Goal: Task Accomplishment & Management: Complete application form

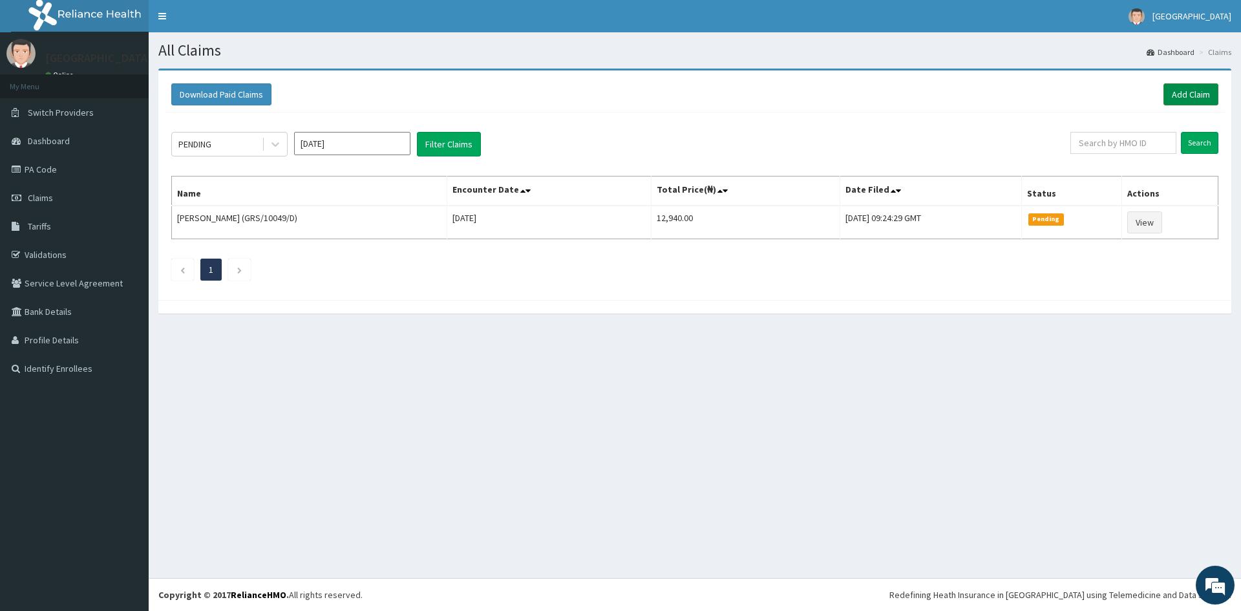
click at [1208, 97] on link "Add Claim" at bounding box center [1191, 94] width 55 height 22
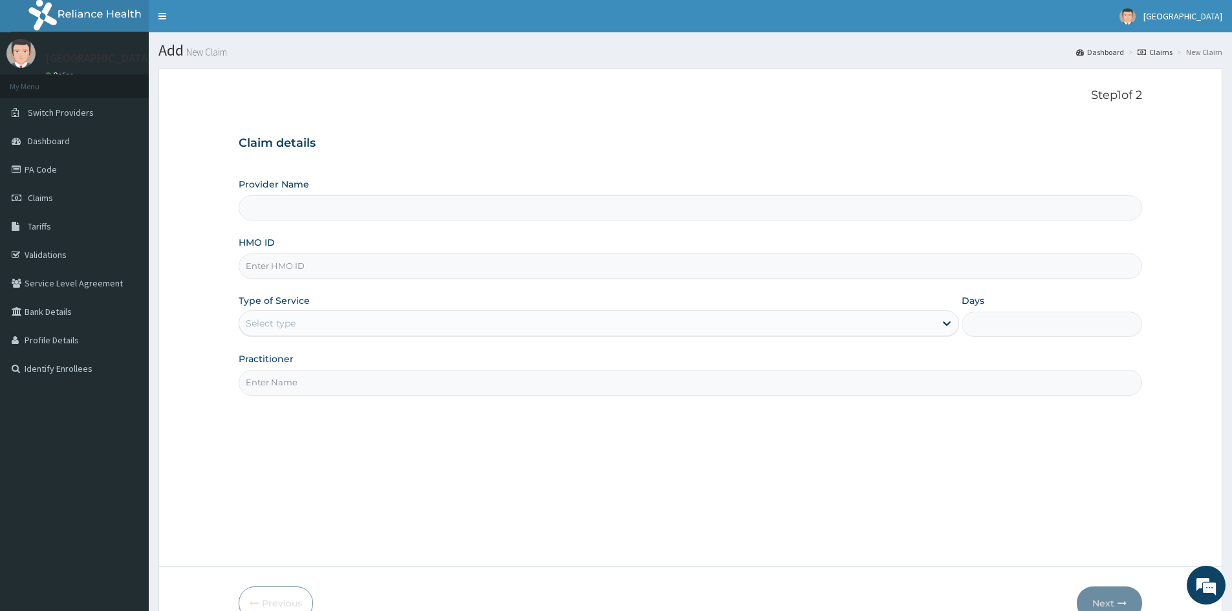
drag, startPoint x: 353, startPoint y: 264, endPoint x: 355, endPoint y: 271, distance: 7.4
click at [355, 271] on input "HMO ID" at bounding box center [690, 265] width 903 height 25
type input "MAD"
type input "Mother And Child Hospital- IKEJA"
type input "MAD/10005/B"
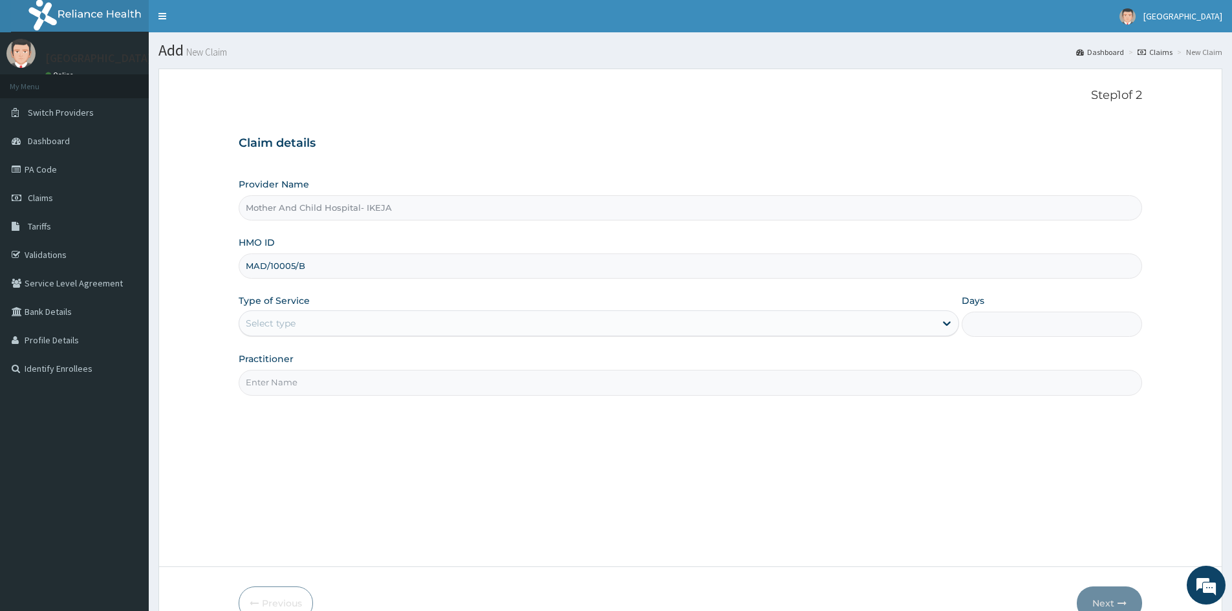
click at [276, 327] on div "Select type" at bounding box center [271, 323] width 50 height 13
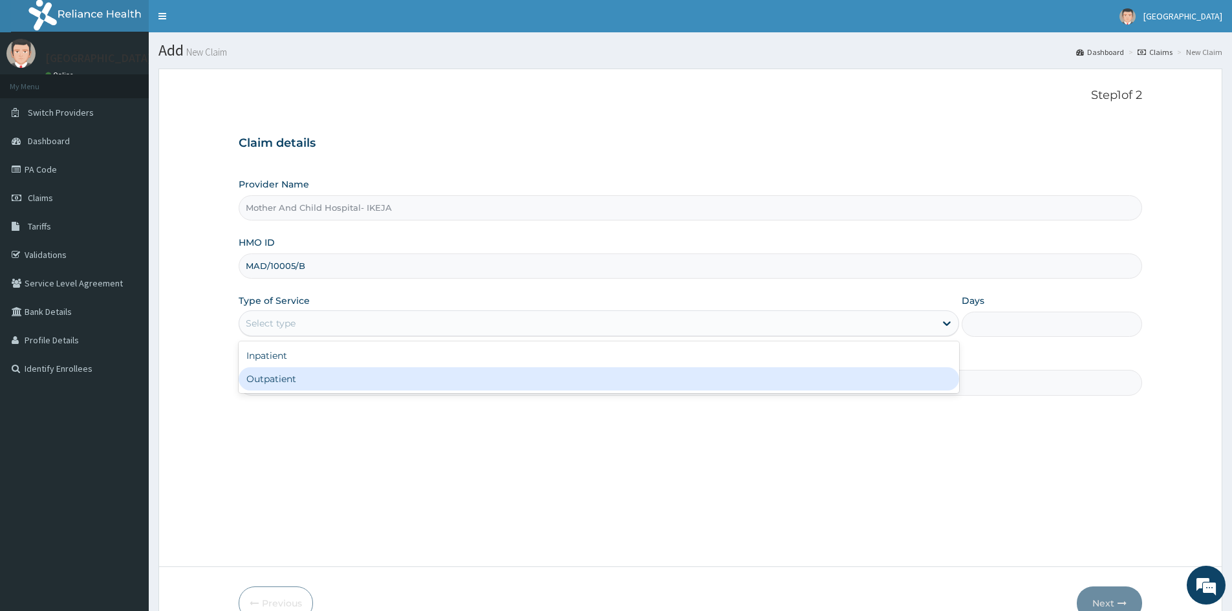
click at [290, 380] on div "Outpatient" at bounding box center [599, 378] width 720 height 23
type input "1"
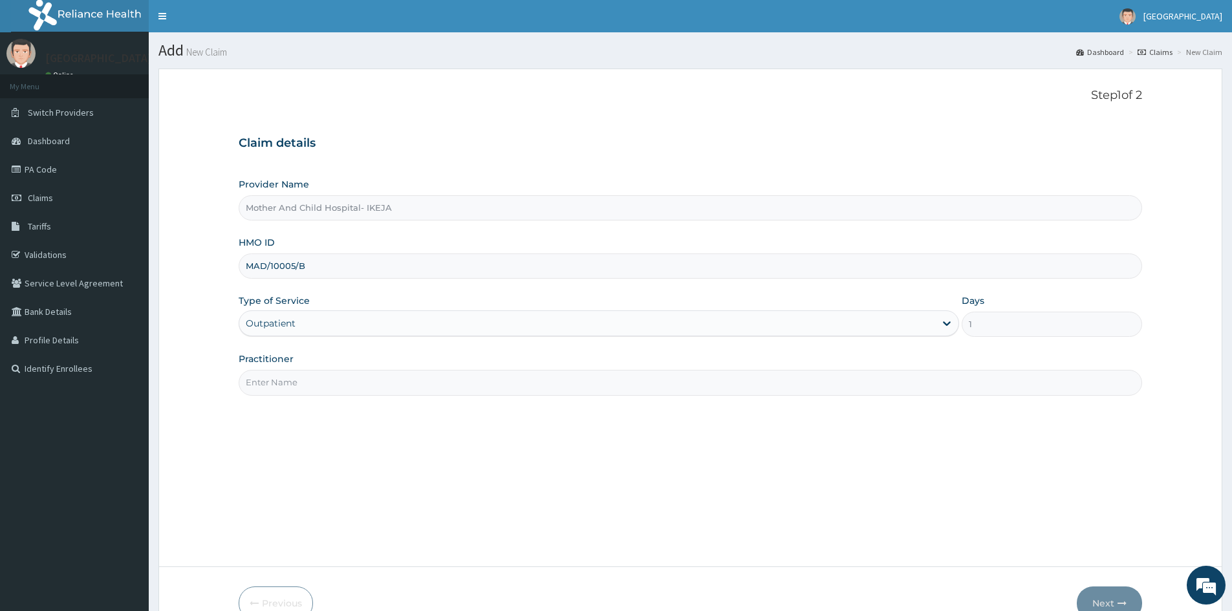
drag, startPoint x: 314, startPoint y: 374, endPoint x: 316, endPoint y: 383, distance: 9.3
click at [314, 381] on input "Practitioner" at bounding box center [690, 382] width 903 height 25
type input "DR JOKOH"
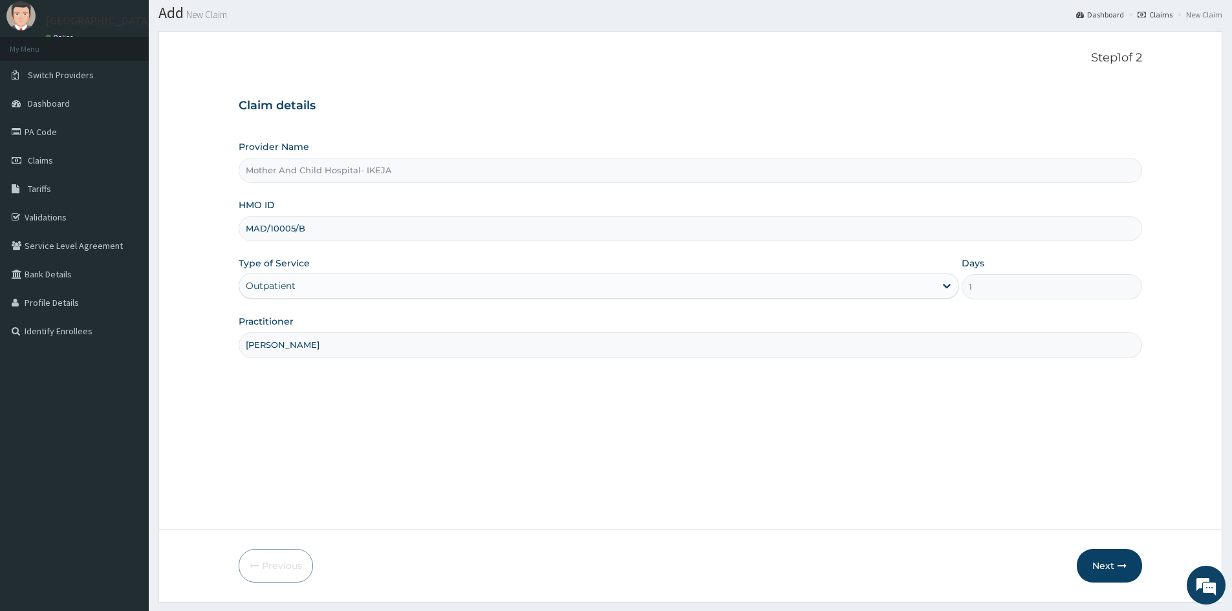
scroll to position [72, 0]
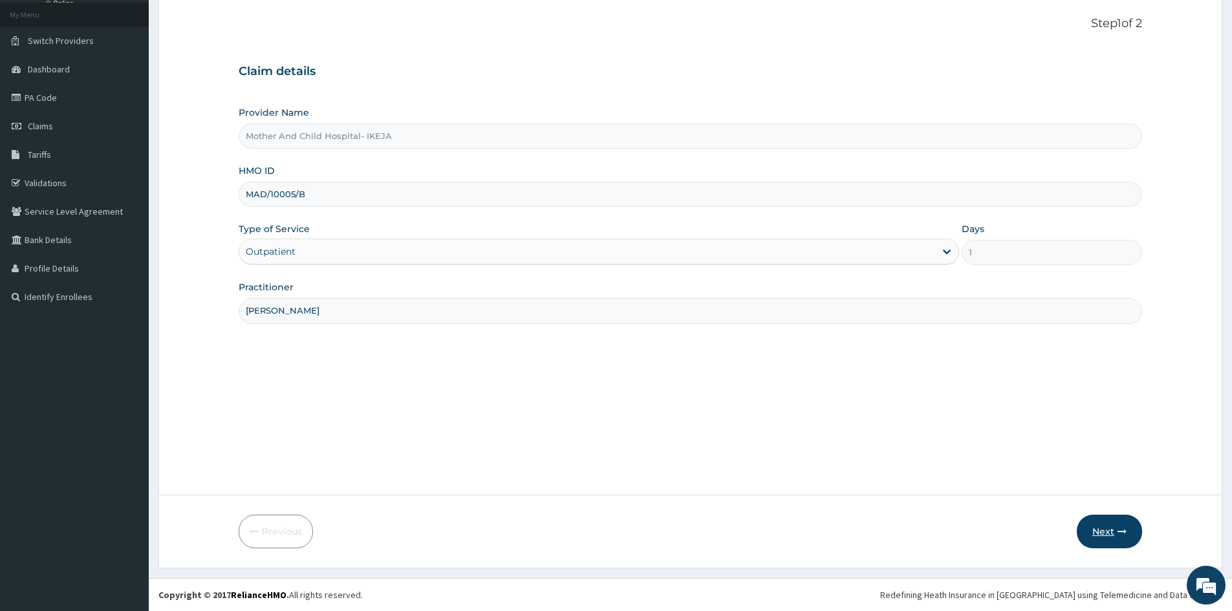
click at [1110, 537] on button "Next" at bounding box center [1109, 532] width 65 height 34
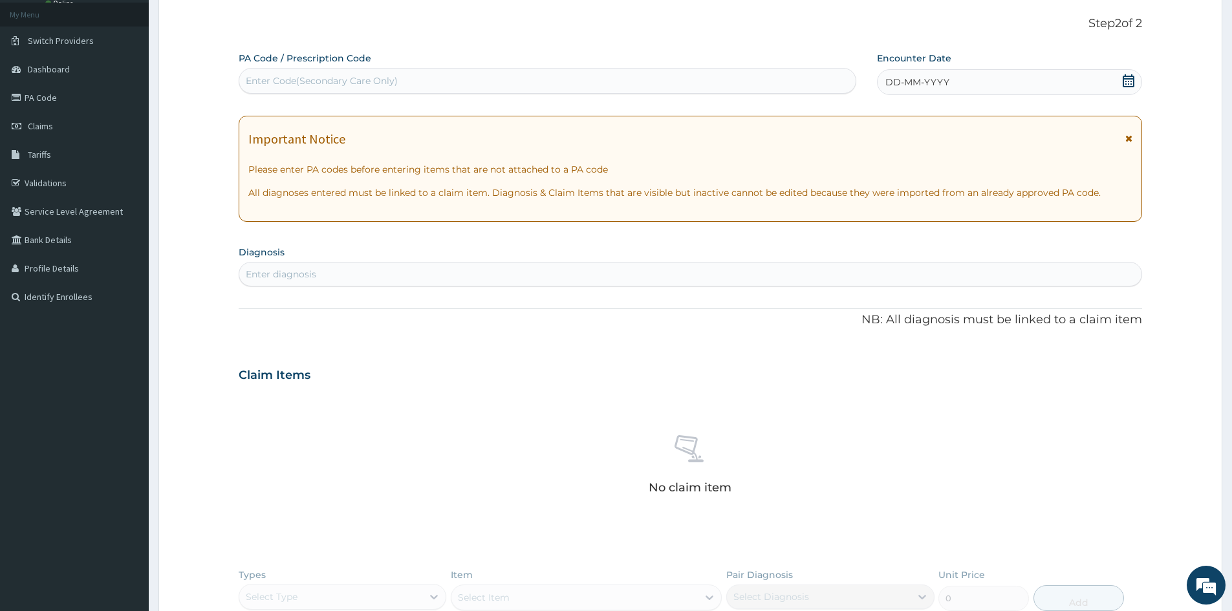
click at [1114, 81] on div "DD-MM-YYYY" at bounding box center [1009, 82] width 264 height 26
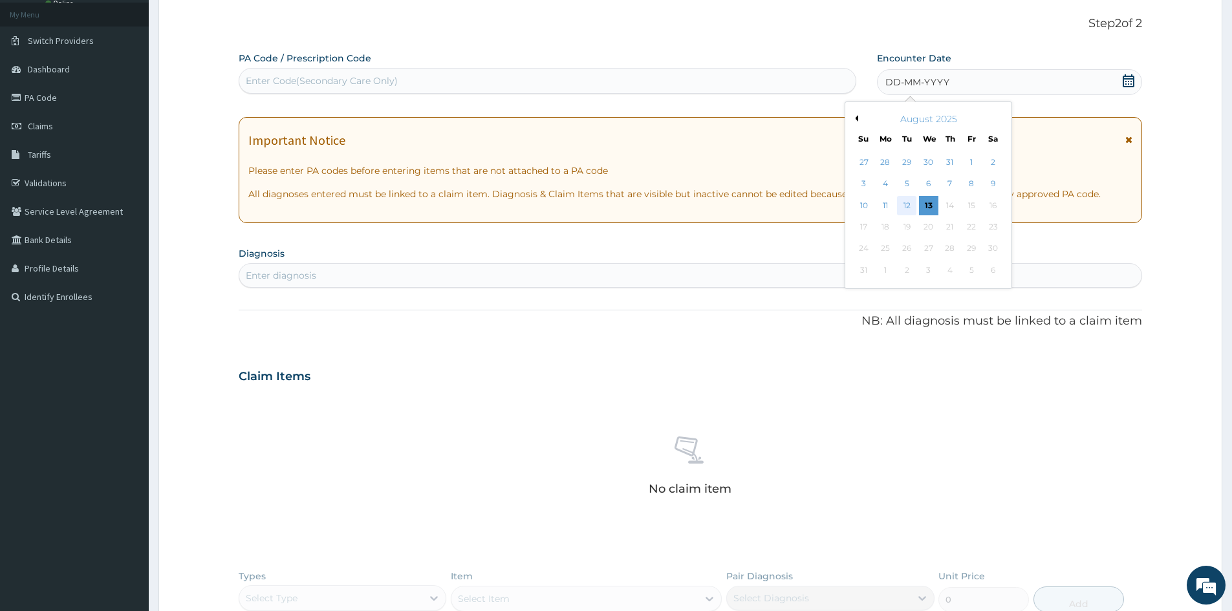
click at [905, 204] on div "12" at bounding box center [906, 205] width 19 height 19
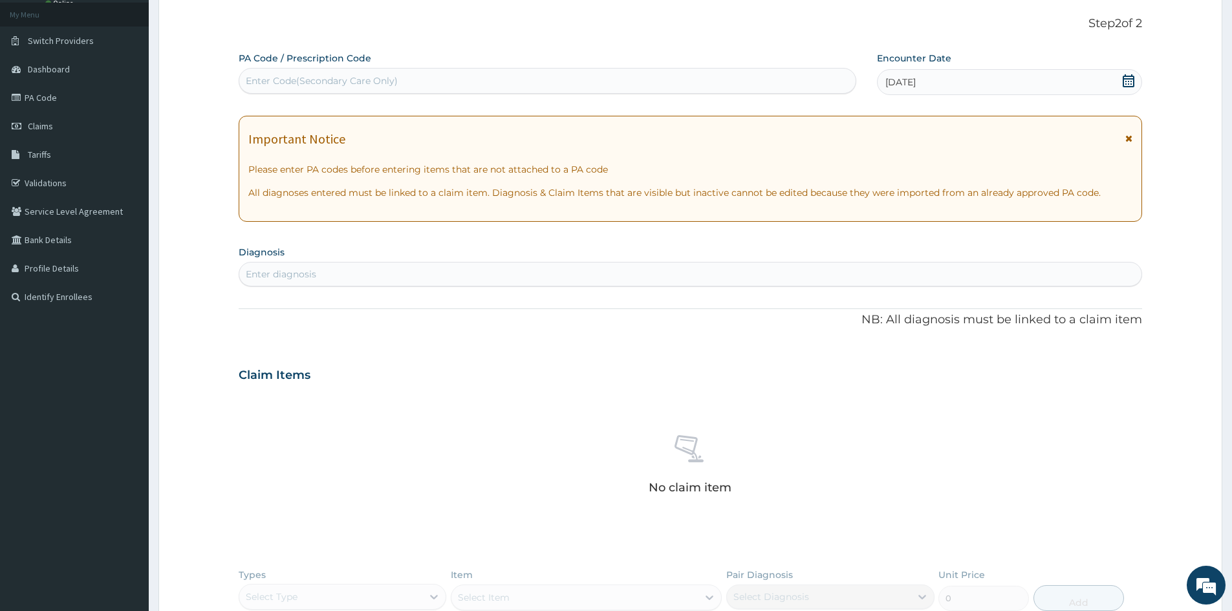
click at [663, 275] on div "Enter diagnosis" at bounding box center [690, 274] width 902 height 21
drag, startPoint x: 521, startPoint y: 86, endPoint x: 519, endPoint y: 78, distance: 8.0
click at [519, 81] on div "Enter Code(Secondary Care Only)" at bounding box center [547, 80] width 616 height 21
paste input "PA/060F30"
type input "PA/060F30"
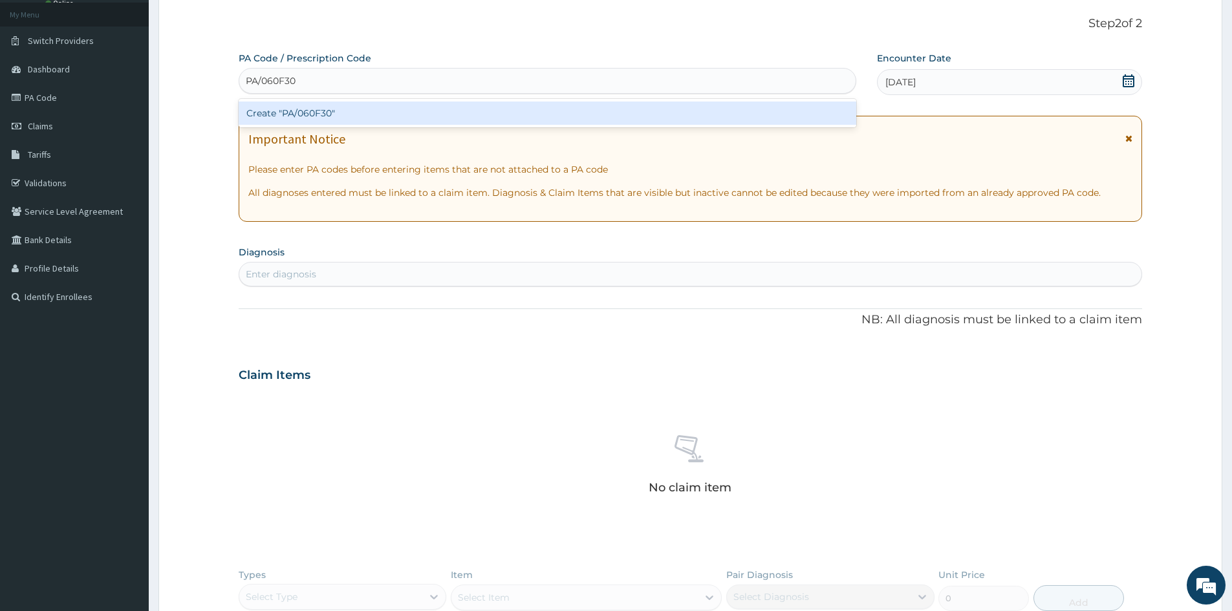
click at [573, 110] on div "Create "PA/060F30"" at bounding box center [547, 113] width 617 height 23
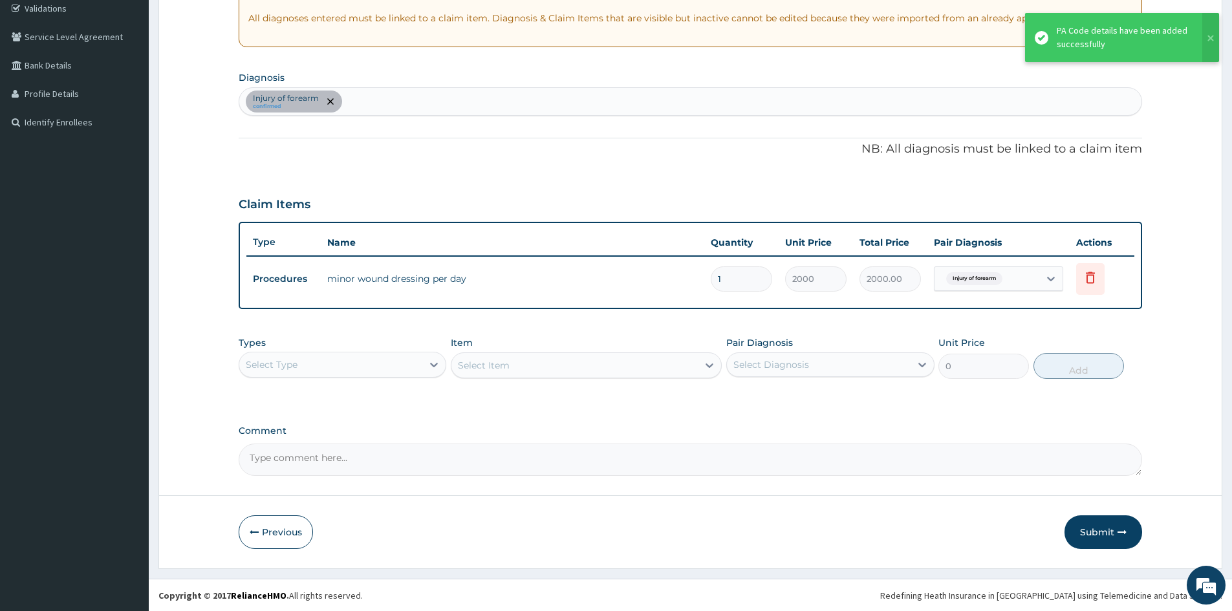
scroll to position [247, 0]
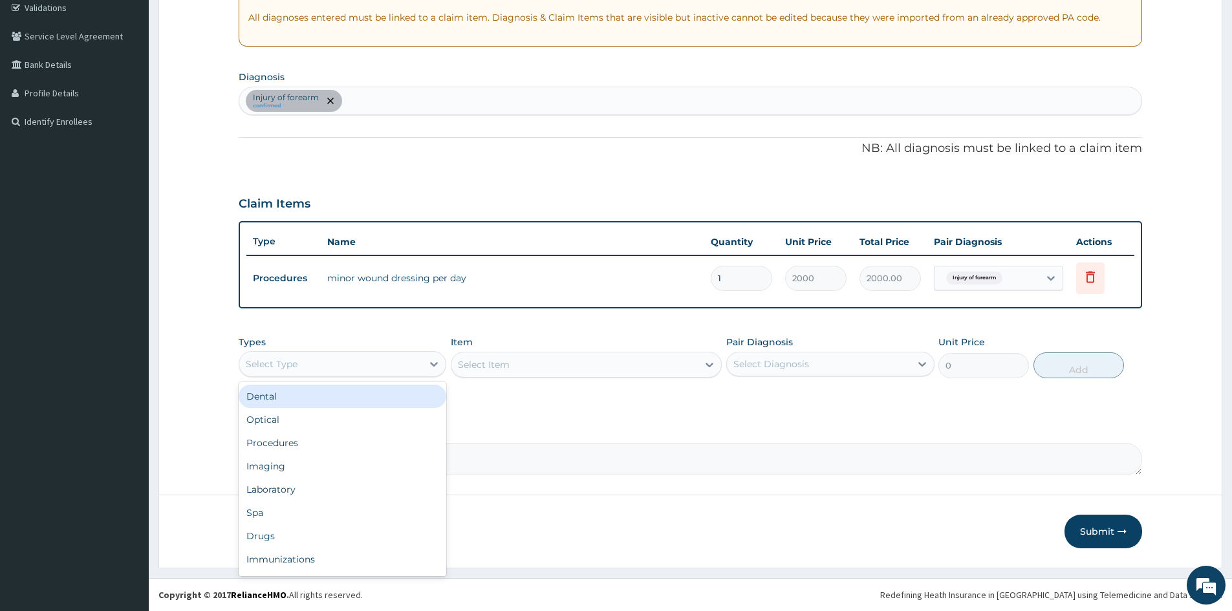
click at [346, 351] on div "Select Type" at bounding box center [343, 364] width 208 height 26
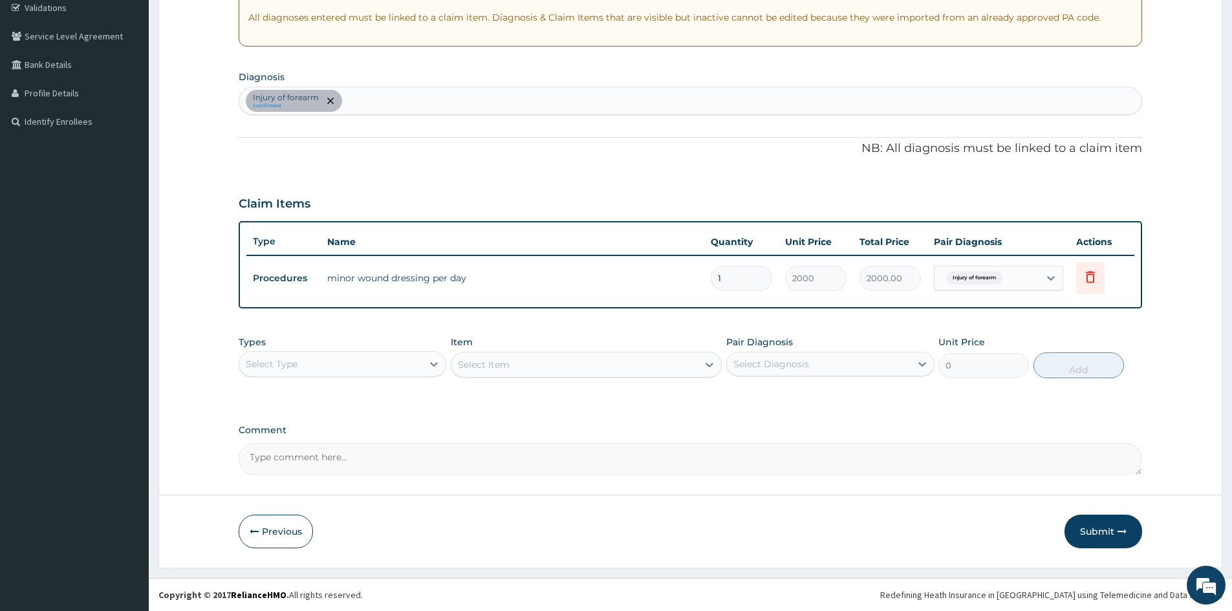
click at [287, 366] on div "Select Type" at bounding box center [272, 364] width 52 height 13
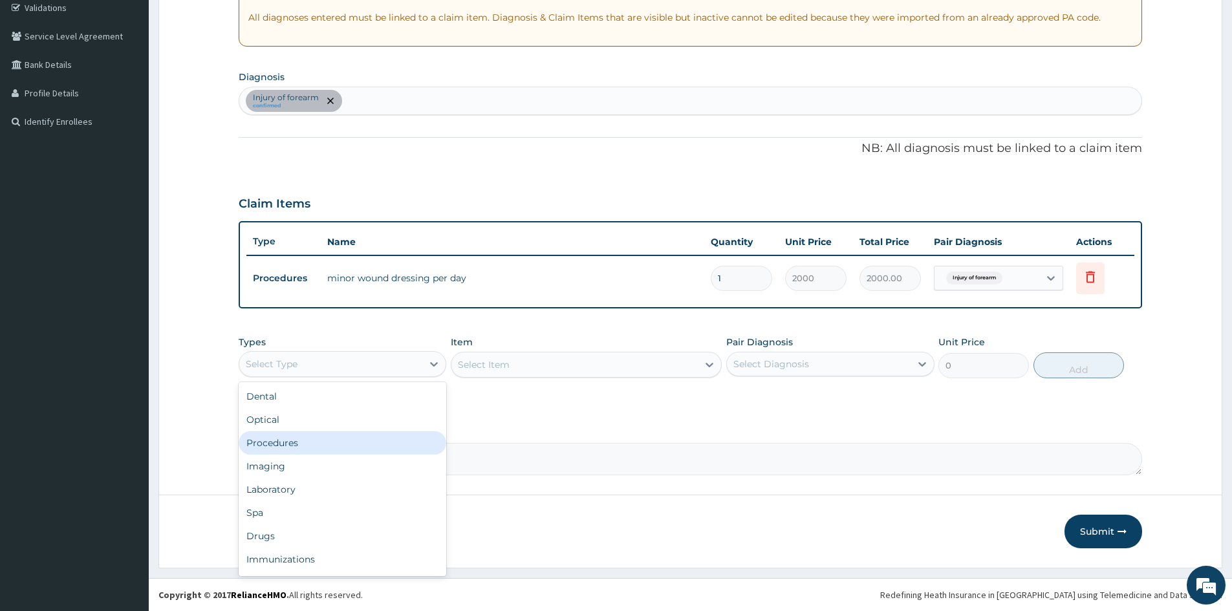
click at [308, 435] on div "Procedures" at bounding box center [343, 442] width 208 height 23
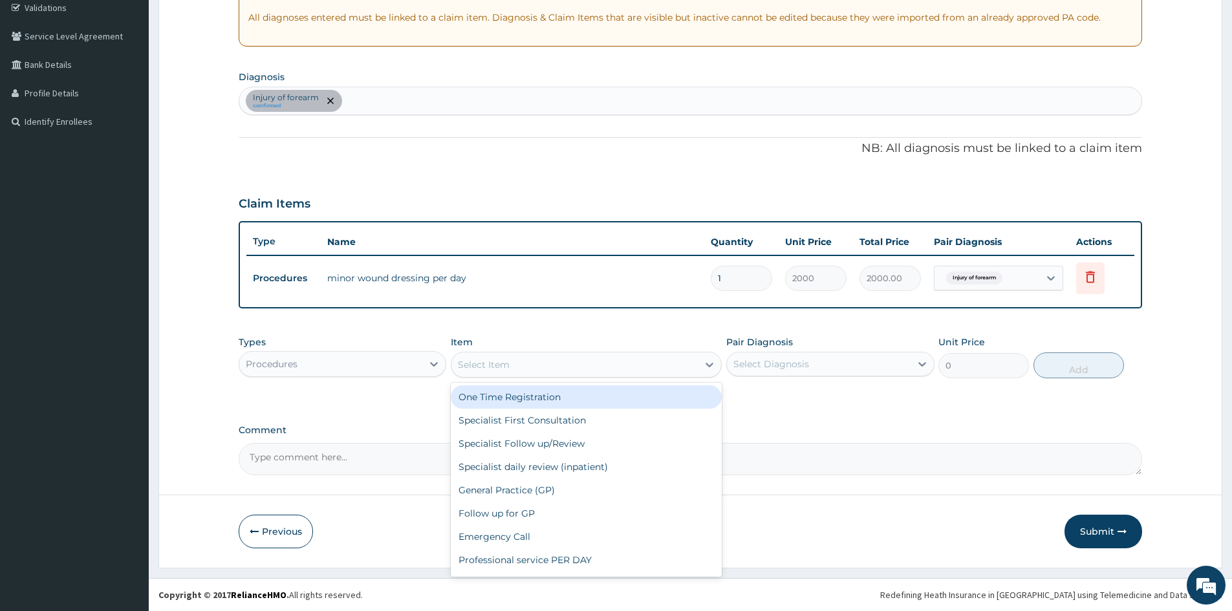
click at [513, 369] on div "Select Item" at bounding box center [574, 364] width 246 height 21
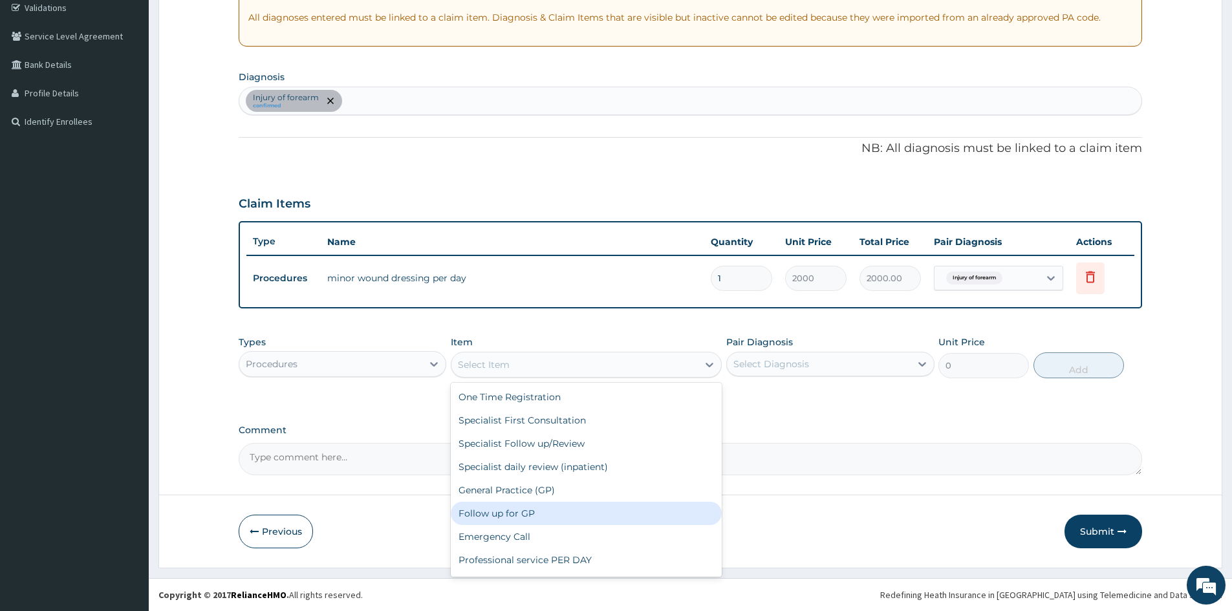
click at [545, 513] on div "Follow up for GP" at bounding box center [586, 513] width 271 height 23
type input "2000"
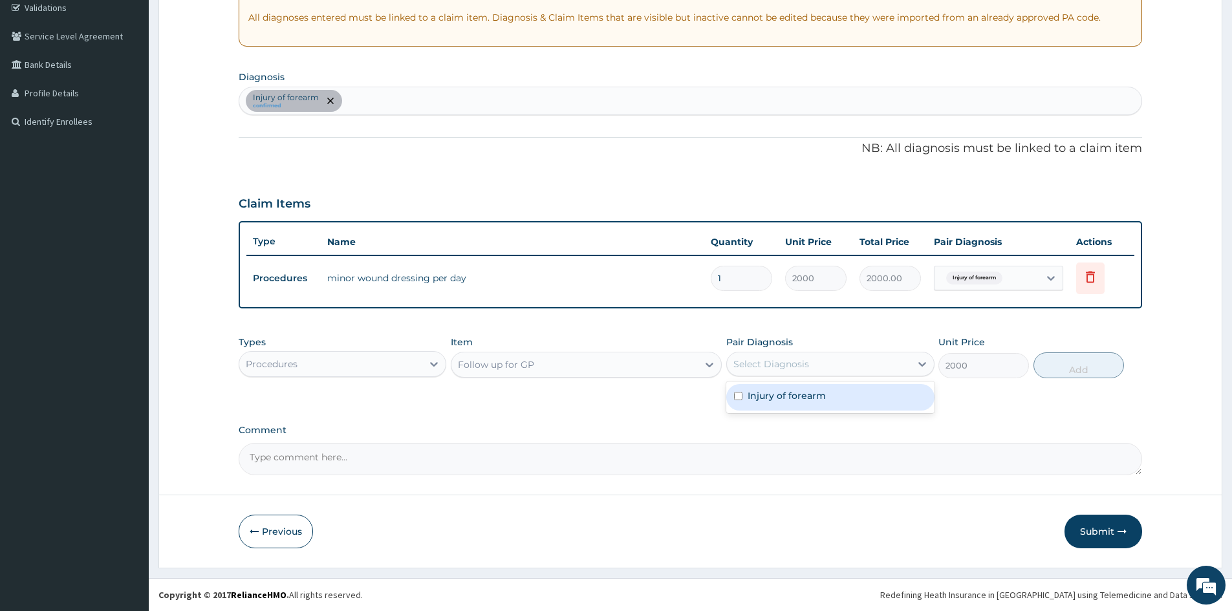
drag, startPoint x: 840, startPoint y: 372, endPoint x: 817, endPoint y: 405, distance: 39.8
click at [839, 378] on div "Pair Diagnosis option Injury of forearm focused, 1 of 1. 1 result available. Us…" at bounding box center [830, 357] width 208 height 43
click at [813, 407] on div "Injury of forearm" at bounding box center [830, 397] width 208 height 27
checkbox input "true"
click at [1088, 367] on button "Add" at bounding box center [1078, 365] width 91 height 26
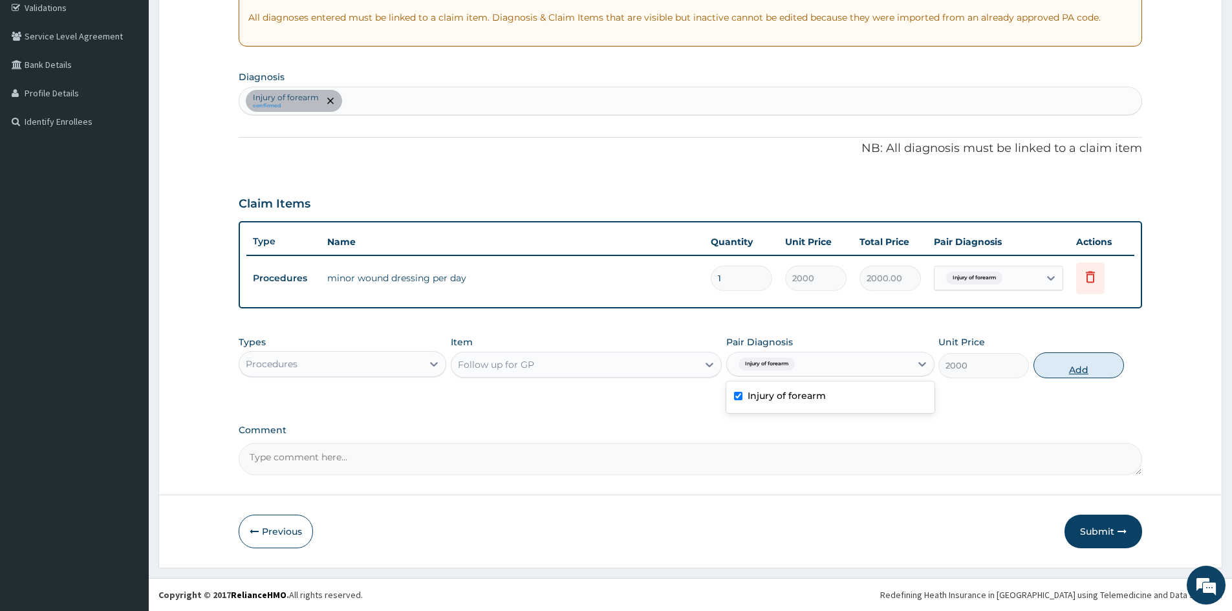
type input "0"
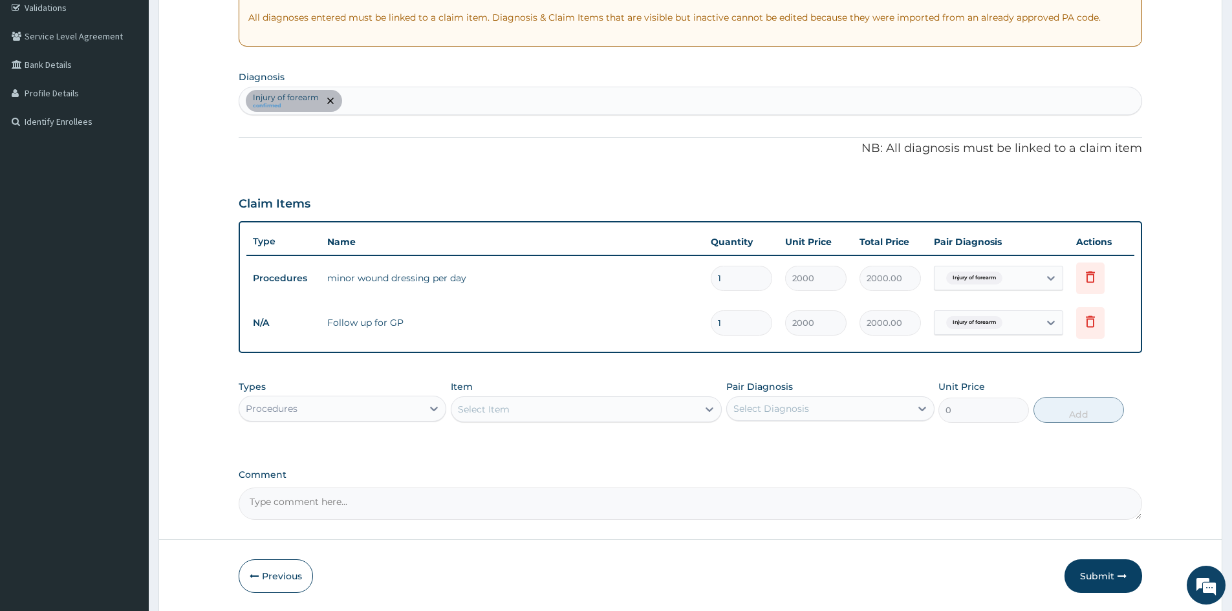
click at [341, 408] on div "Procedures" at bounding box center [330, 408] width 183 height 21
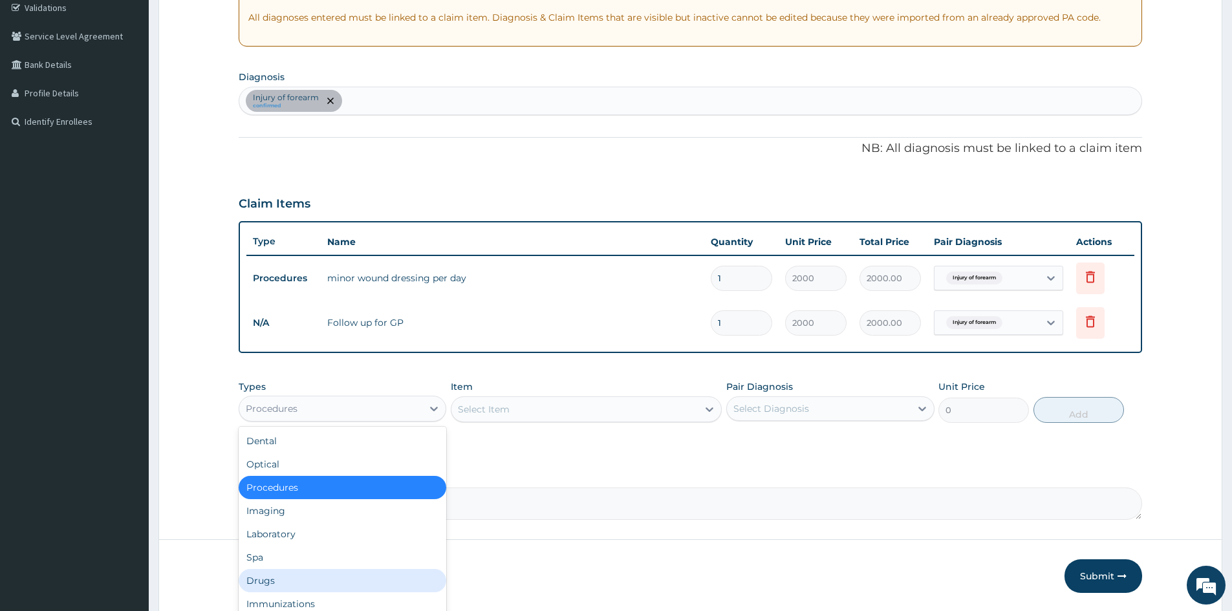
click at [284, 579] on div "Drugs" at bounding box center [343, 580] width 208 height 23
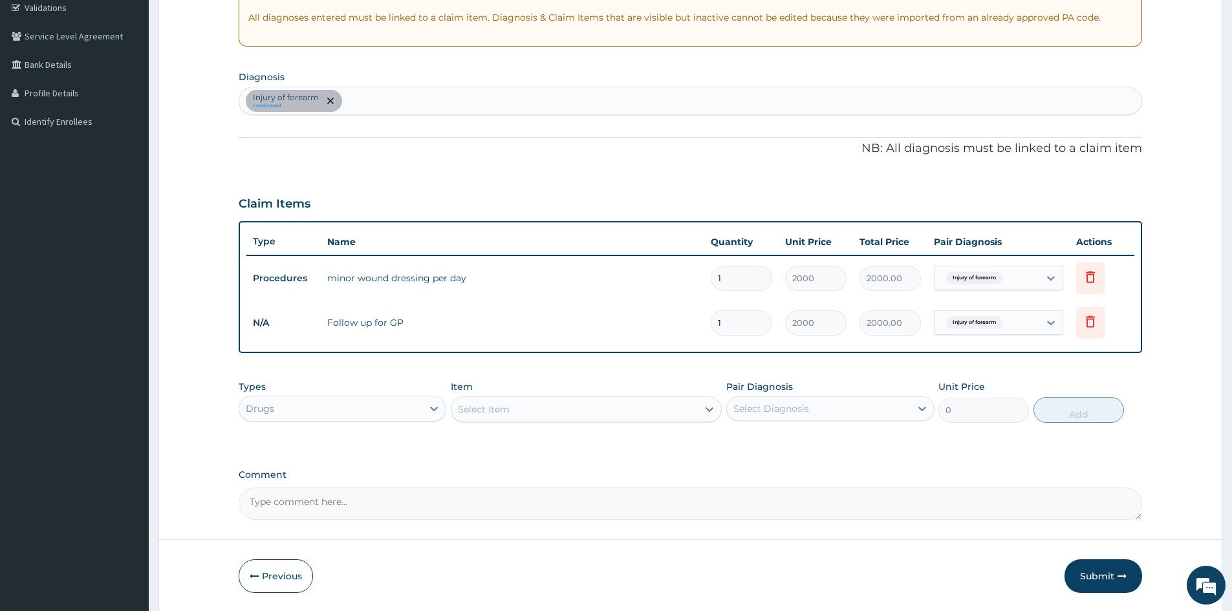
click at [568, 414] on div "Select Item" at bounding box center [574, 409] width 246 height 21
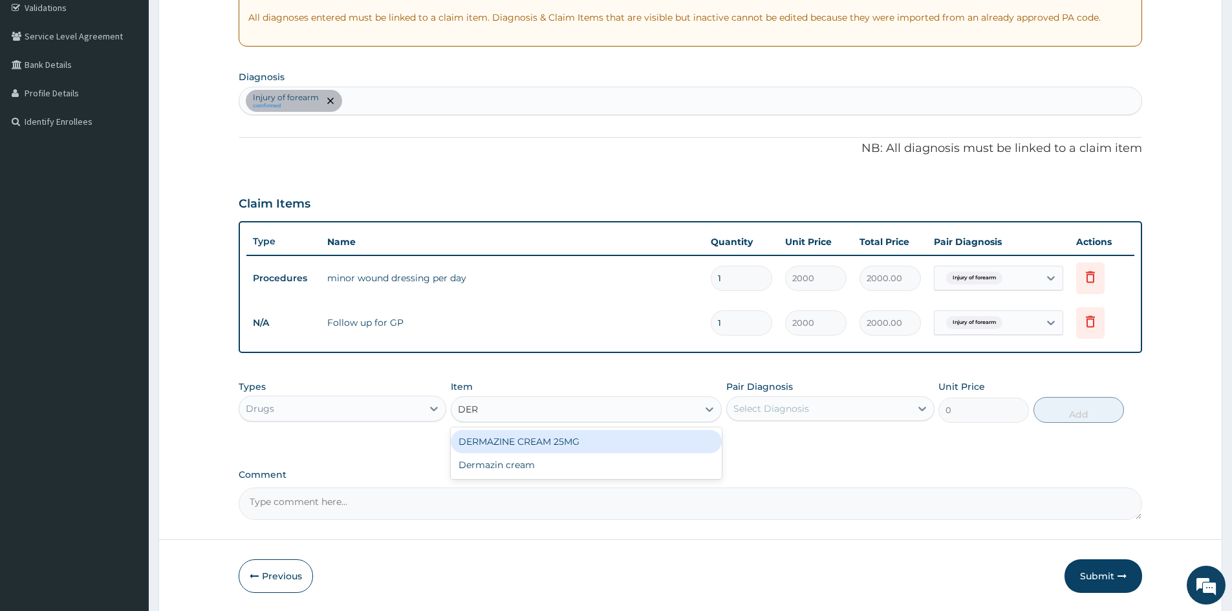
type input "DERM"
click at [558, 462] on div "Dermazin cream" at bounding box center [586, 464] width 271 height 23
type input "2500"
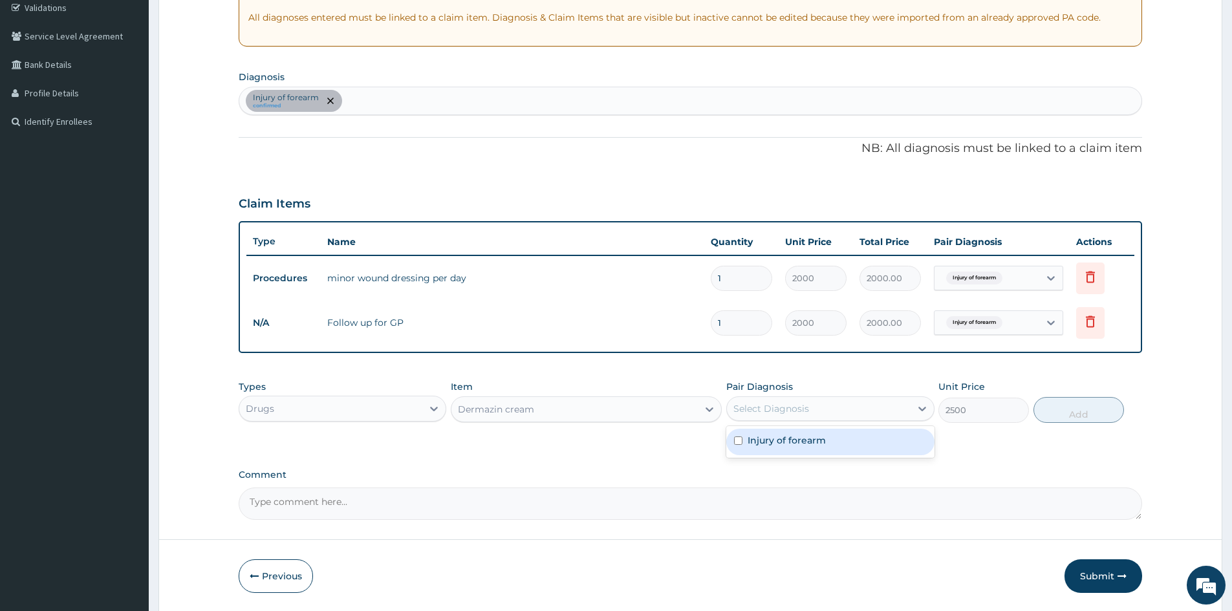
drag, startPoint x: 777, startPoint y: 400, endPoint x: 782, endPoint y: 407, distance: 8.8
click at [776, 400] on div "Select Diagnosis" at bounding box center [818, 408] width 183 height 21
drag, startPoint x: 788, startPoint y: 441, endPoint x: 874, endPoint y: 434, distance: 86.2
click at [797, 442] on label "Injury of forearm" at bounding box center [786, 440] width 78 height 13
checkbox input "true"
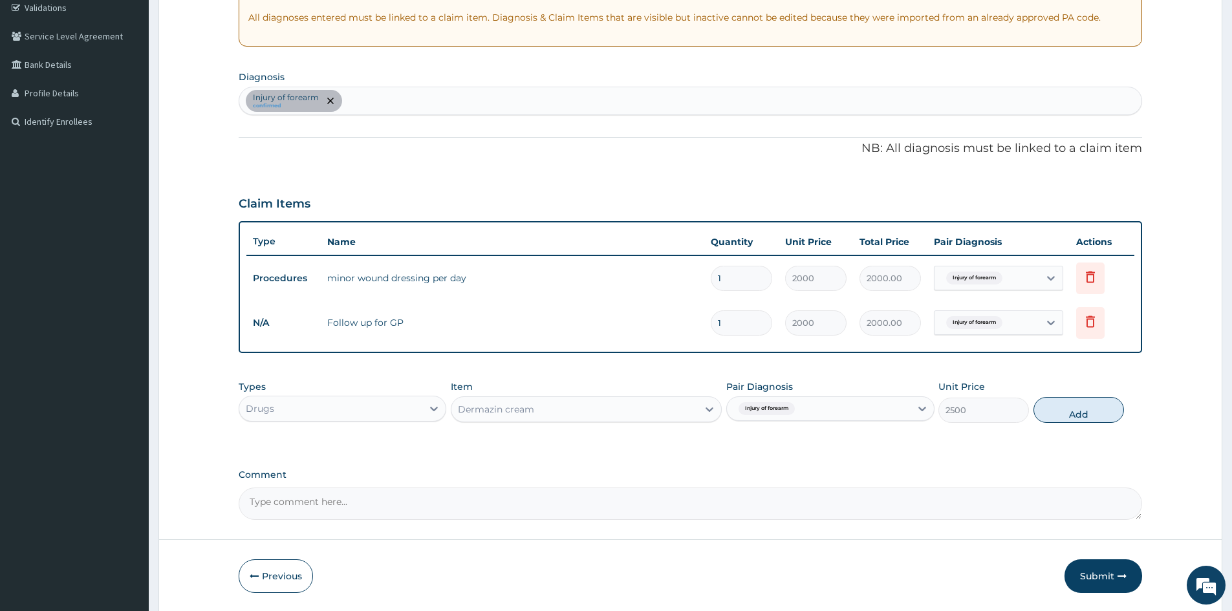
click at [1053, 418] on button "Add" at bounding box center [1078, 410] width 91 height 26
type input "0"
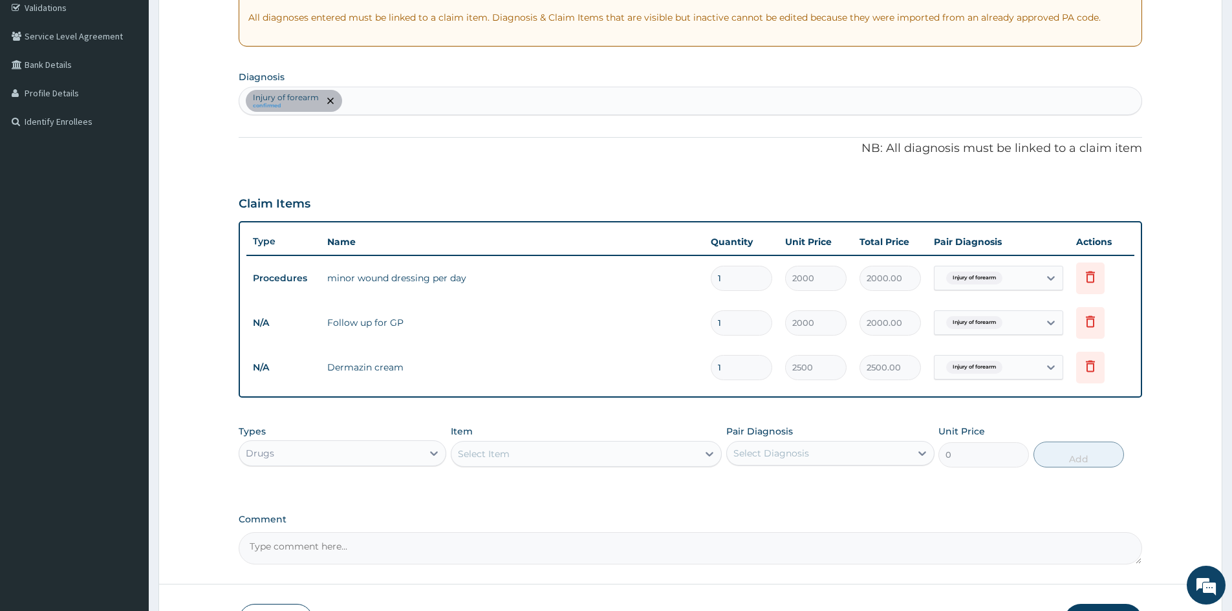
click at [529, 460] on div "Select Item" at bounding box center [574, 454] width 246 height 21
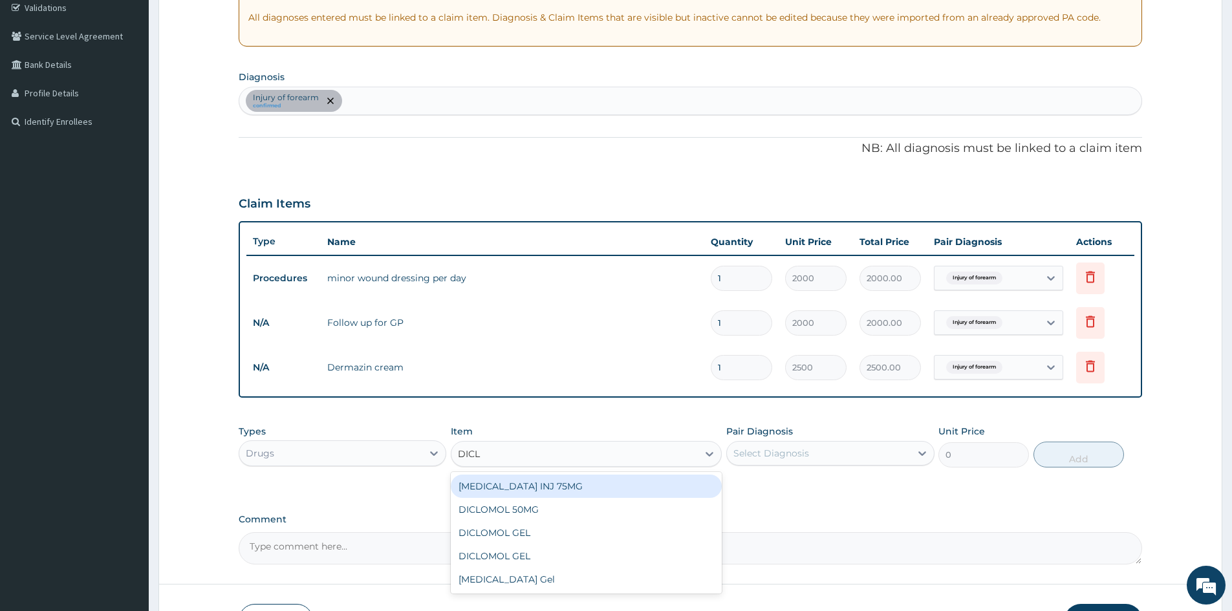
type input "DICLO"
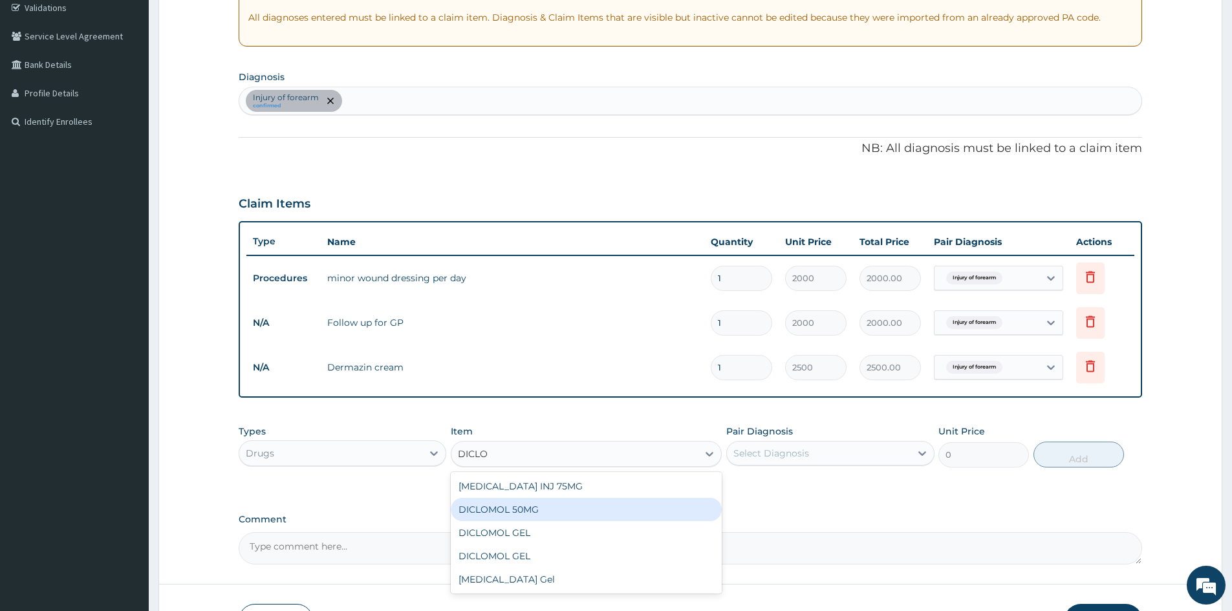
click at [552, 504] on div "DICLOMOL 50MG" at bounding box center [586, 509] width 271 height 23
type input "50"
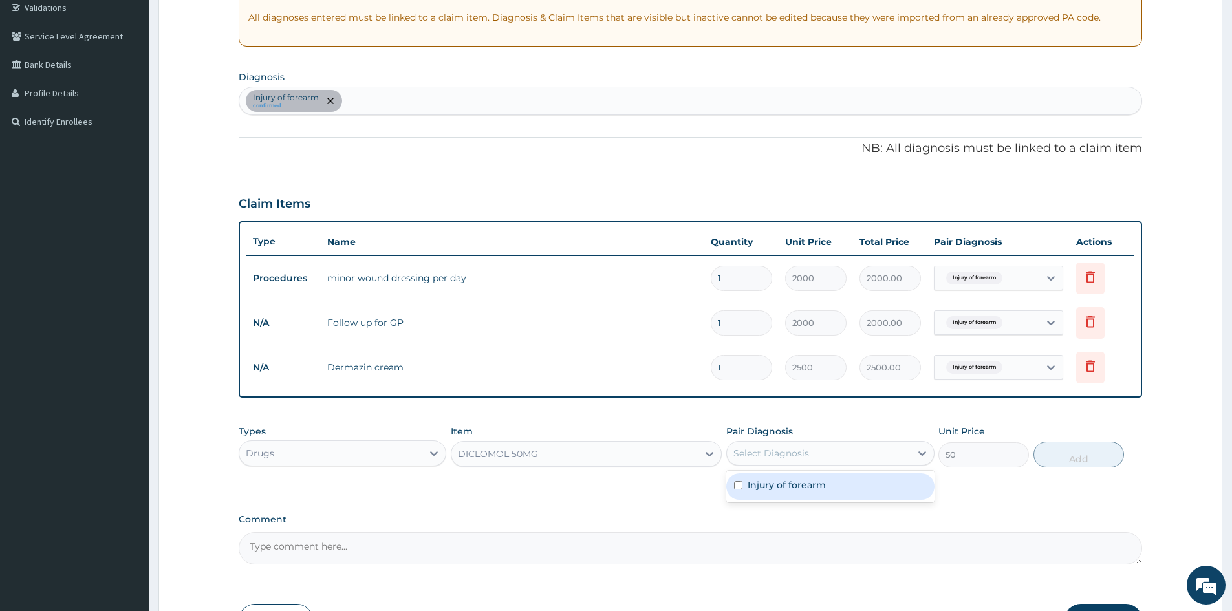
click at [769, 451] on div "Select Diagnosis" at bounding box center [771, 453] width 76 height 13
click at [778, 488] on label "Injury of forearm" at bounding box center [786, 484] width 78 height 13
checkbox input "true"
click at [1054, 453] on button "Add" at bounding box center [1078, 455] width 91 height 26
type input "0"
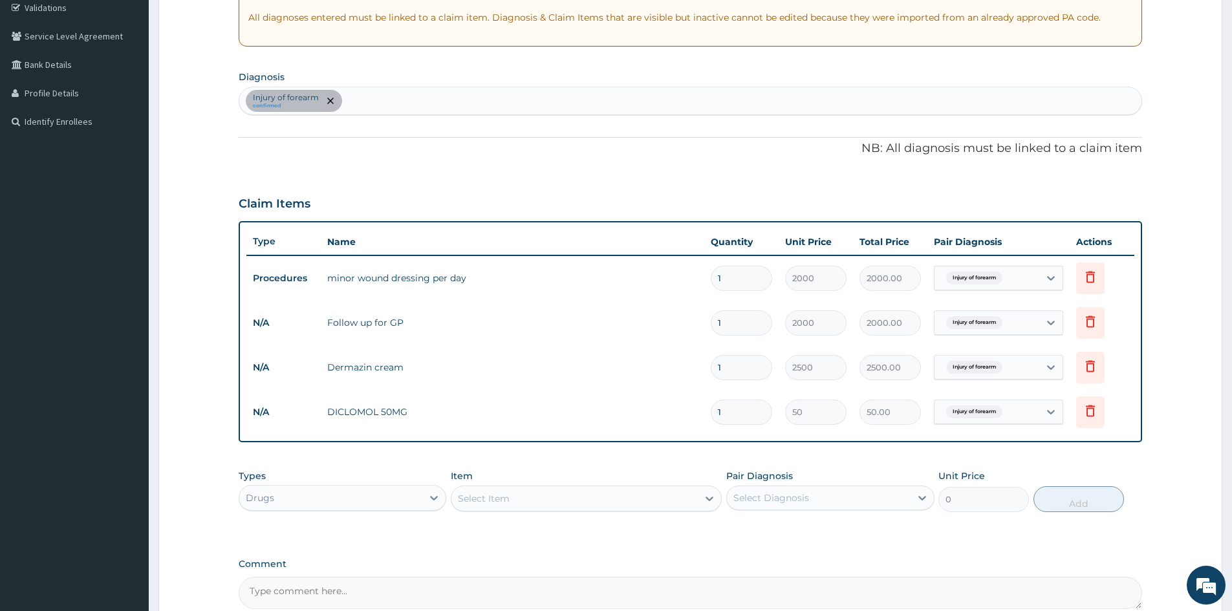
type input "10"
type input "500.00"
type input "10"
click at [511, 326] on td "Follow up for GP" at bounding box center [512, 323] width 383 height 26
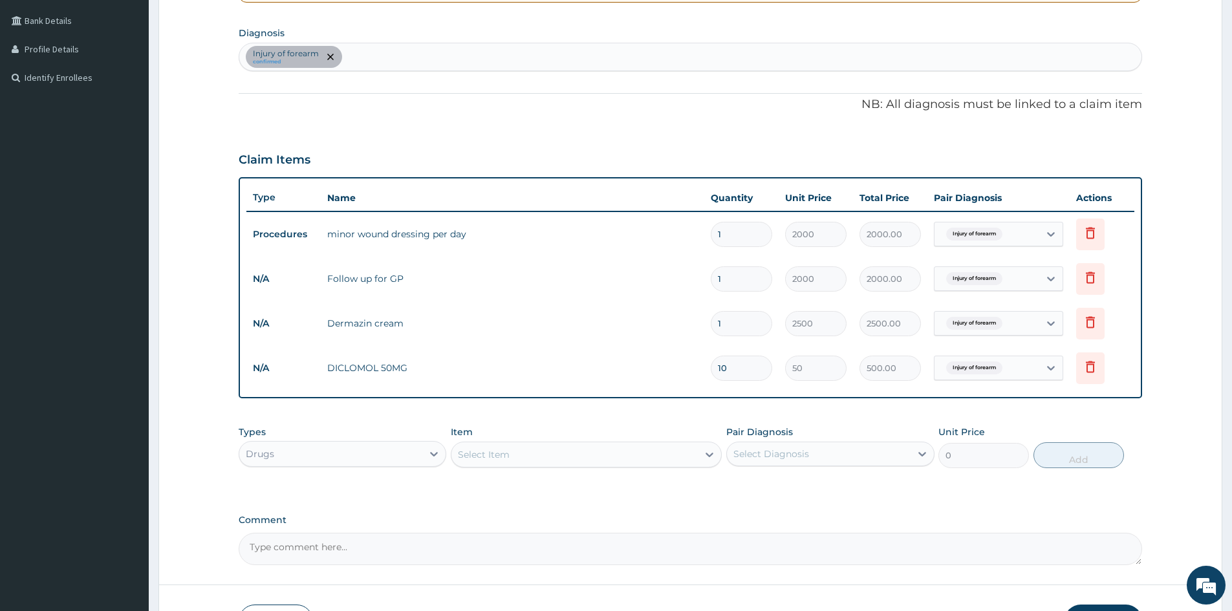
scroll to position [376, 0]
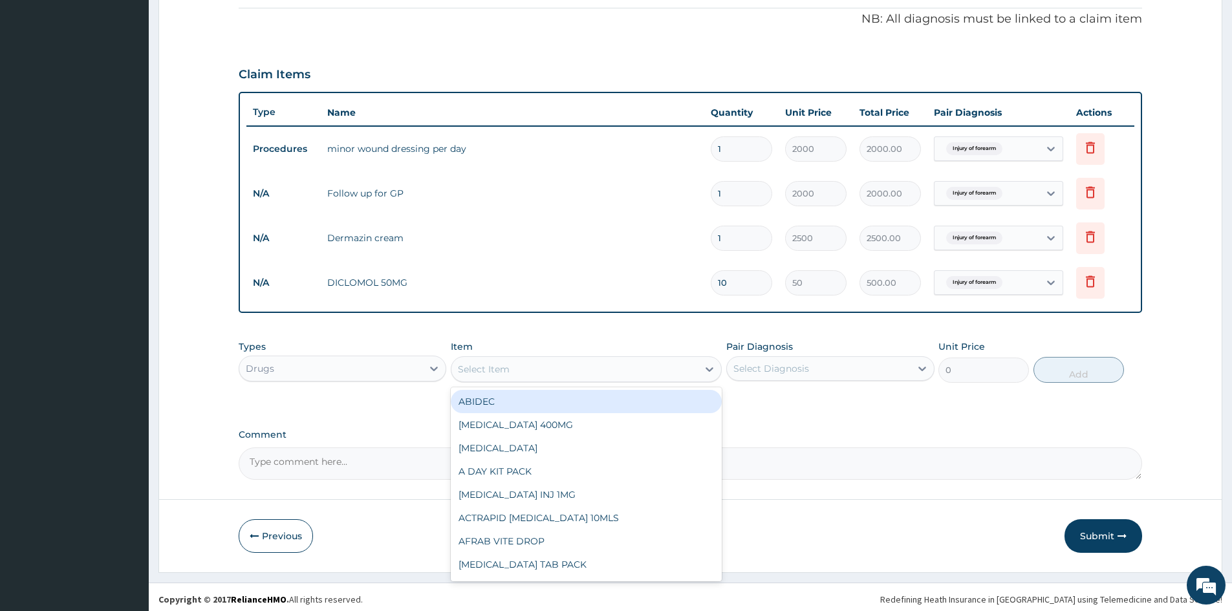
click at [491, 374] on div "Select Item" at bounding box center [484, 369] width 52 height 13
type input "AMOX"
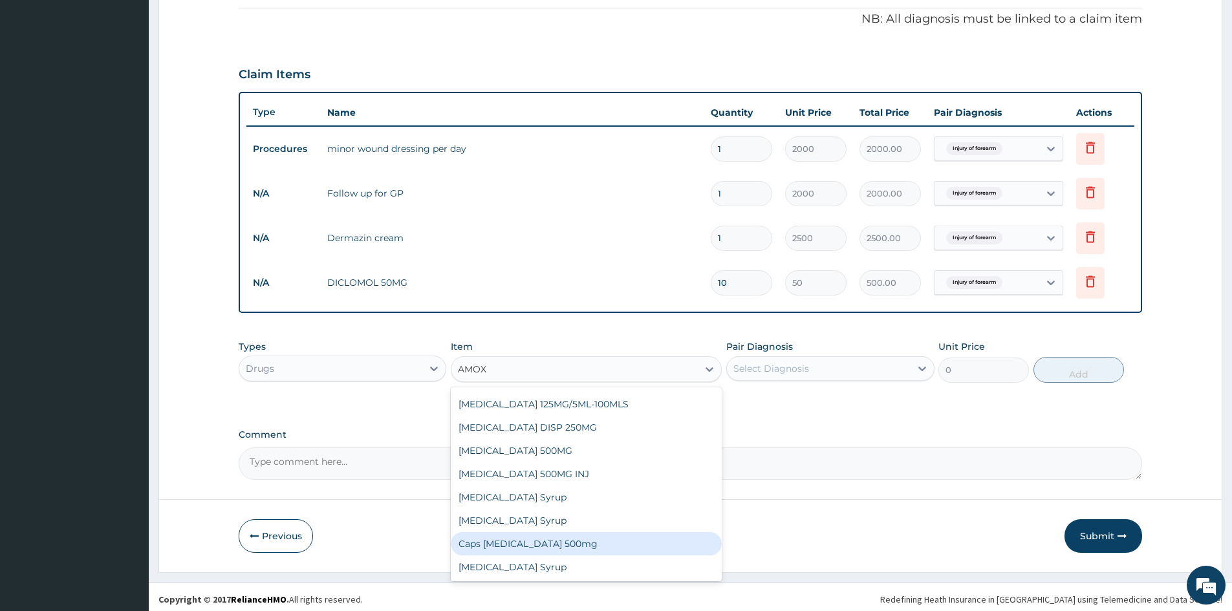
click at [518, 549] on div "Caps Amoxil 500mg" at bounding box center [586, 543] width 271 height 23
type input "80"
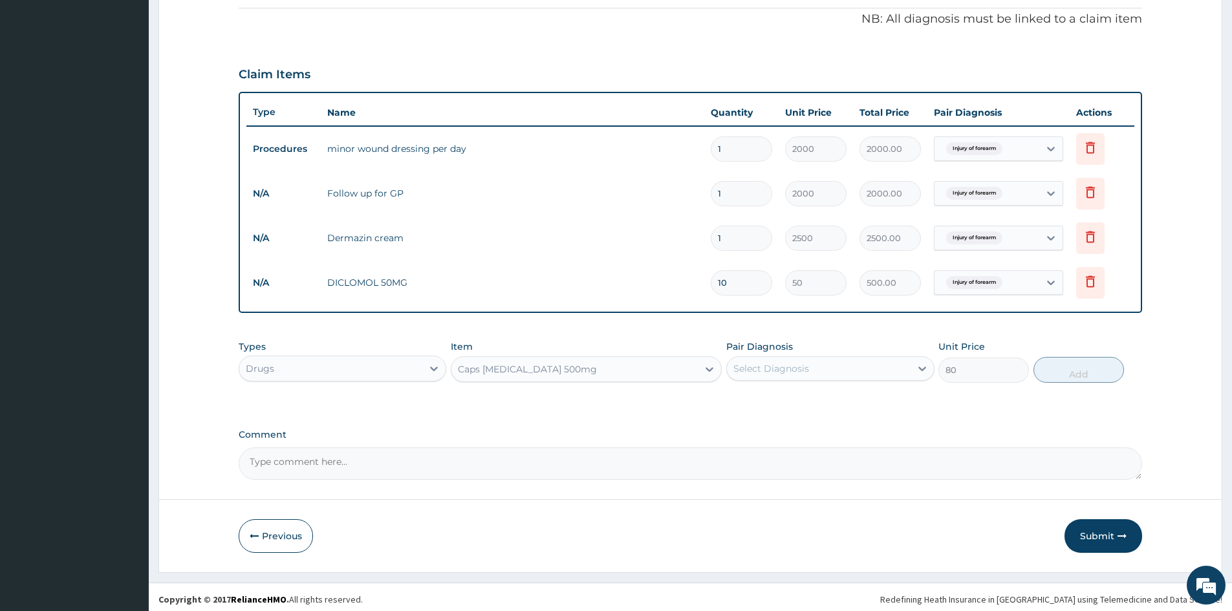
click at [784, 370] on div "Select Diagnosis" at bounding box center [771, 368] width 76 height 13
click at [772, 399] on label "Injury of forearm" at bounding box center [786, 400] width 78 height 13
checkbox input "true"
click at [1091, 369] on button "Add" at bounding box center [1078, 370] width 91 height 26
type input "0"
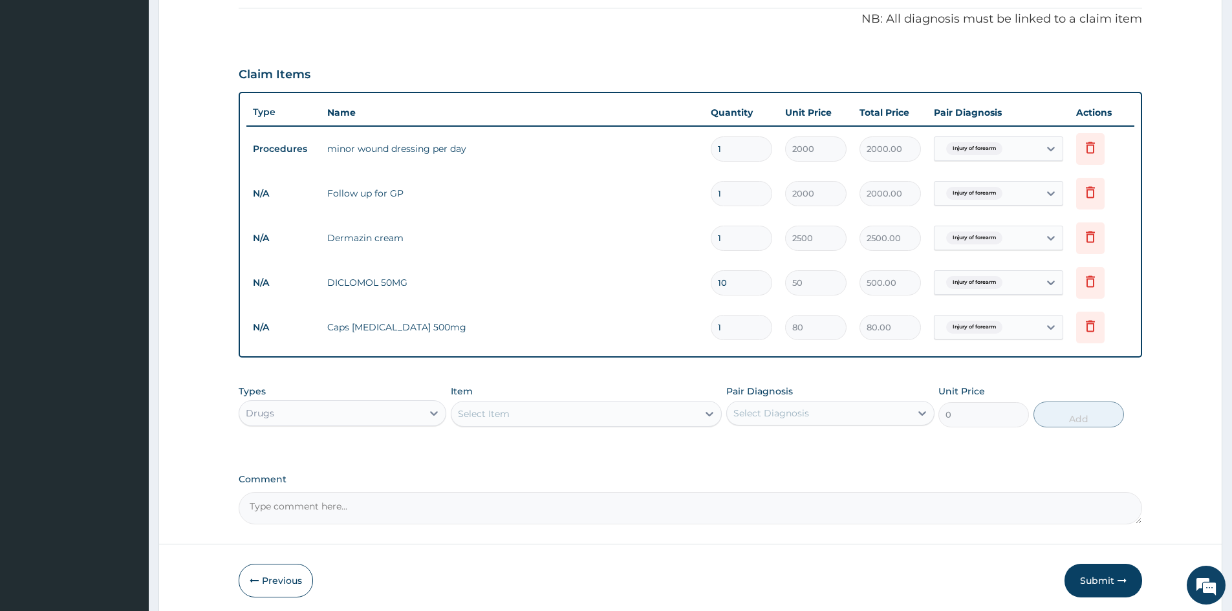
type input "15"
type input "1200.00"
type input "15"
click at [525, 241] on td "Dermazin cream" at bounding box center [512, 238] width 383 height 26
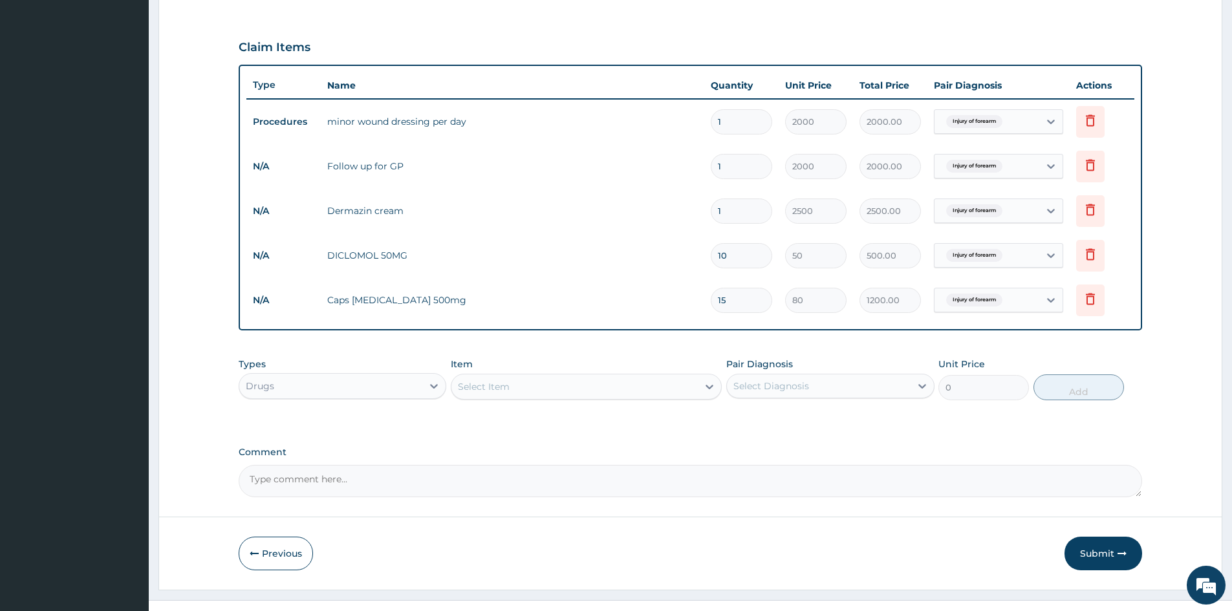
scroll to position [425, 0]
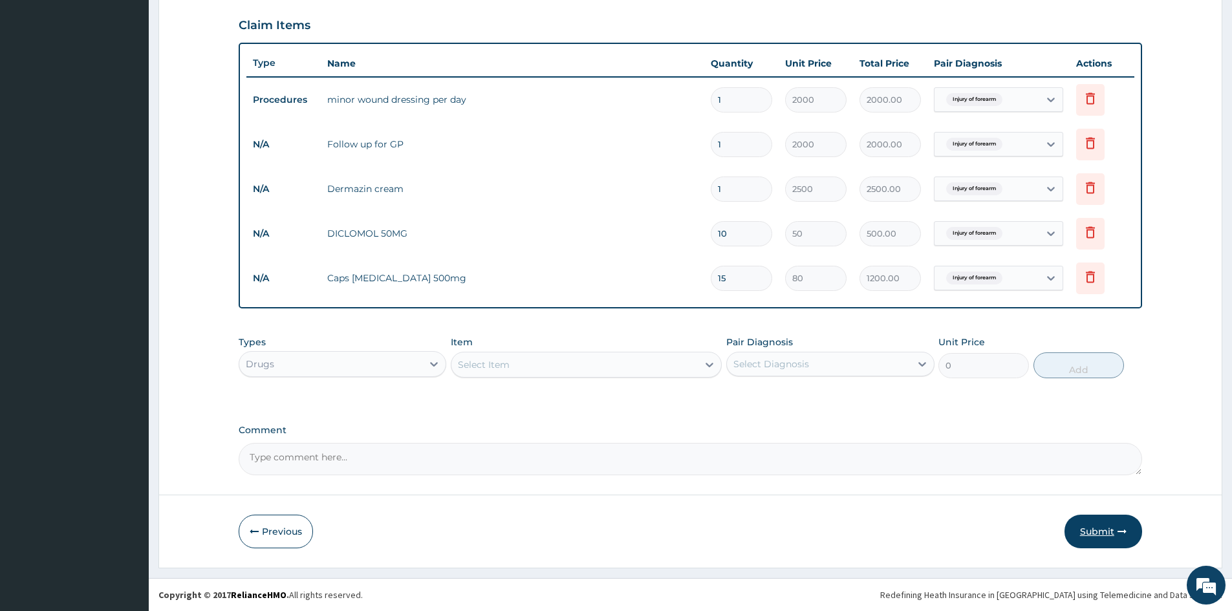
click at [1102, 532] on button "Submit" at bounding box center [1103, 532] width 78 height 34
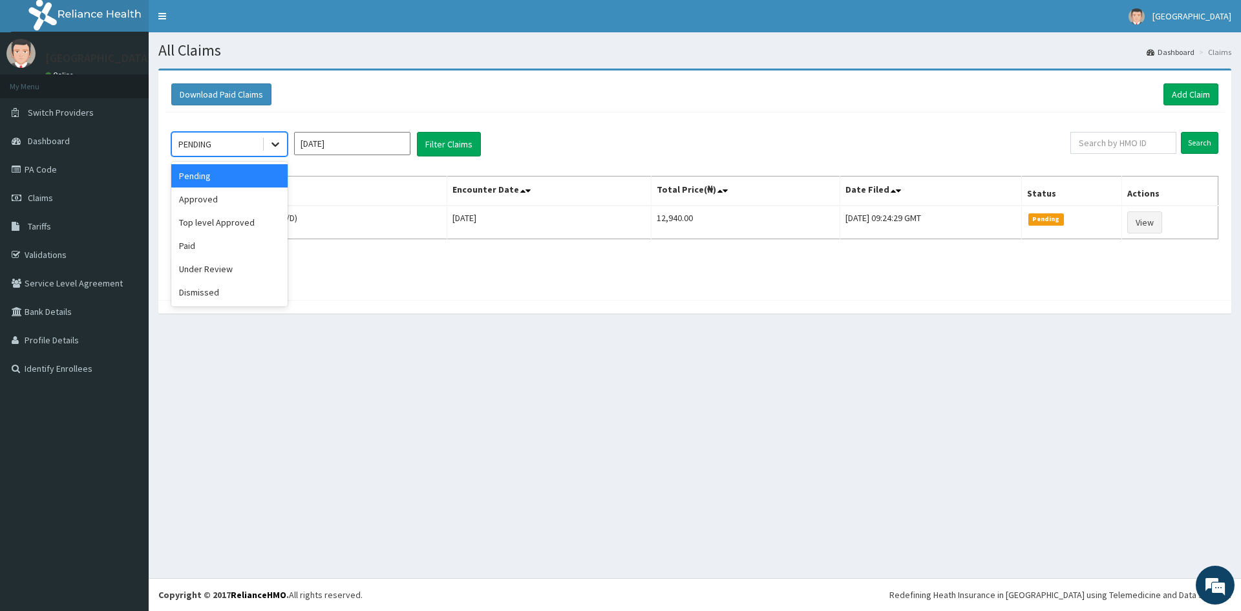
click at [278, 145] on icon at bounding box center [275, 144] width 13 height 13
click at [244, 194] on div "Approved" at bounding box center [229, 199] width 116 height 23
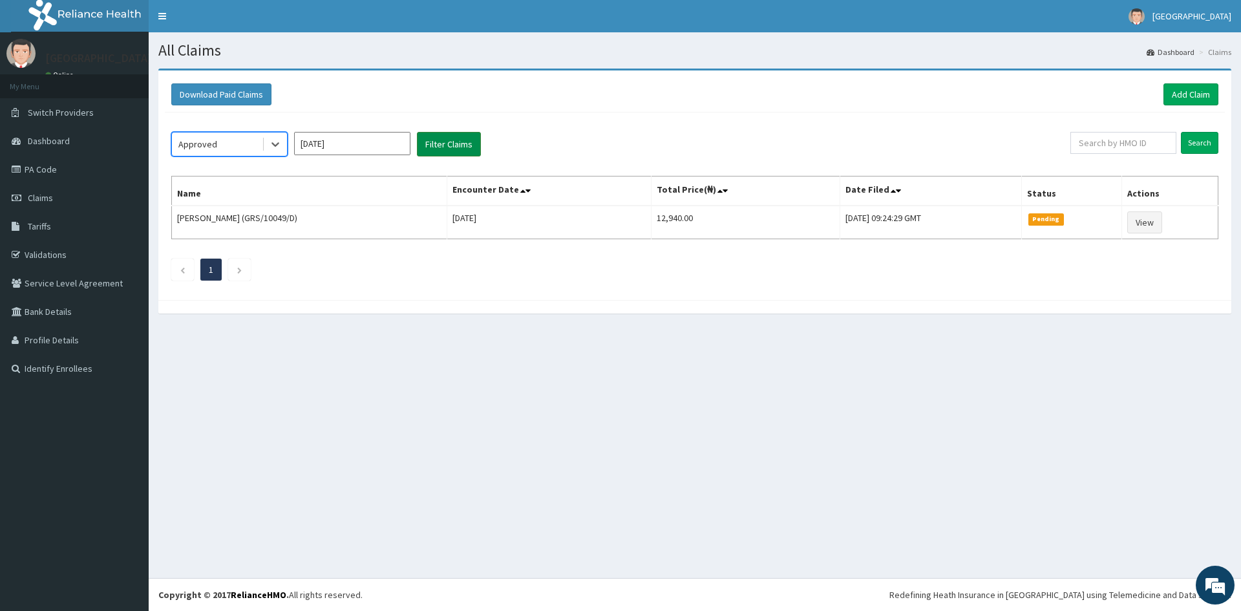
click at [441, 145] on button "Filter Claims" at bounding box center [449, 144] width 64 height 25
click at [1176, 95] on link "Add Claim" at bounding box center [1191, 94] width 55 height 22
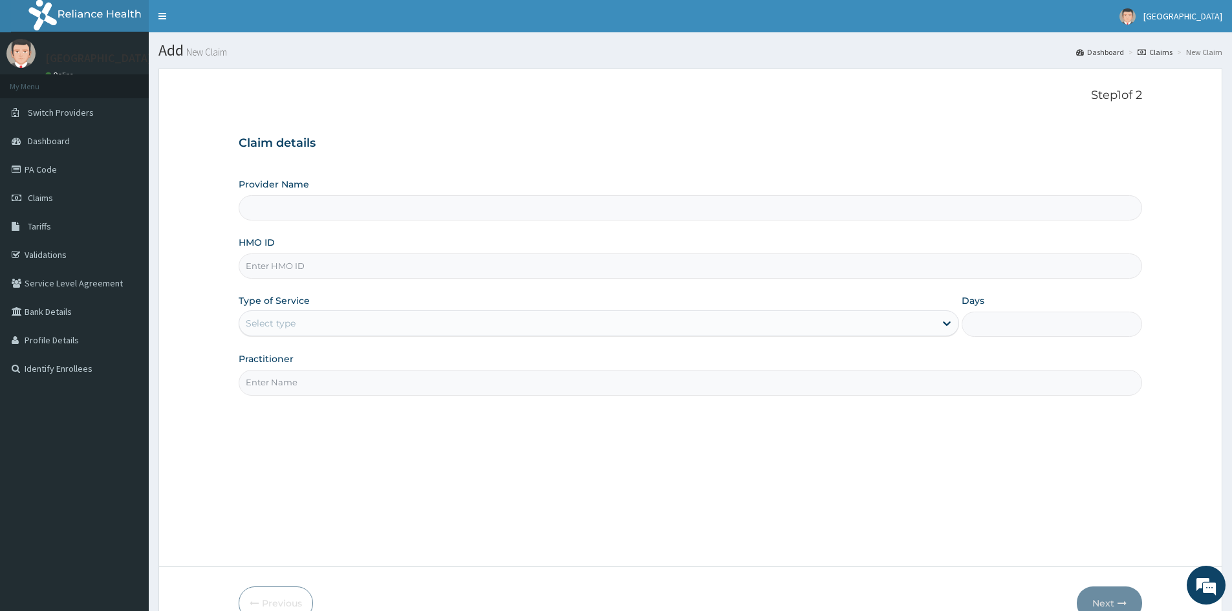
type input "Mother And Child Hospital- IKEJA"
click at [437, 264] on input "HMO ID" at bounding box center [690, 265] width 903 height 25
type input "TAX/10193/C"
click at [282, 326] on div "Select type" at bounding box center [271, 323] width 50 height 13
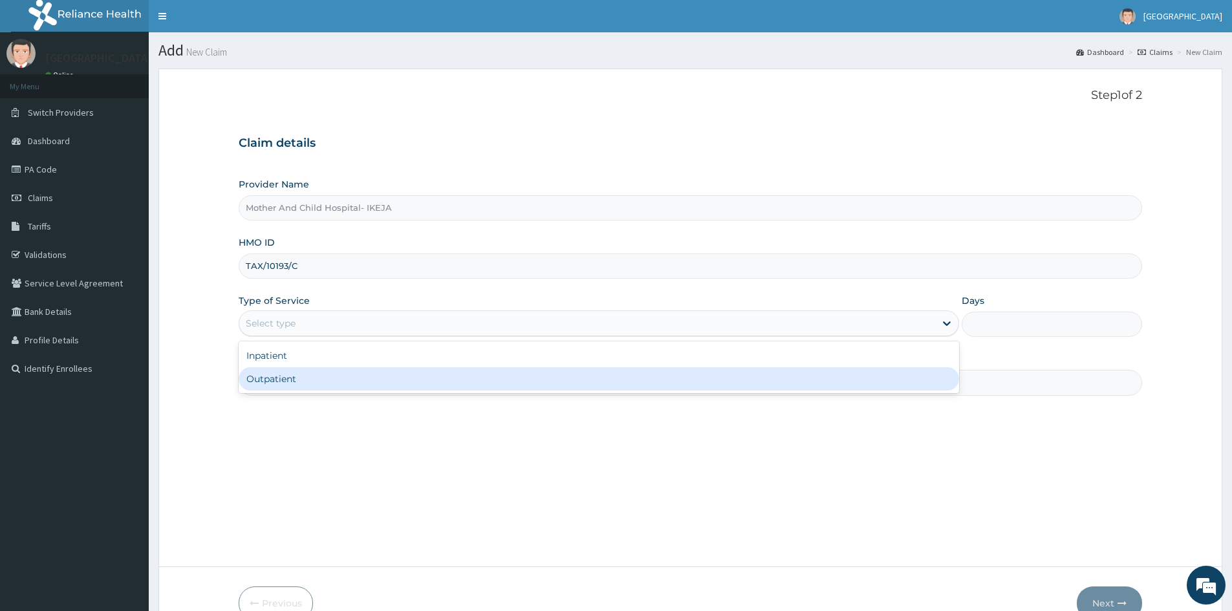
click at [332, 384] on div "Outpatient" at bounding box center [599, 378] width 720 height 23
type input "1"
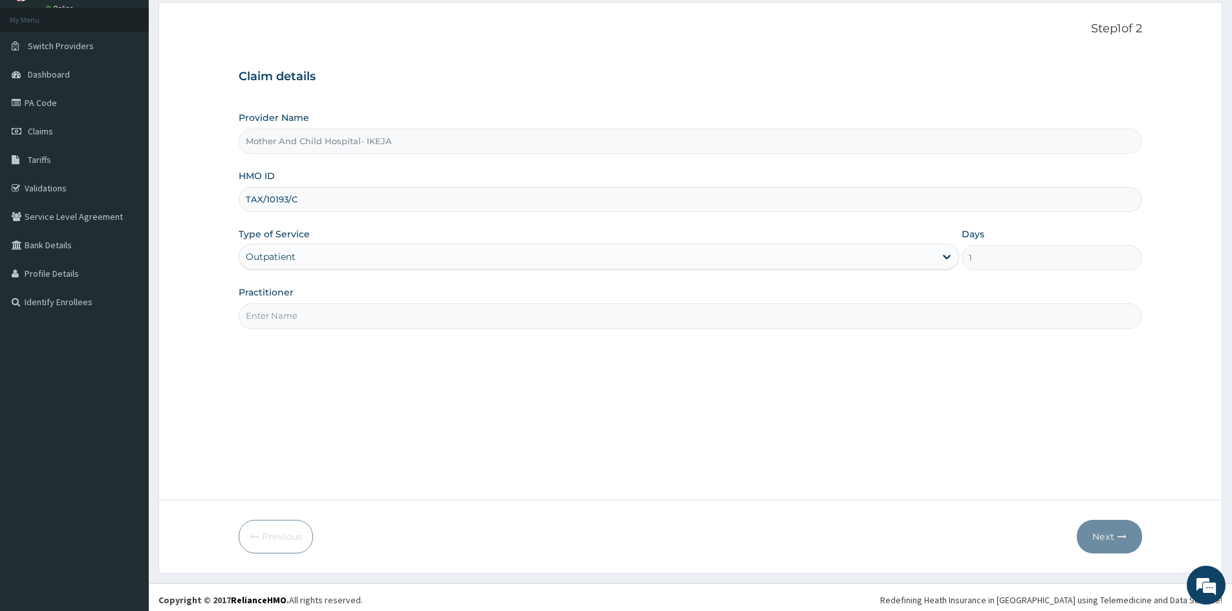
scroll to position [72, 0]
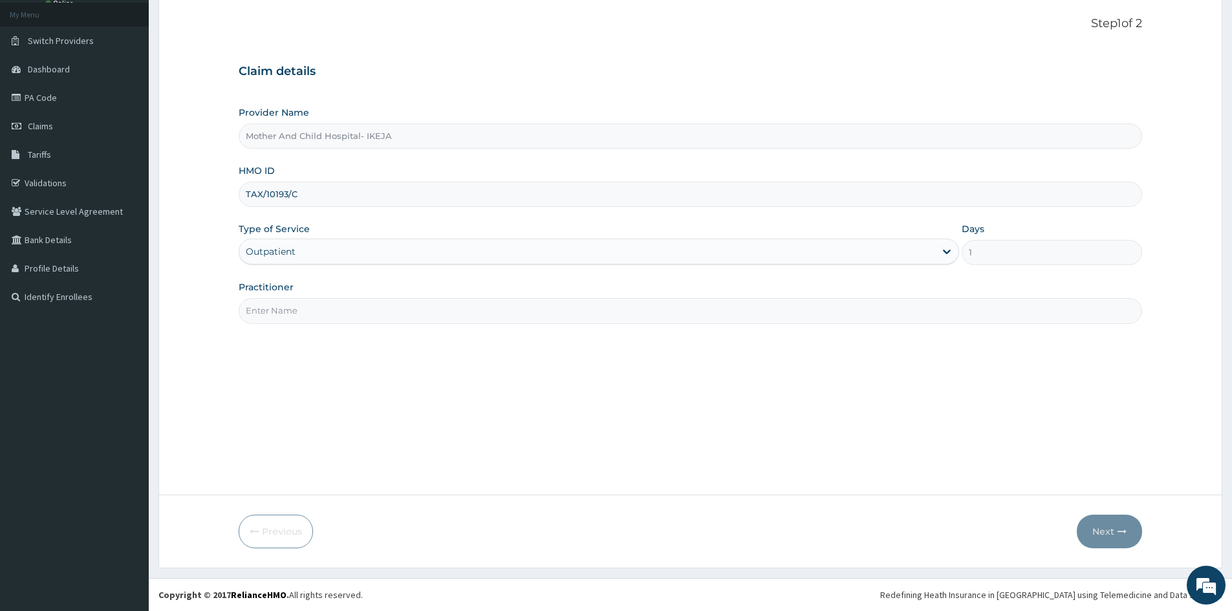
click at [279, 304] on input "Practitioner" at bounding box center [690, 310] width 903 height 25
type input "DR JOKOH"
click at [1088, 537] on button "Next" at bounding box center [1109, 532] width 65 height 34
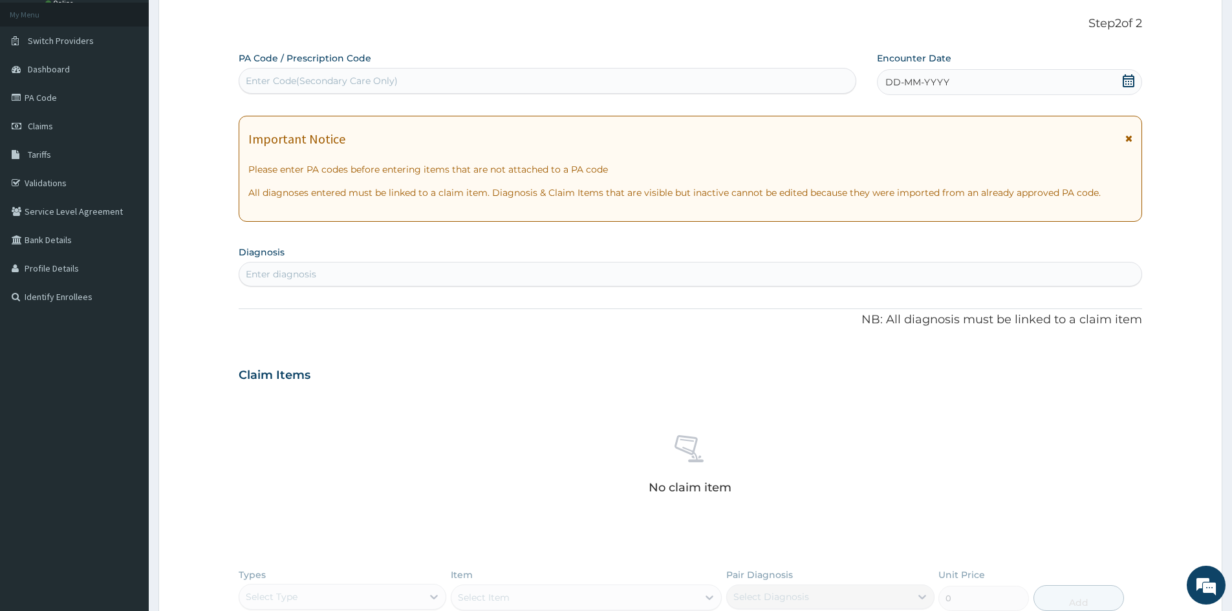
click at [1130, 76] on icon at bounding box center [1128, 80] width 12 height 13
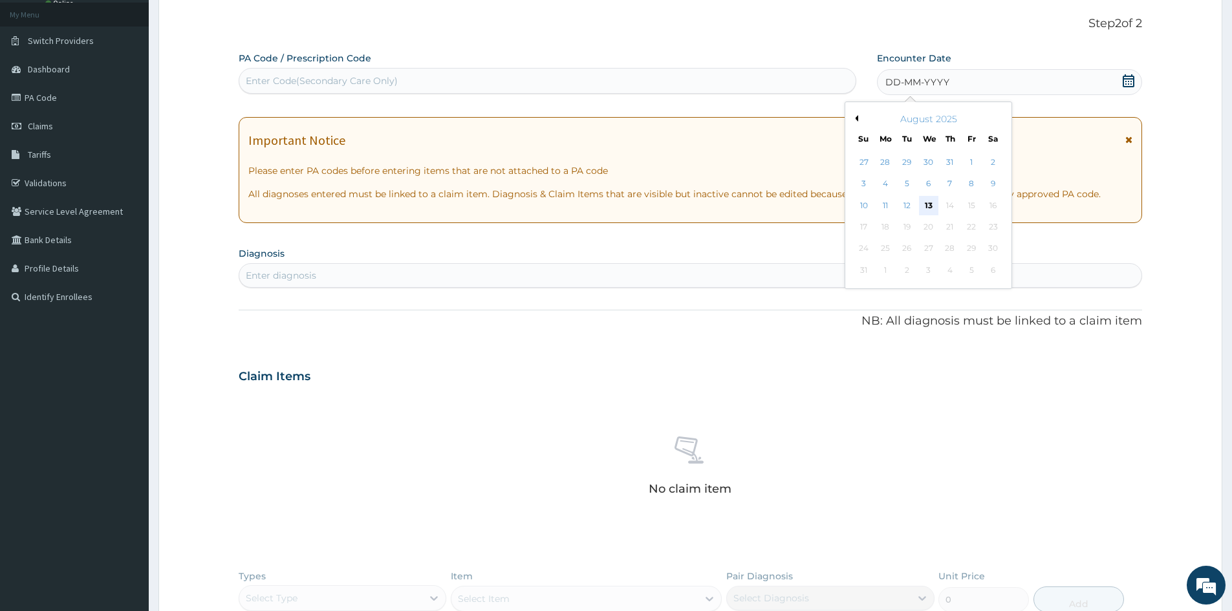
click at [928, 201] on div "13" at bounding box center [928, 205] width 19 height 19
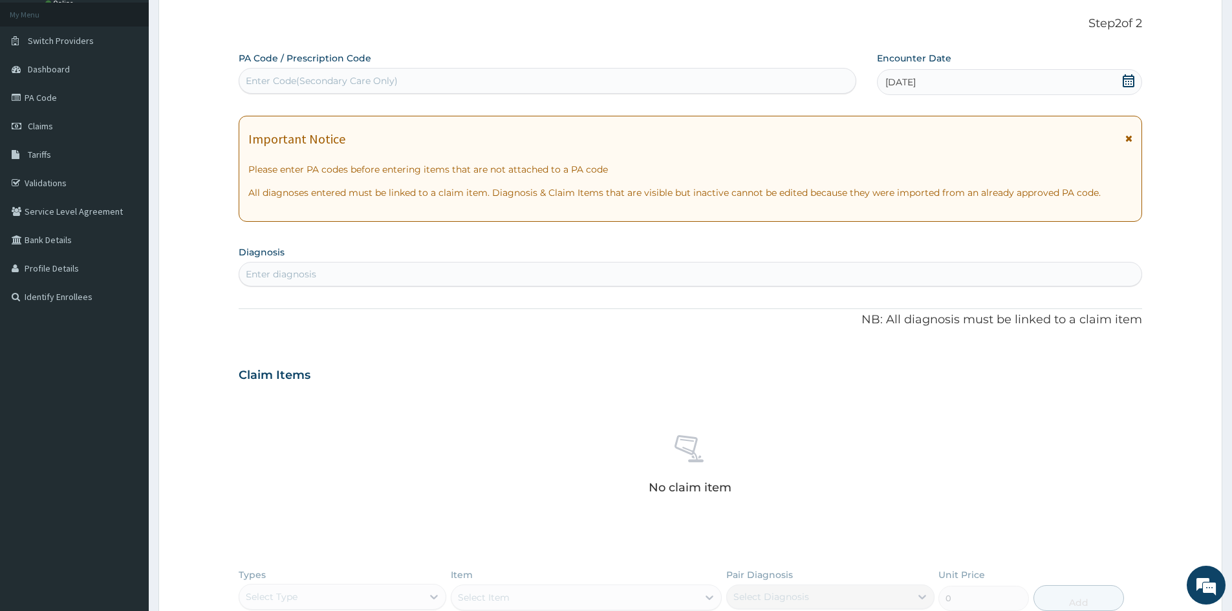
click at [588, 270] on div "Enter diagnosis" at bounding box center [690, 274] width 902 height 21
type input "MALARI"
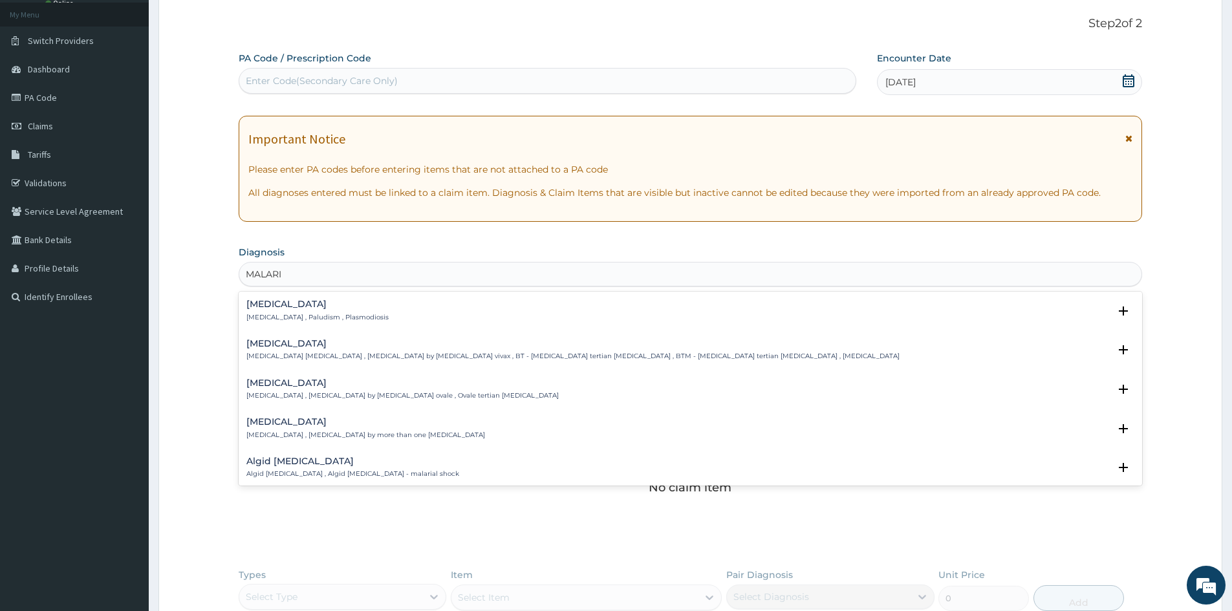
click at [273, 305] on h4 "Malaria" at bounding box center [317, 304] width 142 height 10
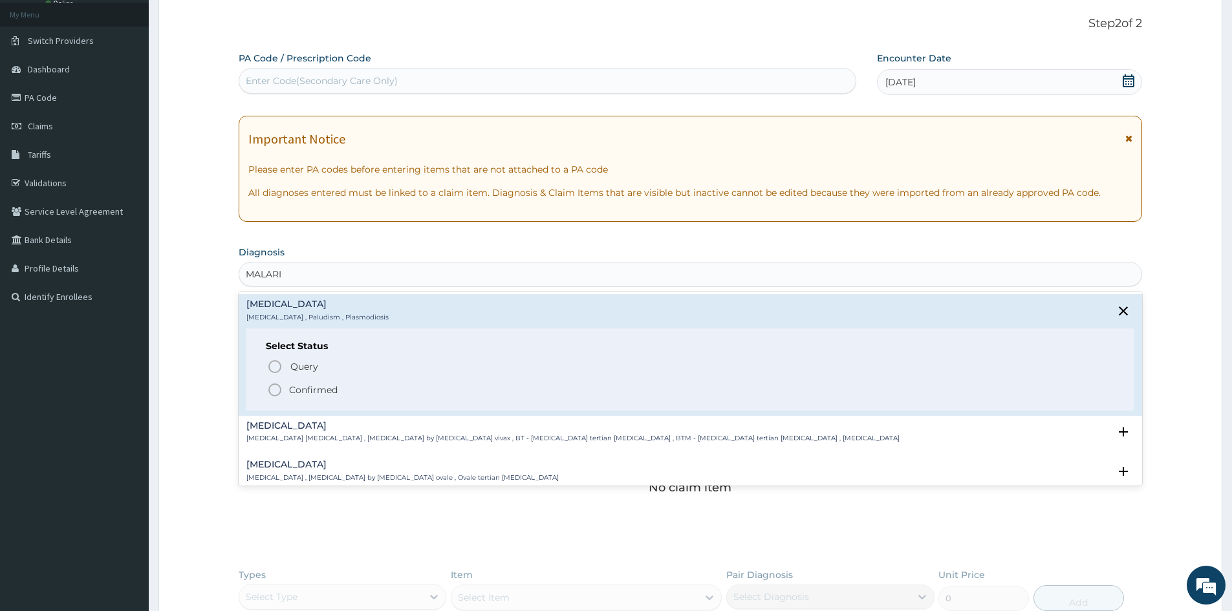
click at [275, 386] on icon "status option filled" at bounding box center [275, 390] width 16 height 16
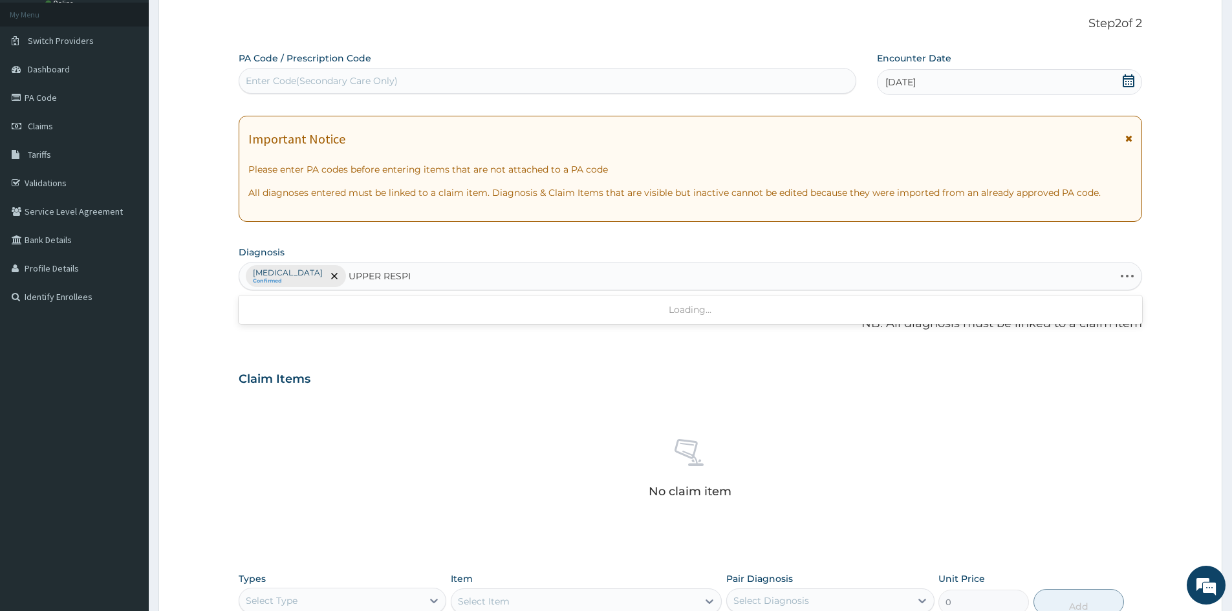
type input "UPPER RESPIR"
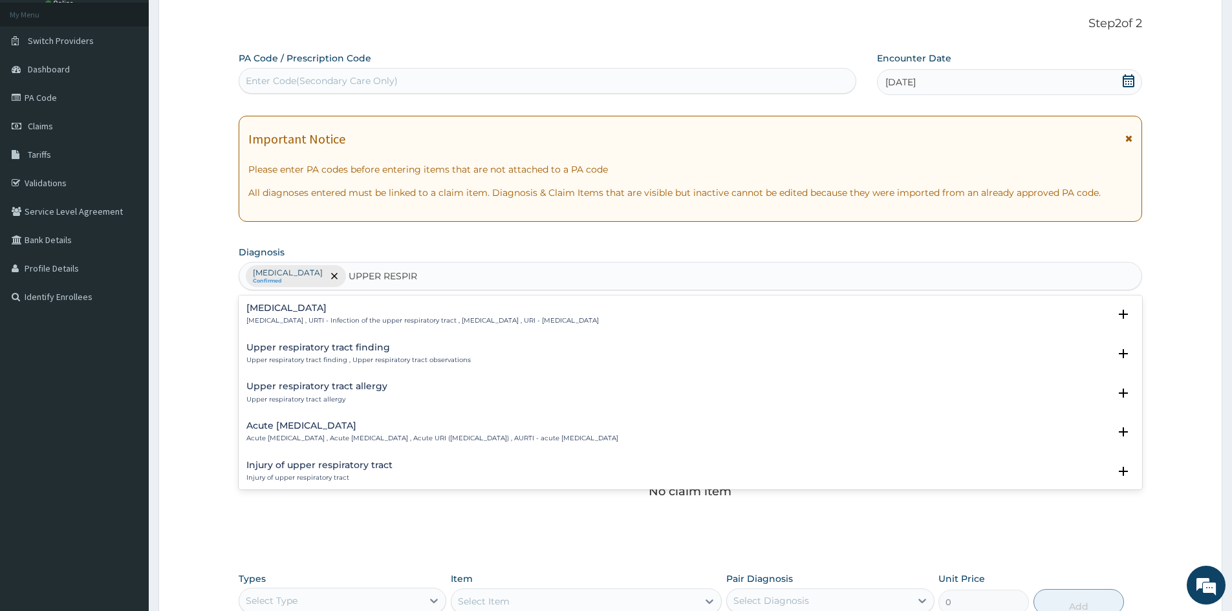
click at [327, 319] on p "Upper respiratory infection , URTI - Infection of the upper respiratory tract ,…" at bounding box center [422, 320] width 352 height 9
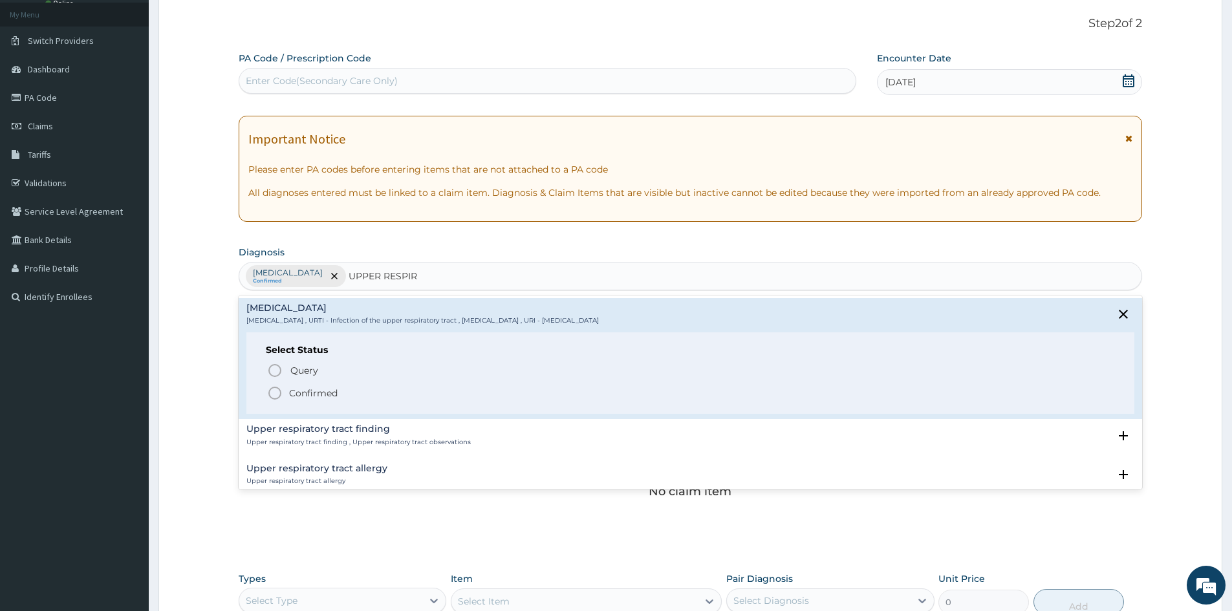
click at [273, 392] on icon "status option filled" at bounding box center [275, 393] width 16 height 16
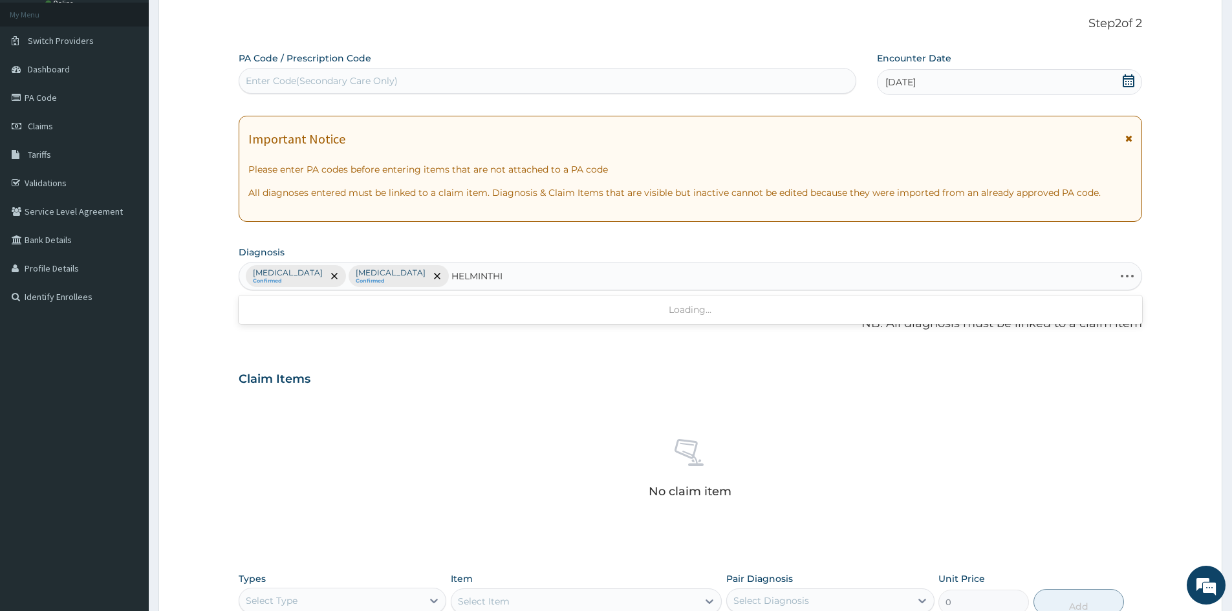
type input "HELMINTHIA"
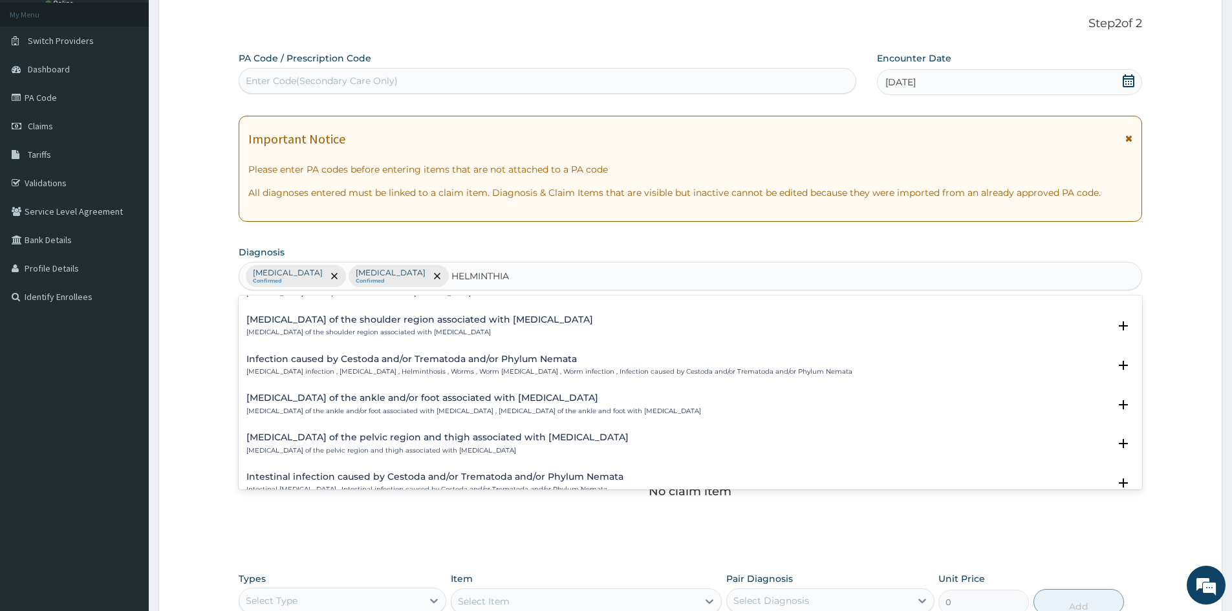
scroll to position [129, 0]
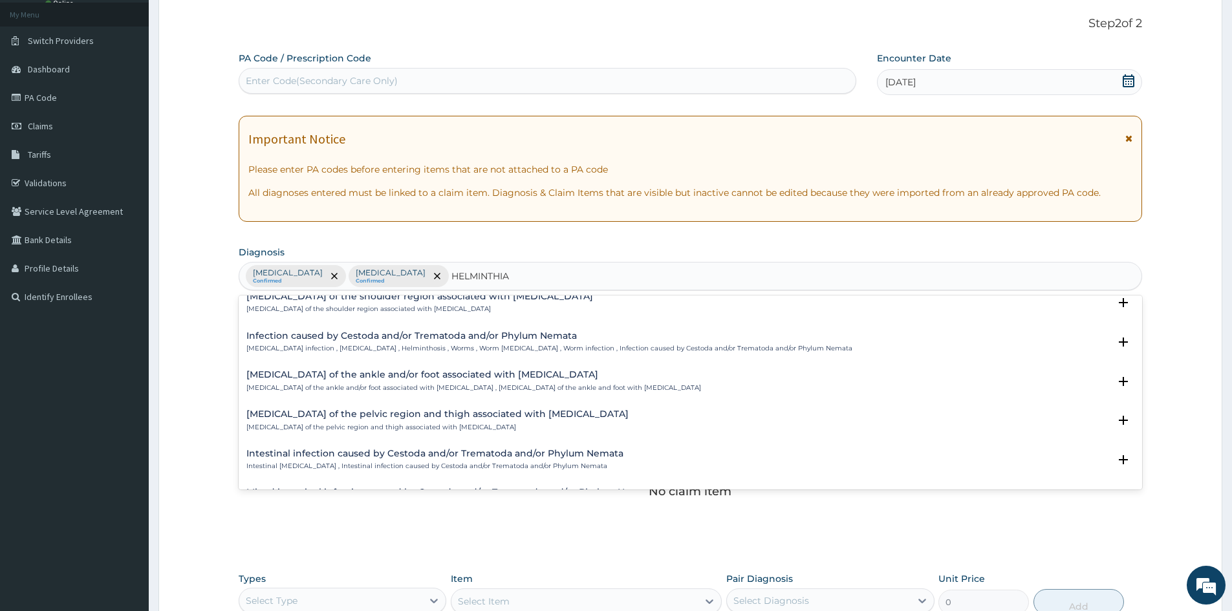
click at [414, 351] on p "Helminth infection , Helminthiasis , Helminthosis , Worms , Worm infestation , …" at bounding box center [549, 348] width 606 height 9
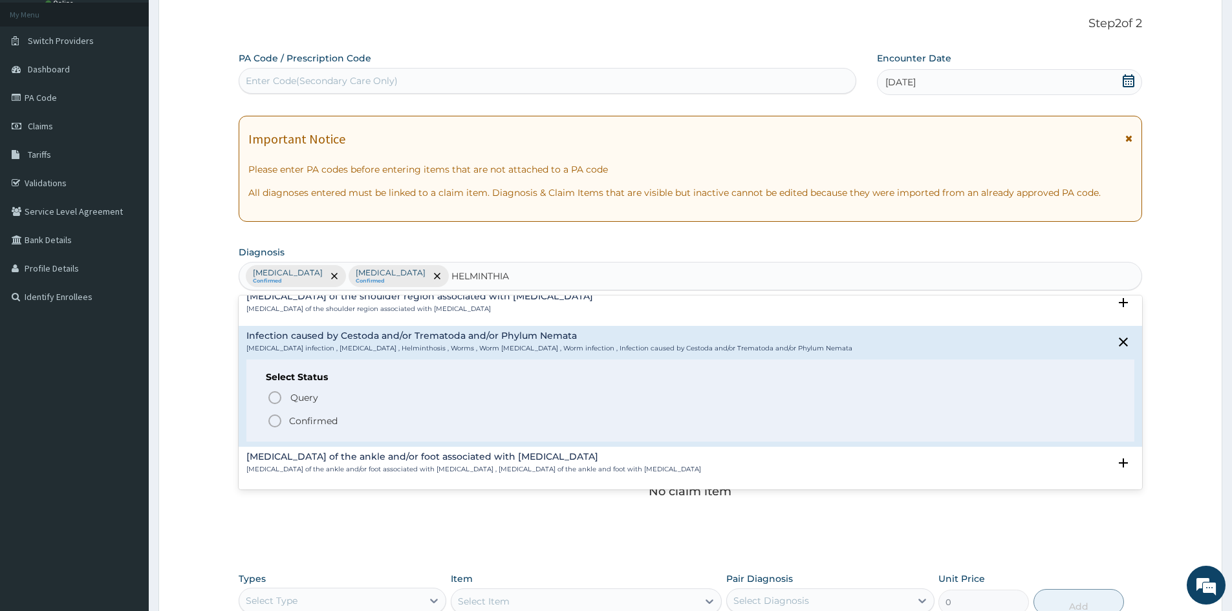
click at [277, 420] on icon "status option filled" at bounding box center [275, 421] width 16 height 16
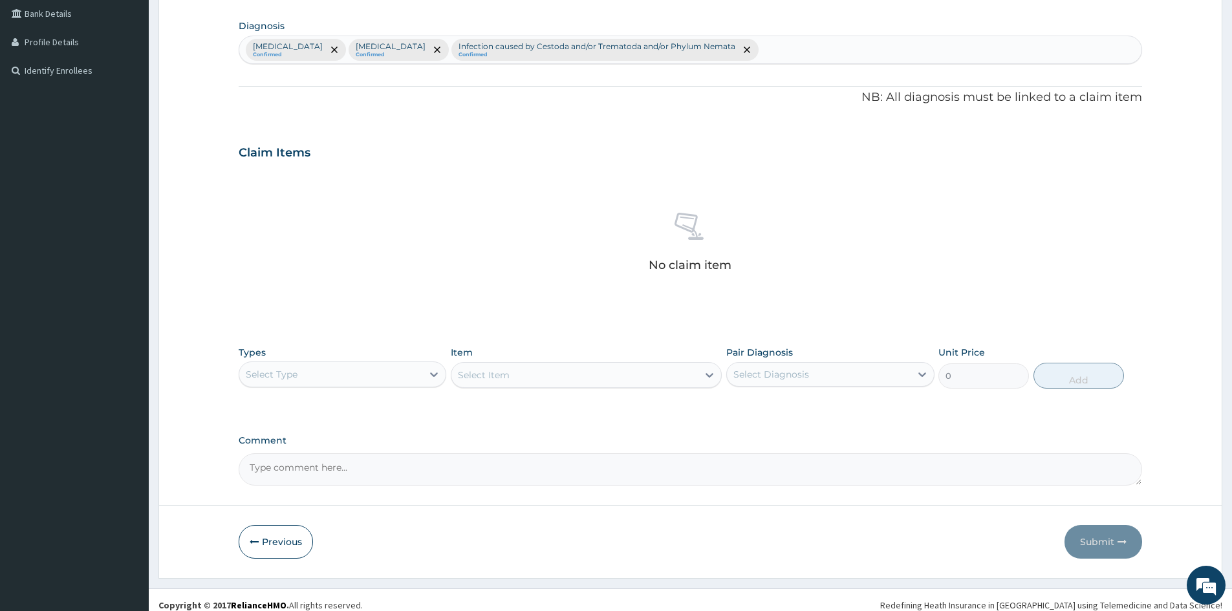
scroll to position [308, 0]
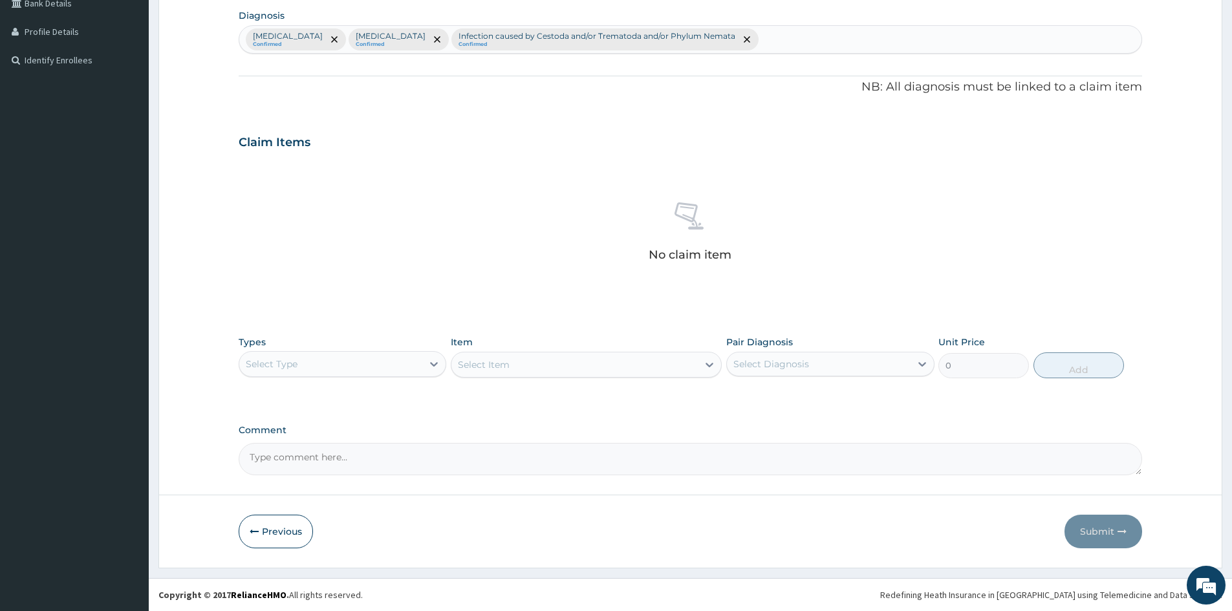
click at [314, 367] on div "Select Type" at bounding box center [330, 364] width 183 height 21
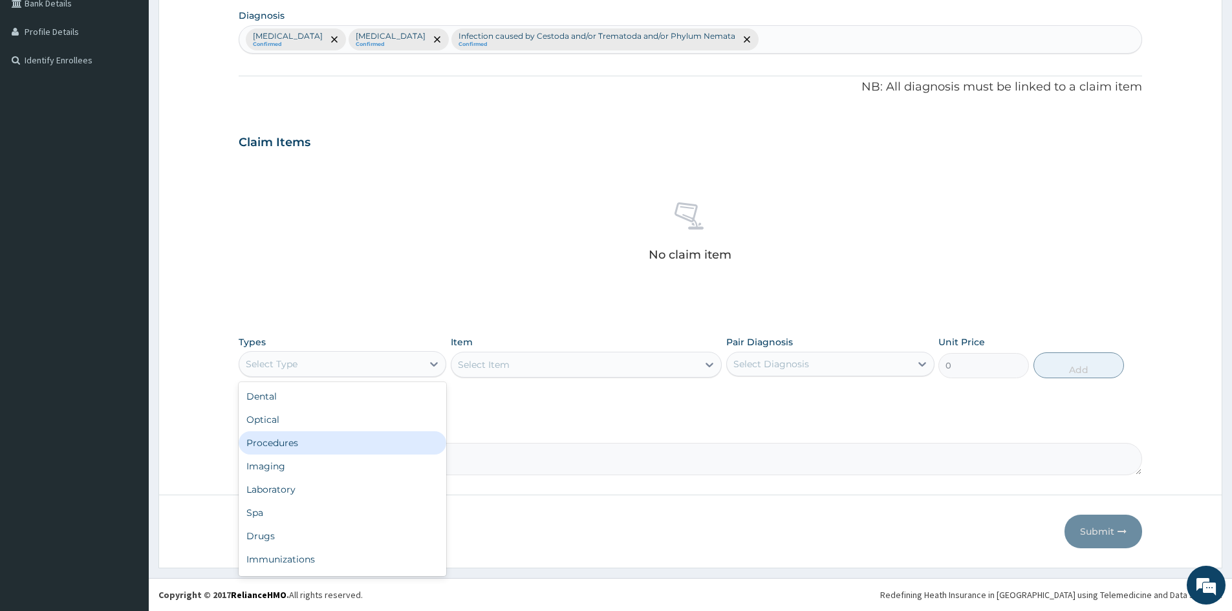
click at [295, 444] on div "Procedures" at bounding box center [343, 442] width 208 height 23
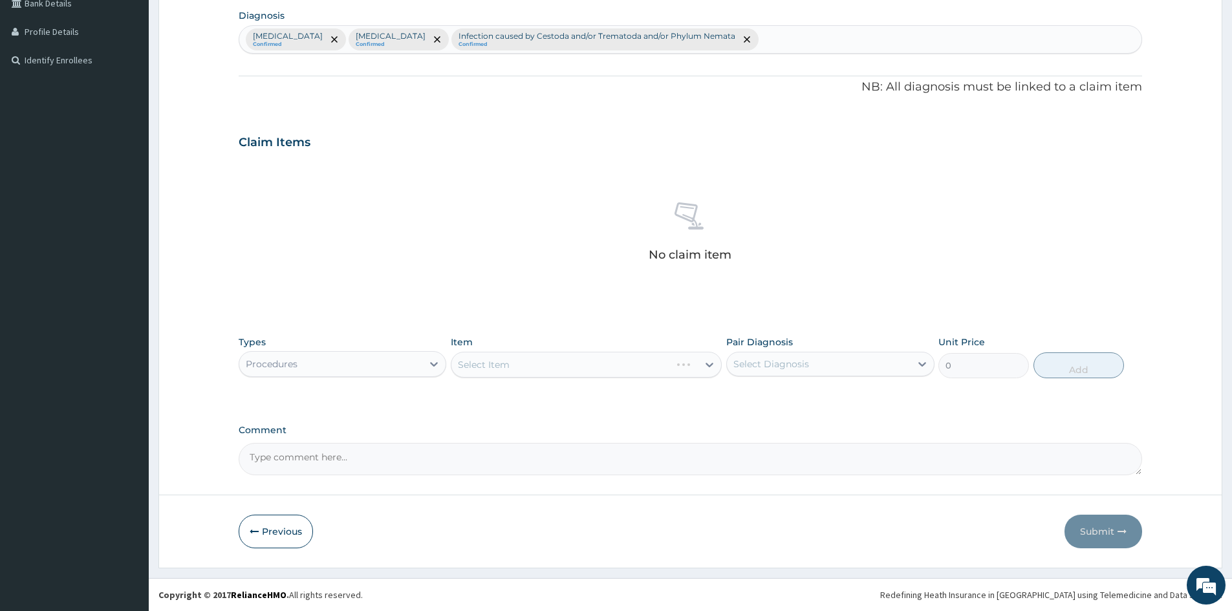
click at [537, 361] on div "Select Item" at bounding box center [586, 365] width 271 height 26
click at [539, 369] on div "Select Item" at bounding box center [586, 365] width 271 height 26
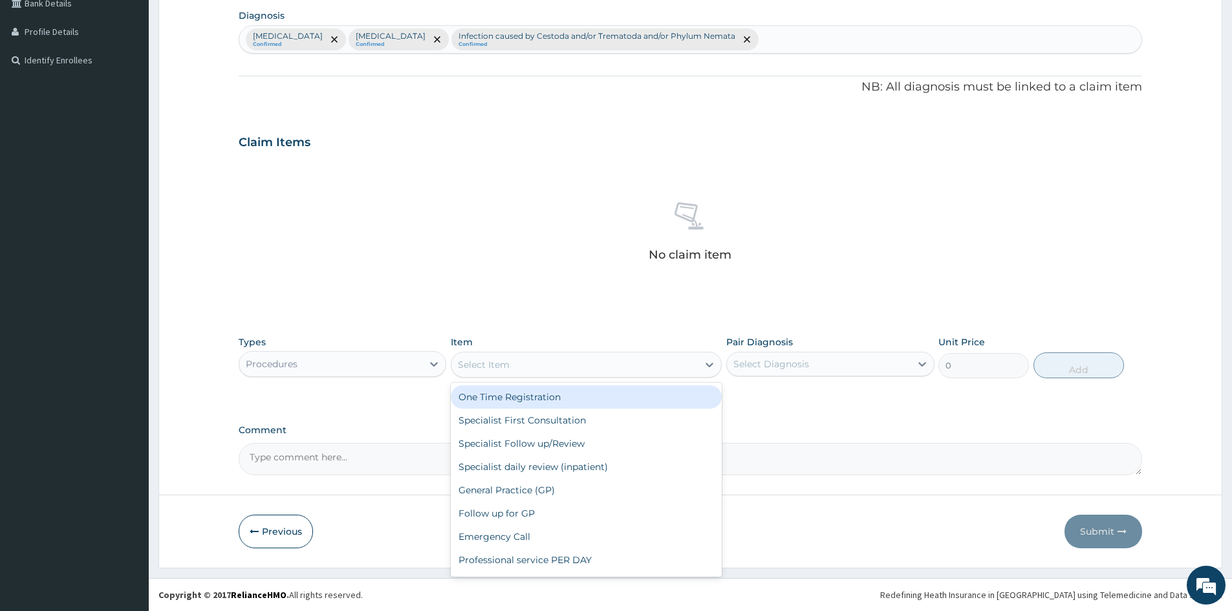
click at [552, 365] on div "Select Item" at bounding box center [574, 364] width 246 height 21
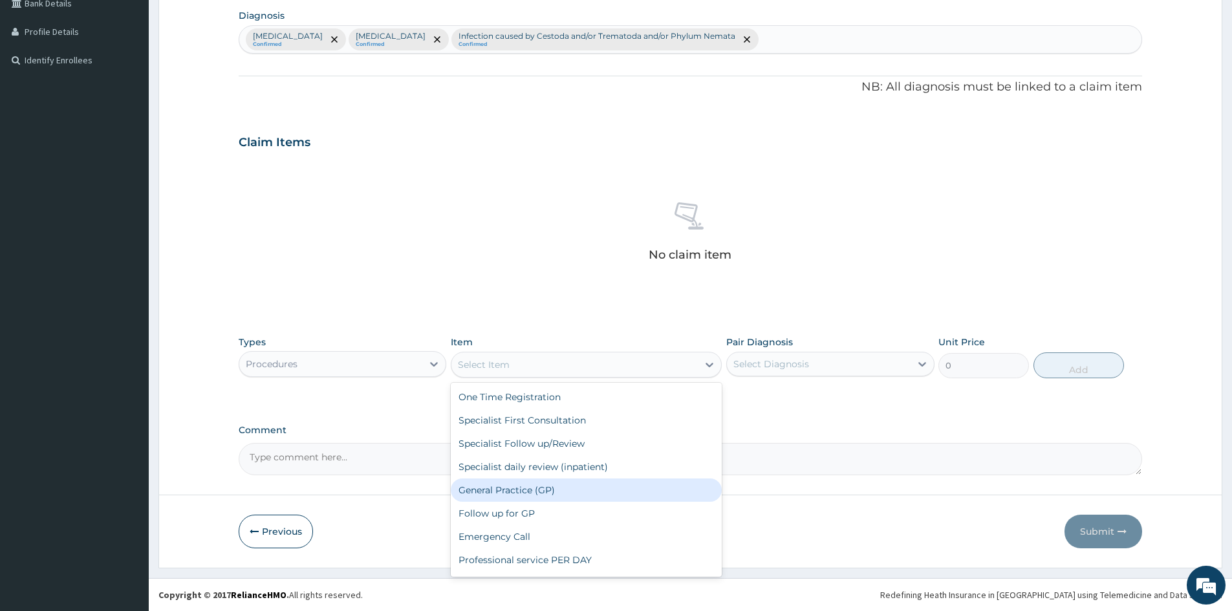
click at [550, 489] on div "General Practice (GP)" at bounding box center [586, 489] width 271 height 23
type input "4000"
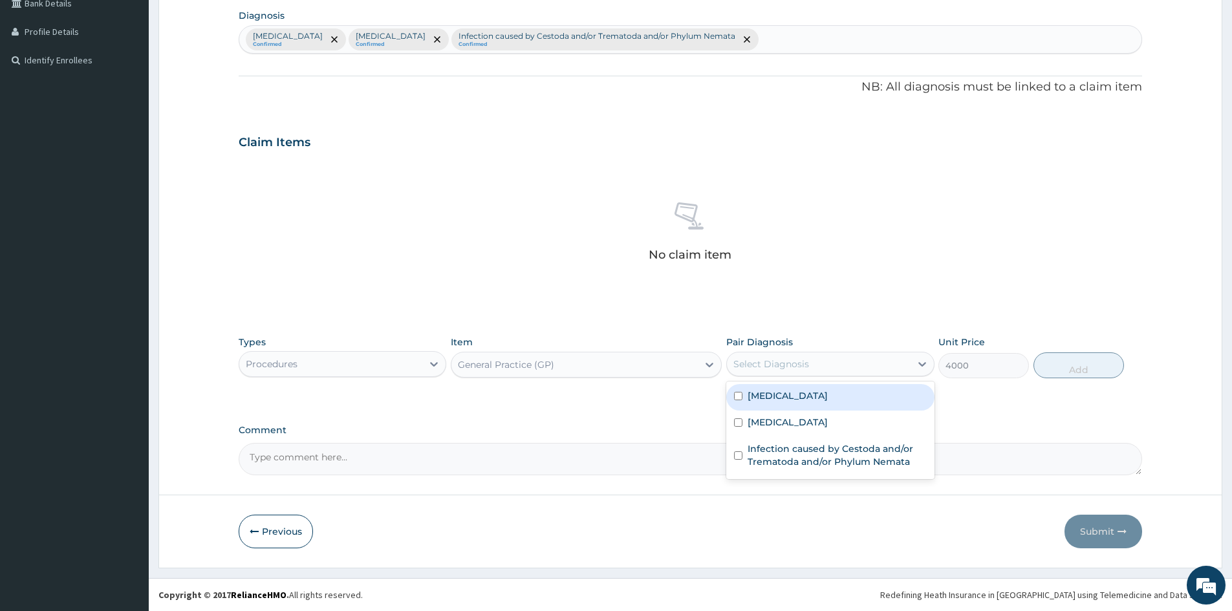
drag, startPoint x: 839, startPoint y: 368, endPoint x: 830, endPoint y: 385, distance: 20.0
click at [840, 368] on div "Select Diagnosis" at bounding box center [818, 364] width 183 height 21
click at [812, 404] on div "Malaria" at bounding box center [830, 397] width 208 height 27
checkbox input "true"
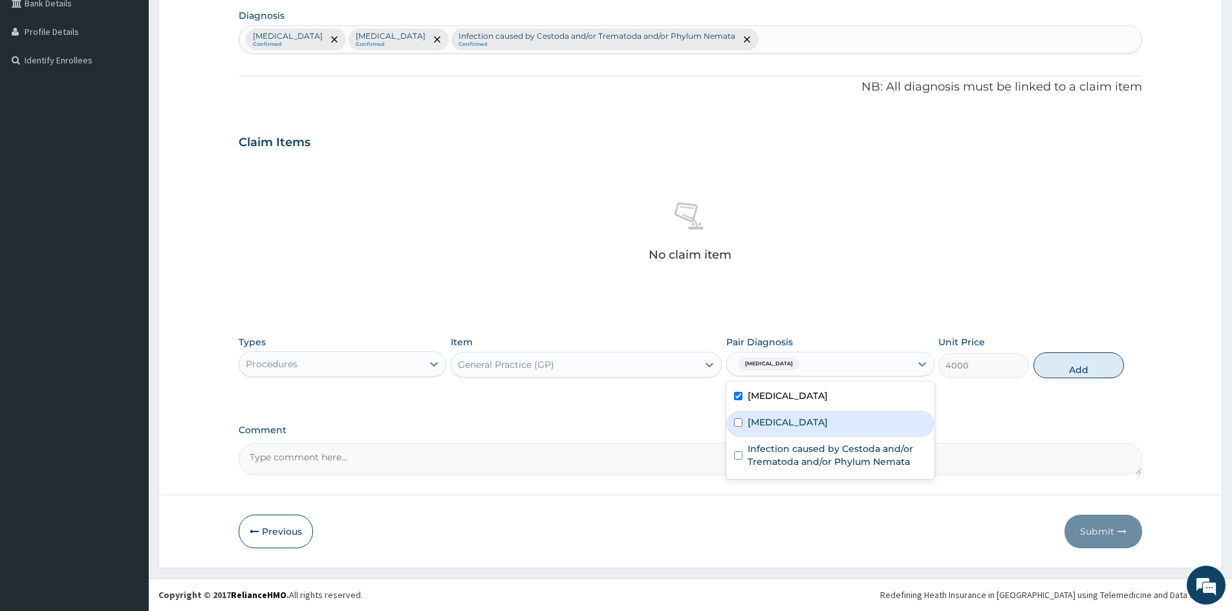
drag, startPoint x: 816, startPoint y: 422, endPoint x: 814, endPoint y: 445, distance: 23.4
click at [817, 425] on label "Upper respiratory infection" at bounding box center [787, 422] width 80 height 13
checkbox input "true"
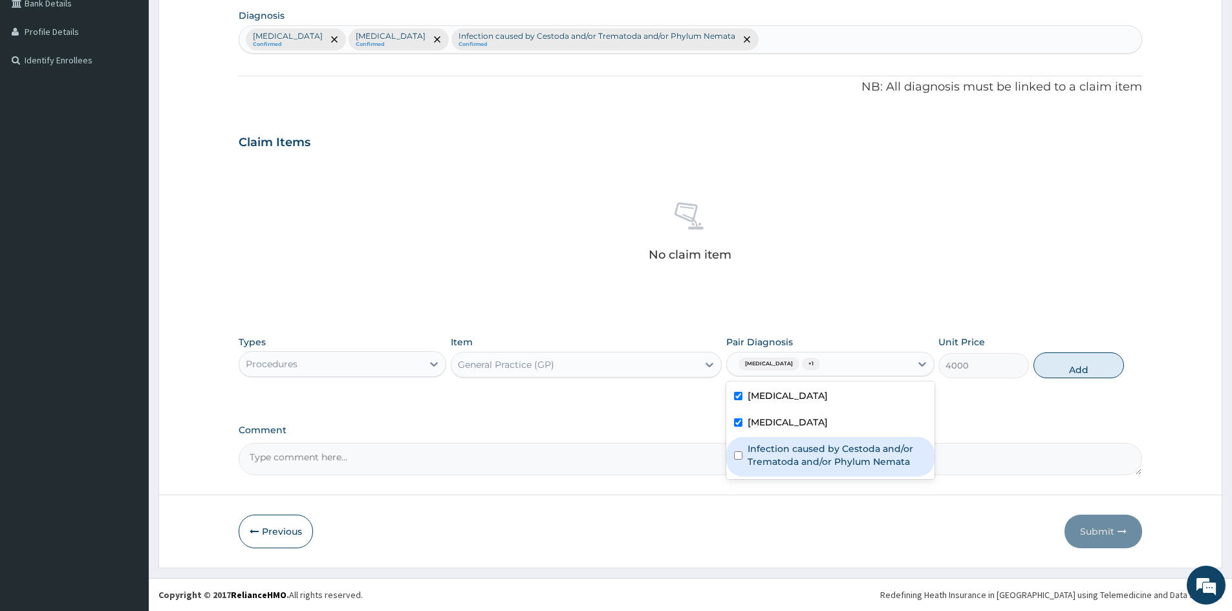
click at [810, 459] on label "Infection caused by Cestoda and/or Trematoda and/or Phylum Nemata" at bounding box center [836, 455] width 178 height 26
checkbox input "true"
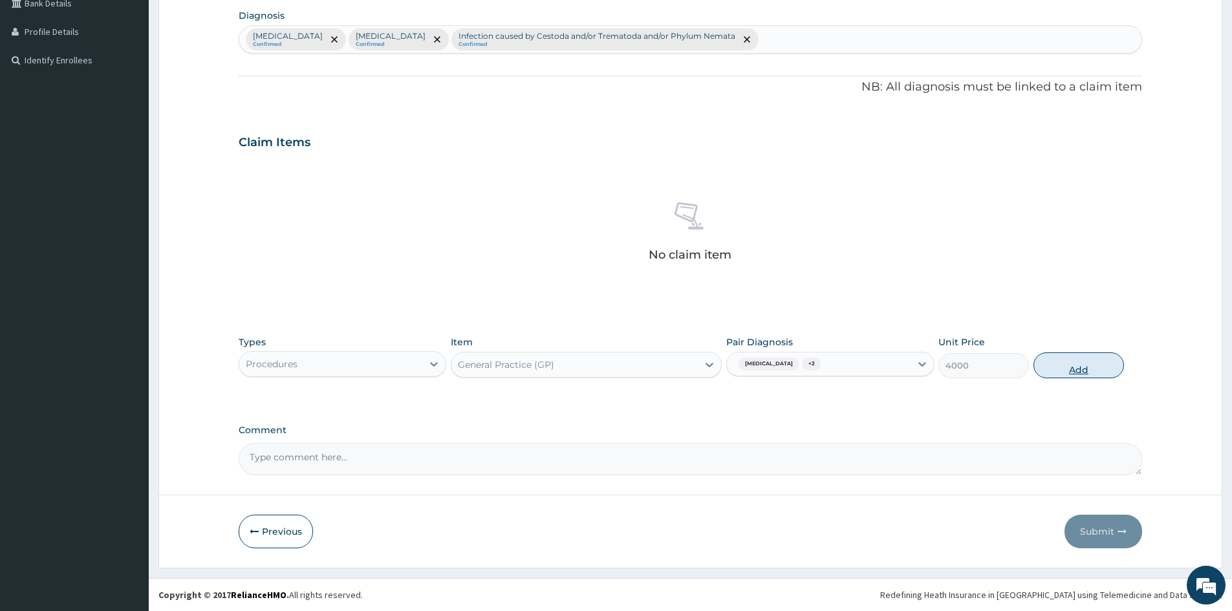
click at [1053, 367] on button "Add" at bounding box center [1078, 365] width 91 height 26
type input "0"
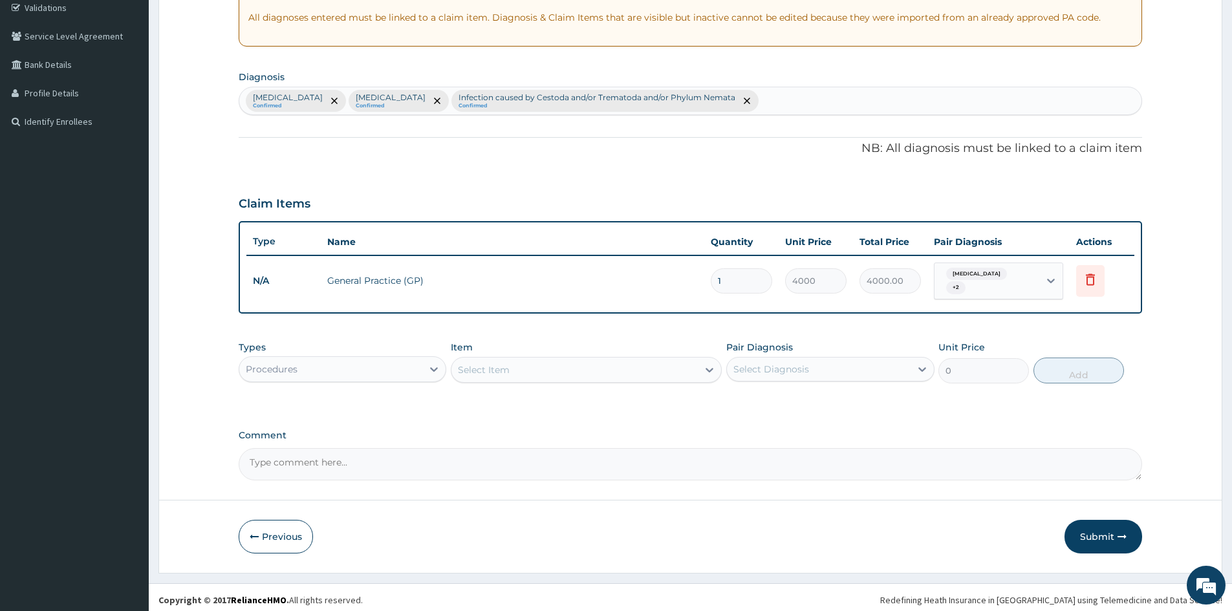
click at [371, 364] on div "Procedures" at bounding box center [330, 369] width 183 height 21
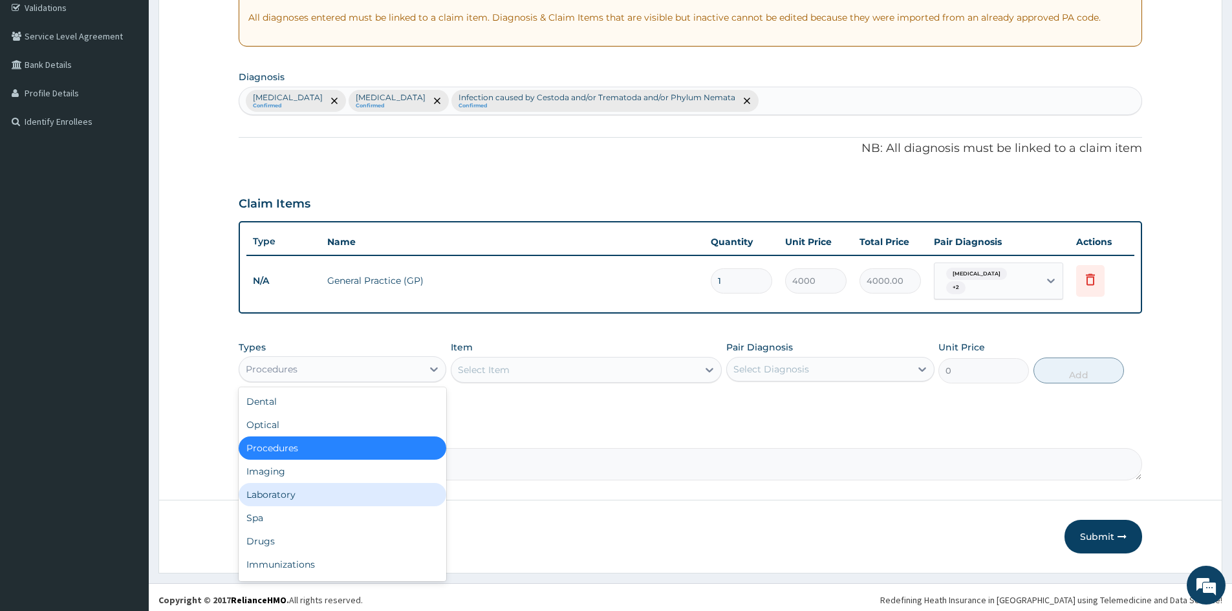
click at [292, 486] on div "Laboratory" at bounding box center [343, 494] width 208 height 23
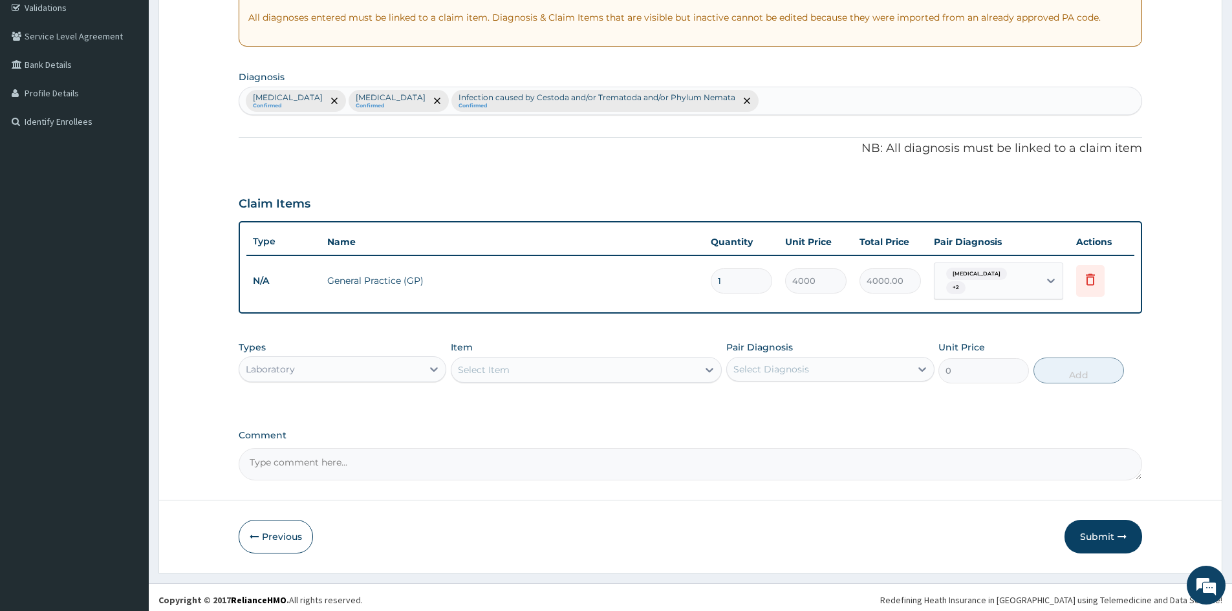
click at [557, 366] on div "Select Item" at bounding box center [574, 369] width 246 height 21
type input "FBC"
click at [538, 399] on div "Full Blood Count (FBC)" at bounding box center [586, 402] width 271 height 23
type input "2400"
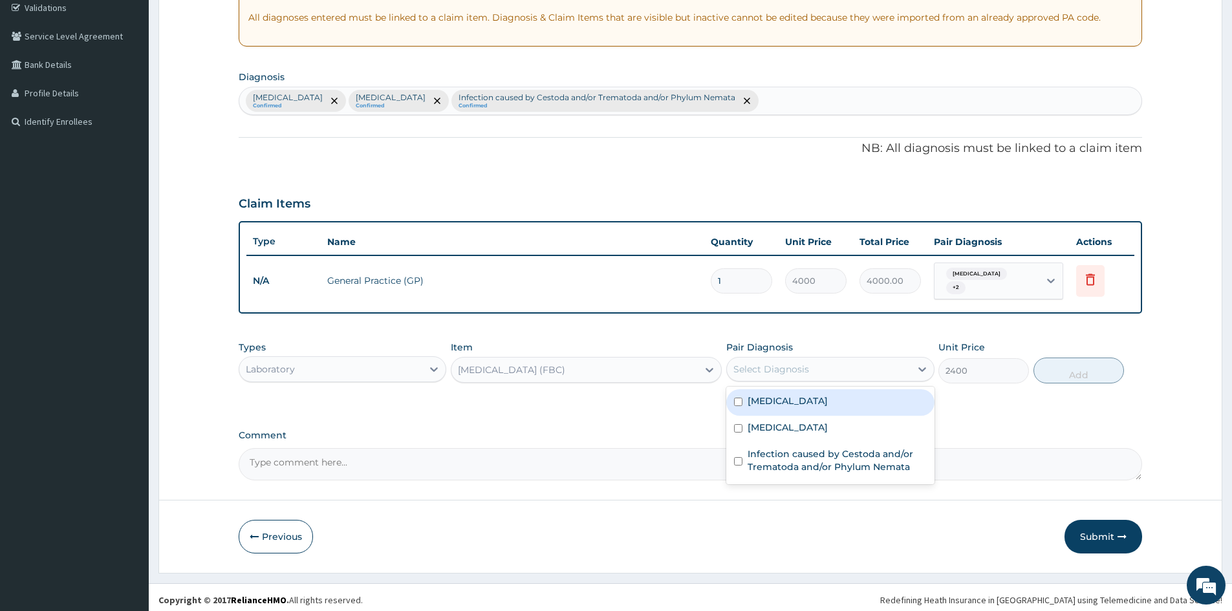
click at [747, 364] on div "Select Diagnosis" at bounding box center [771, 369] width 76 height 13
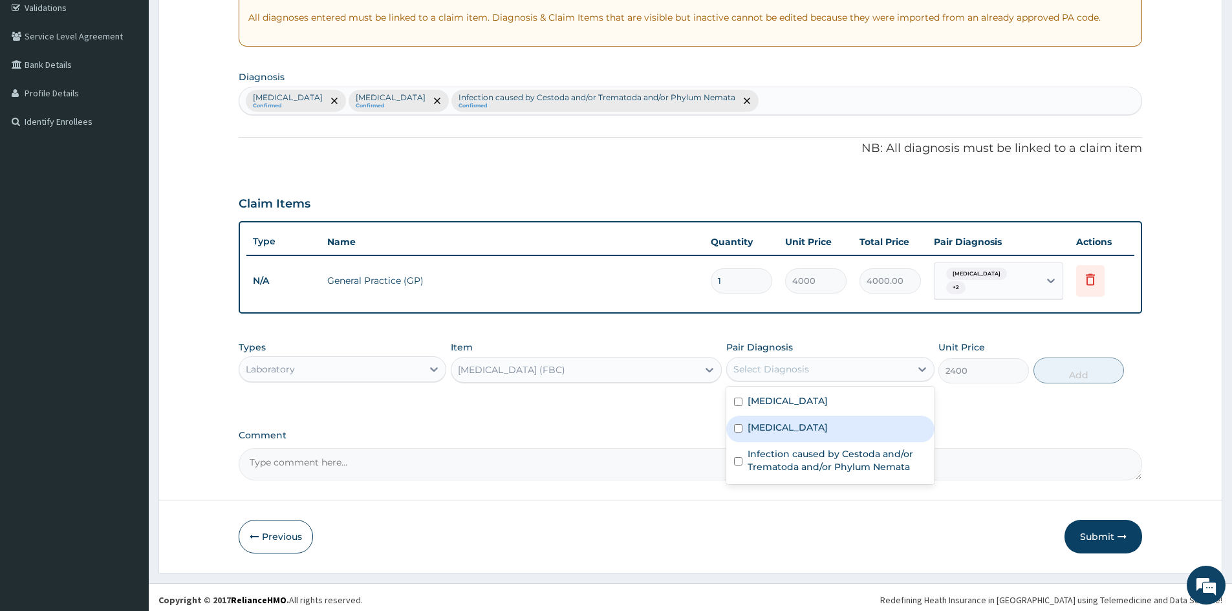
click at [759, 421] on label "Upper respiratory infection" at bounding box center [787, 427] width 80 height 13
checkbox input "true"
drag, startPoint x: 1071, startPoint y: 360, endPoint x: 912, endPoint y: 403, distance: 164.8
click at [1067, 362] on button "Add" at bounding box center [1078, 371] width 91 height 26
type input "0"
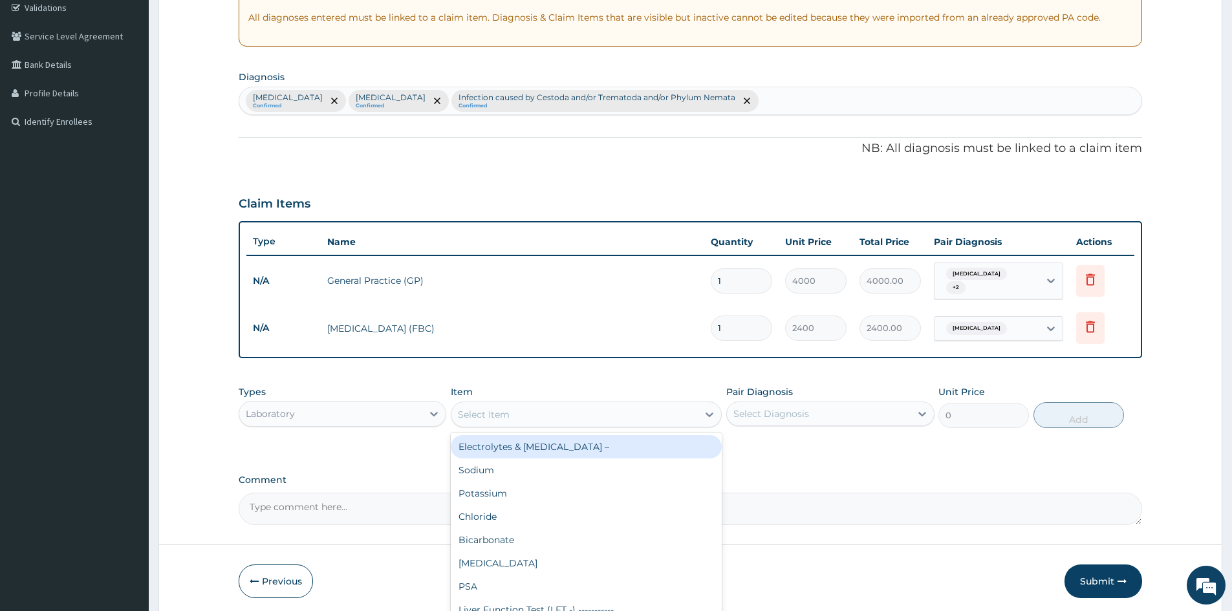
click at [577, 408] on div "Select Item" at bounding box center [574, 414] width 246 height 21
type input "MP"
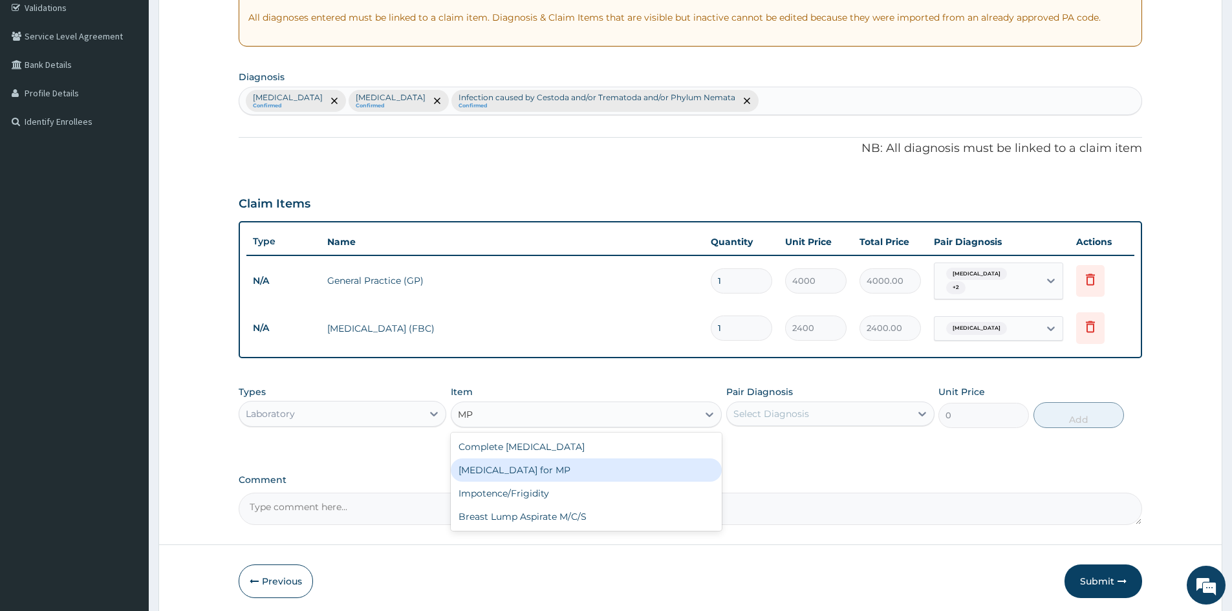
click at [526, 467] on div "Blood Film for MP" at bounding box center [586, 469] width 271 height 23
type input "1200"
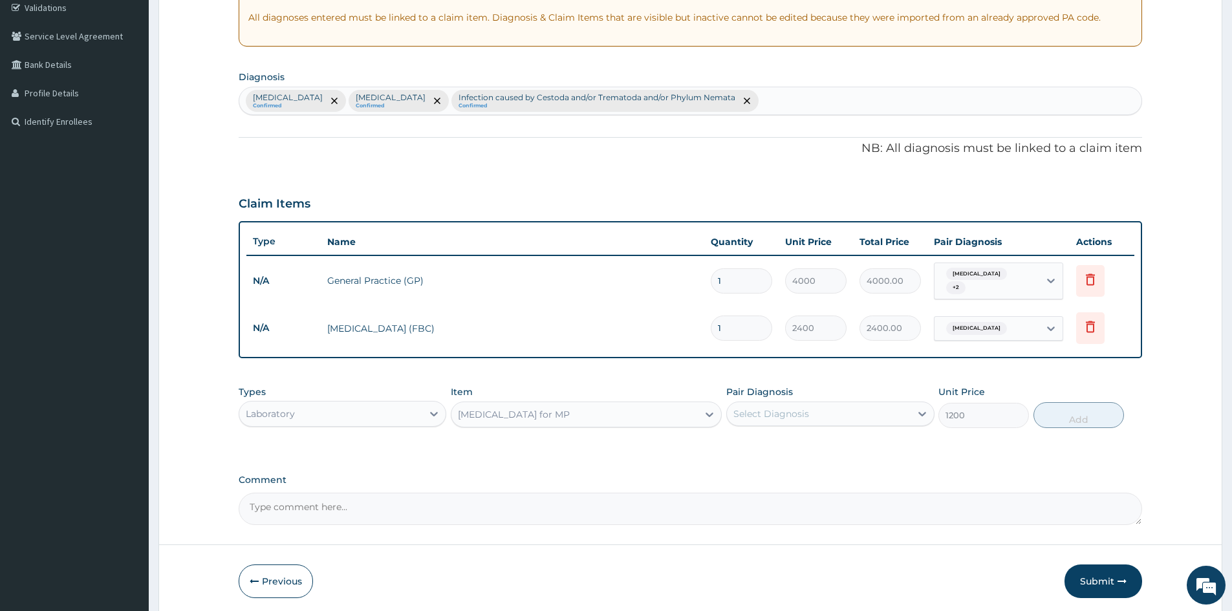
click at [769, 407] on div "Select Diagnosis" at bounding box center [771, 413] width 76 height 13
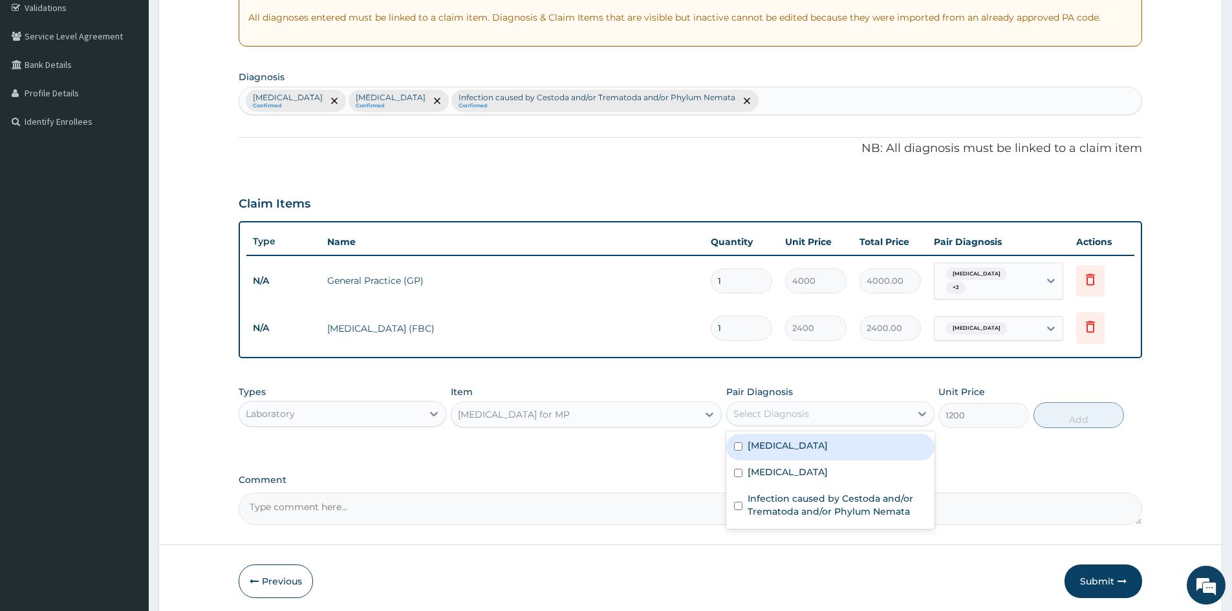
click at [766, 444] on label "Malaria" at bounding box center [787, 445] width 80 height 13
checkbox input "true"
drag, startPoint x: 1106, startPoint y: 400, endPoint x: 1102, endPoint y: 405, distance: 7.4
click at [1106, 402] on button "Add" at bounding box center [1078, 415] width 91 height 26
type input "0"
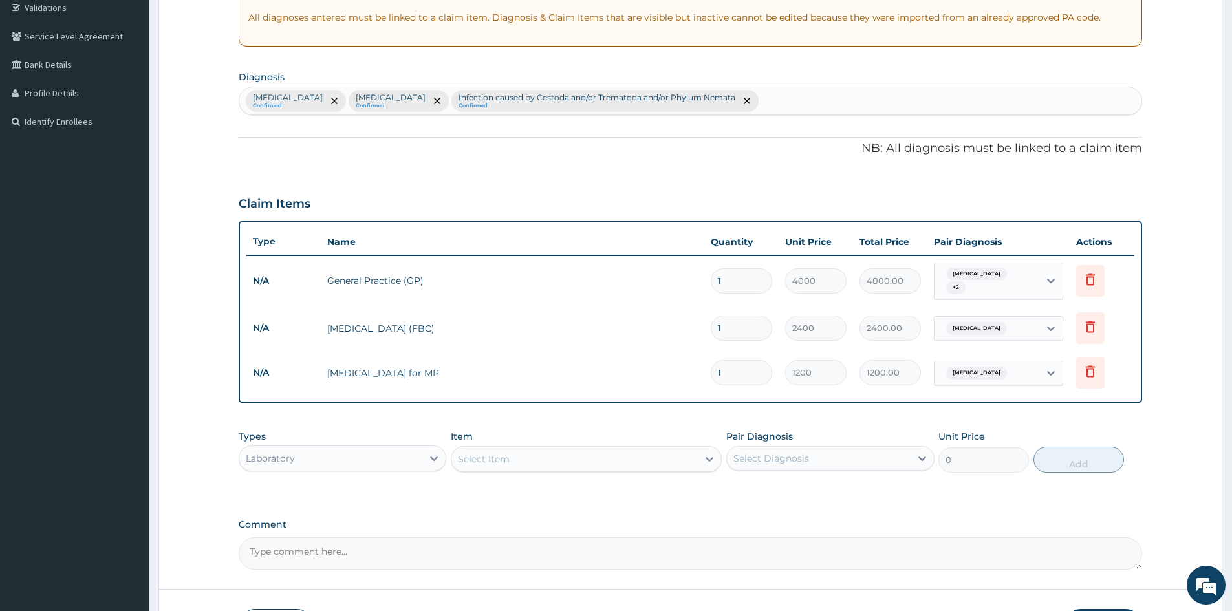
click at [365, 455] on div "Laboratory" at bounding box center [330, 458] width 183 height 21
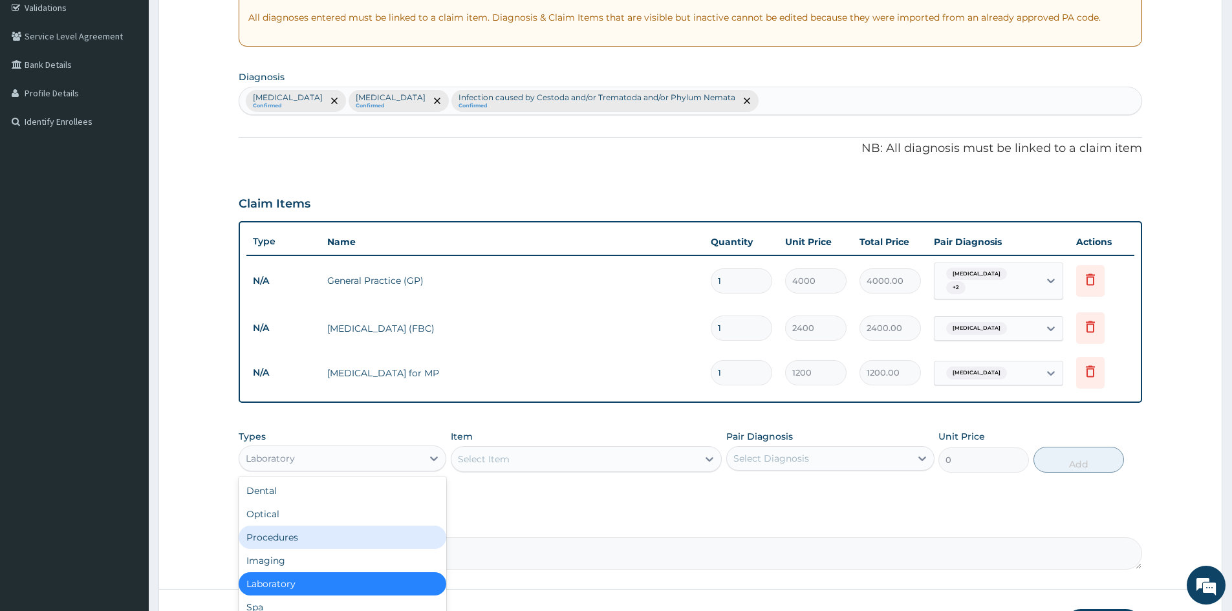
scroll to position [44, 0]
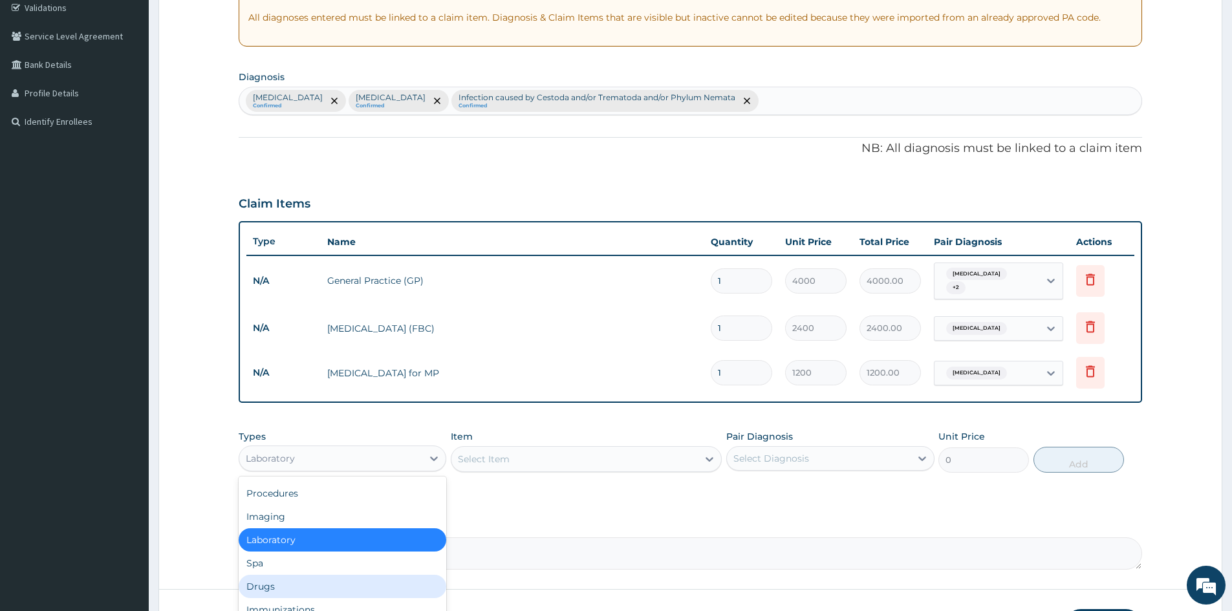
click at [273, 588] on div "Drugs" at bounding box center [343, 586] width 208 height 23
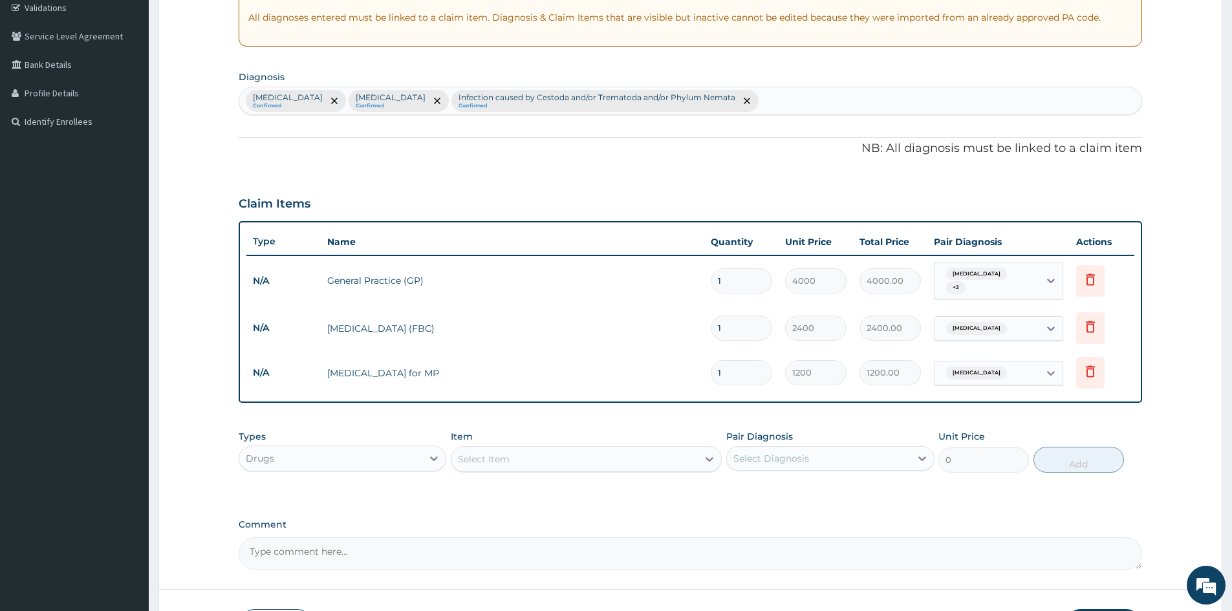
click at [475, 446] on div "Select Item" at bounding box center [586, 459] width 271 height 26
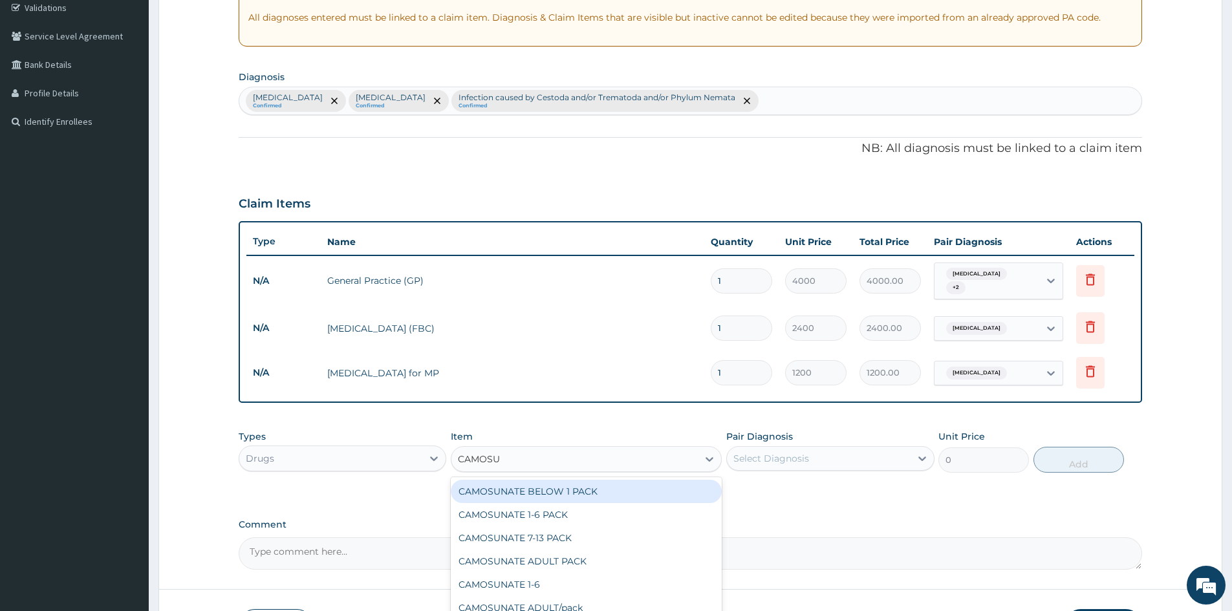
type input "CAMOSUN"
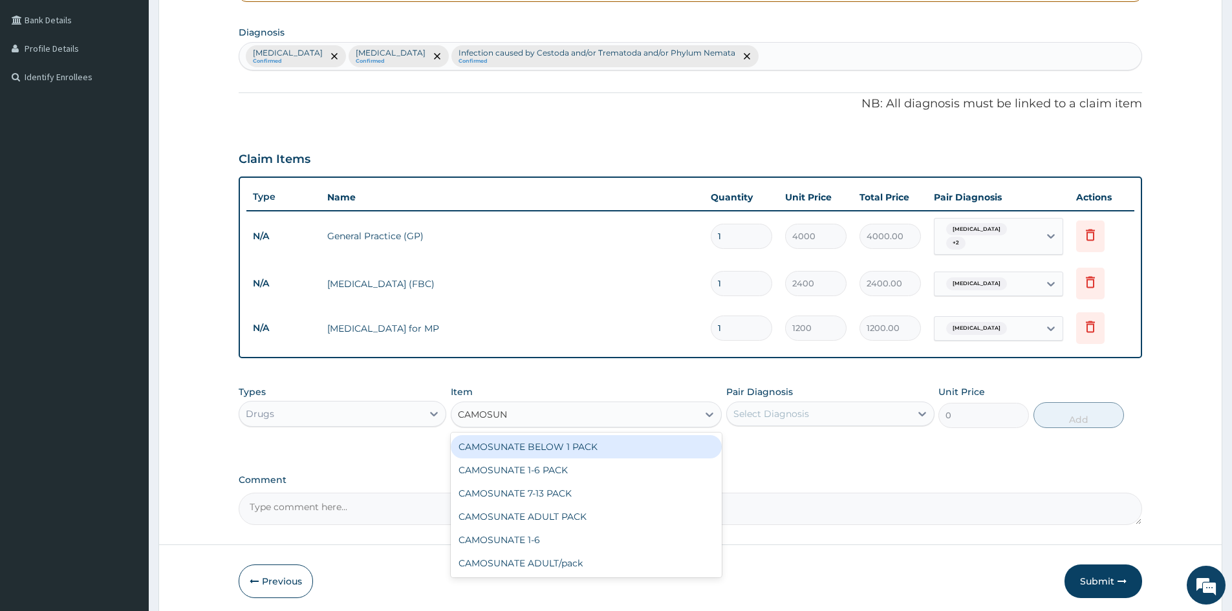
scroll to position [336, 0]
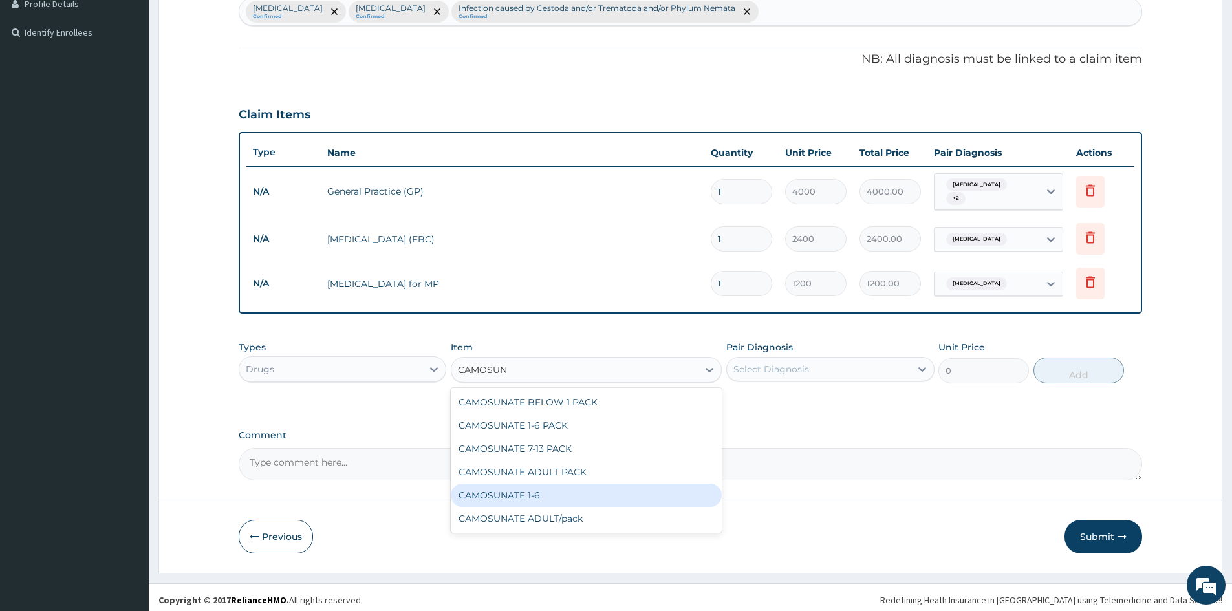
click at [558, 490] on div "CAMOSUNATE 1-6" at bounding box center [586, 495] width 271 height 23
type input "2000"
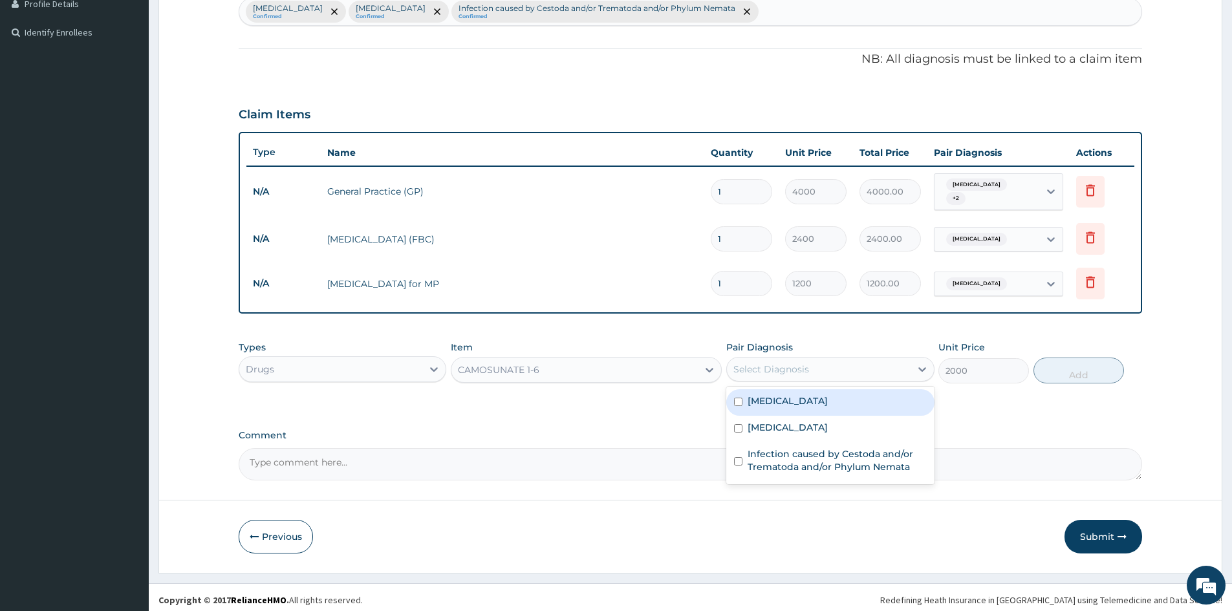
click at [775, 369] on div "Select Diagnosis" at bounding box center [771, 369] width 76 height 13
drag, startPoint x: 789, startPoint y: 391, endPoint x: 918, endPoint y: 394, distance: 129.4
click at [793, 392] on div "Malaria" at bounding box center [830, 402] width 208 height 27
checkbox input "true"
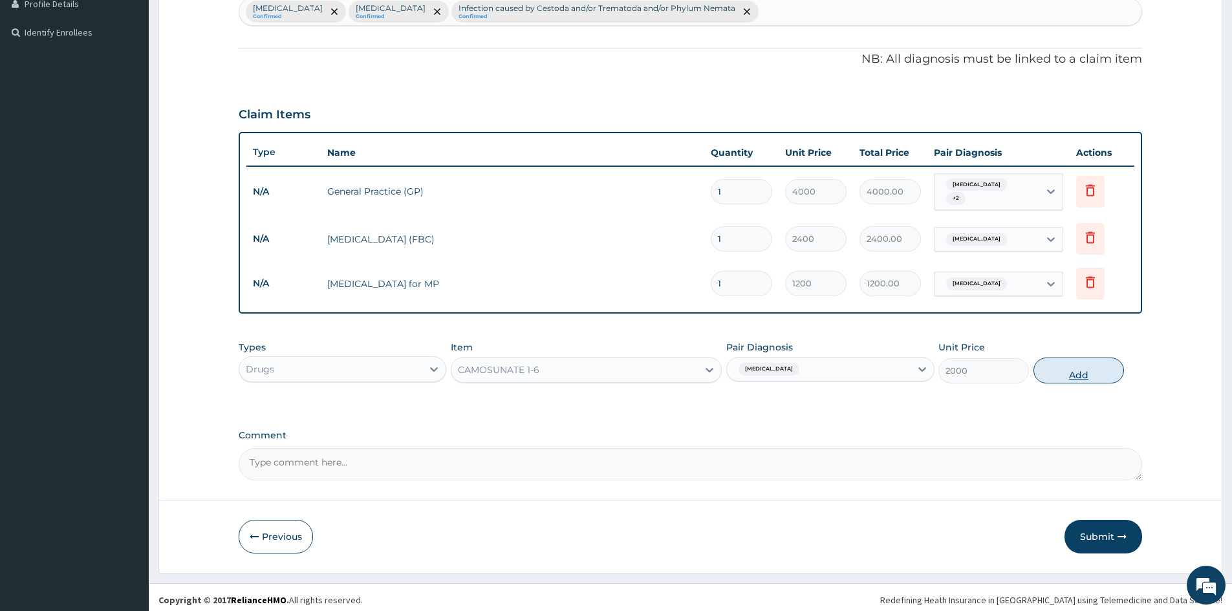
click at [1071, 372] on button "Add" at bounding box center [1078, 371] width 91 height 26
type input "0"
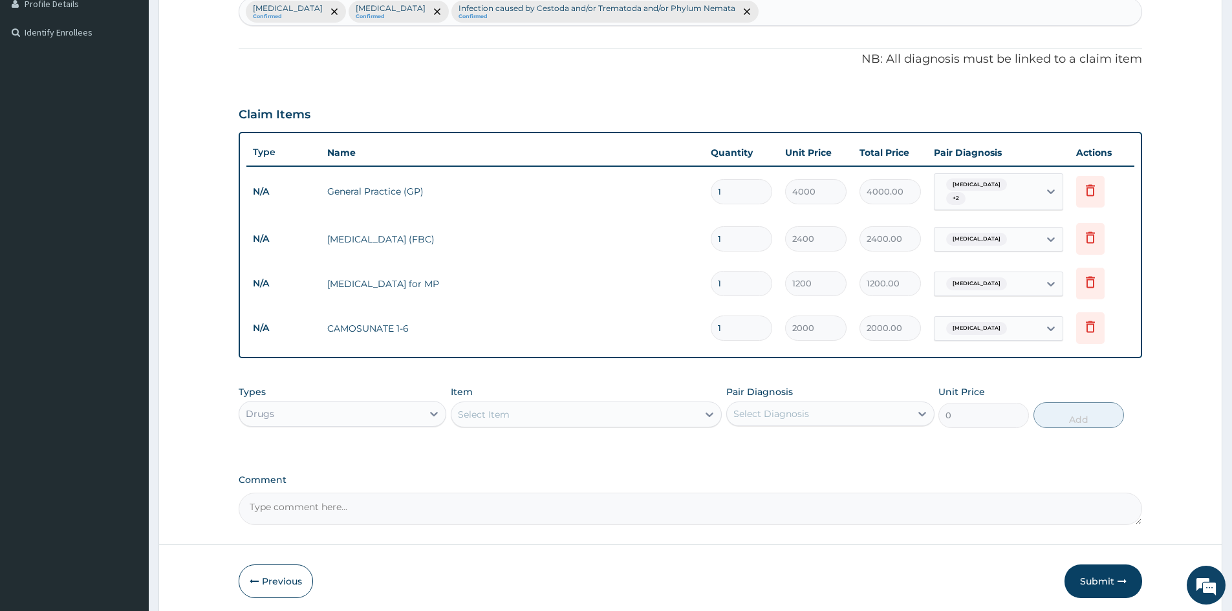
click at [484, 408] on div "Select Item" at bounding box center [484, 414] width 52 height 13
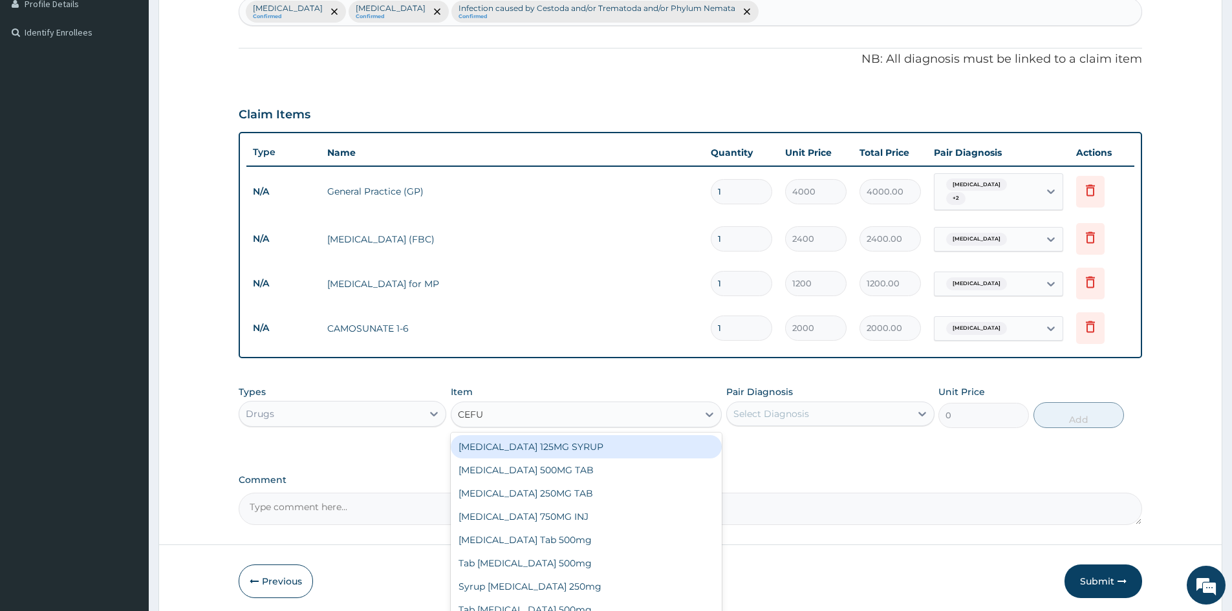
type input "CEFUR"
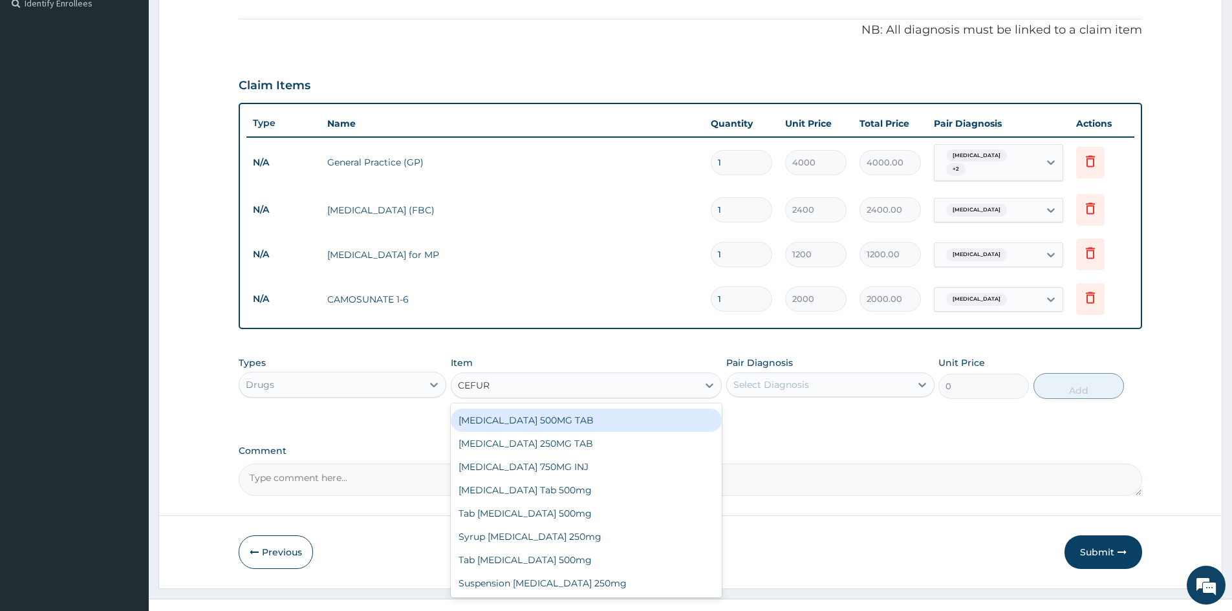
scroll to position [381, 0]
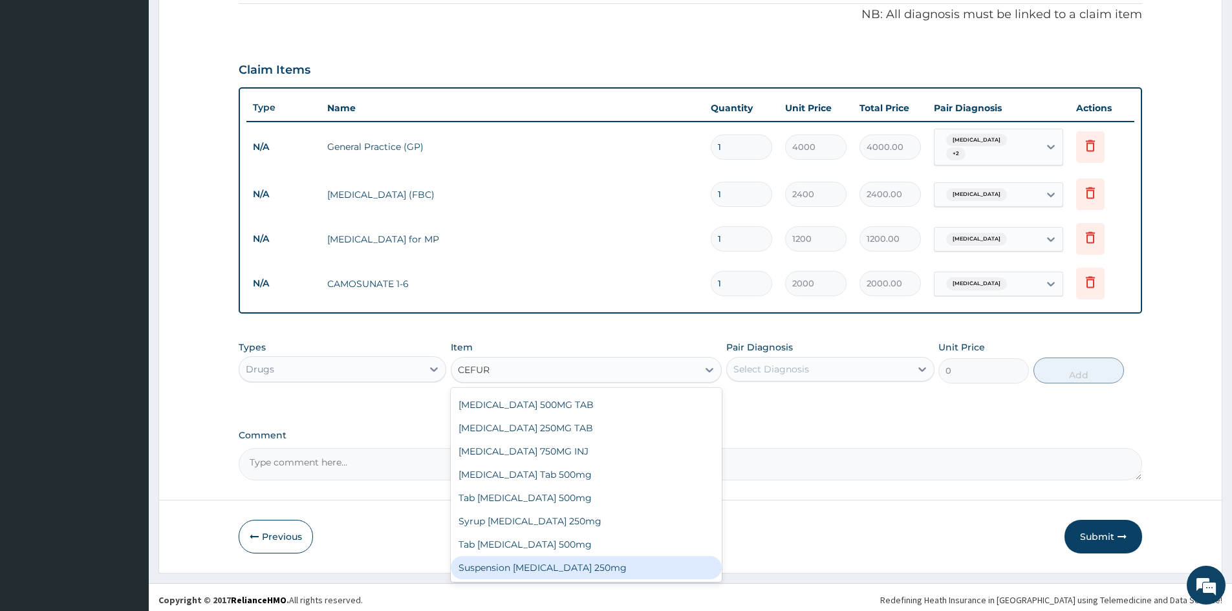
click at [564, 559] on div "Suspension cefuroxime 250mg" at bounding box center [586, 567] width 271 height 23
type input "3200"
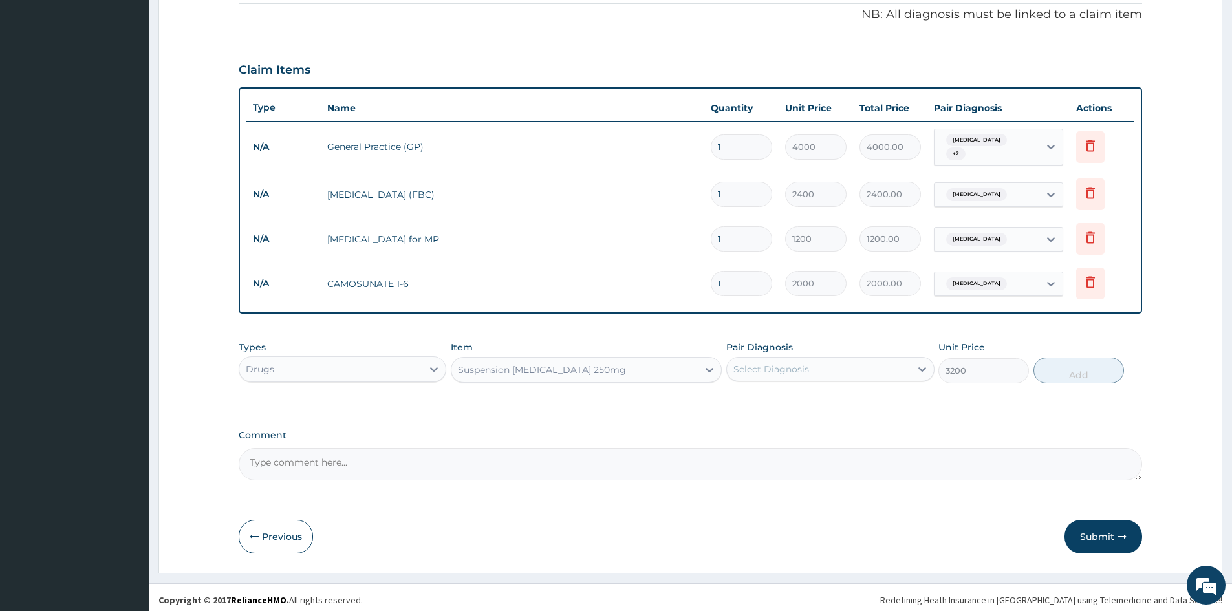
click at [804, 363] on div "Select Diagnosis" at bounding box center [771, 369] width 76 height 13
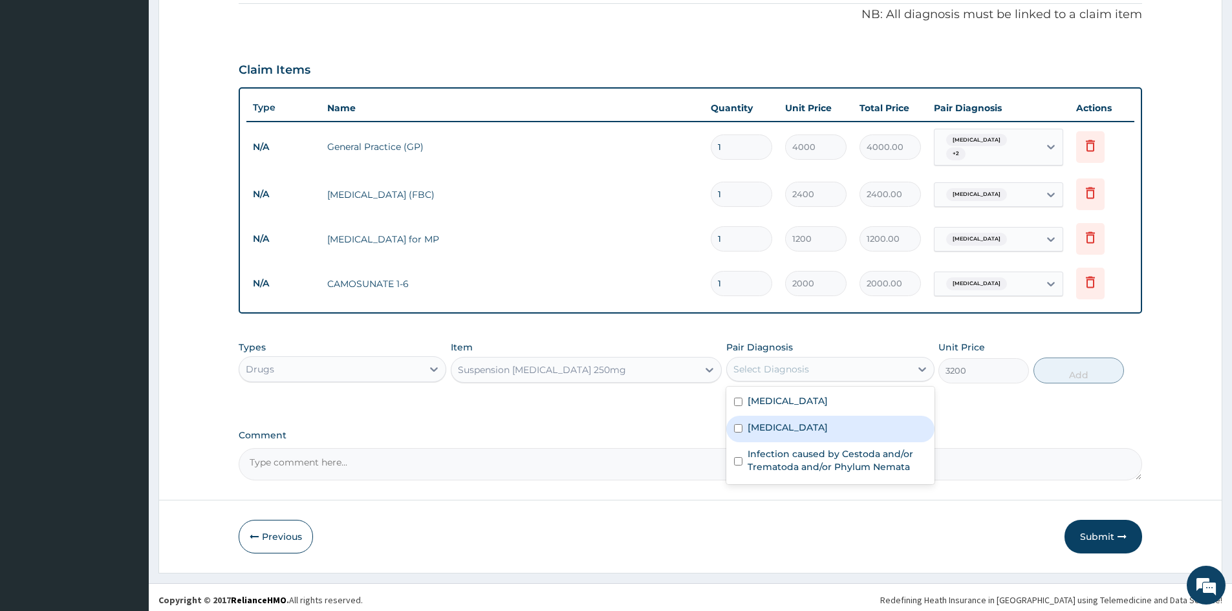
click at [800, 421] on label "Upper respiratory infection" at bounding box center [787, 427] width 80 height 13
checkbox input "true"
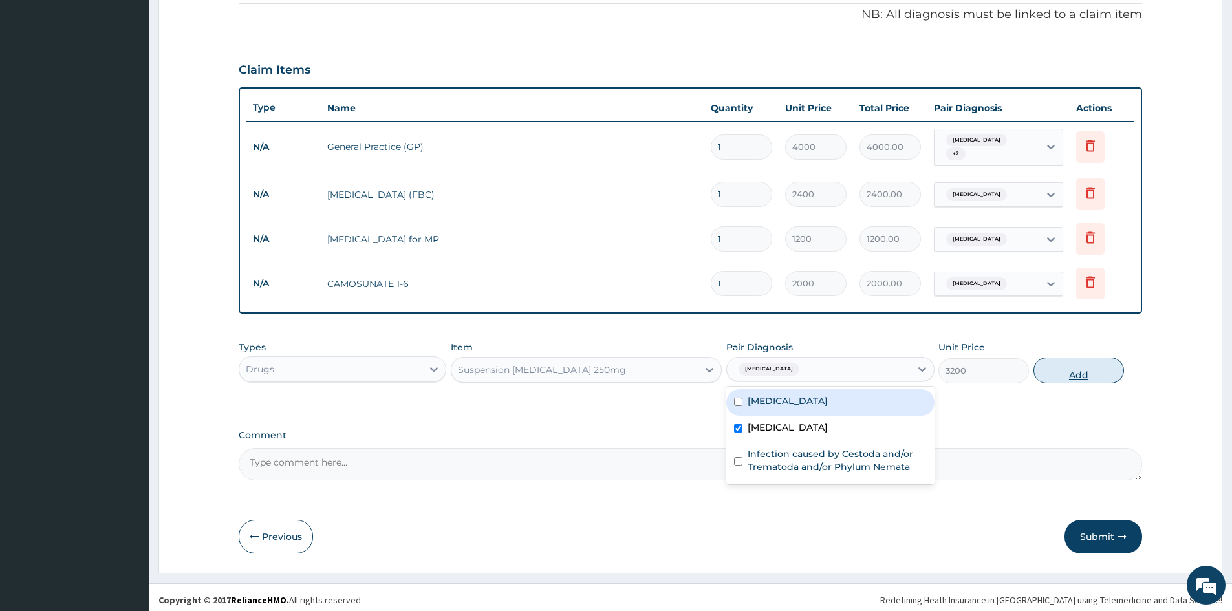
click at [1088, 370] on button "Add" at bounding box center [1078, 371] width 91 height 26
type input "0"
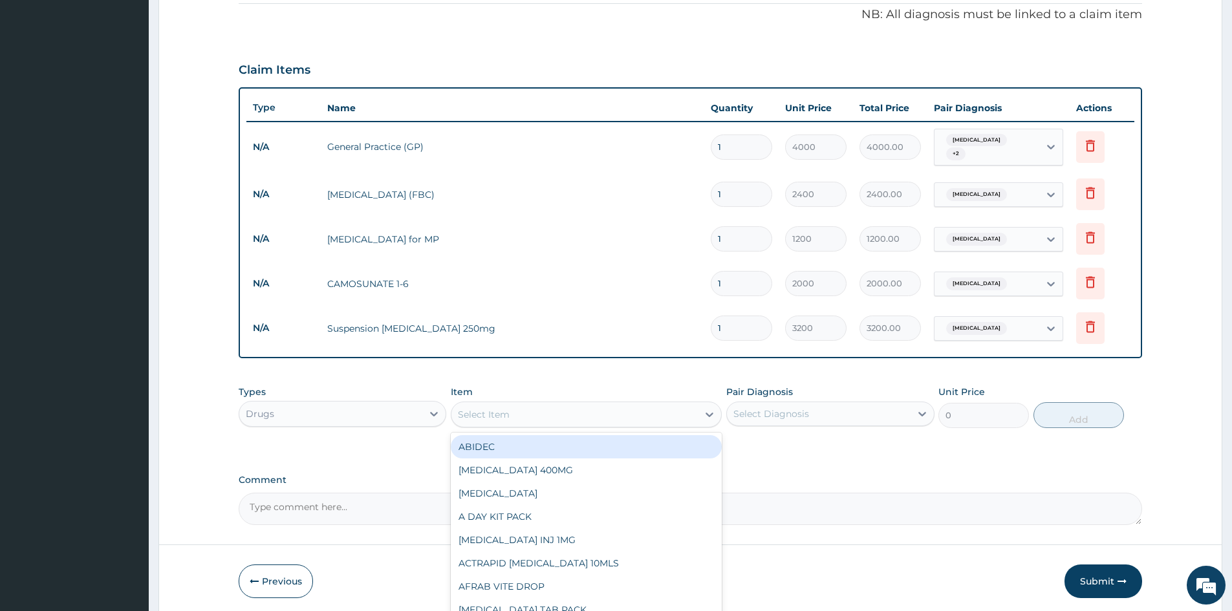
click at [624, 417] on div "Select Item" at bounding box center [574, 414] width 246 height 21
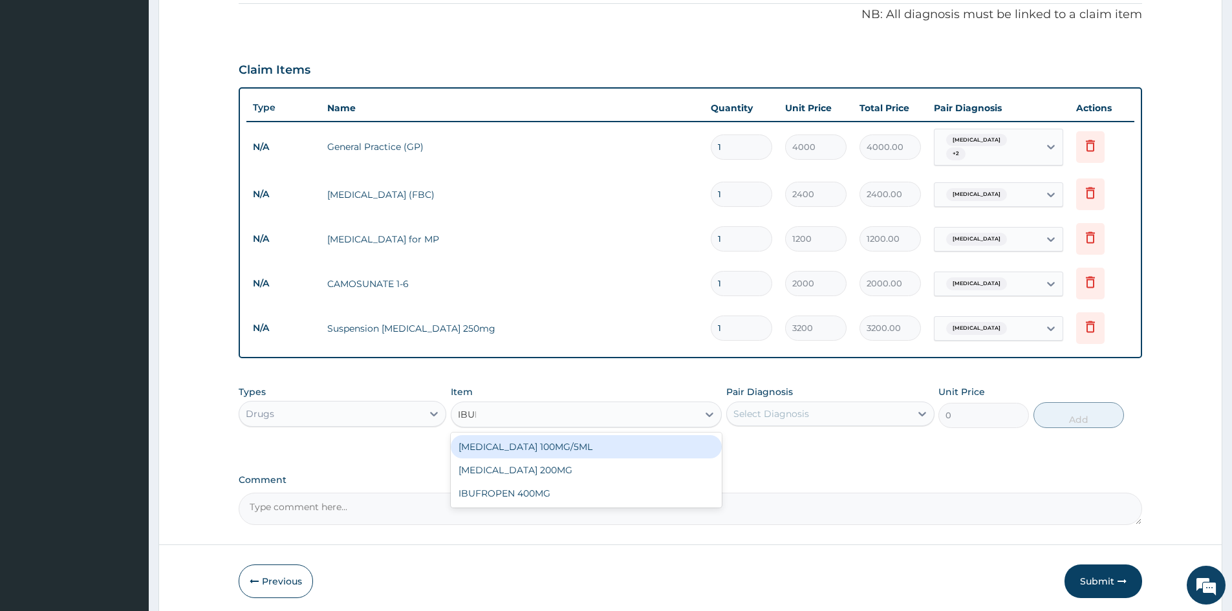
type input "IBUPR"
click at [575, 435] on div "IBUPROFEN 100MG/5ML" at bounding box center [586, 446] width 271 height 23
type input "800"
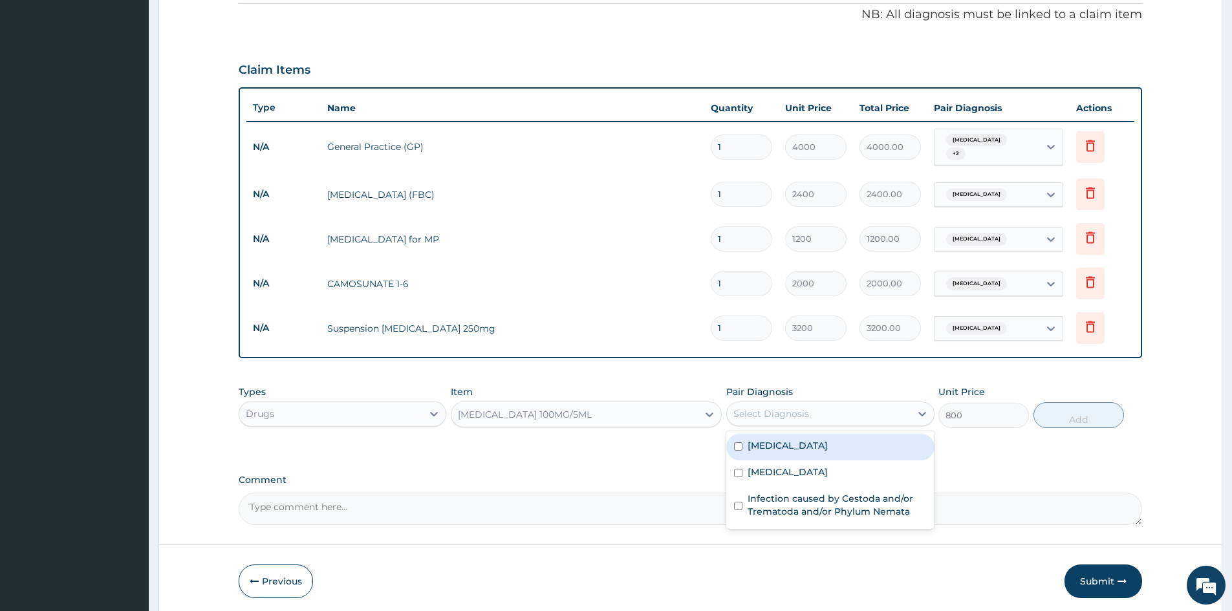
click at [806, 408] on div "Select Diagnosis" at bounding box center [771, 413] width 76 height 13
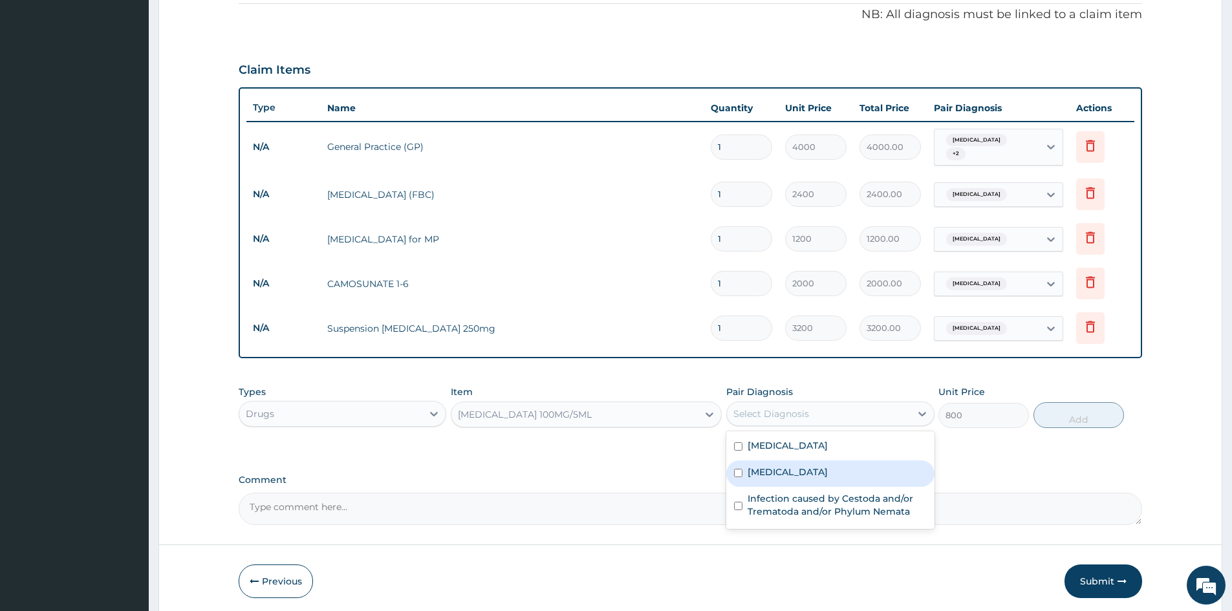
click at [799, 472] on label "Upper respiratory infection" at bounding box center [787, 472] width 80 height 13
checkbox input "true"
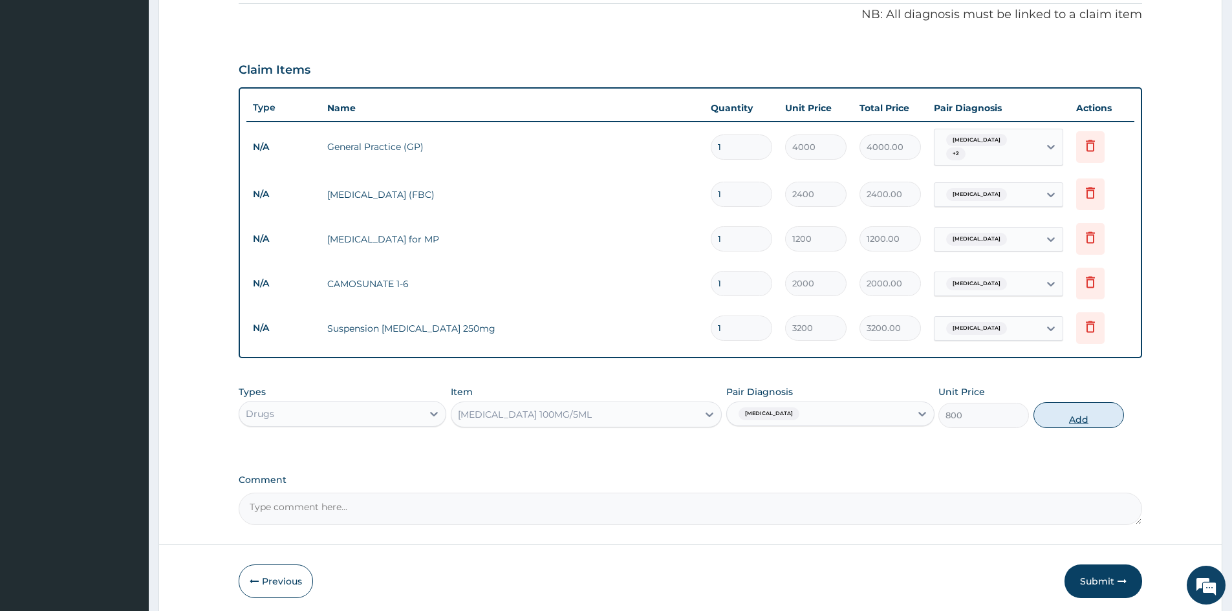
click at [1071, 407] on button "Add" at bounding box center [1078, 415] width 91 height 26
type input "0"
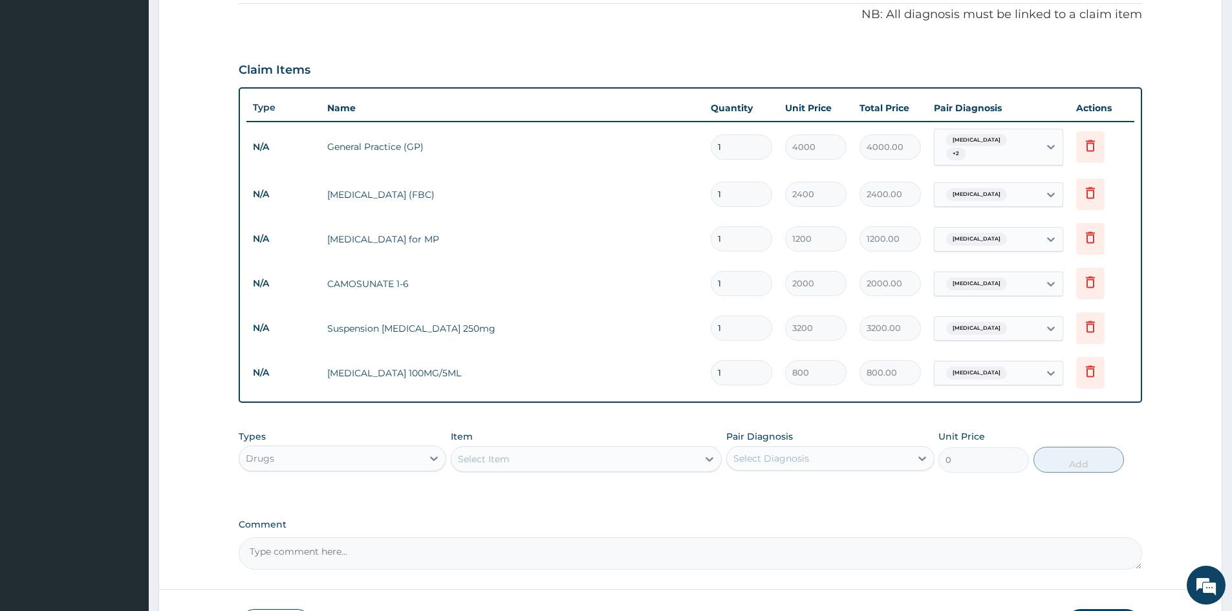
click at [550, 458] on div "Select Item" at bounding box center [574, 459] width 246 height 21
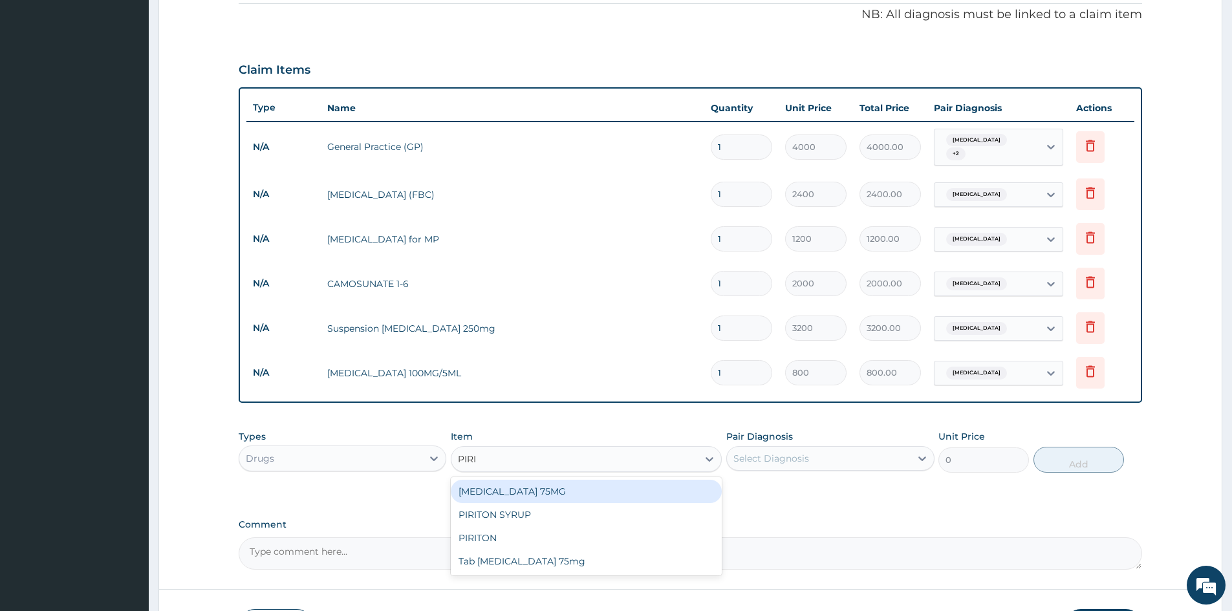
type input "PIRIT"
click at [555, 486] on div "PIRITON SYRUP" at bounding box center [586, 491] width 271 height 23
type input "500"
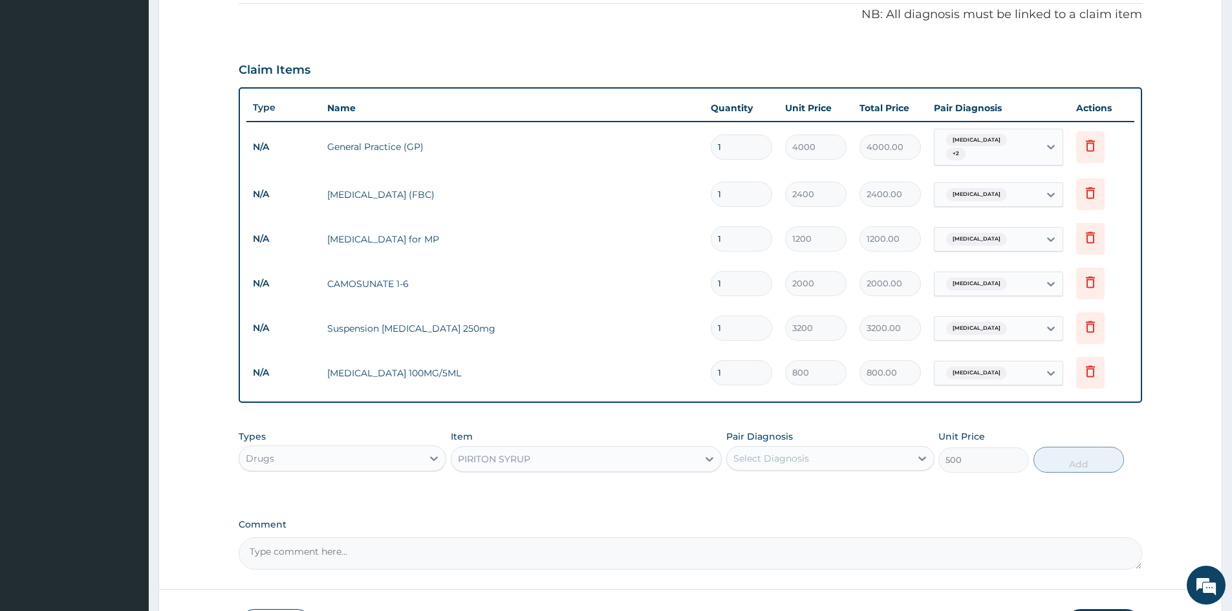
click at [804, 456] on div "Select Diagnosis" at bounding box center [771, 458] width 76 height 13
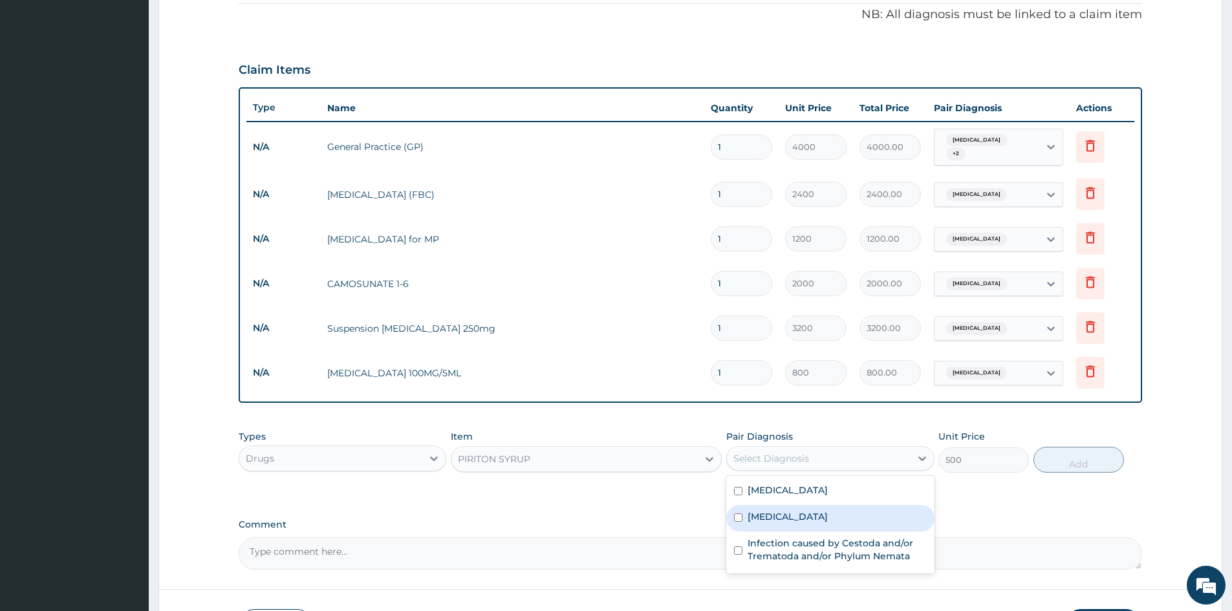
click at [799, 510] on label "Upper respiratory infection" at bounding box center [787, 516] width 80 height 13
checkbox input "true"
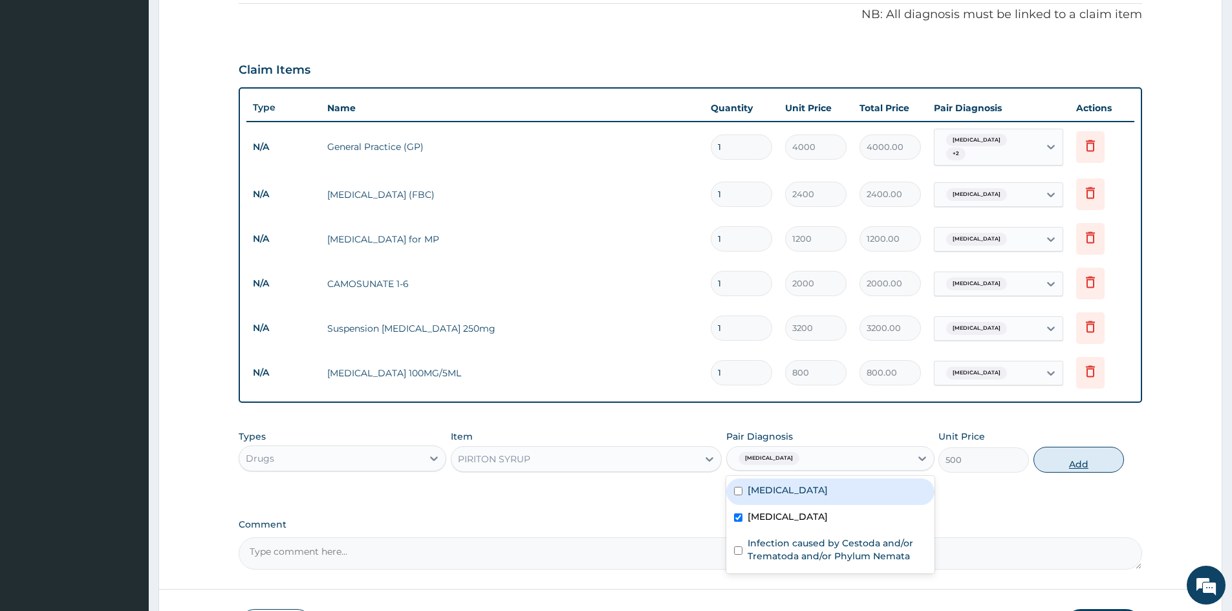
click at [1098, 459] on button "Add" at bounding box center [1078, 460] width 91 height 26
type input "0"
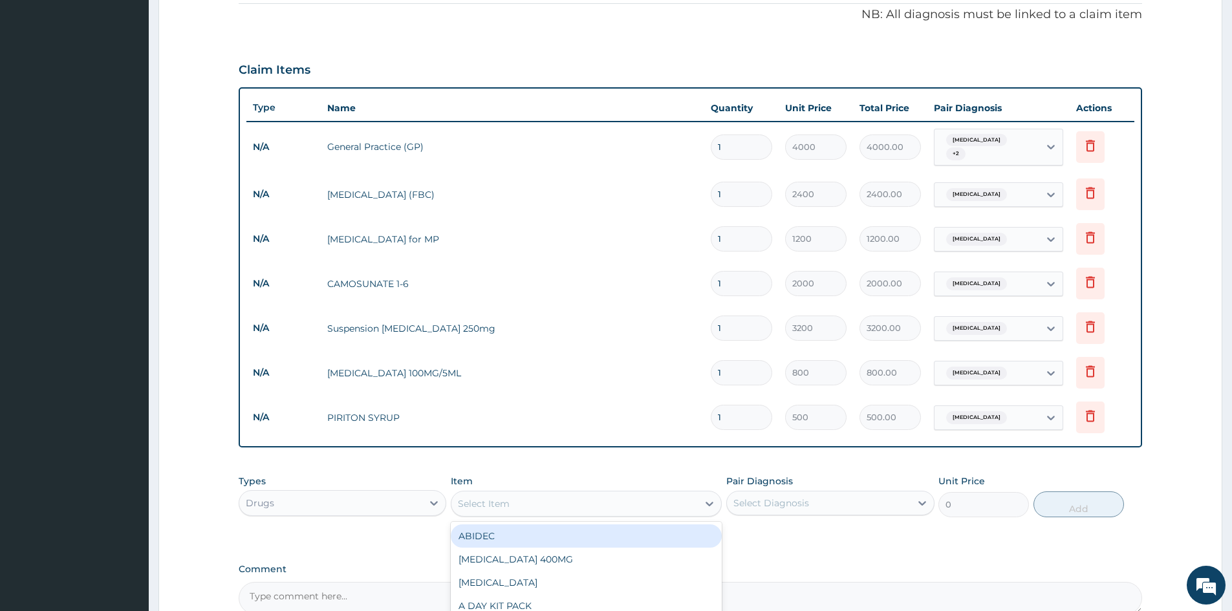
click at [522, 502] on div "Select Item" at bounding box center [574, 503] width 246 height 21
type input "ALBEND"
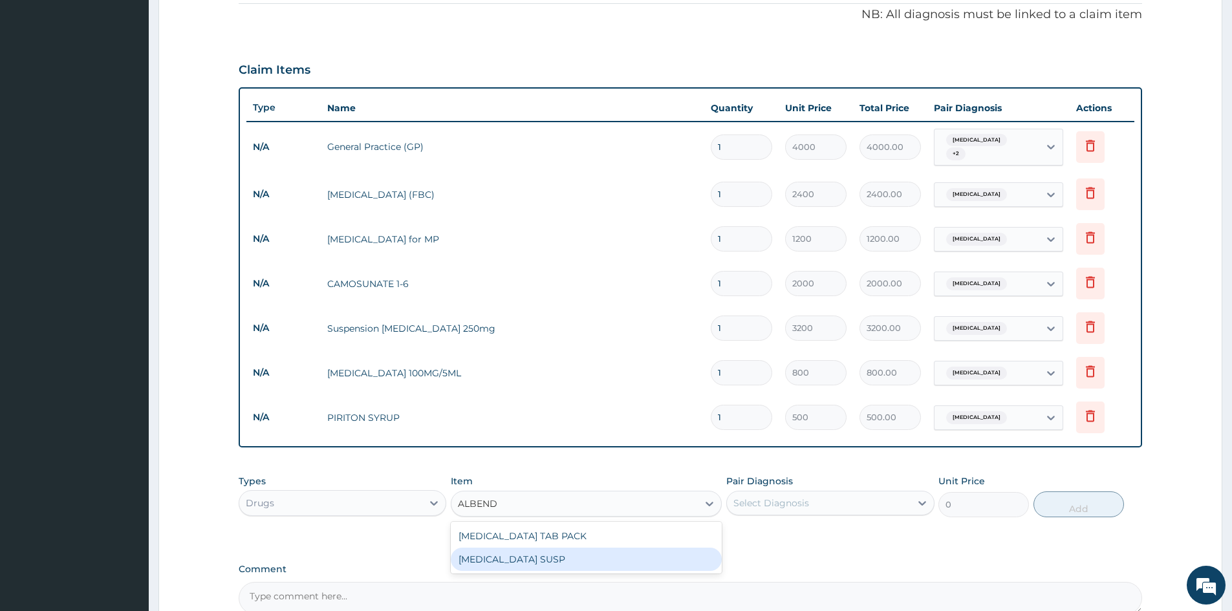
click at [550, 559] on div "ALBENDAZOLE SUSP" at bounding box center [586, 559] width 271 height 23
type input "480"
click at [772, 502] on div "Select Diagnosis" at bounding box center [771, 503] width 76 height 13
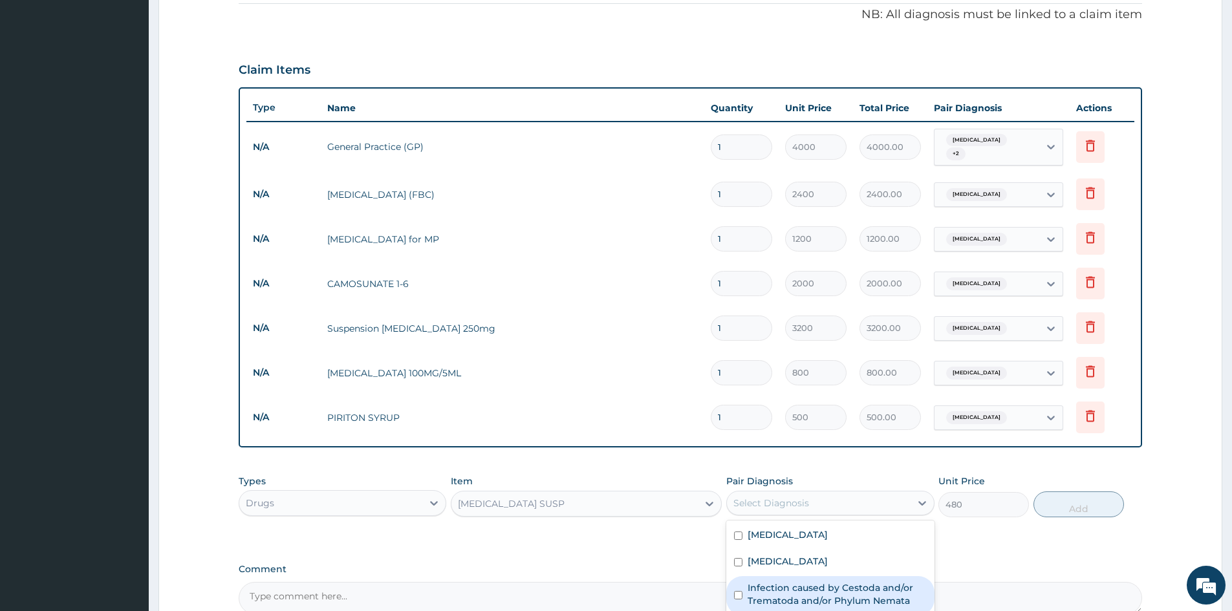
click at [806, 592] on label "Infection caused by Cestoda and/or Trematoda and/or Phylum Nemata" at bounding box center [836, 594] width 178 height 26
checkbox input "true"
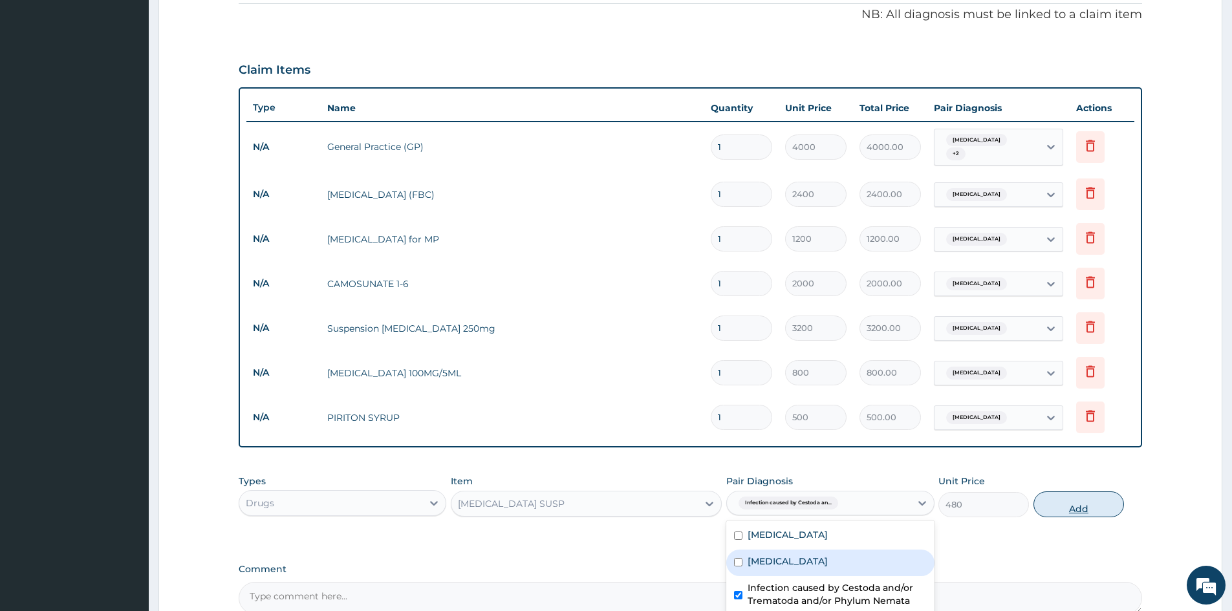
click at [1075, 501] on button "Add" at bounding box center [1078, 504] width 91 height 26
type input "0"
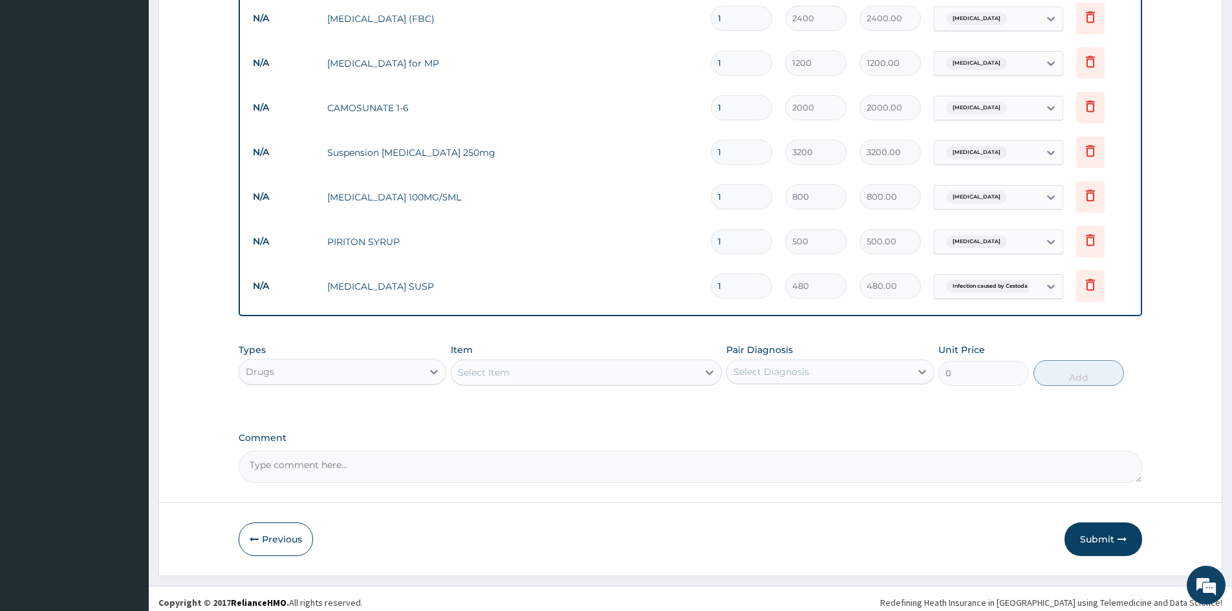
scroll to position [559, 0]
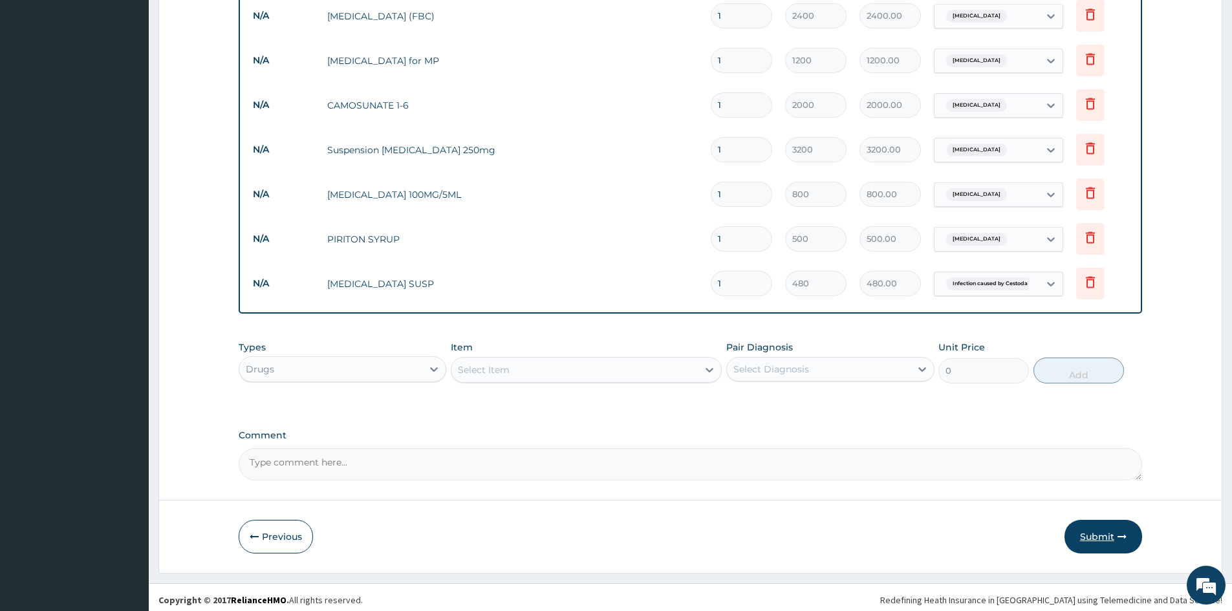
click at [1101, 534] on button "Submit" at bounding box center [1103, 537] width 78 height 34
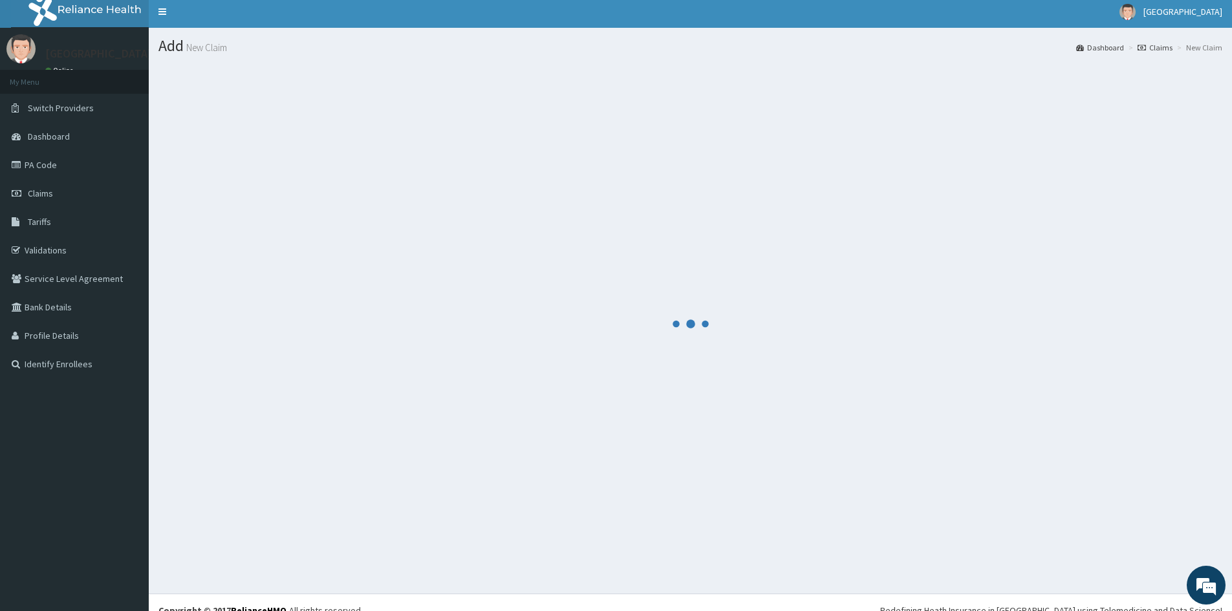
scroll to position [0, 0]
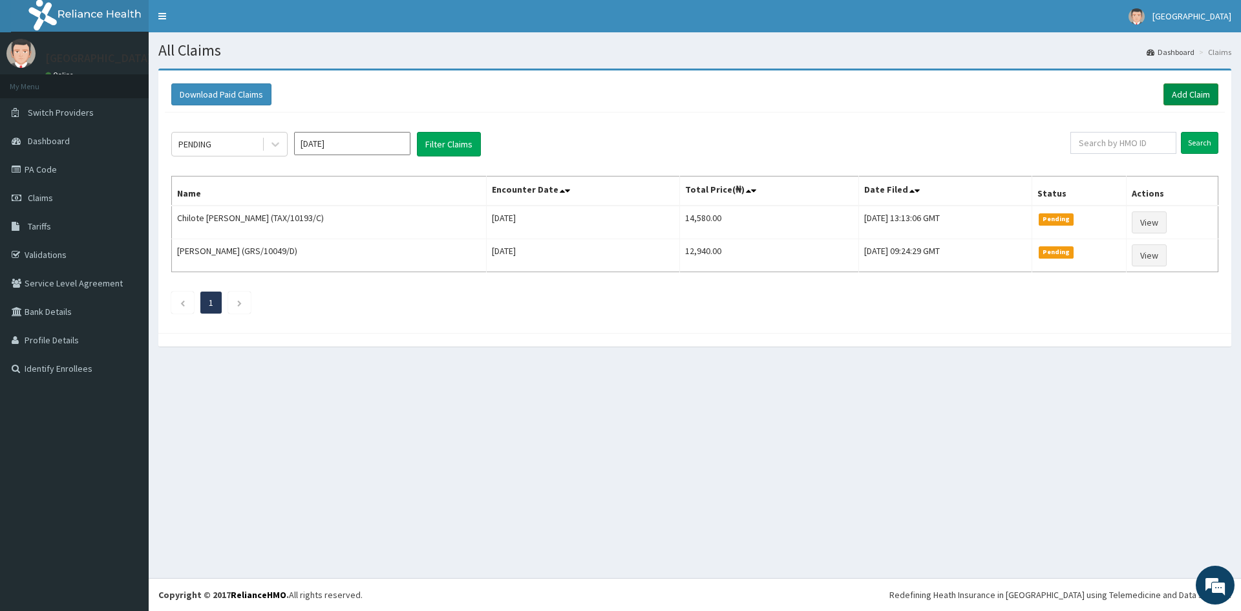
click at [1190, 89] on link "Add Claim" at bounding box center [1191, 94] width 55 height 22
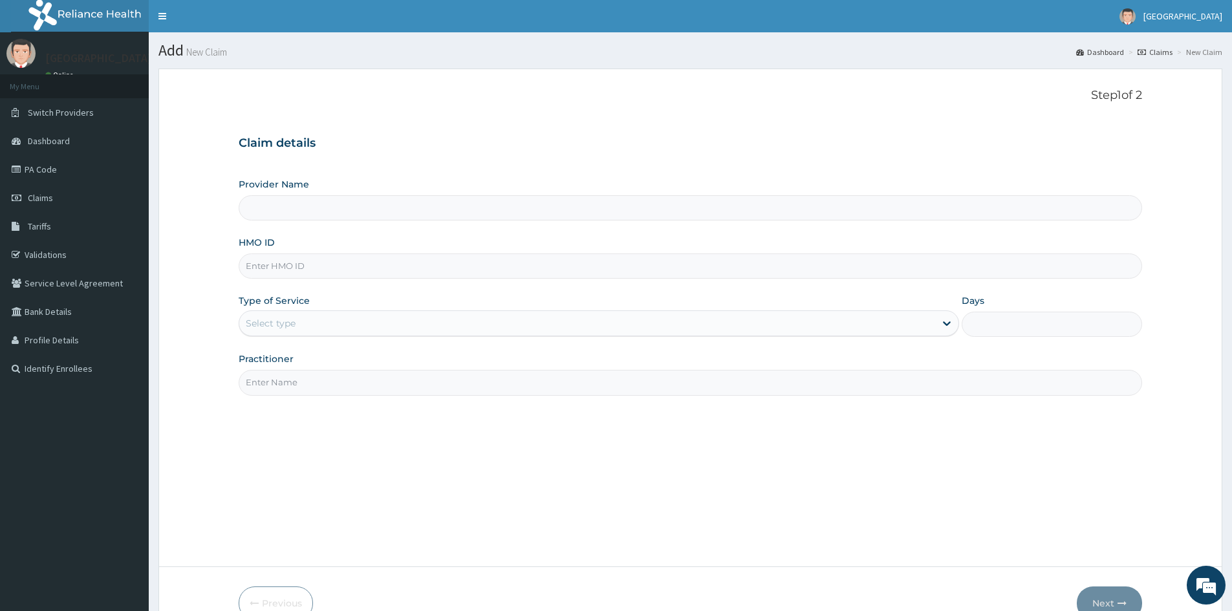
type input "Mother And Child Hospital- IKEJA"
click at [526, 268] on input "HMO ID" at bounding box center [690, 265] width 903 height 25
type input "g"
type input "GRS/10049/D"
drag, startPoint x: 477, startPoint y: 317, endPoint x: 466, endPoint y: 336, distance: 22.1
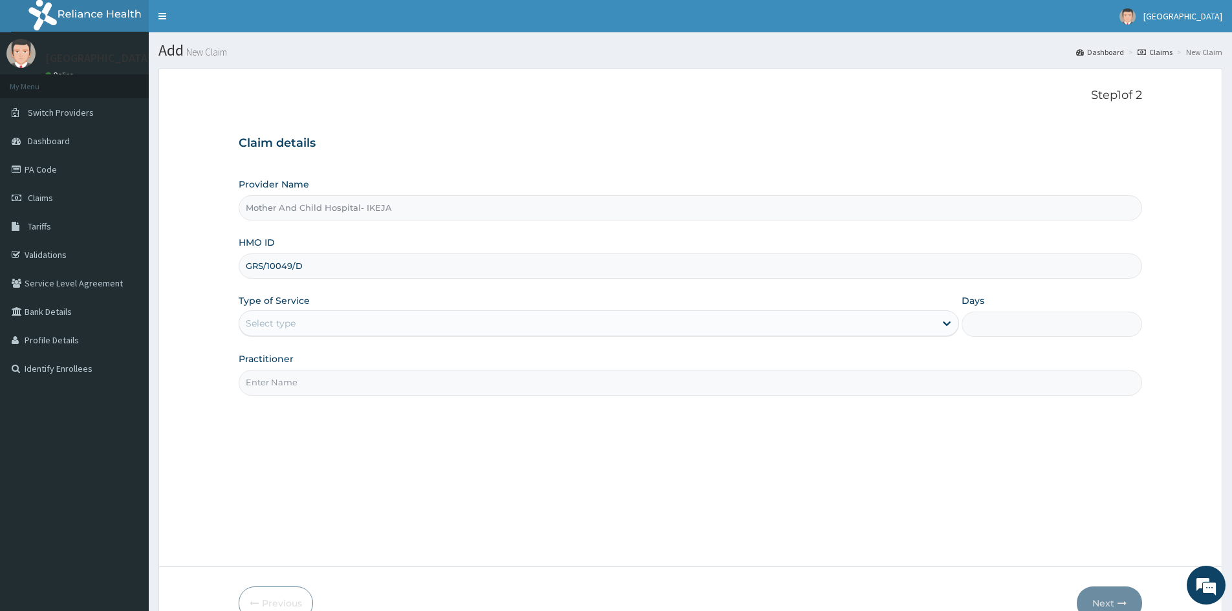
click at [477, 317] on div "Select type" at bounding box center [587, 323] width 696 height 21
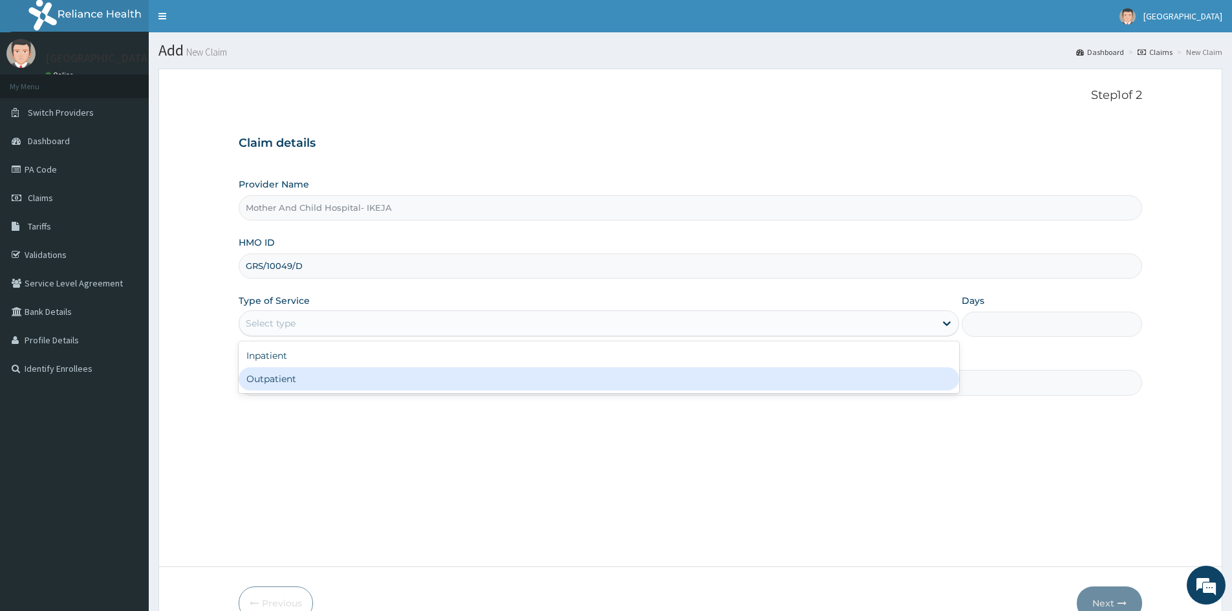
click at [352, 382] on div "Outpatient" at bounding box center [599, 378] width 720 height 23
type input "1"
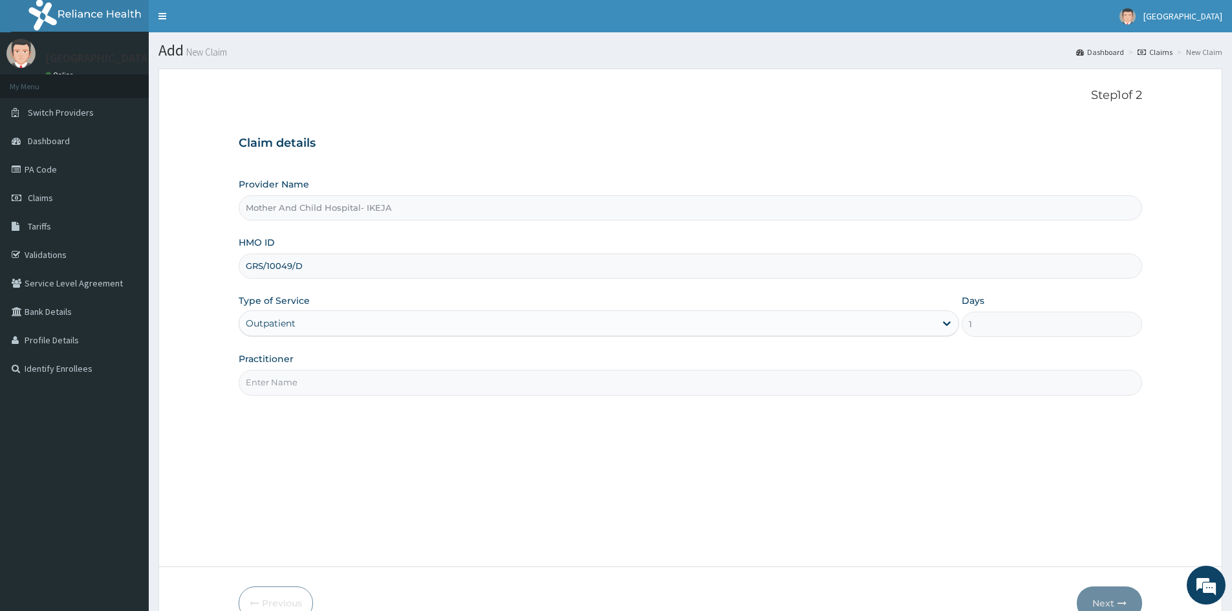
click at [345, 380] on input "Practitioner" at bounding box center [690, 382] width 903 height 25
type input "[PERSON_NAME]"
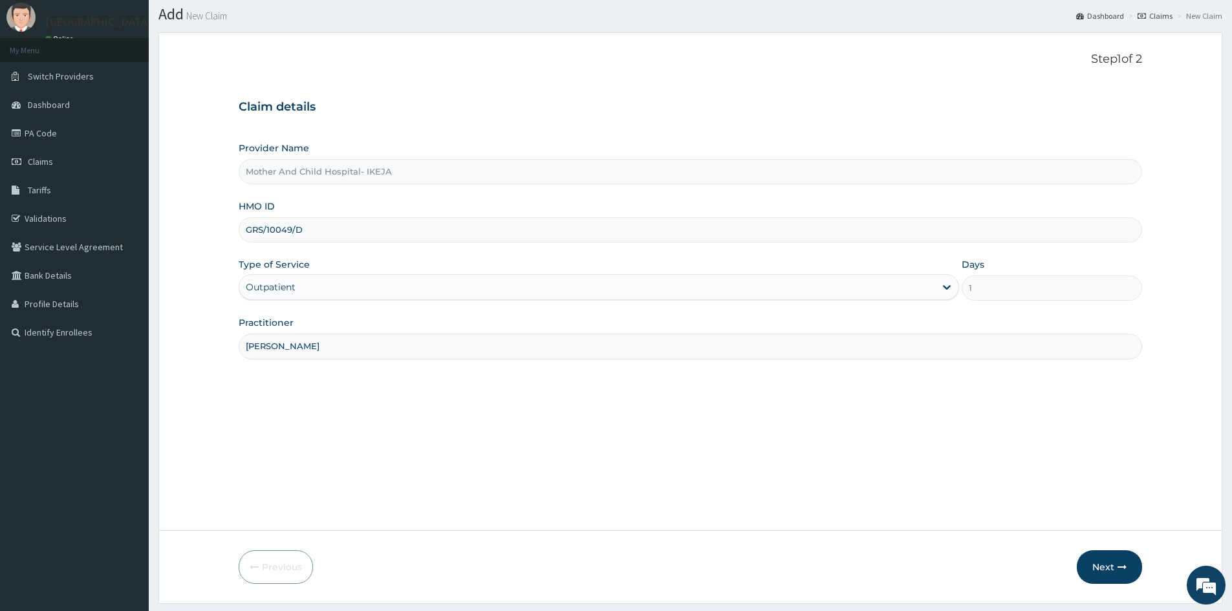
scroll to position [72, 0]
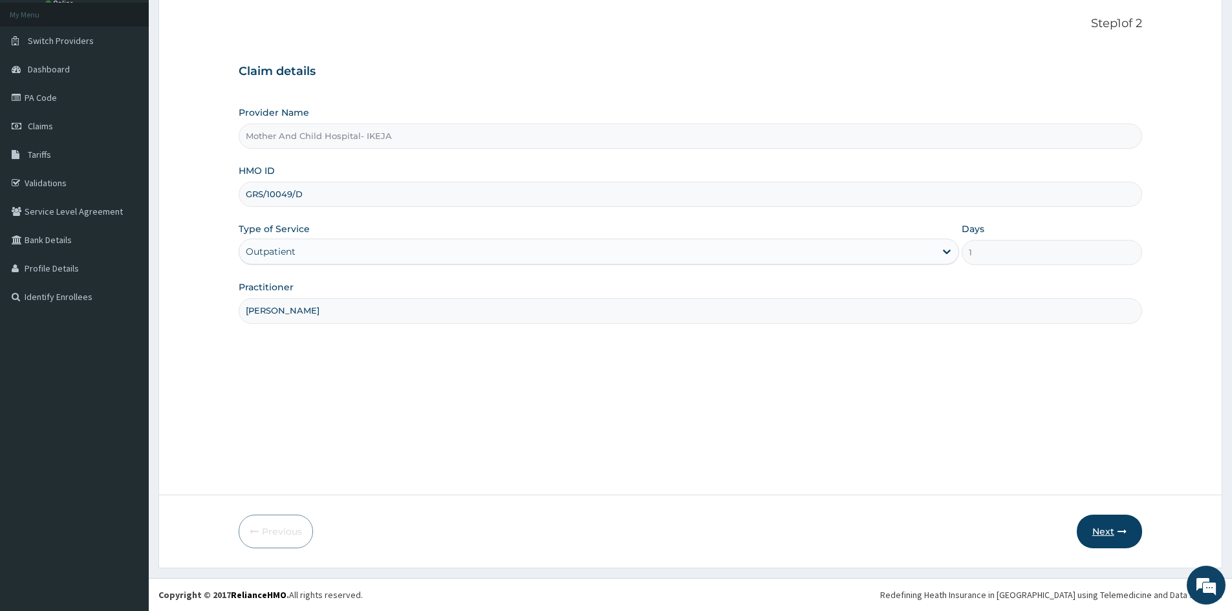
click at [1118, 532] on icon "button" at bounding box center [1121, 531] width 9 height 9
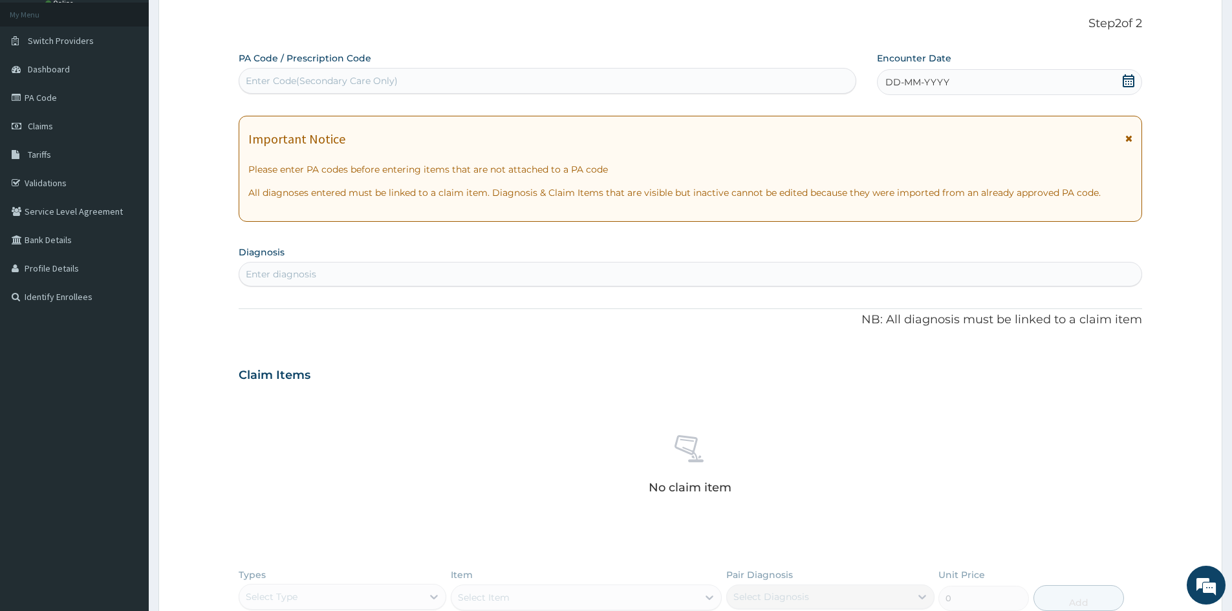
click at [1128, 79] on icon at bounding box center [1128, 80] width 12 height 13
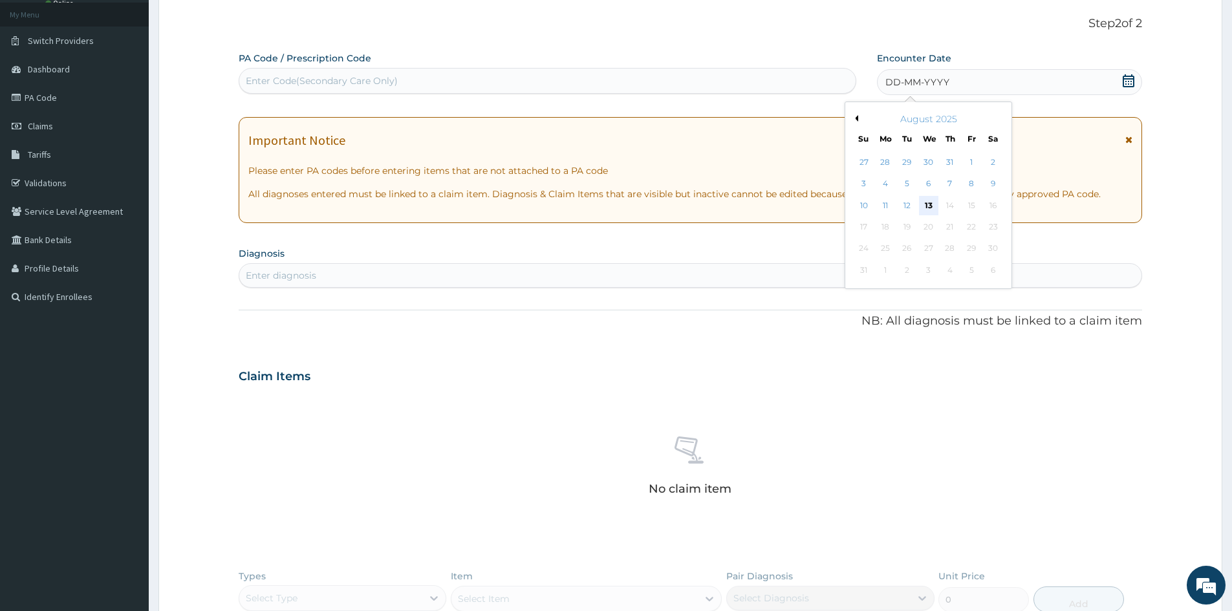
click at [928, 201] on div "13" at bounding box center [928, 205] width 19 height 19
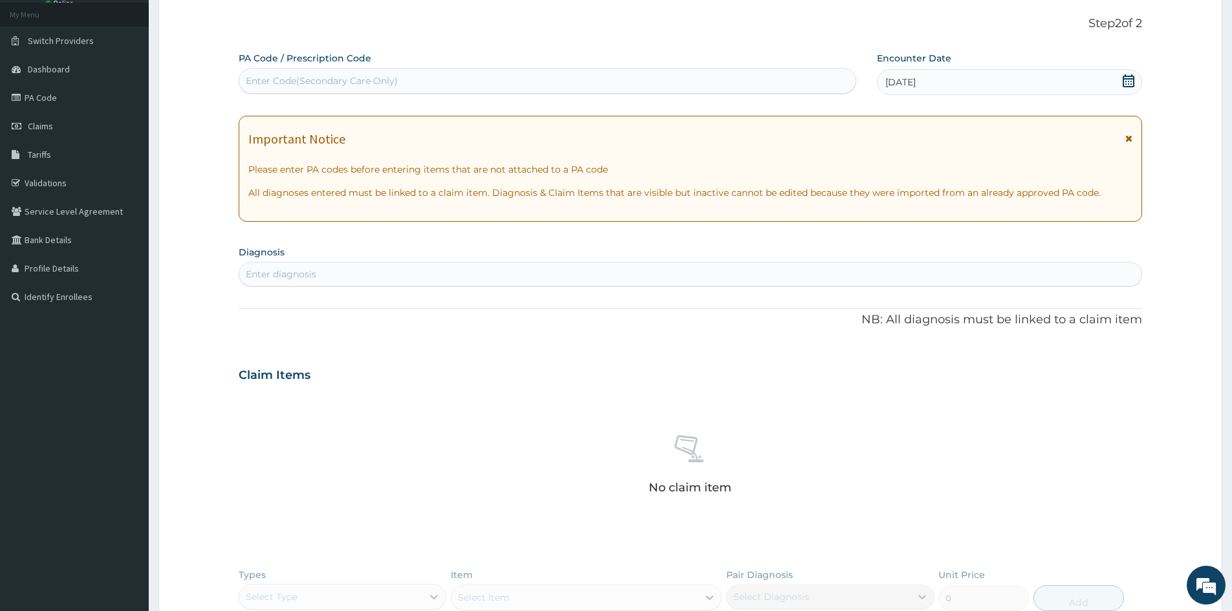
click at [522, 279] on div "Enter diagnosis" at bounding box center [690, 274] width 902 height 21
type input "MALARIA"
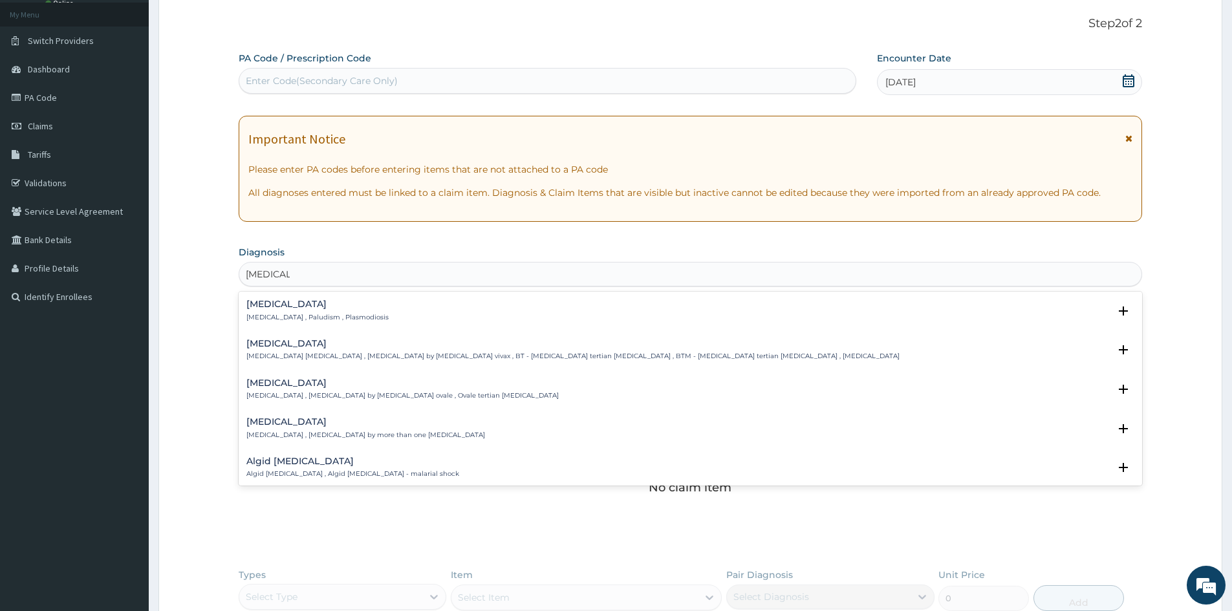
click at [277, 316] on p "Malaria , Paludism , Plasmodiosis" at bounding box center [317, 317] width 142 height 9
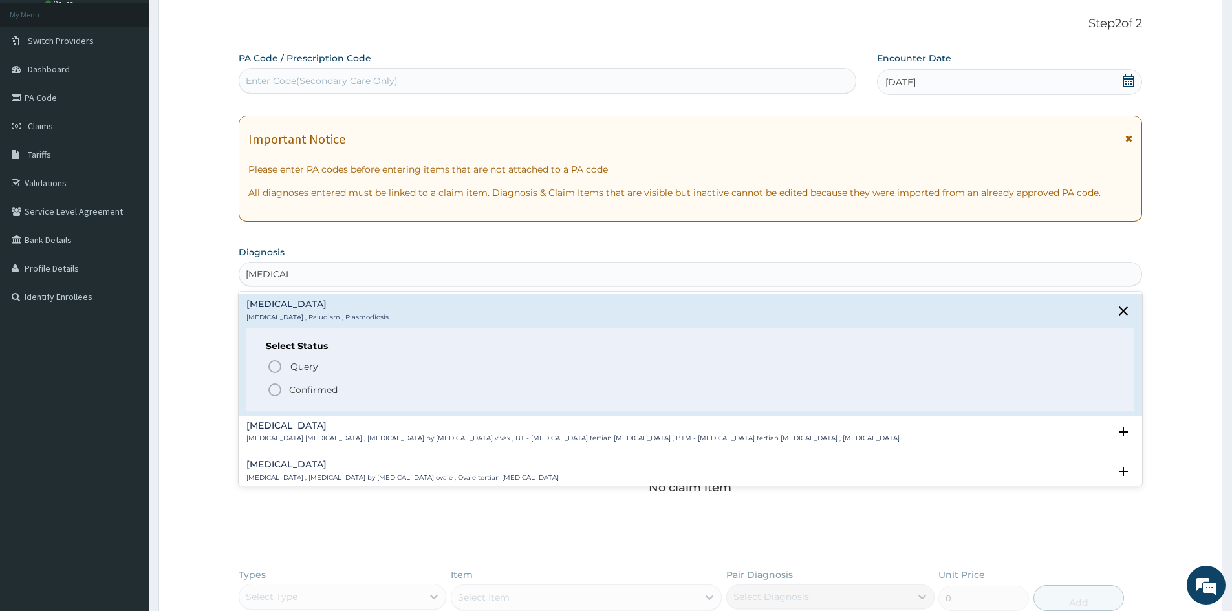
click at [277, 391] on icon "status option filled" at bounding box center [275, 390] width 16 height 16
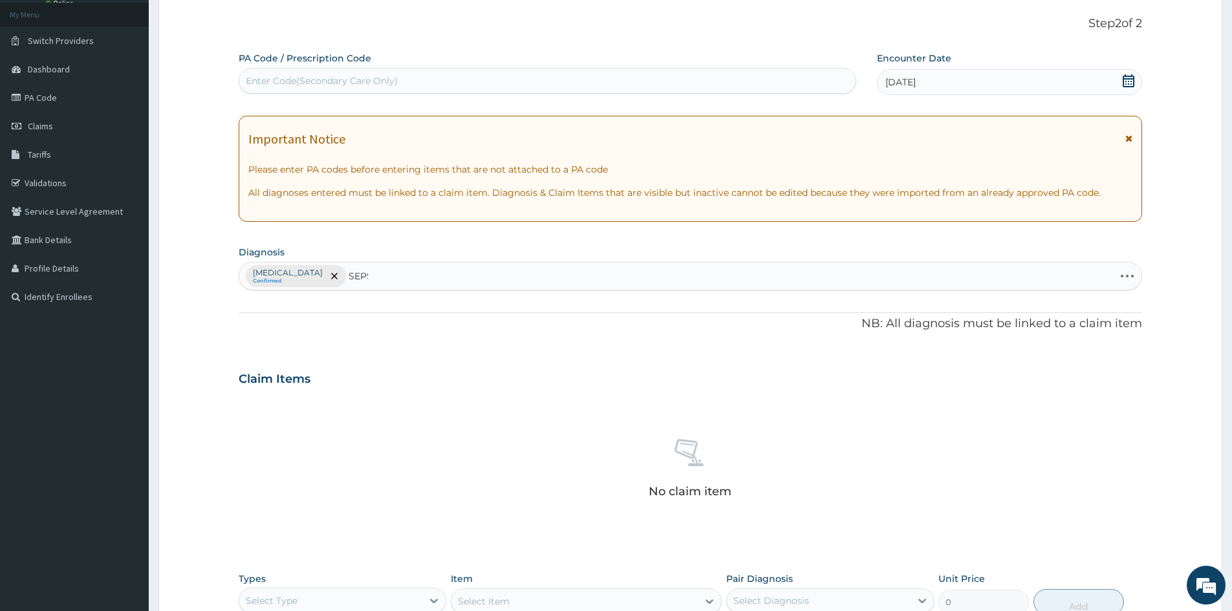
type input "SEPSIS"
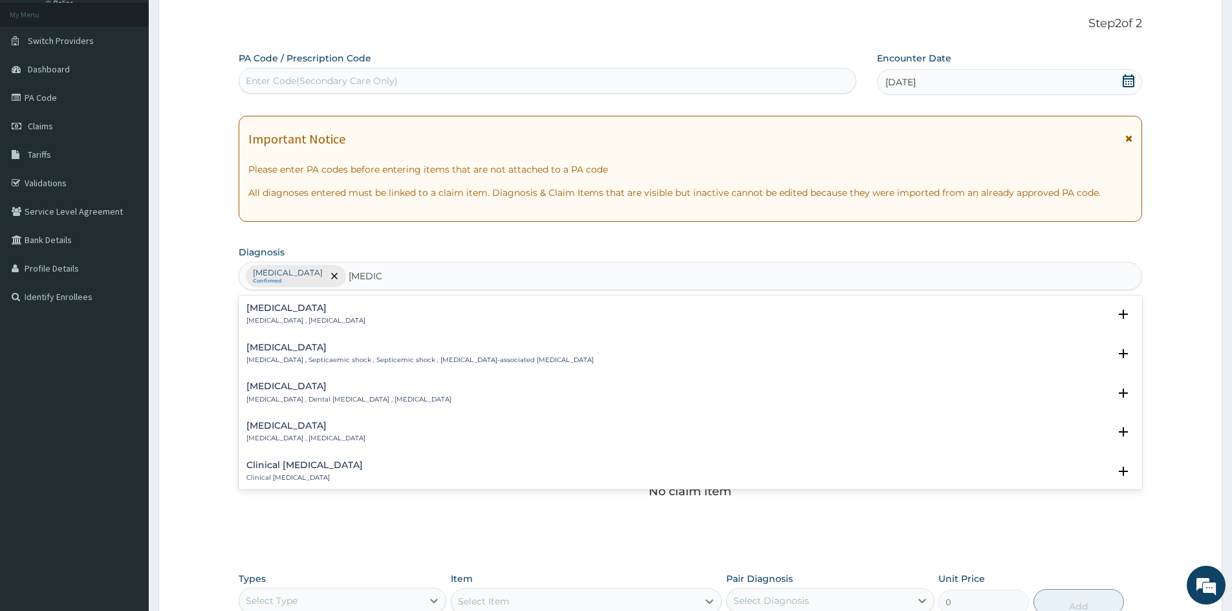
click at [252, 322] on p "Systemic infection , Sepsis" at bounding box center [305, 320] width 119 height 9
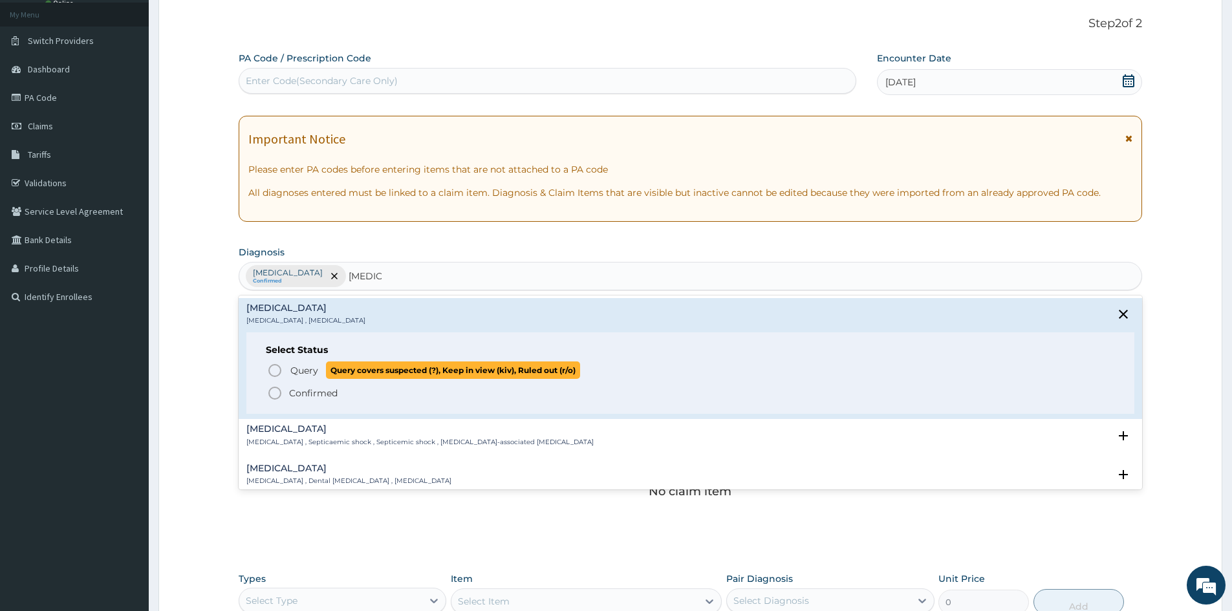
click at [284, 372] on span "Query Query covers suspected (?), Keep in view (kiv), Ruled out (r/o)" at bounding box center [691, 369] width 848 height 17
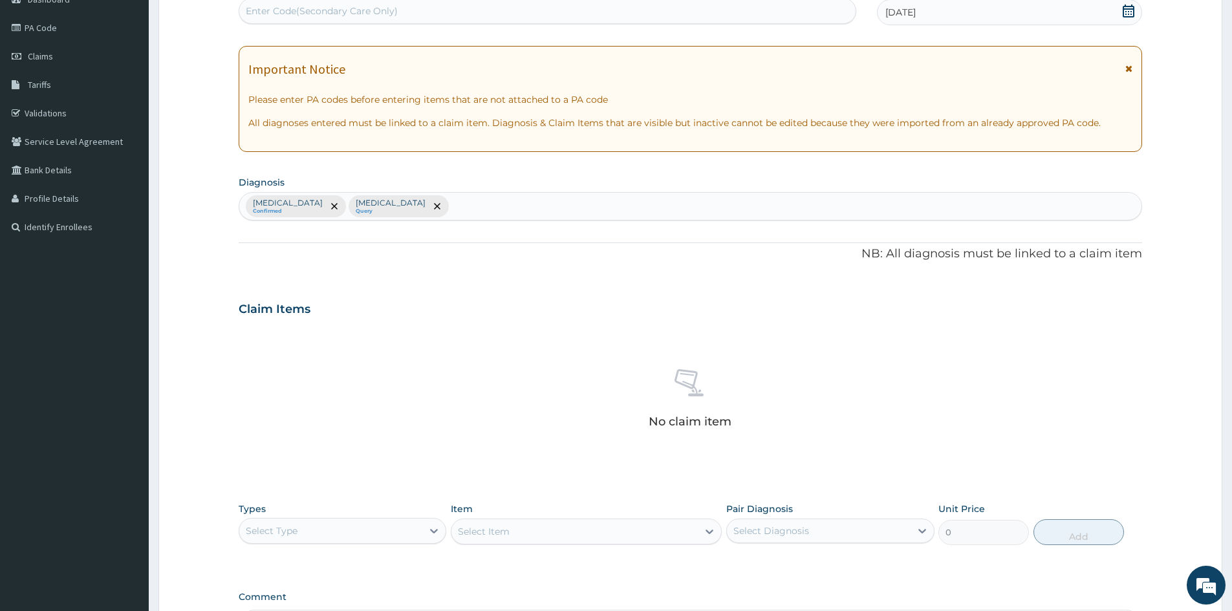
scroll to position [266, 0]
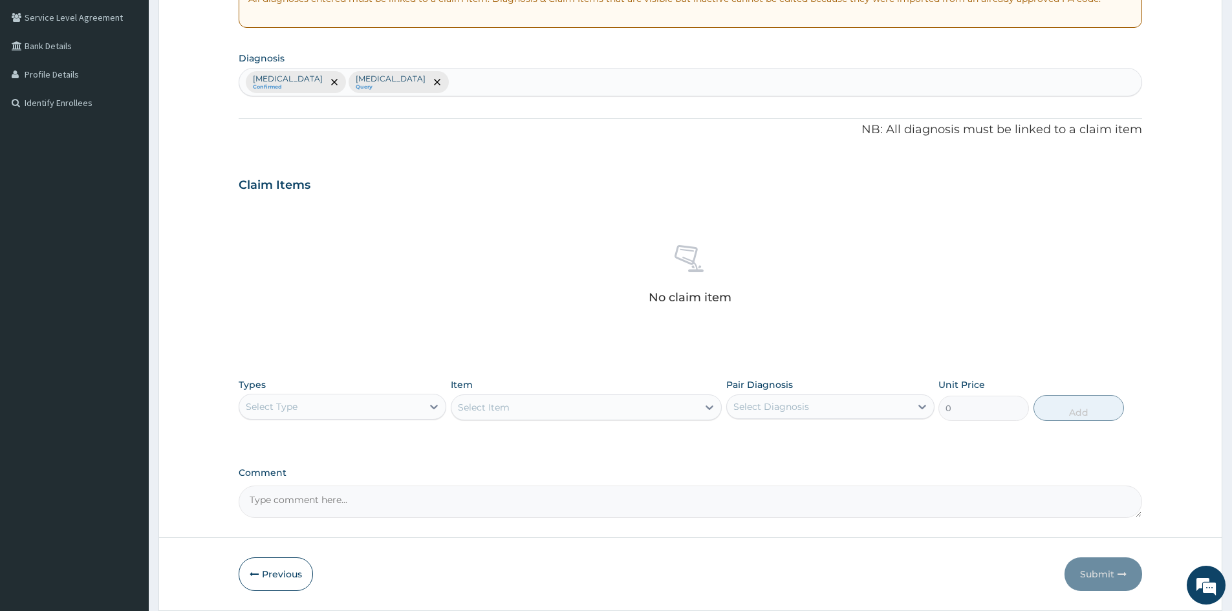
click at [317, 411] on div "Select Type" at bounding box center [330, 406] width 183 height 21
click at [306, 488] on div "Procedures" at bounding box center [343, 485] width 208 height 23
click at [503, 407] on div "Select Item" at bounding box center [484, 407] width 52 height 13
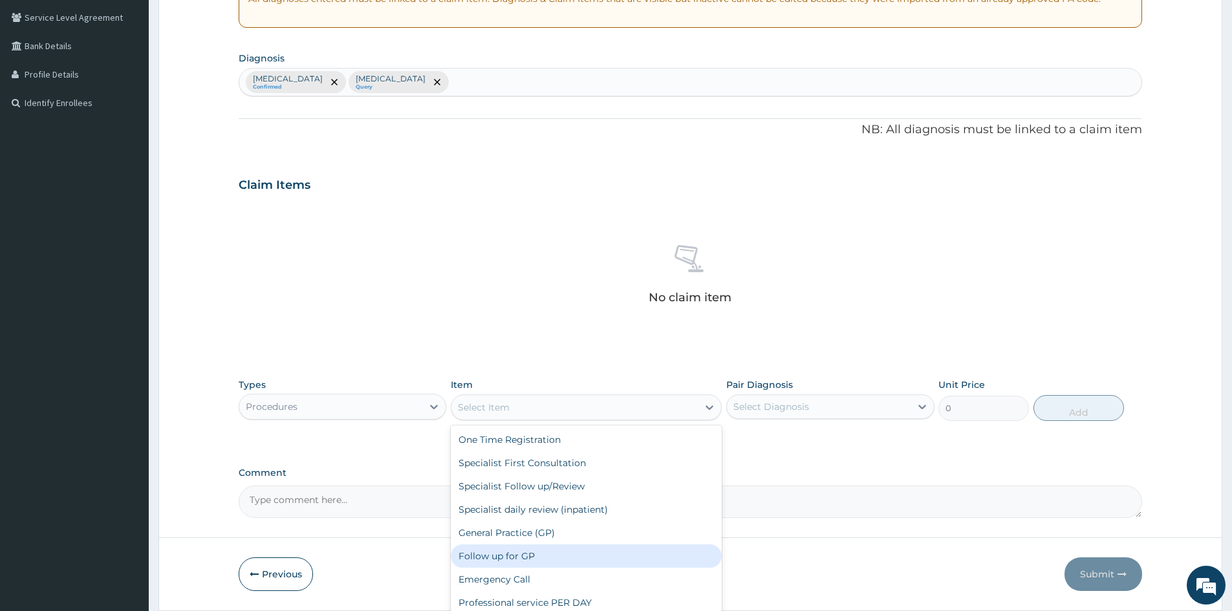
click at [528, 554] on div "Follow up for GP" at bounding box center [586, 555] width 271 height 23
type input "2000"
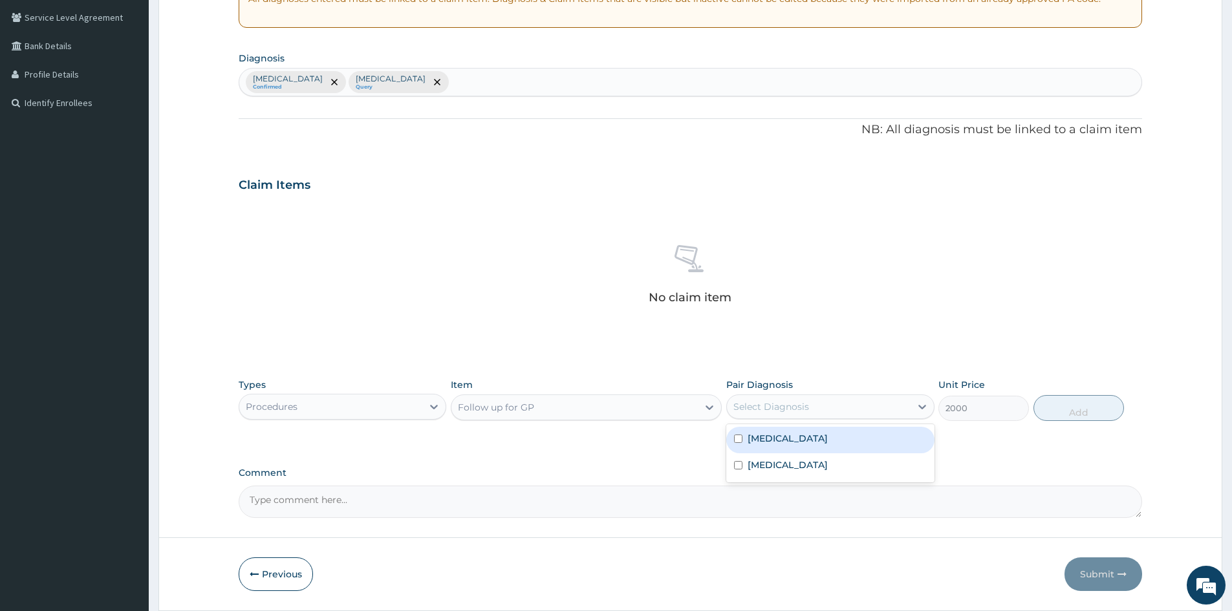
click at [762, 413] on div "Select Diagnosis" at bounding box center [771, 406] width 76 height 13
click at [769, 440] on label "Malaria" at bounding box center [787, 438] width 80 height 13
checkbox input "true"
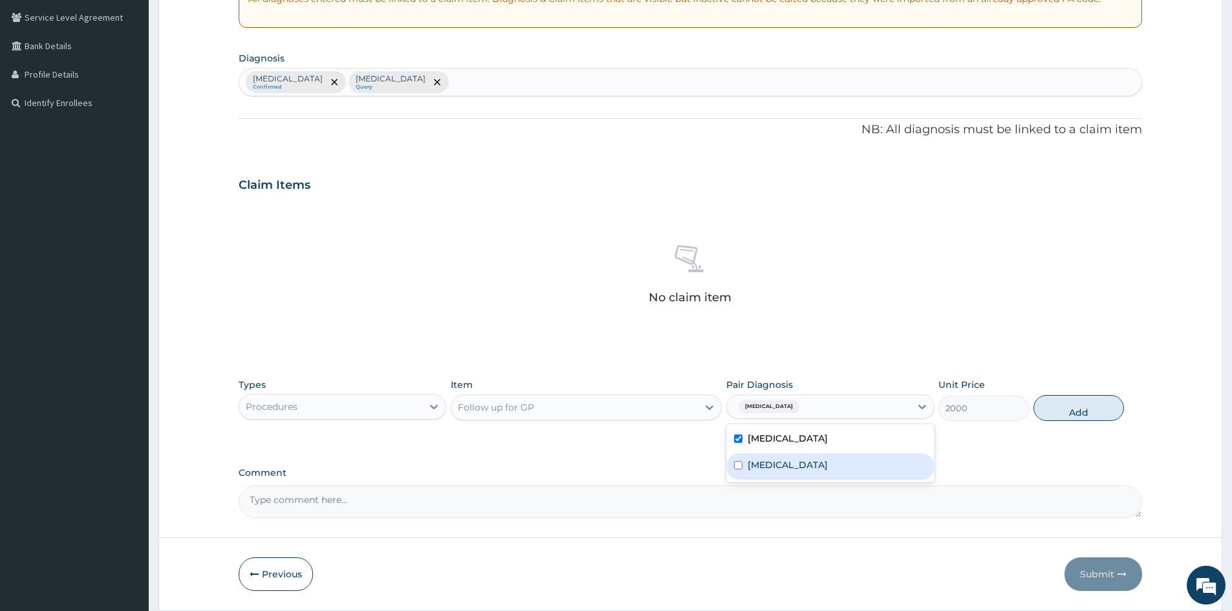
drag, startPoint x: 776, startPoint y: 464, endPoint x: 923, endPoint y: 429, distance: 151.5
click at [780, 465] on div "Sepsis" at bounding box center [830, 466] width 208 height 27
checkbox input "true"
click at [1097, 420] on button "Add" at bounding box center [1078, 408] width 91 height 26
type input "0"
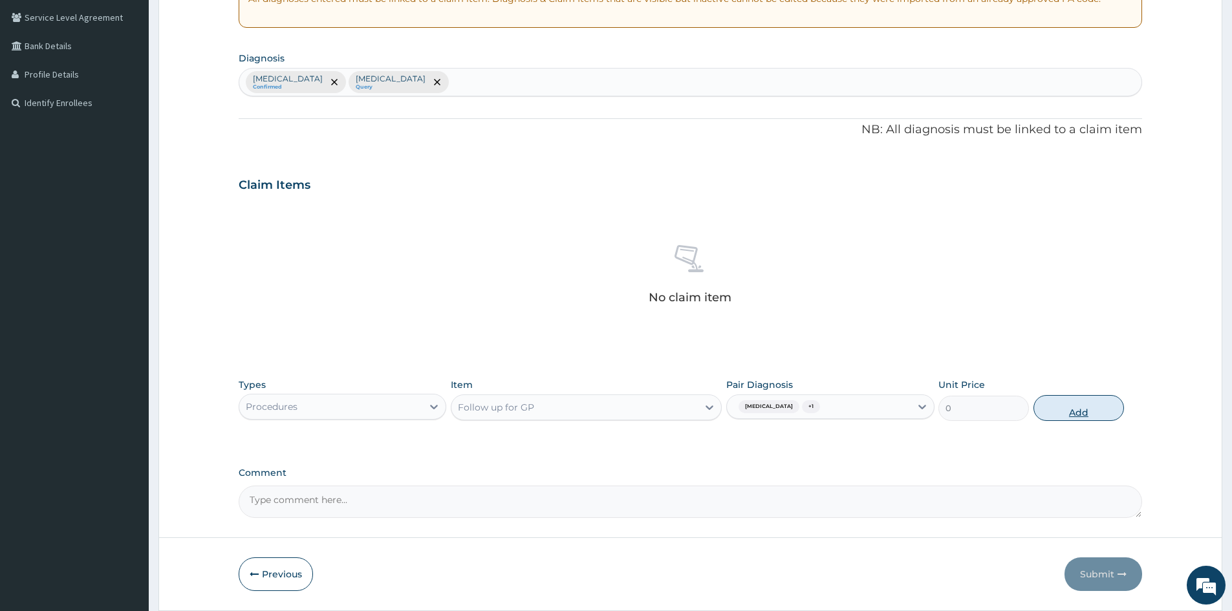
scroll to position [247, 0]
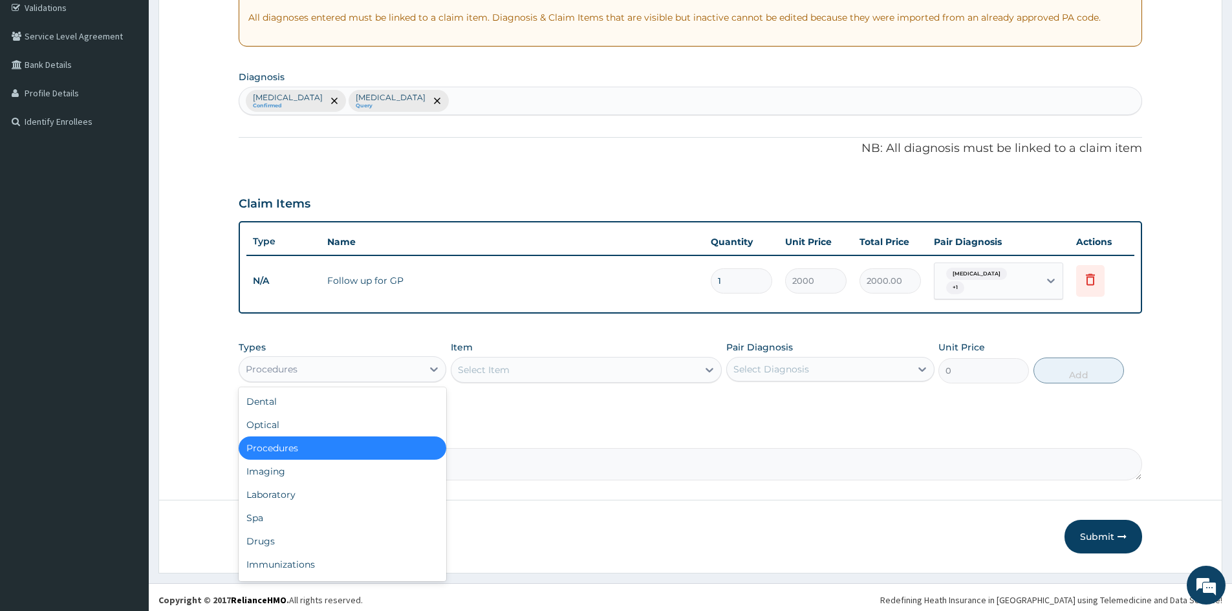
click at [367, 365] on div "Procedures" at bounding box center [330, 369] width 183 height 21
click at [305, 484] on div "Laboratory" at bounding box center [343, 494] width 208 height 23
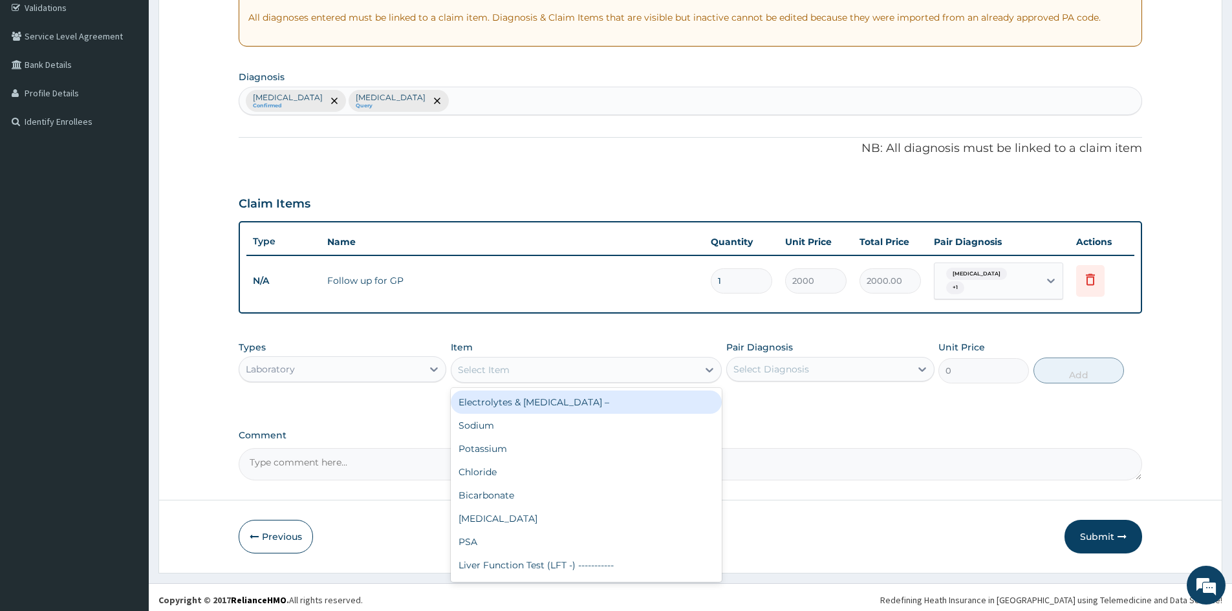
click at [552, 367] on div "Select Item" at bounding box center [574, 369] width 246 height 21
type input "FBC"
click at [537, 399] on div "Full Blood Count (FBC)" at bounding box center [586, 402] width 271 height 23
type input "2400"
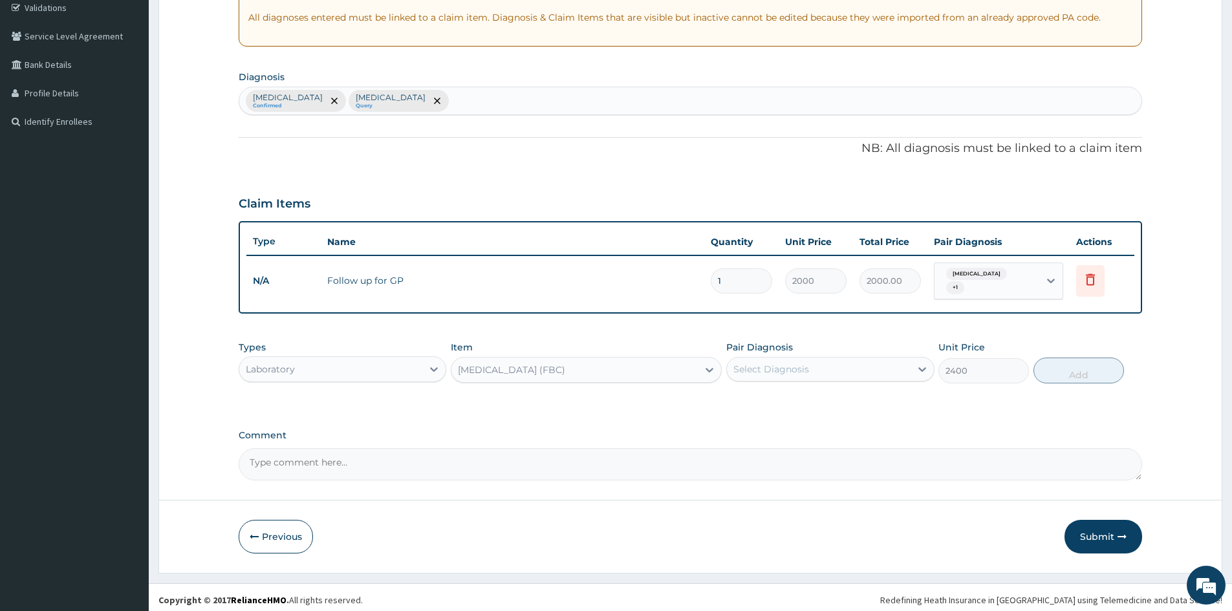
click at [777, 369] on div "Select Diagnosis" at bounding box center [771, 369] width 76 height 13
click at [774, 421] on label "Sepsis" at bounding box center [787, 427] width 80 height 13
checkbox input "true"
click at [1063, 370] on button "Add" at bounding box center [1078, 371] width 91 height 26
type input "0"
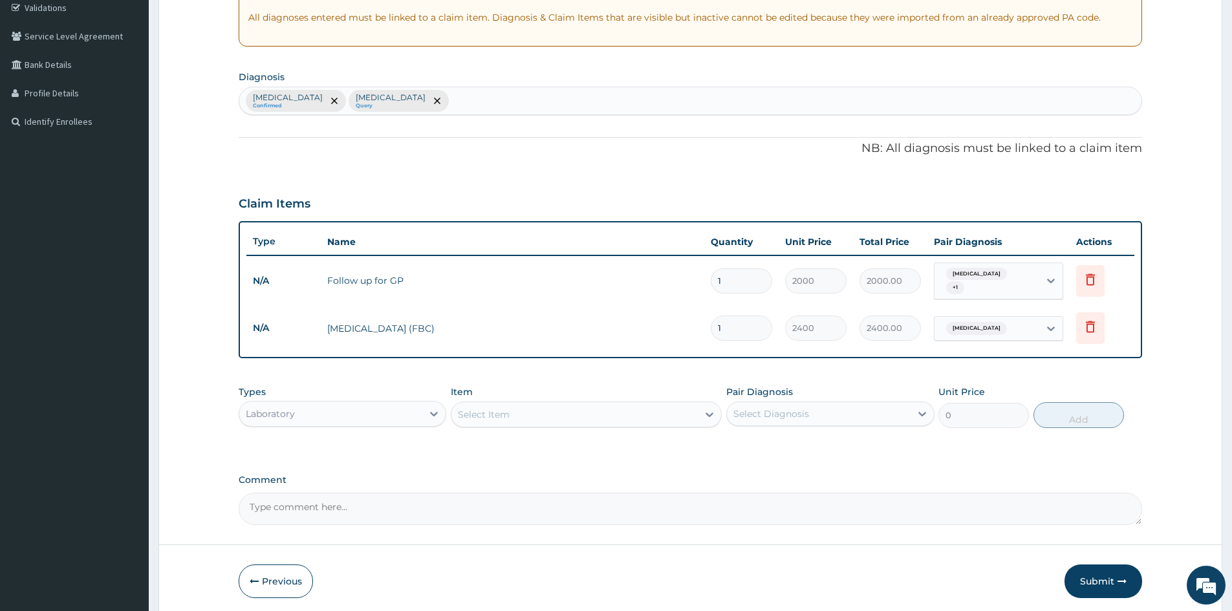
click at [521, 409] on div "Select Item" at bounding box center [574, 414] width 246 height 21
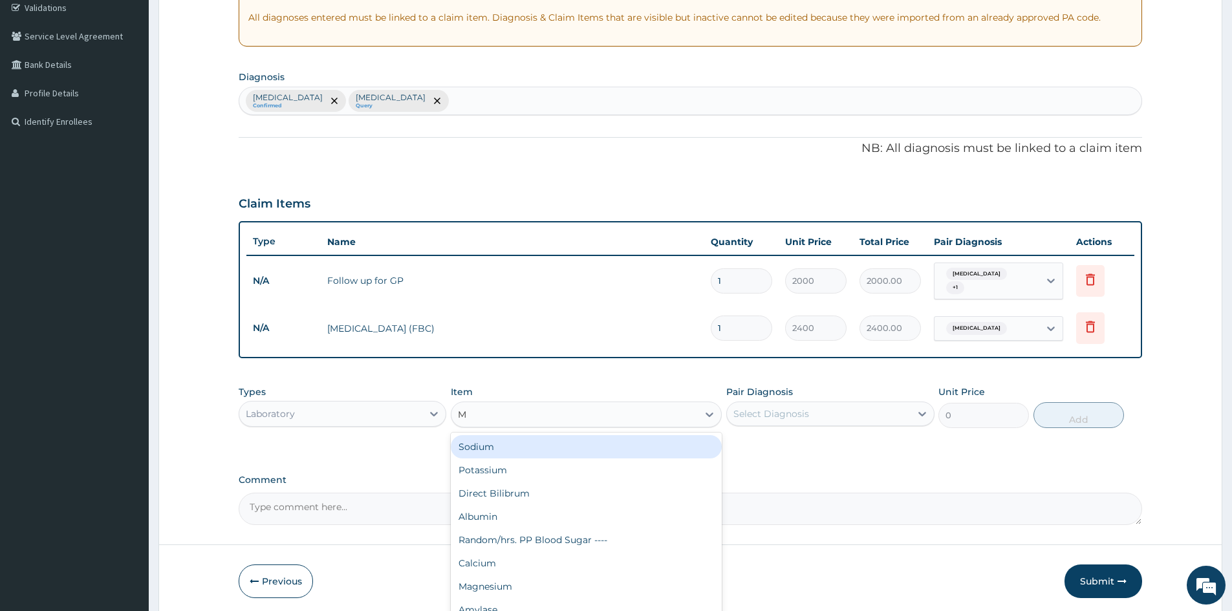
type input "MP"
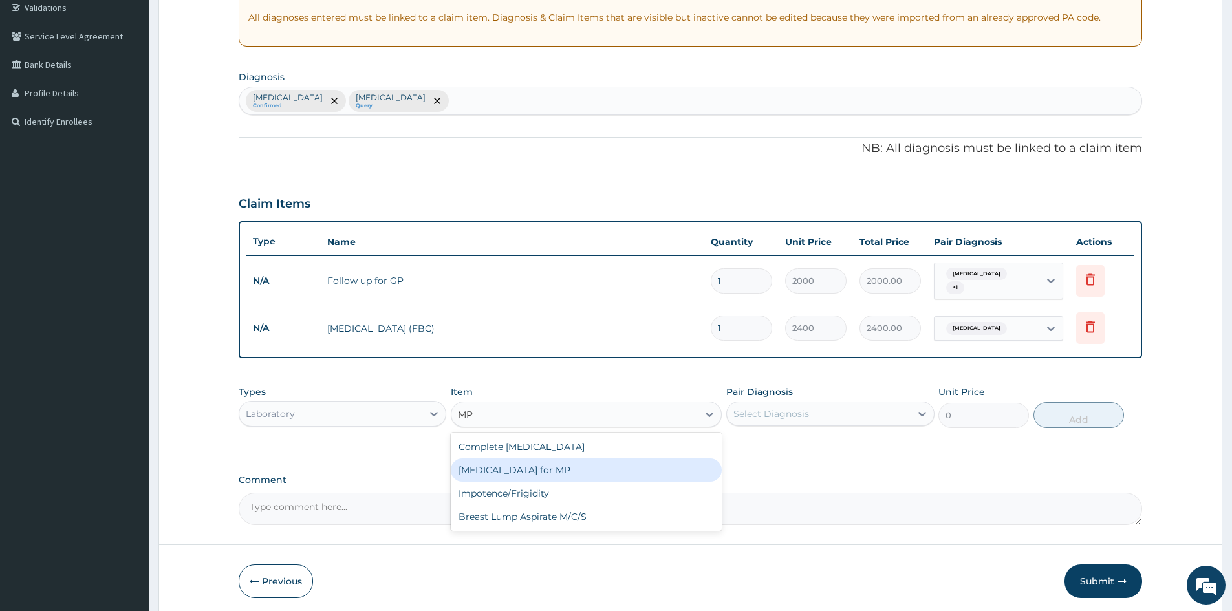
click at [531, 462] on div "Blood Film for MP" at bounding box center [586, 469] width 271 height 23
type input "1200"
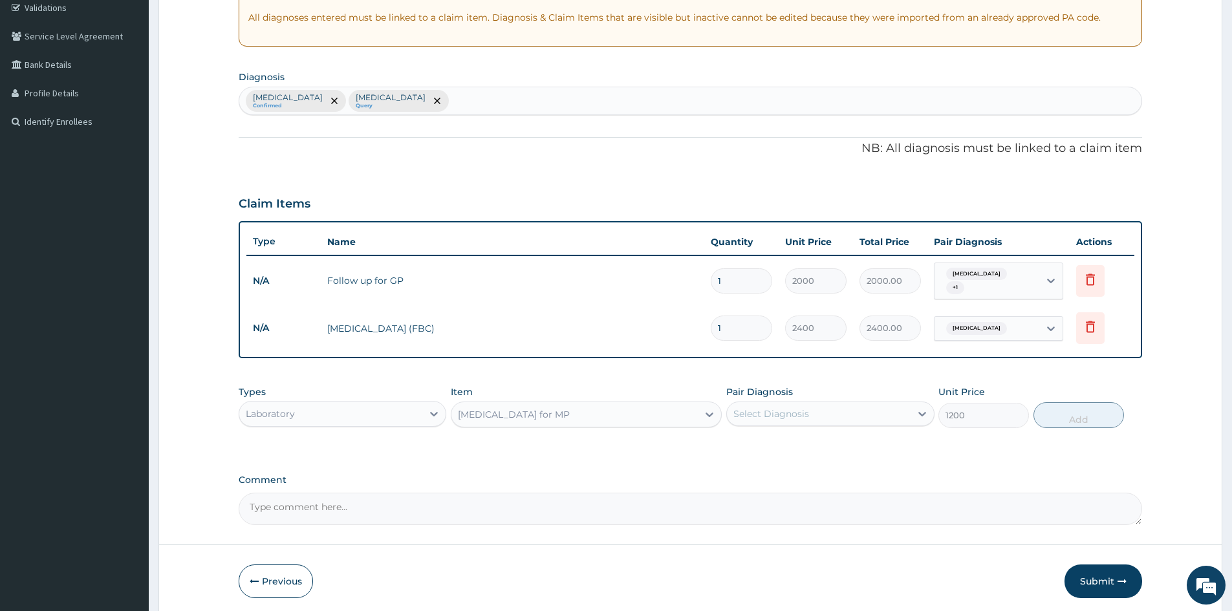
click at [756, 409] on div "Select Diagnosis" at bounding box center [771, 413] width 76 height 13
click at [788, 447] on div "Malaria" at bounding box center [830, 447] width 208 height 27
checkbox input "true"
click at [1070, 418] on button "Add" at bounding box center [1078, 415] width 91 height 26
type input "0"
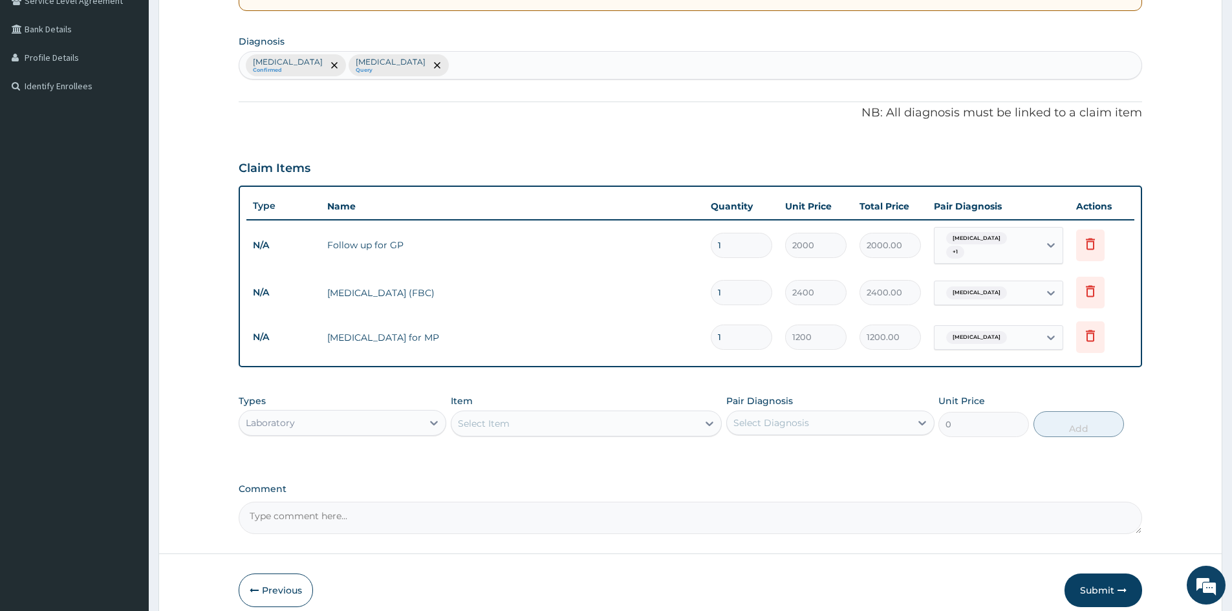
scroll to position [312, 0]
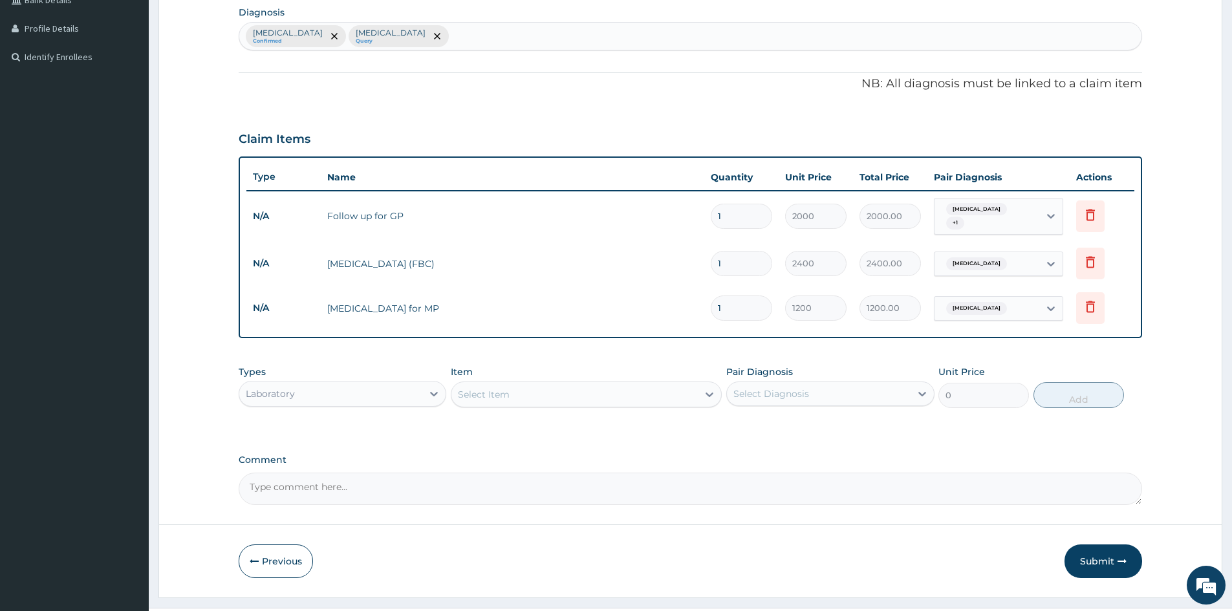
click at [305, 383] on div "Laboratory" at bounding box center [330, 393] width 183 height 21
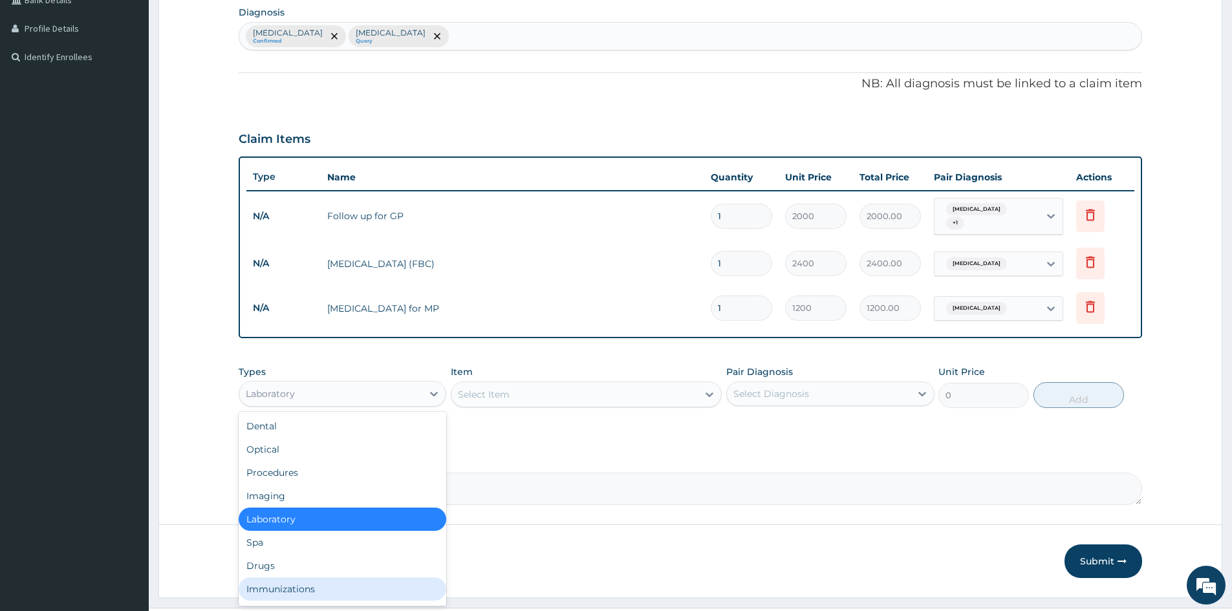
scroll to position [44, 0]
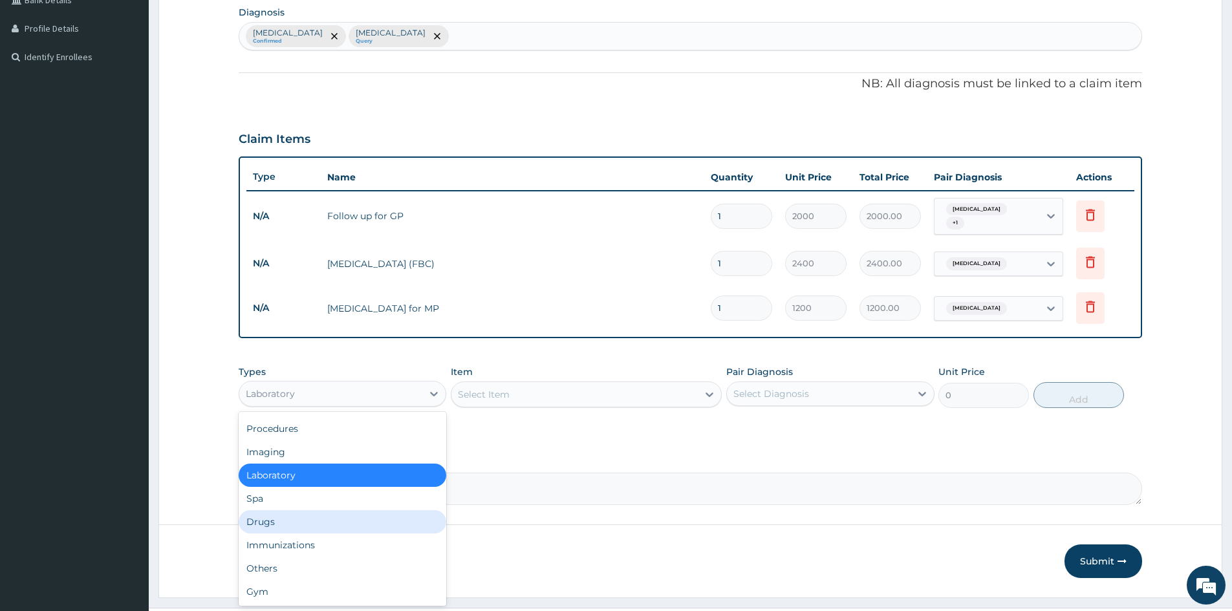
click at [281, 520] on div "Drugs" at bounding box center [343, 521] width 208 height 23
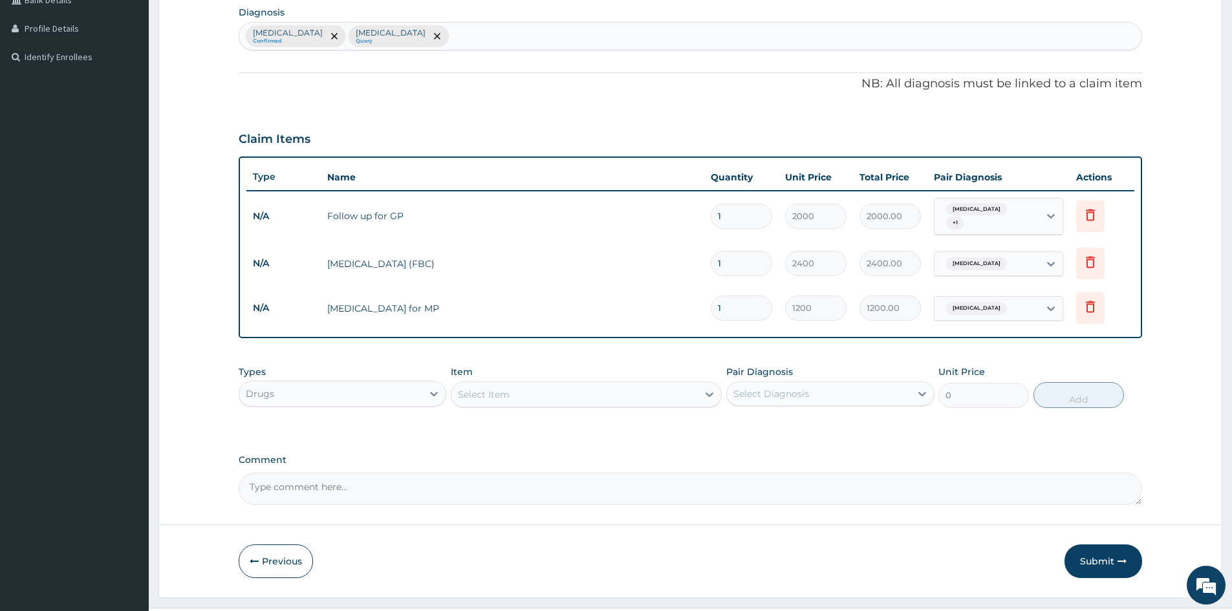
click at [488, 394] on div "Select Item" at bounding box center [484, 394] width 52 height 13
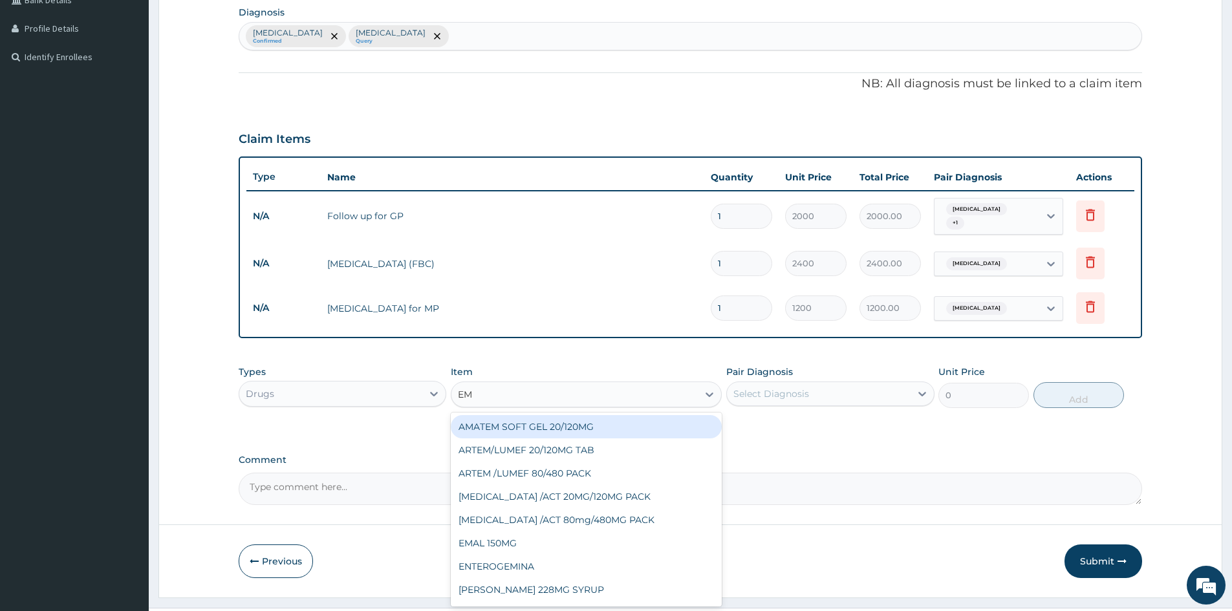
type input "EMA"
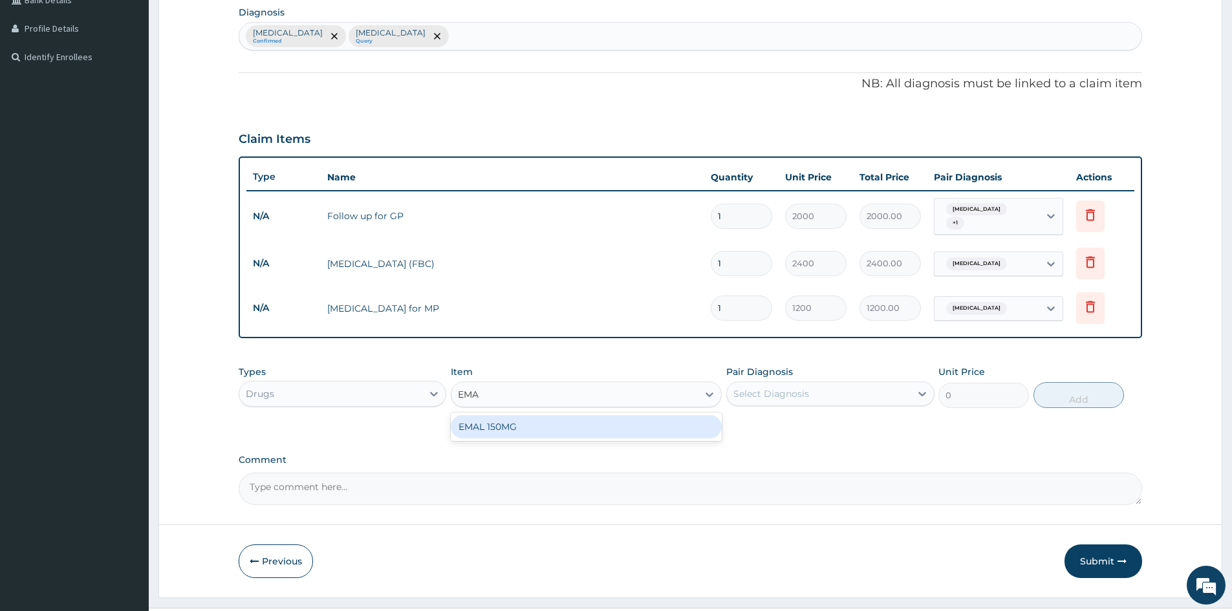
click at [528, 431] on div "EMAL 150MG" at bounding box center [586, 426] width 271 height 23
type input "1000"
click at [867, 395] on div "Select Diagnosis" at bounding box center [818, 393] width 183 height 21
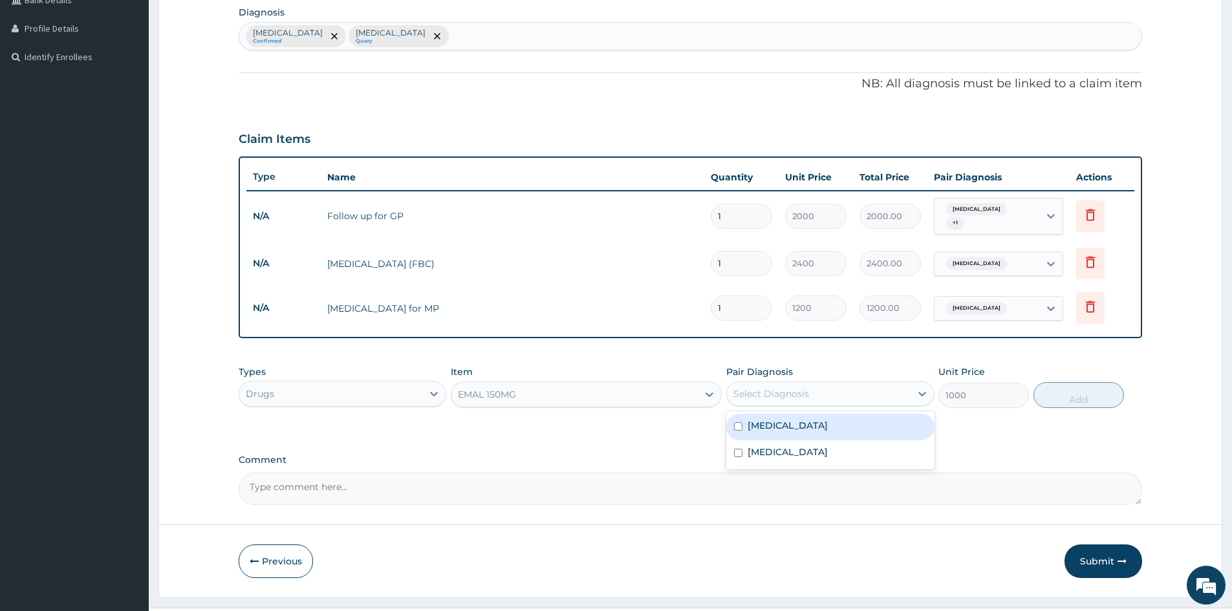
click at [811, 422] on div "Malaria" at bounding box center [830, 427] width 208 height 27
checkbox input "true"
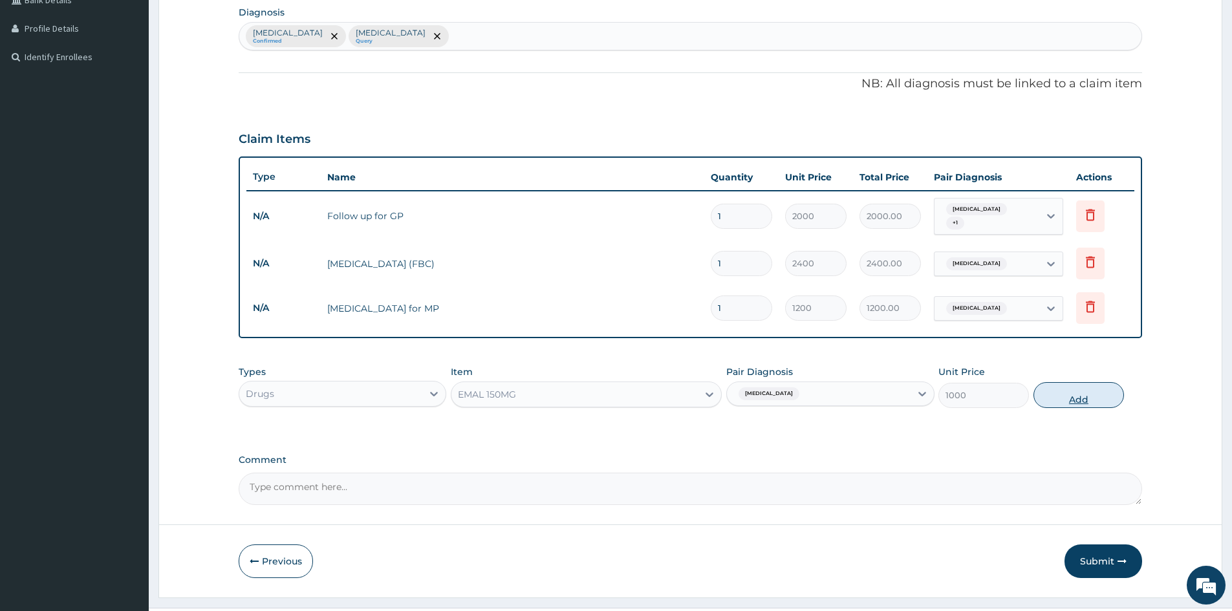
click at [1064, 387] on button "Add" at bounding box center [1078, 395] width 91 height 26
type input "0"
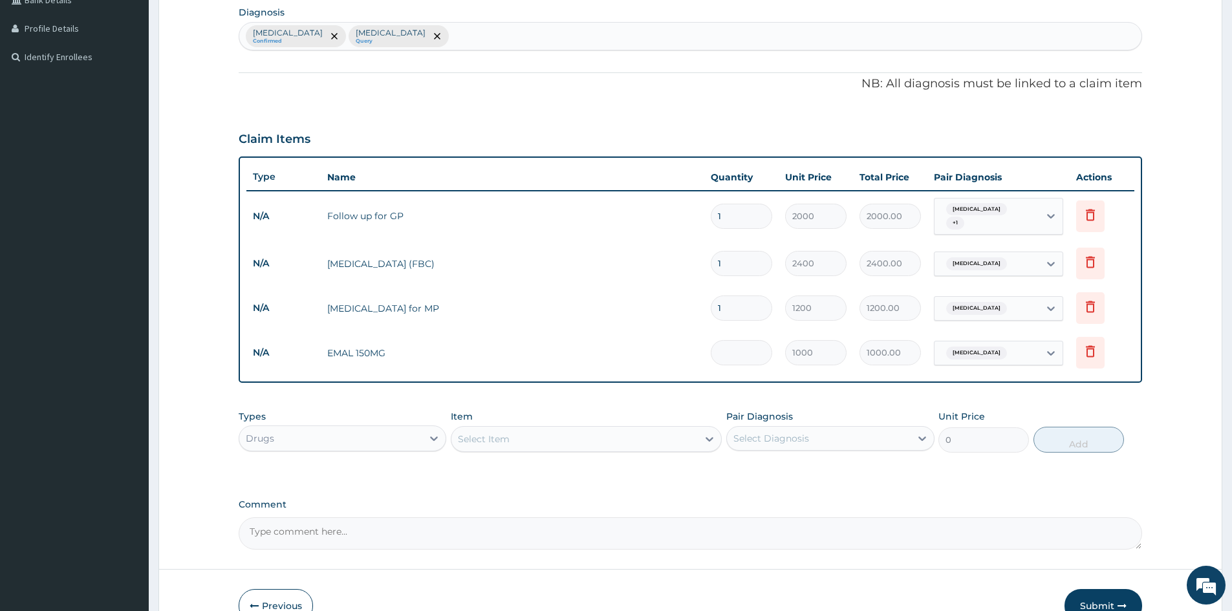
type input "0.00"
type input "3"
type input "3000.00"
type input "3"
click at [566, 439] on div "Select Item" at bounding box center [574, 439] width 246 height 21
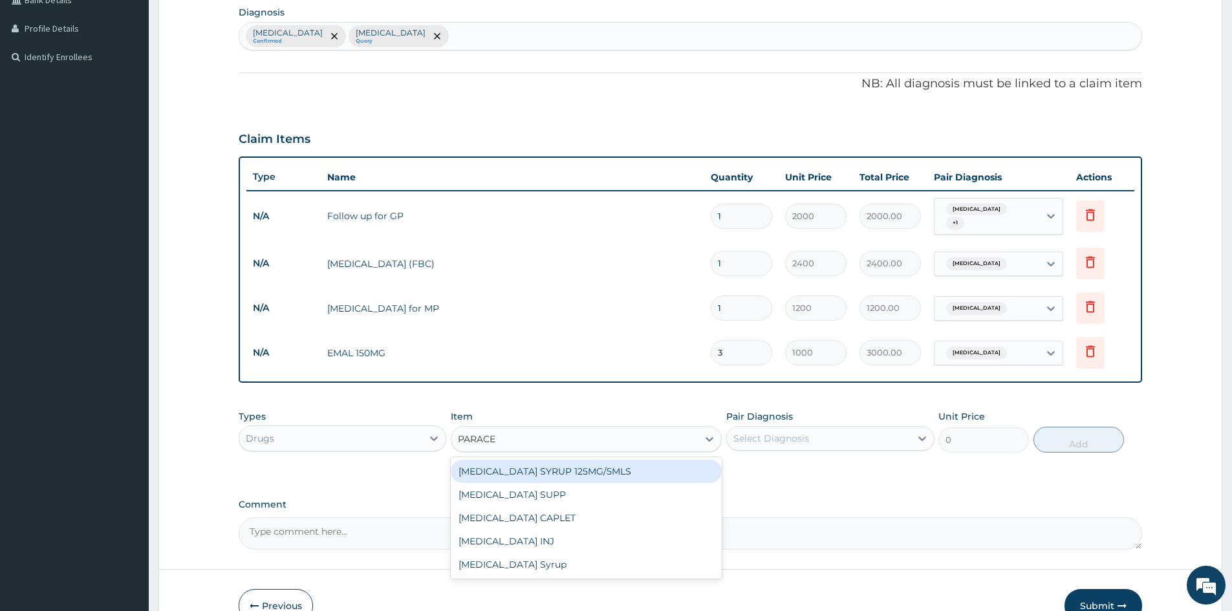
type input "PARACET"
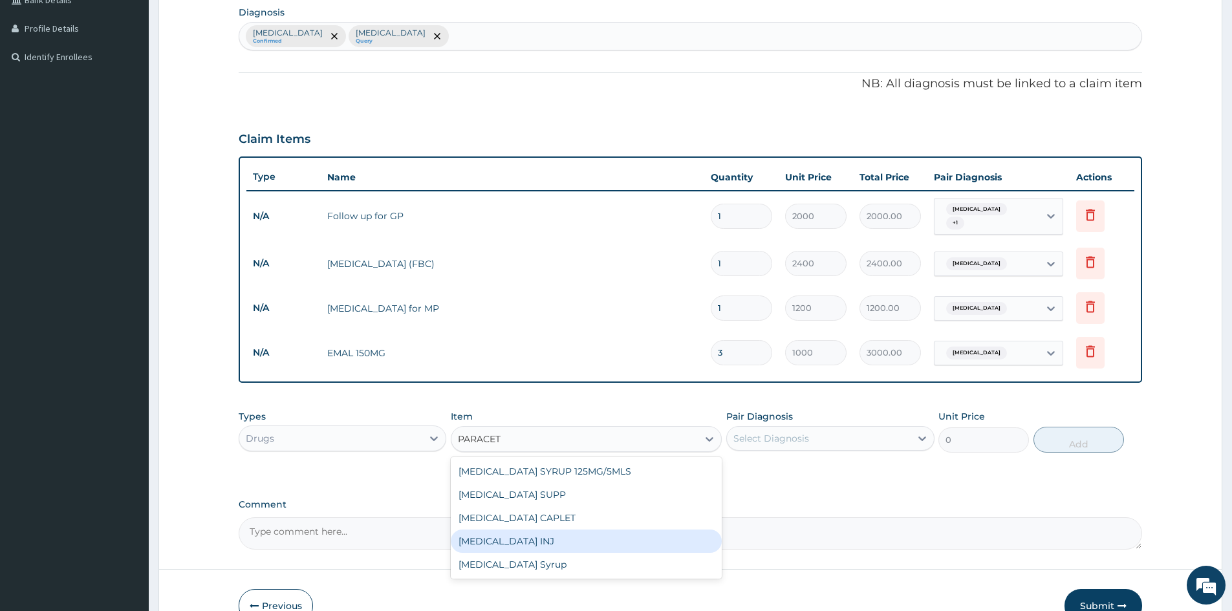
click at [533, 534] on div "PARACETAMOL INJ" at bounding box center [586, 541] width 271 height 23
type input "240"
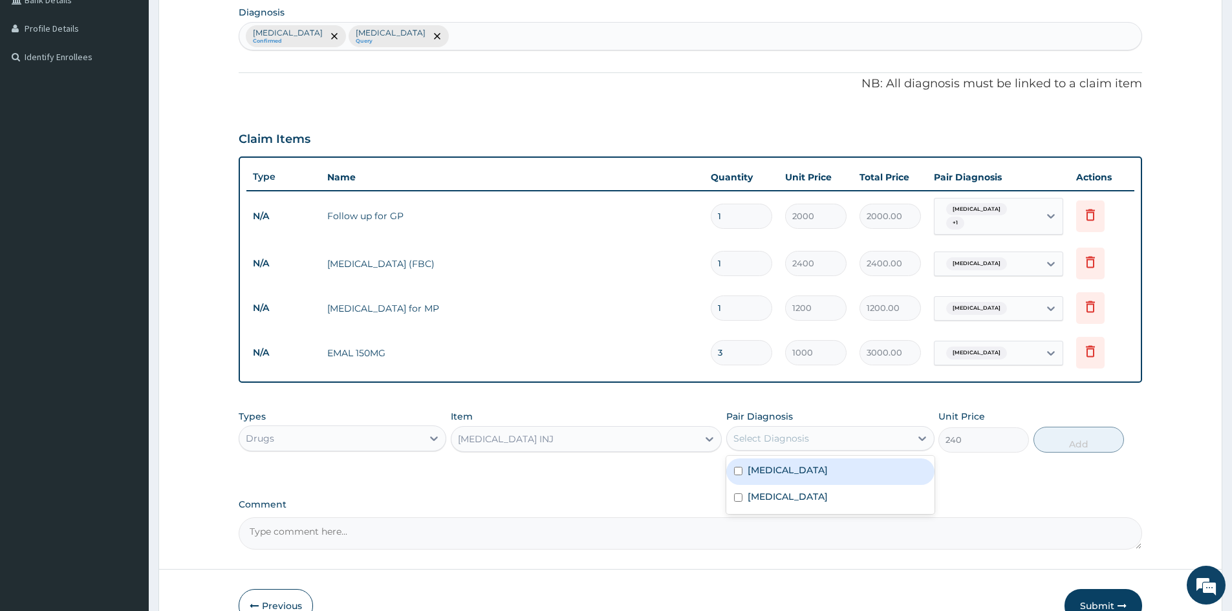
drag, startPoint x: 766, startPoint y: 433, endPoint x: 775, endPoint y: 433, distance: 9.1
click at [766, 434] on div "Select Diagnosis" at bounding box center [771, 438] width 76 height 13
drag, startPoint x: 771, startPoint y: 466, endPoint x: 984, endPoint y: 440, distance: 214.9
click at [773, 467] on label "Malaria" at bounding box center [787, 470] width 80 height 13
checkbox input "true"
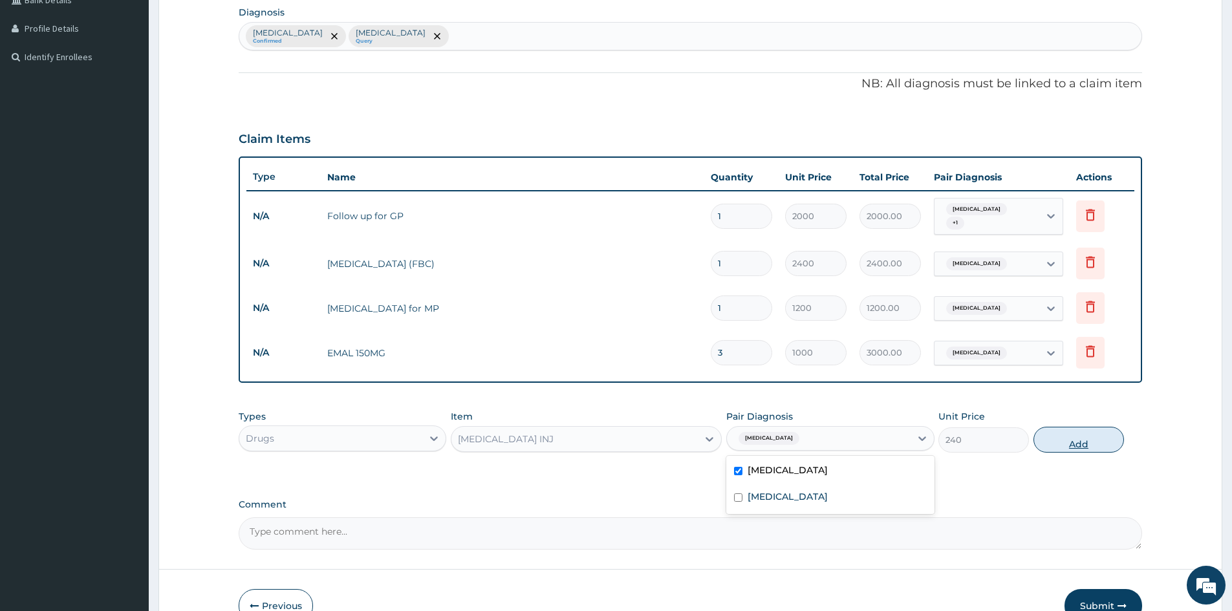
click at [1073, 435] on button "Add" at bounding box center [1078, 440] width 91 height 26
type input "0"
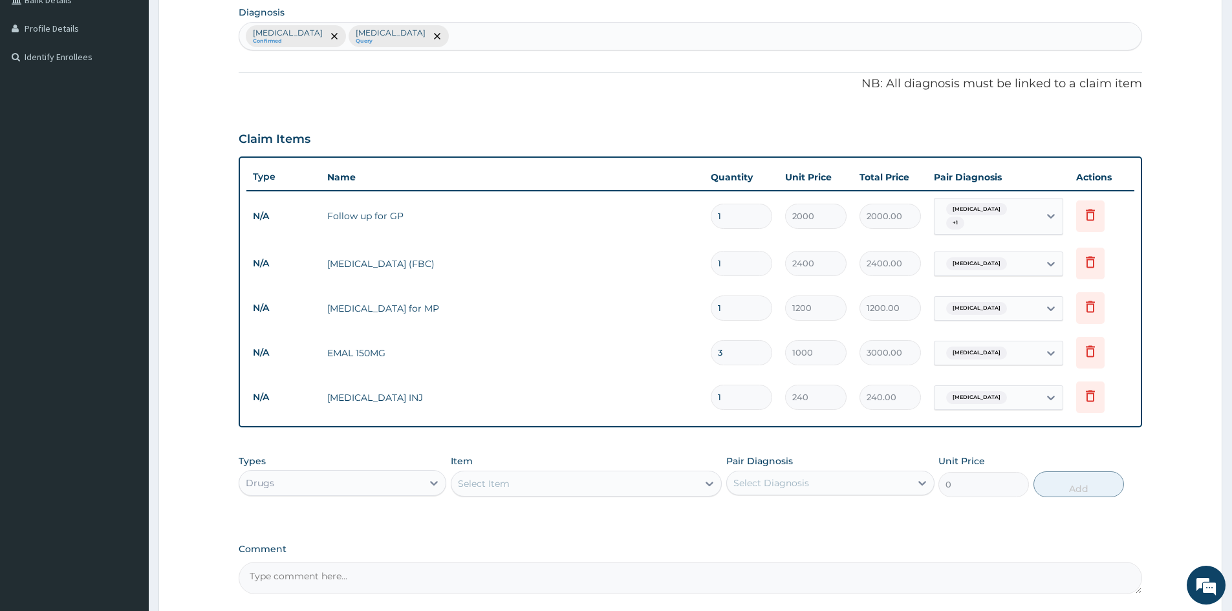
type input "0.00"
type input "3"
type input "720.00"
type input "3"
click at [579, 385] on td "PARACETAMOL INJ" at bounding box center [512, 398] width 383 height 26
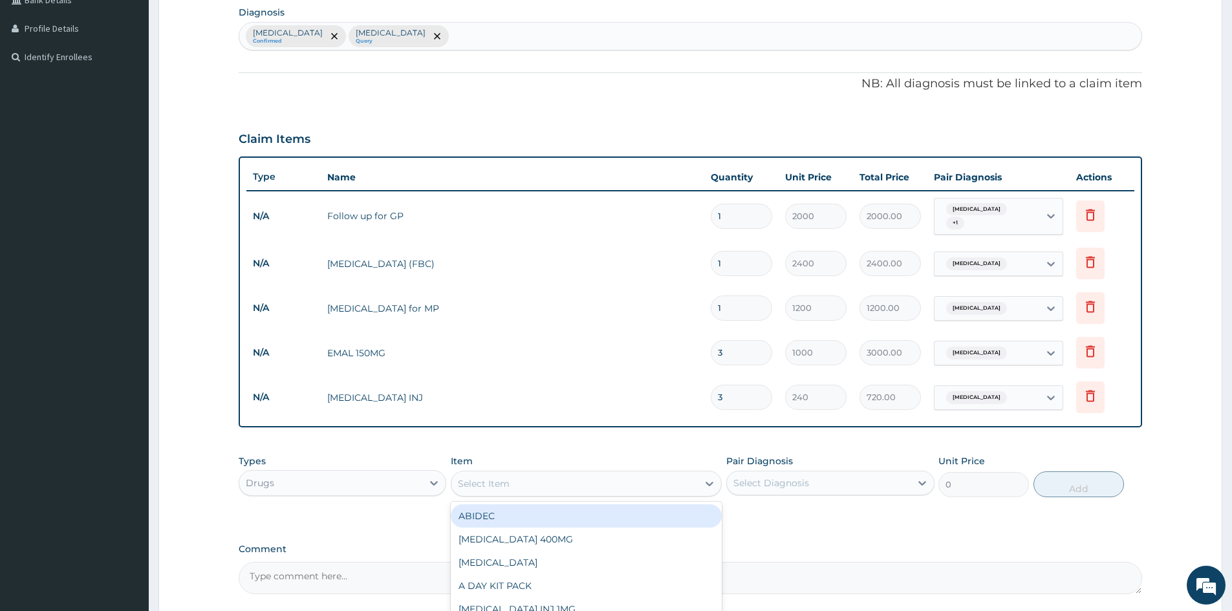
click at [601, 478] on div "Select Item" at bounding box center [574, 483] width 246 height 21
type input "PARACET"
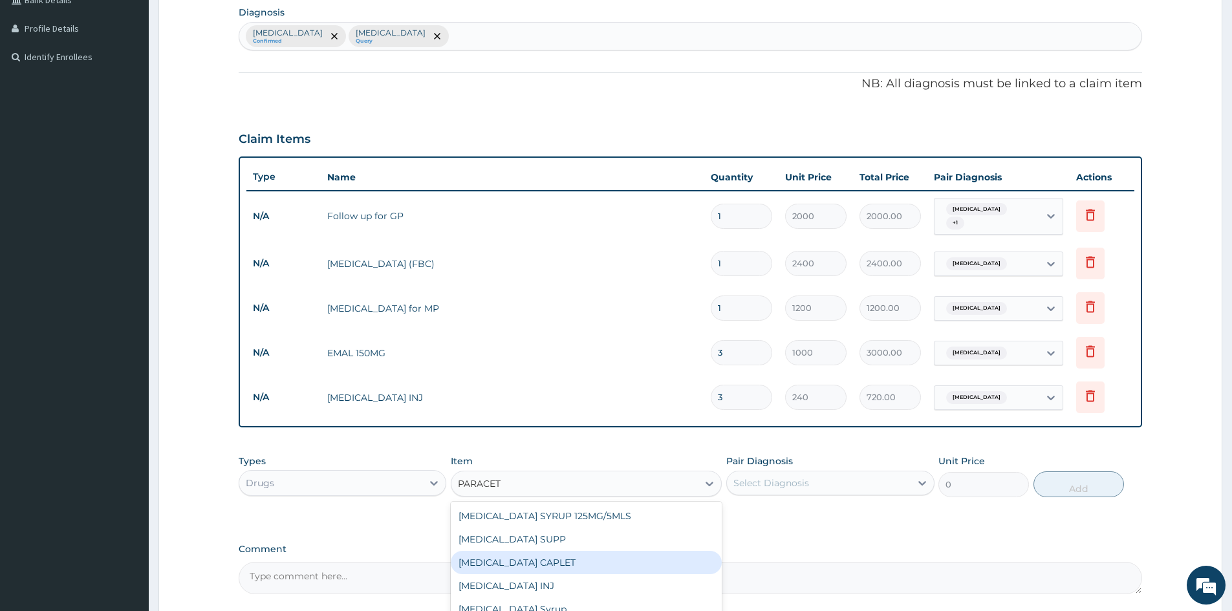
click at [578, 554] on div "PARACETAMOL CAPLET" at bounding box center [586, 562] width 271 height 23
type input "16"
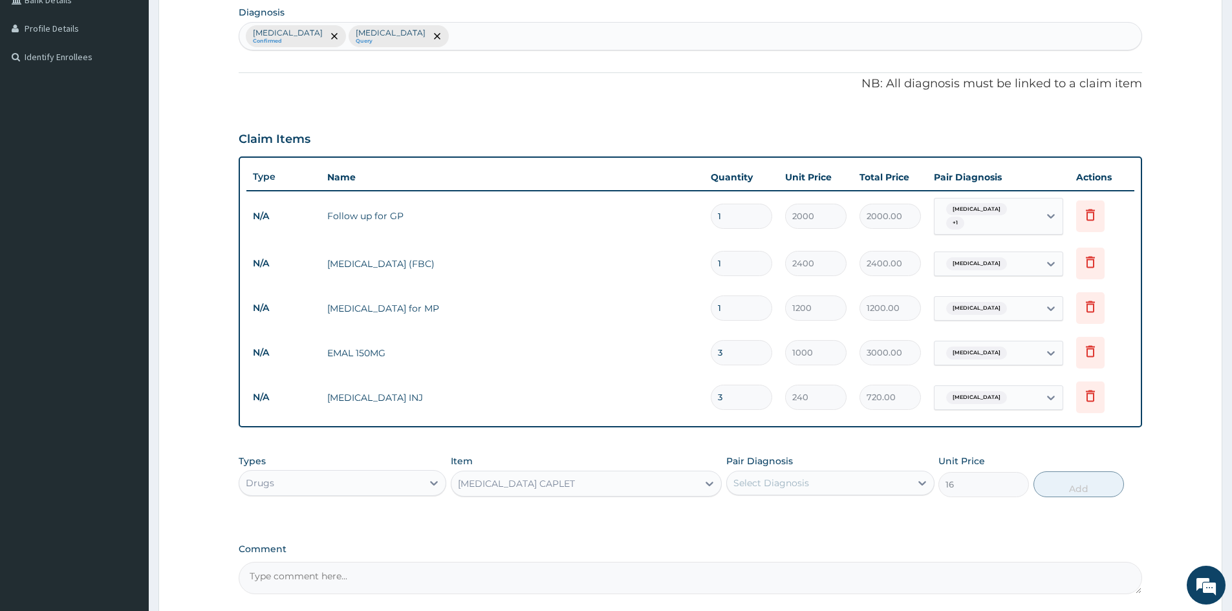
click at [813, 477] on div "Select Diagnosis" at bounding box center [818, 483] width 183 height 21
click at [808, 522] on div "Malaria" at bounding box center [830, 516] width 208 height 27
checkbox input "true"
click at [1059, 486] on button "Add" at bounding box center [1078, 484] width 91 height 26
type input "0"
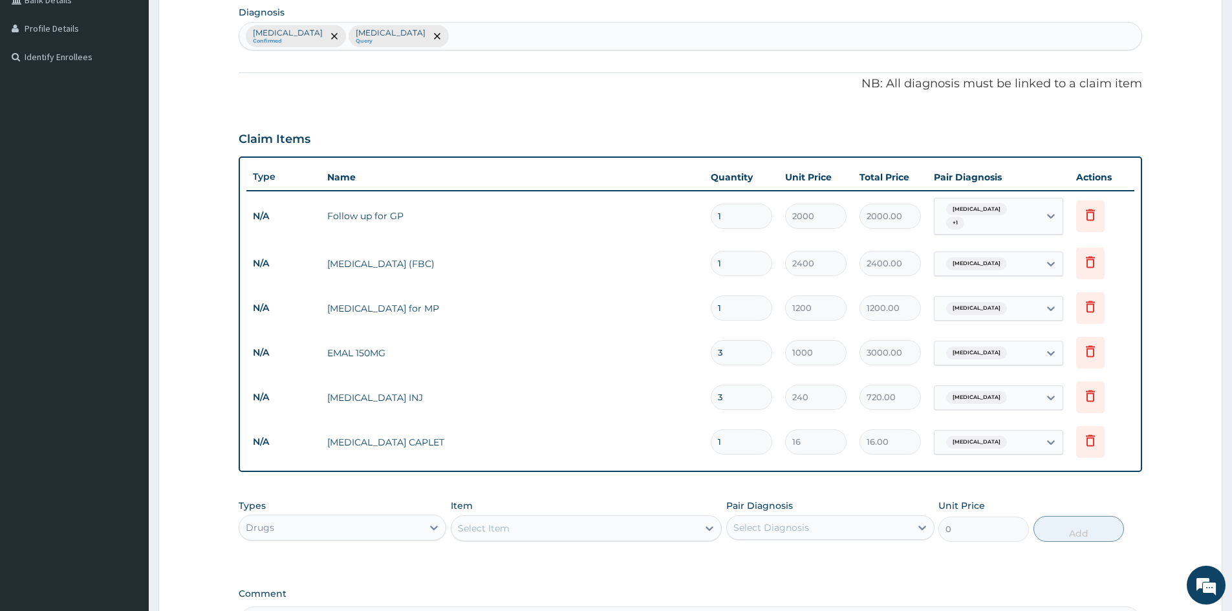
type input "18"
type input "288.00"
type input "18"
click at [685, 385] on td "PARACETAMOL INJ" at bounding box center [512, 398] width 383 height 26
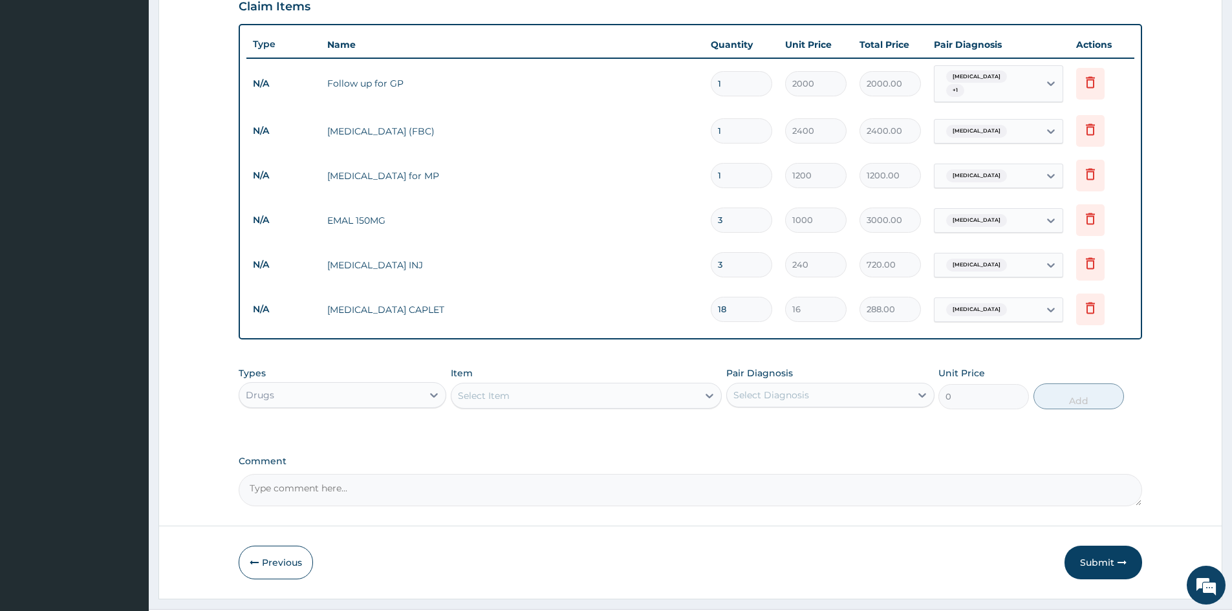
scroll to position [470, 0]
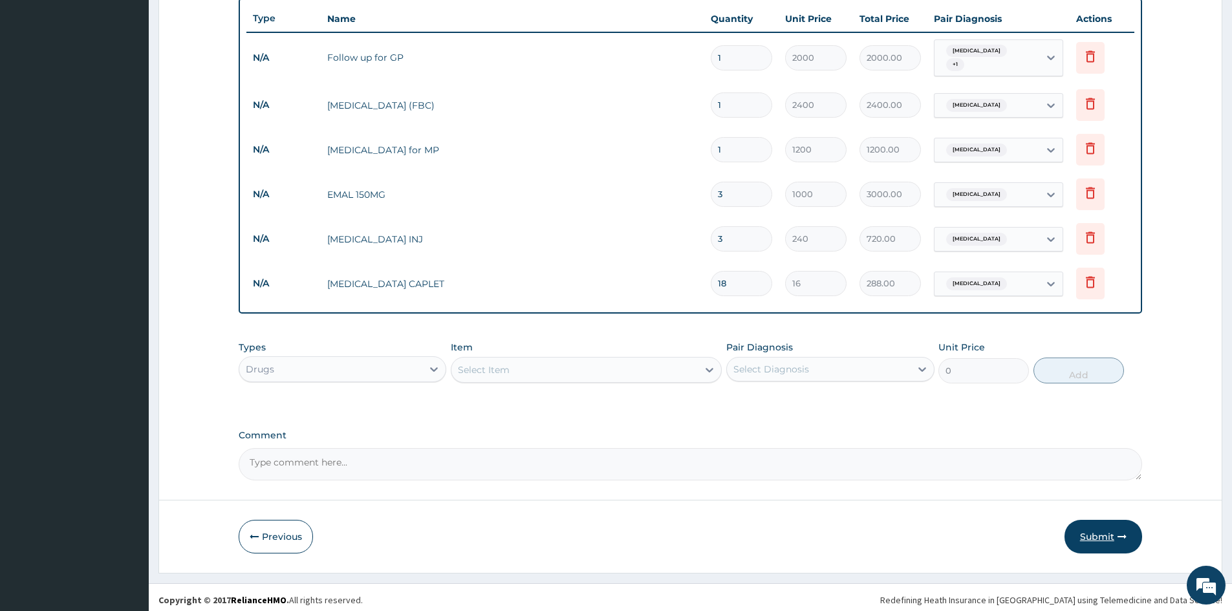
click at [1105, 525] on button "Submit" at bounding box center [1103, 537] width 78 height 34
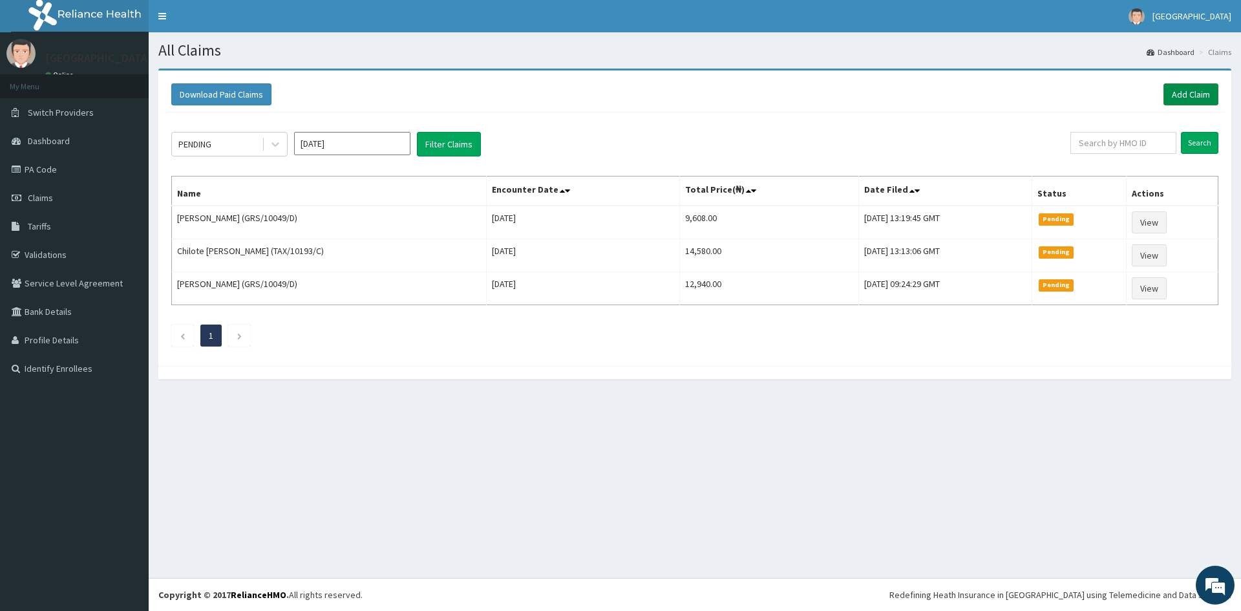
click at [1208, 92] on link "Add Claim" at bounding box center [1191, 94] width 55 height 22
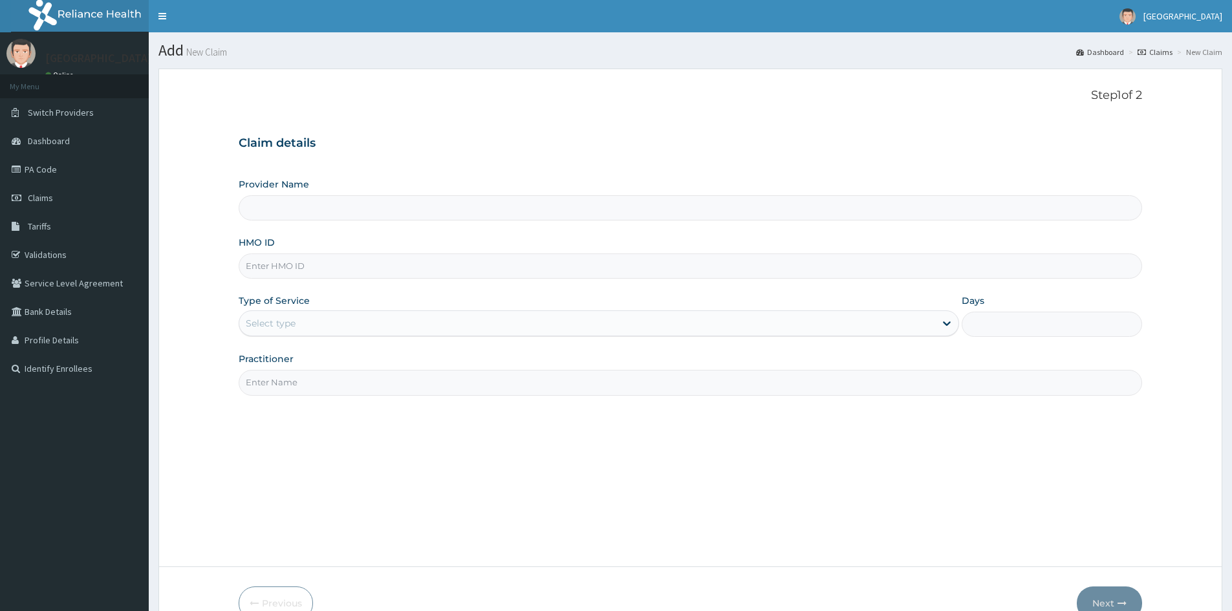
click at [472, 272] on input "HMO ID" at bounding box center [690, 265] width 903 height 25
type input "GRS"
type input "Mother And Child Hospital- IKEJA"
type input "GRS/10049/A"
click at [291, 324] on div "Select type" at bounding box center [271, 323] width 50 height 13
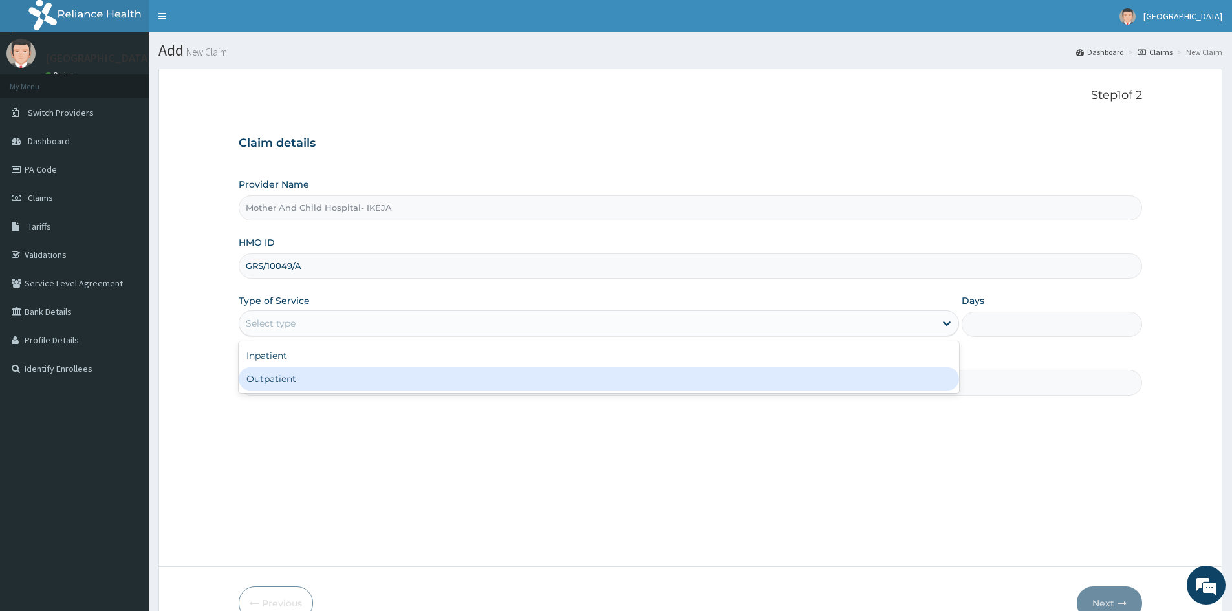
click at [282, 377] on div "Outpatient" at bounding box center [599, 378] width 720 height 23
type input "1"
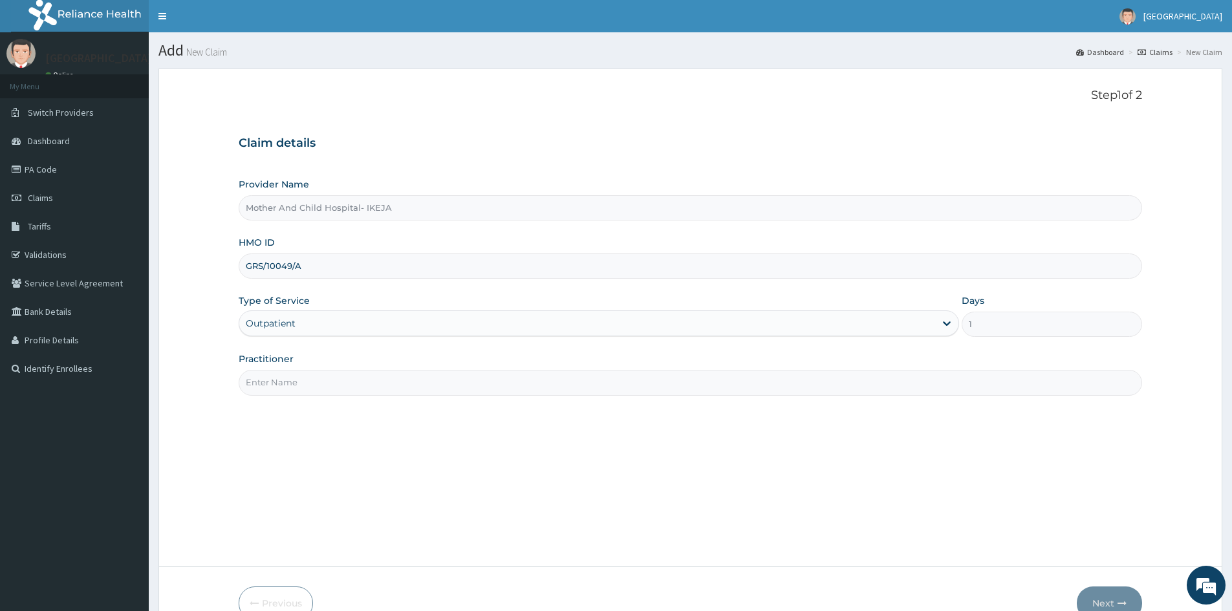
click at [290, 389] on input "Practitioner" at bounding box center [690, 382] width 903 height 25
type input "DR JOKOH"
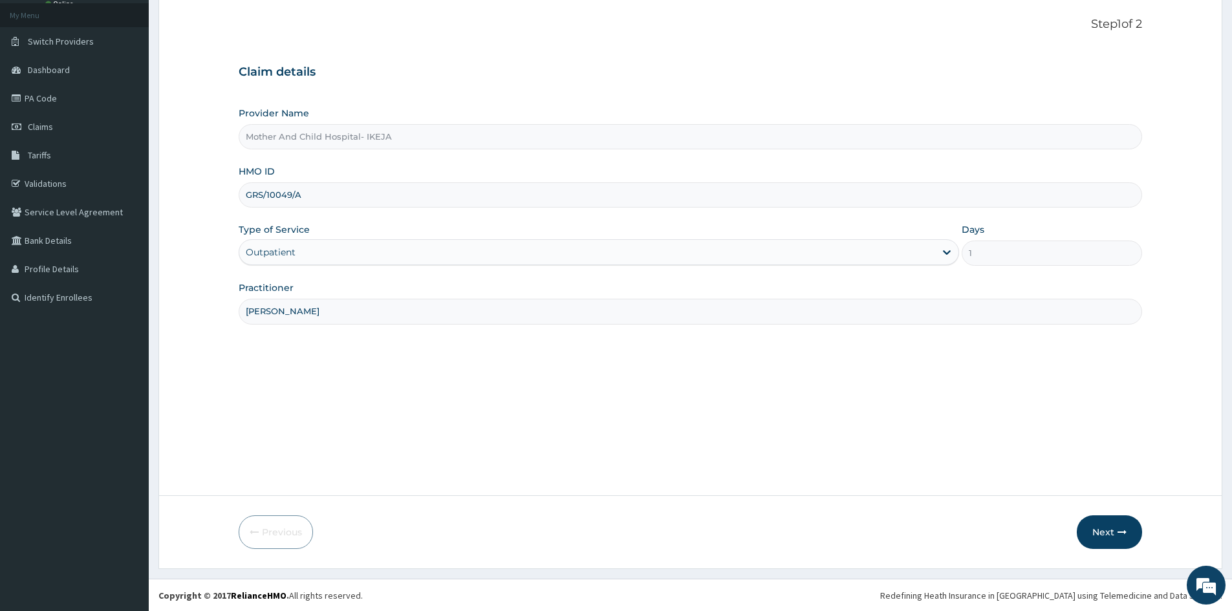
scroll to position [72, 0]
click at [1113, 528] on button "Next" at bounding box center [1109, 532] width 65 height 34
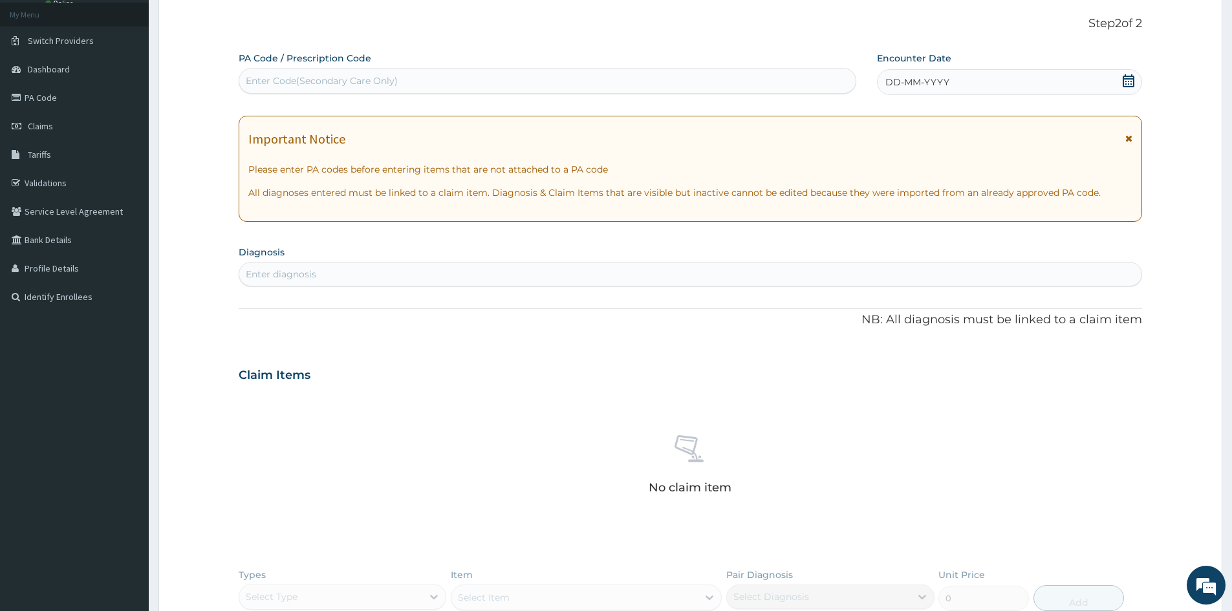
click at [1125, 79] on icon at bounding box center [1128, 80] width 12 height 13
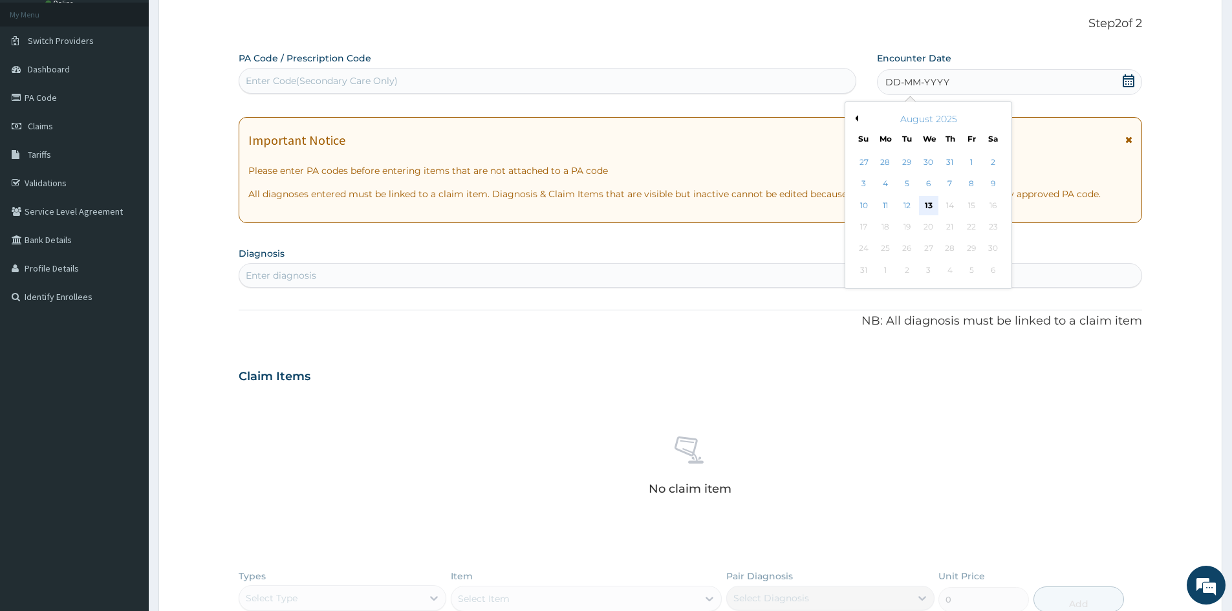
click at [927, 204] on div "13" at bounding box center [928, 205] width 19 height 19
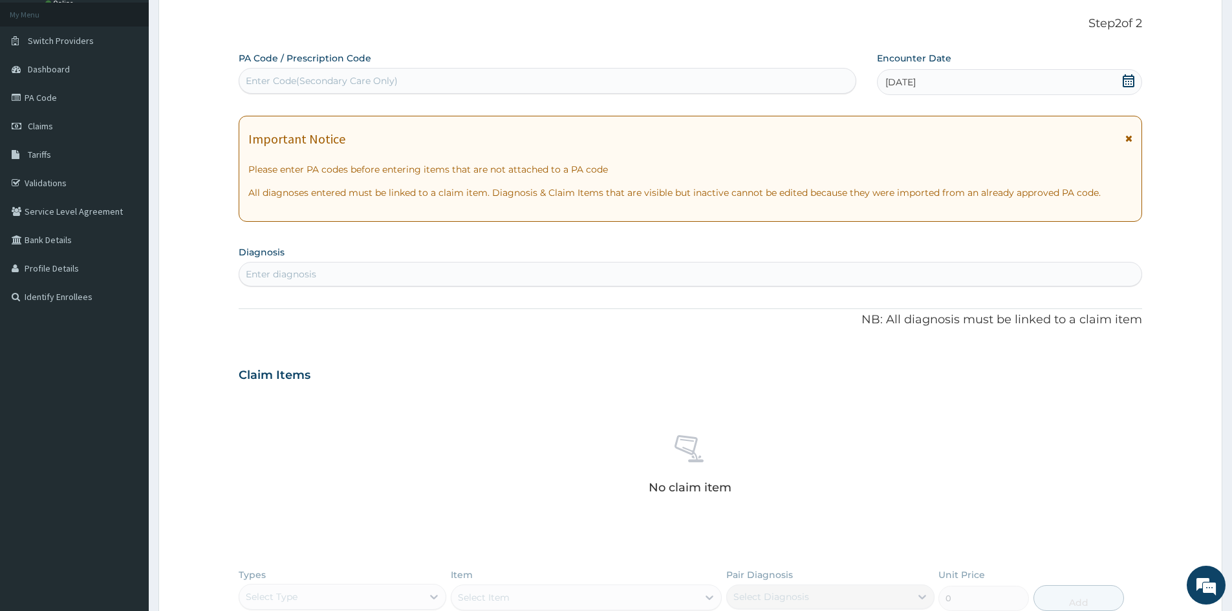
click at [853, 280] on div "Enter diagnosis" at bounding box center [690, 274] width 902 height 21
type input "MALARI"
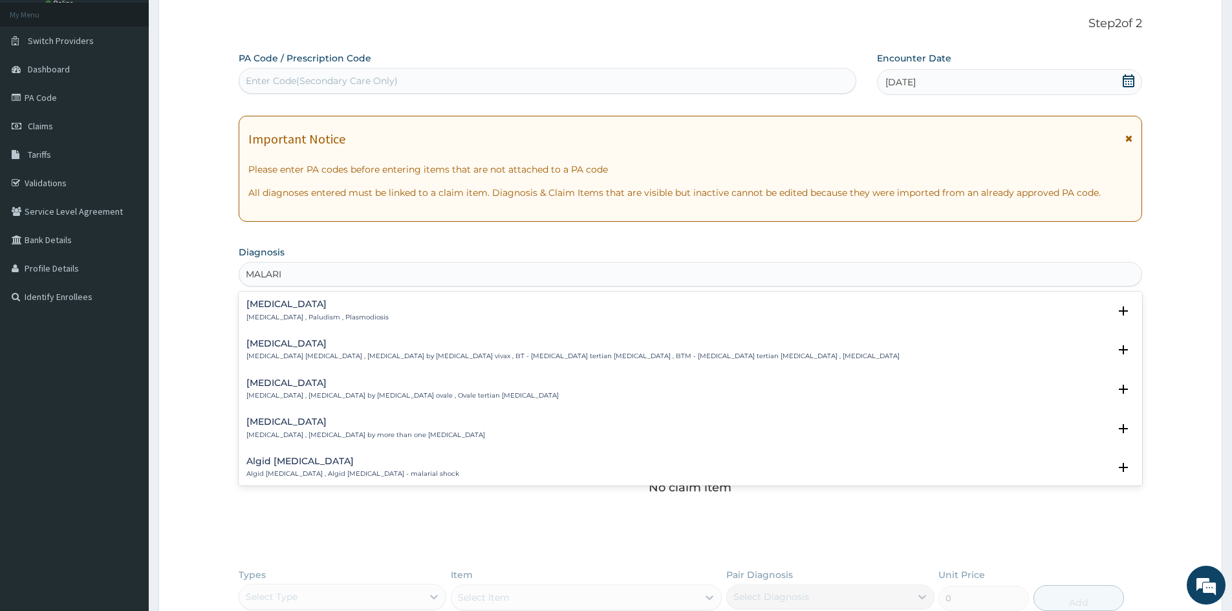
click at [248, 323] on div "Malaria Malaria , Paludism , Plasmodiosis Select Status Query Query covers susp…" at bounding box center [690, 313] width 888 height 29
click at [264, 314] on p "Malaria , Paludism , Plasmodiosis" at bounding box center [317, 317] width 142 height 9
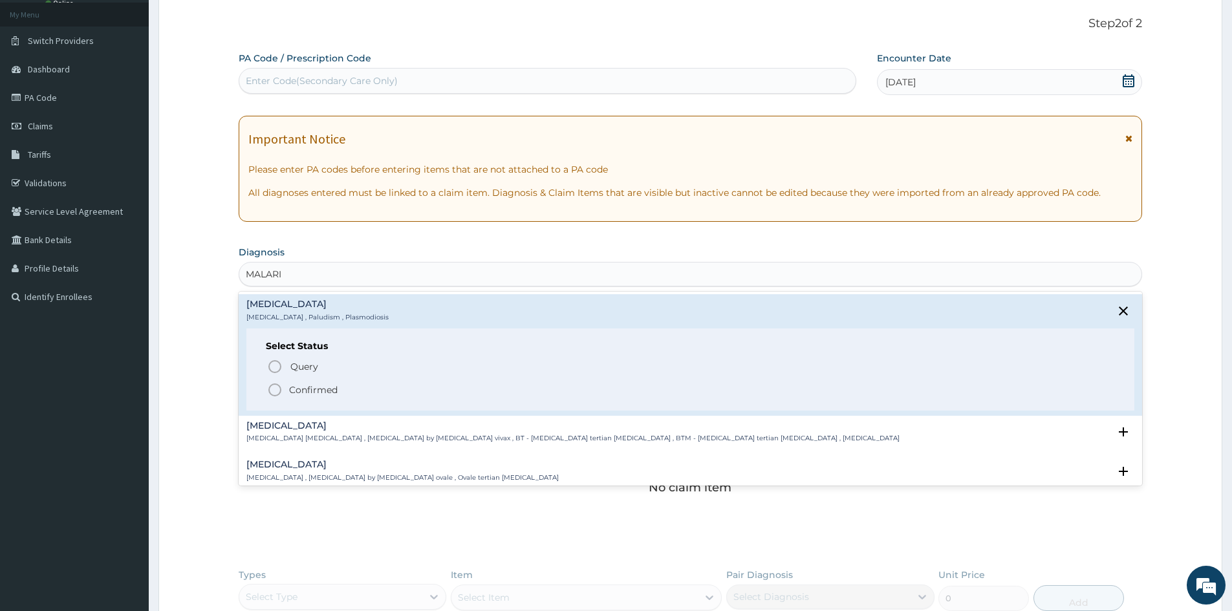
click at [274, 392] on icon "status option filled" at bounding box center [275, 390] width 16 height 16
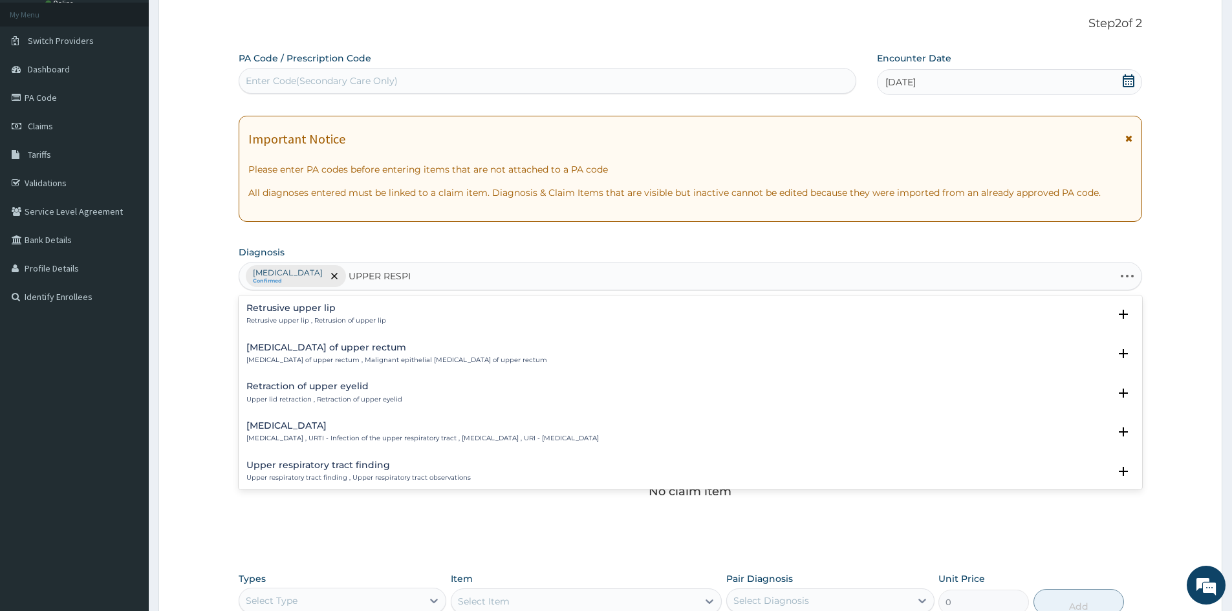
type input "UPPER RESPIR"
click at [306, 314] on div "Upper respiratory infection Upper respiratory infection , URTI - Infection of t…" at bounding box center [422, 314] width 352 height 23
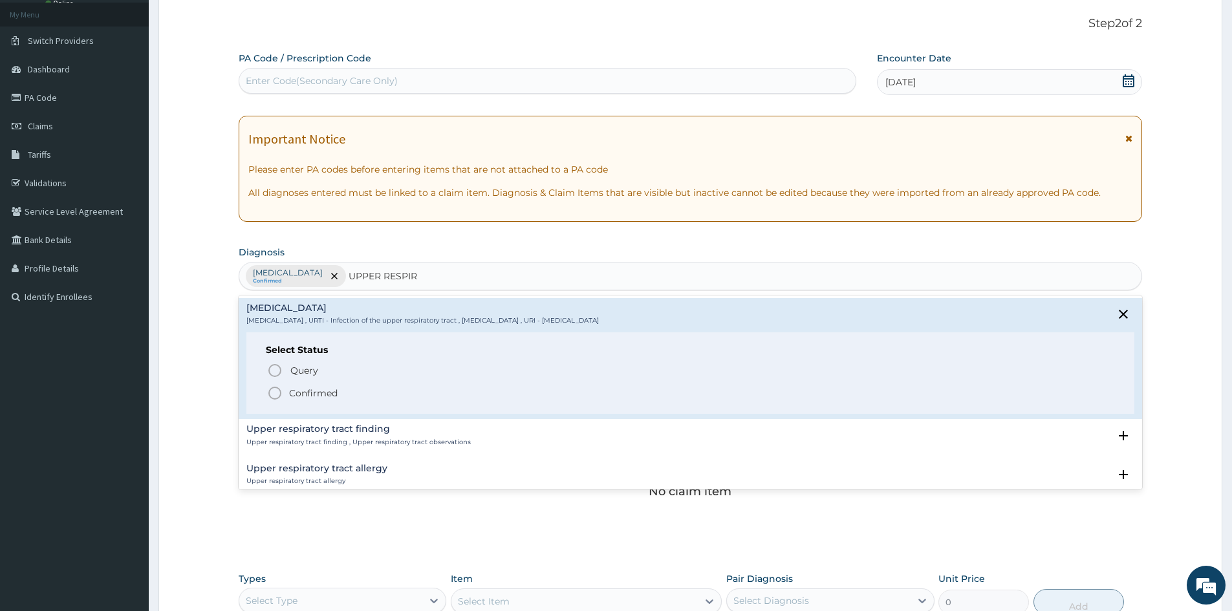
drag, startPoint x: 273, startPoint y: 390, endPoint x: 277, endPoint y: 383, distance: 7.8
click at [273, 391] on icon "status option filled" at bounding box center [275, 393] width 16 height 16
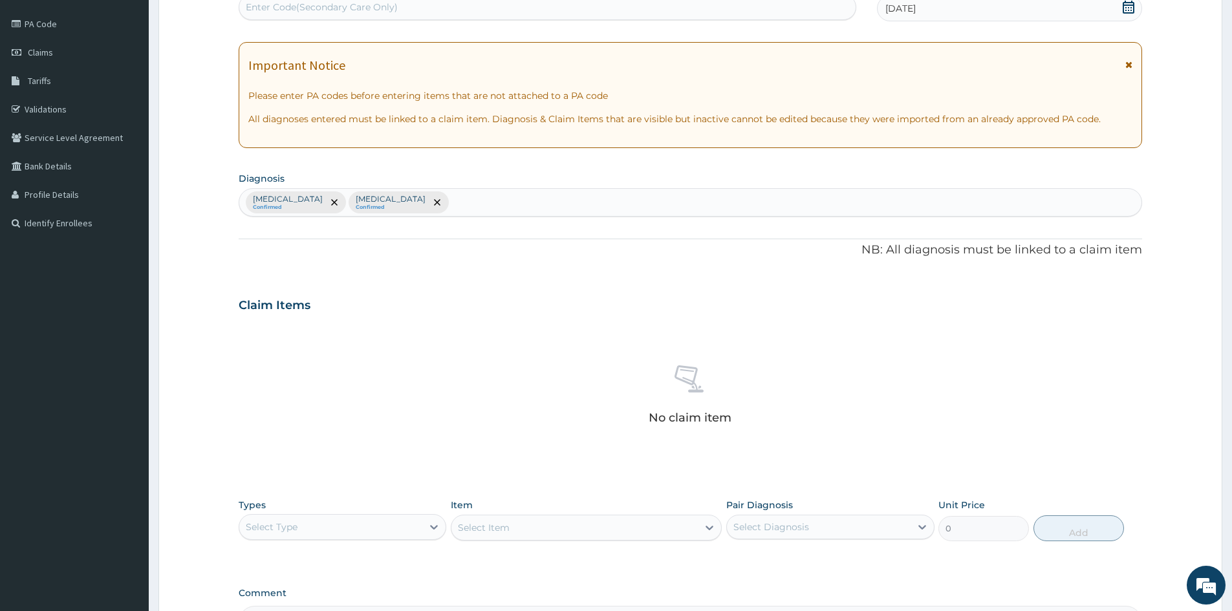
scroll to position [266, 0]
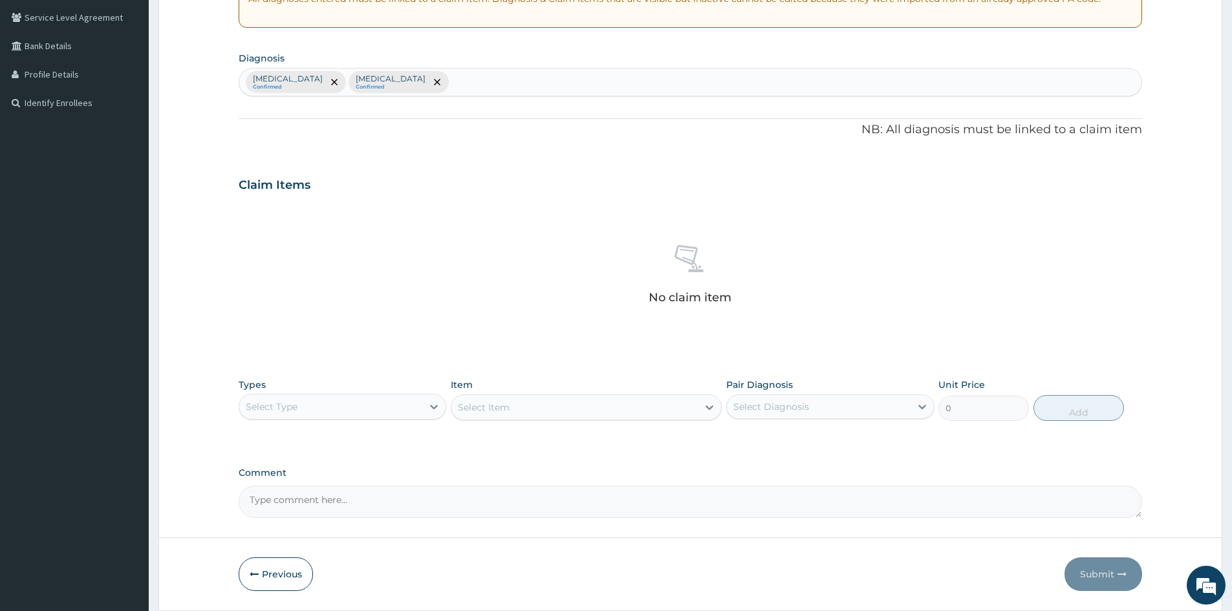
click at [317, 401] on div "Select Type" at bounding box center [330, 406] width 183 height 21
click at [295, 491] on div "Procedures" at bounding box center [343, 485] width 208 height 23
click at [486, 411] on div "Select Item" at bounding box center [484, 407] width 52 height 13
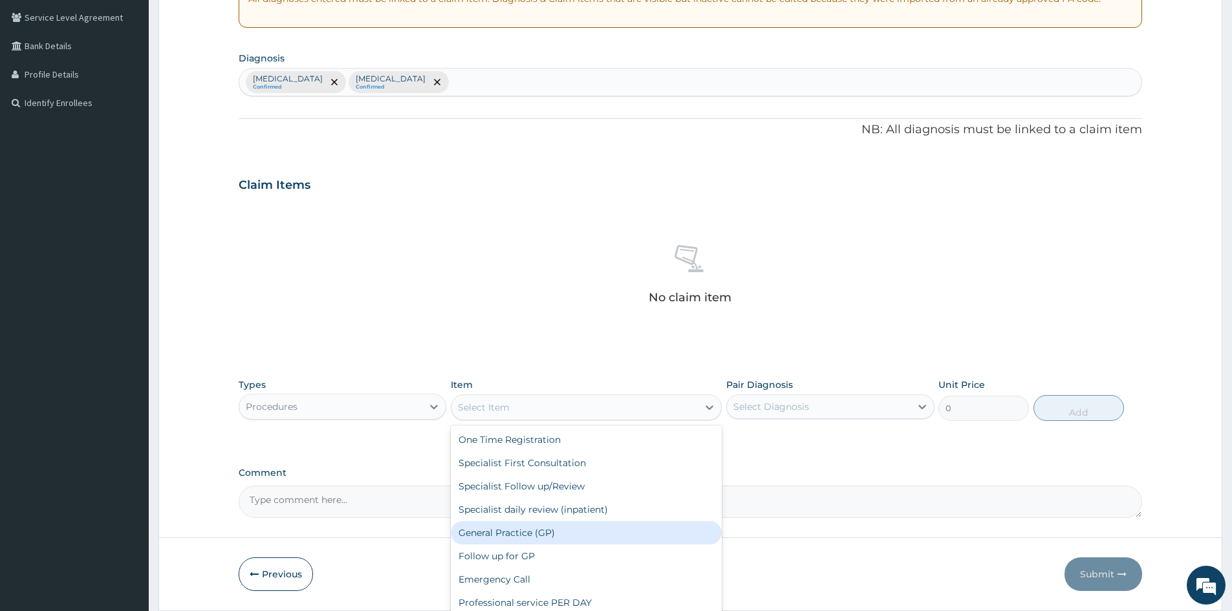
click at [545, 530] on div "General Practice (GP)" at bounding box center [586, 532] width 271 height 23
type input "4000"
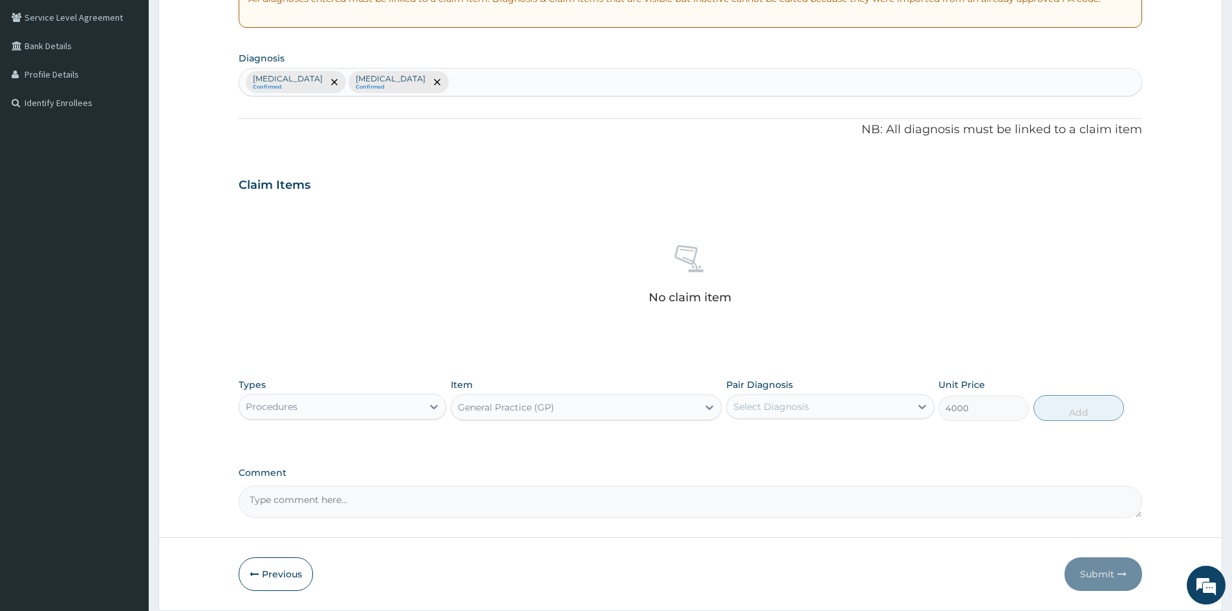
click at [872, 392] on div "Pair Diagnosis Select Diagnosis" at bounding box center [830, 399] width 208 height 43
drag, startPoint x: 806, startPoint y: 402, endPoint x: 803, endPoint y: 435, distance: 33.1
click at [807, 403] on div "Select Diagnosis" at bounding box center [771, 406] width 76 height 13
click at [794, 443] on div "Malaria" at bounding box center [830, 440] width 208 height 27
checkbox input "true"
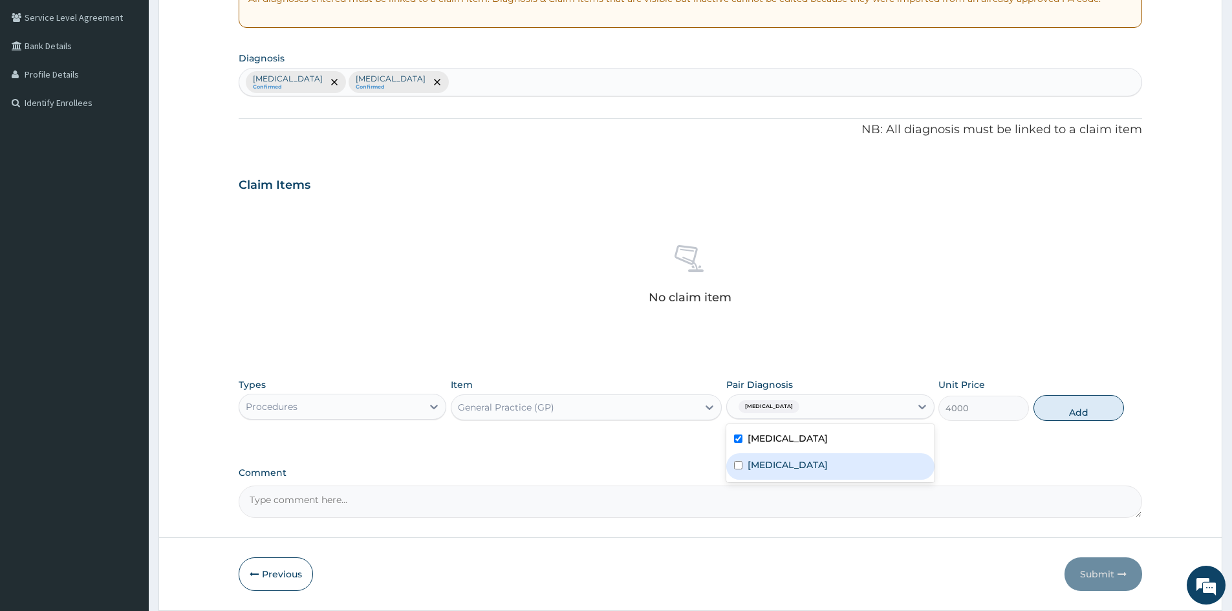
drag, startPoint x: 796, startPoint y: 464, endPoint x: 868, endPoint y: 442, distance: 75.1
click at [802, 464] on label "Upper respiratory infection" at bounding box center [787, 464] width 80 height 13
checkbox input "true"
click at [1066, 407] on button "Add" at bounding box center [1078, 408] width 91 height 26
type input "0"
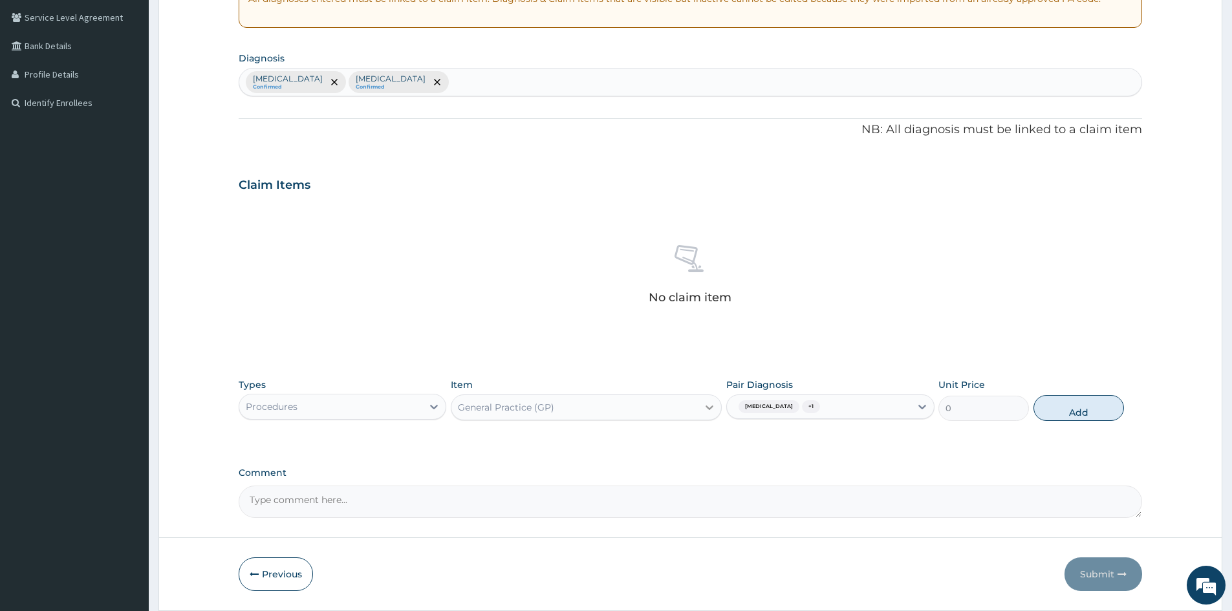
scroll to position [247, 0]
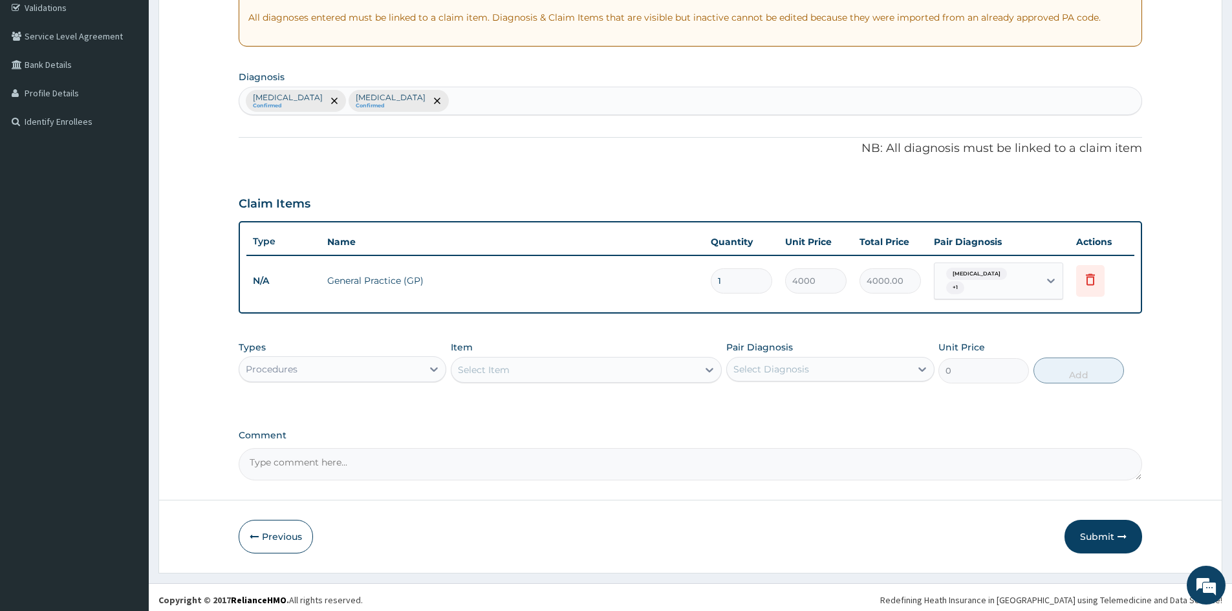
click at [406, 367] on div "Procedures" at bounding box center [330, 369] width 183 height 21
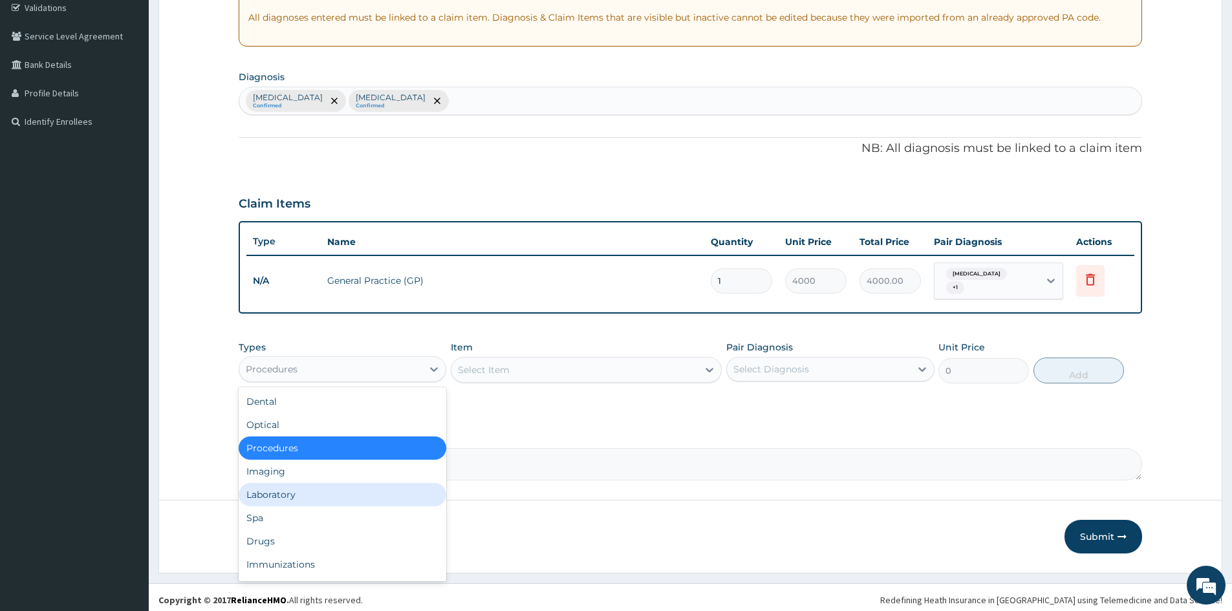
click at [286, 490] on div "Laboratory" at bounding box center [343, 494] width 208 height 23
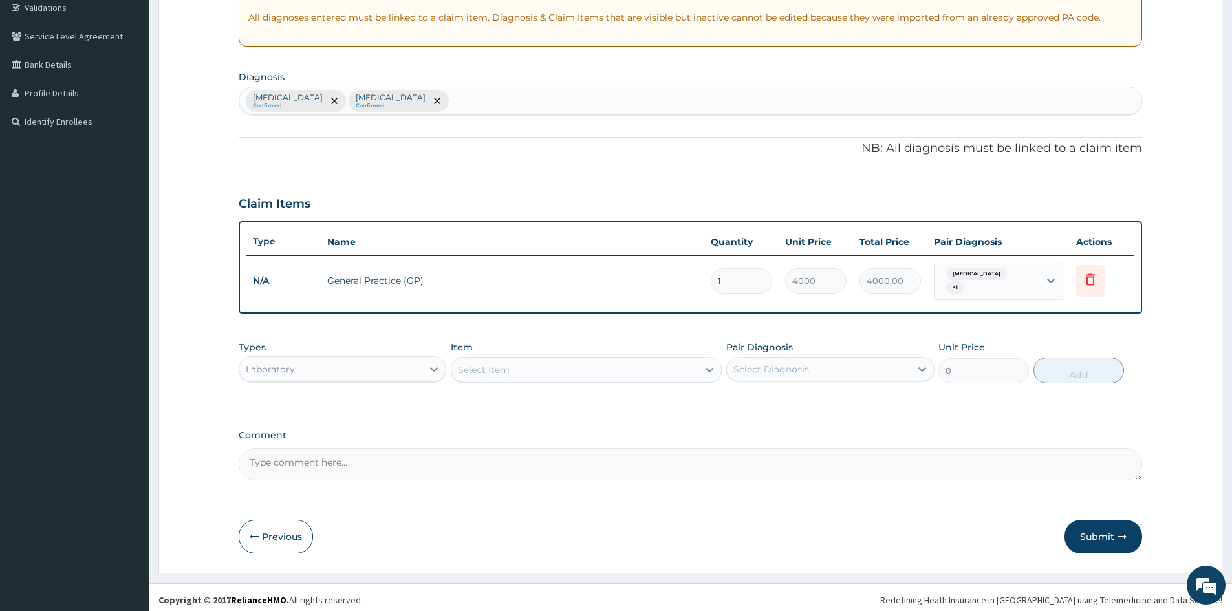
click at [531, 366] on div "Select Item" at bounding box center [574, 369] width 246 height 21
type input "FBC"
click at [527, 394] on div "Full Blood Count (FBC)" at bounding box center [586, 402] width 271 height 23
type input "2400"
click at [788, 367] on div "Select Diagnosis" at bounding box center [771, 369] width 76 height 13
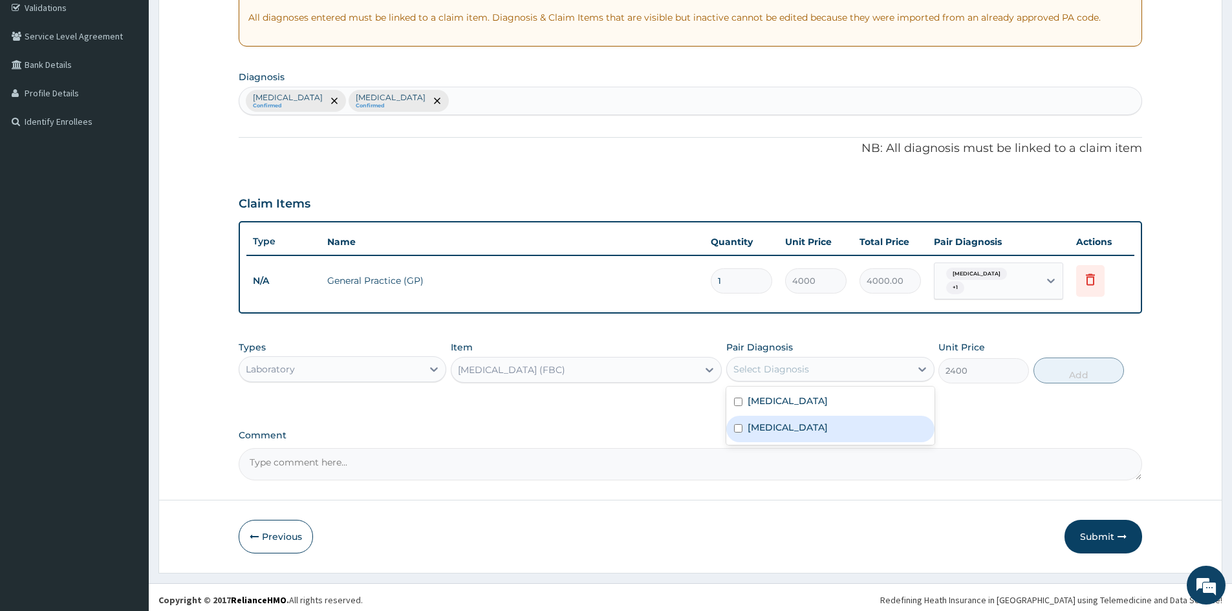
click at [793, 421] on label "Upper respiratory infection" at bounding box center [787, 427] width 80 height 13
checkbox input "true"
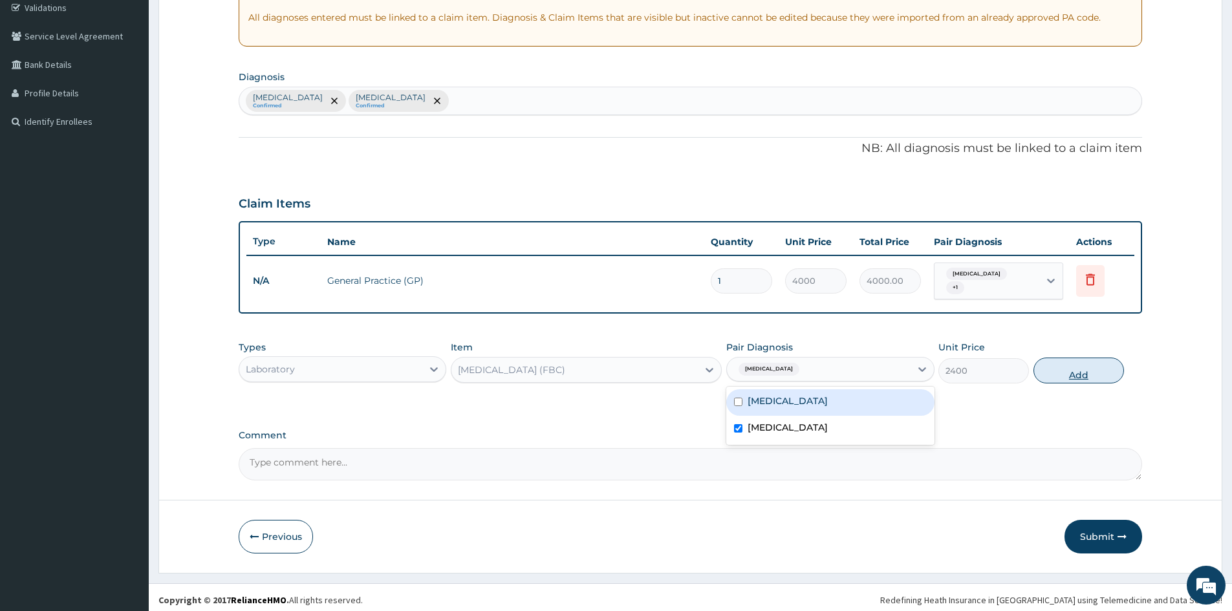
click at [1086, 367] on button "Add" at bounding box center [1078, 371] width 91 height 26
type input "0"
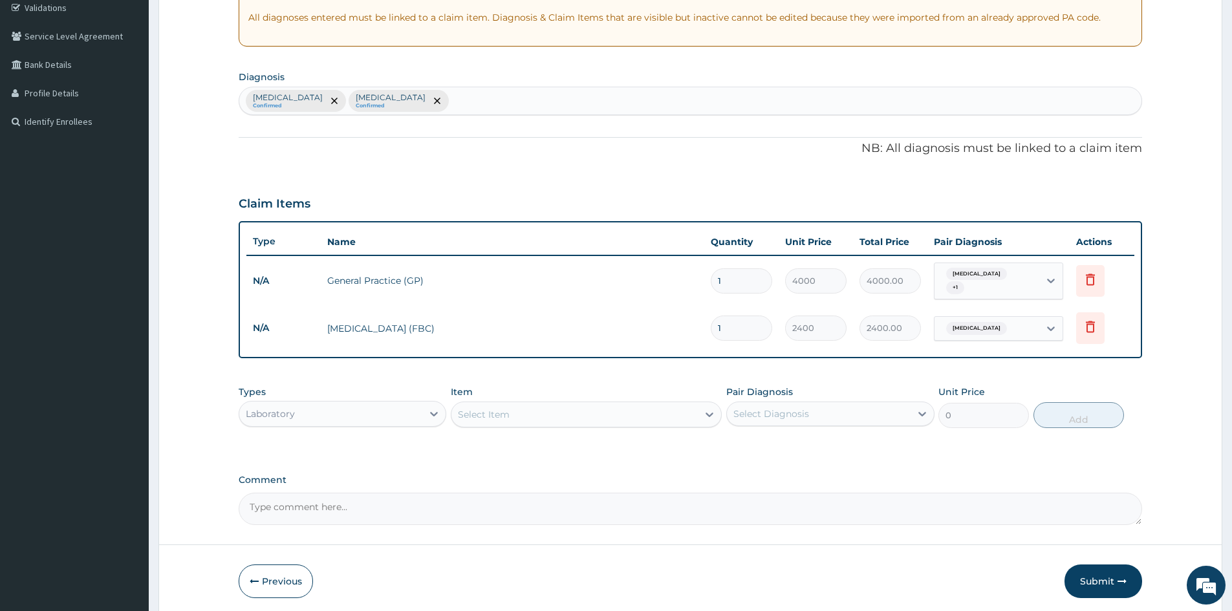
click at [628, 410] on div "Select Item" at bounding box center [574, 414] width 246 height 21
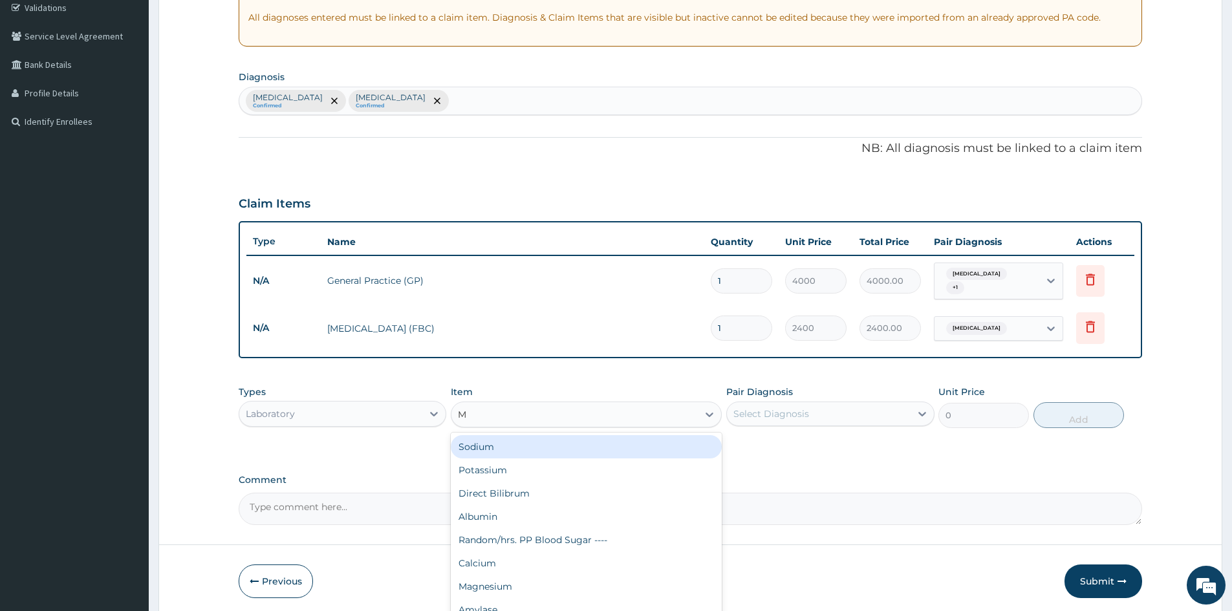
type input "MP"
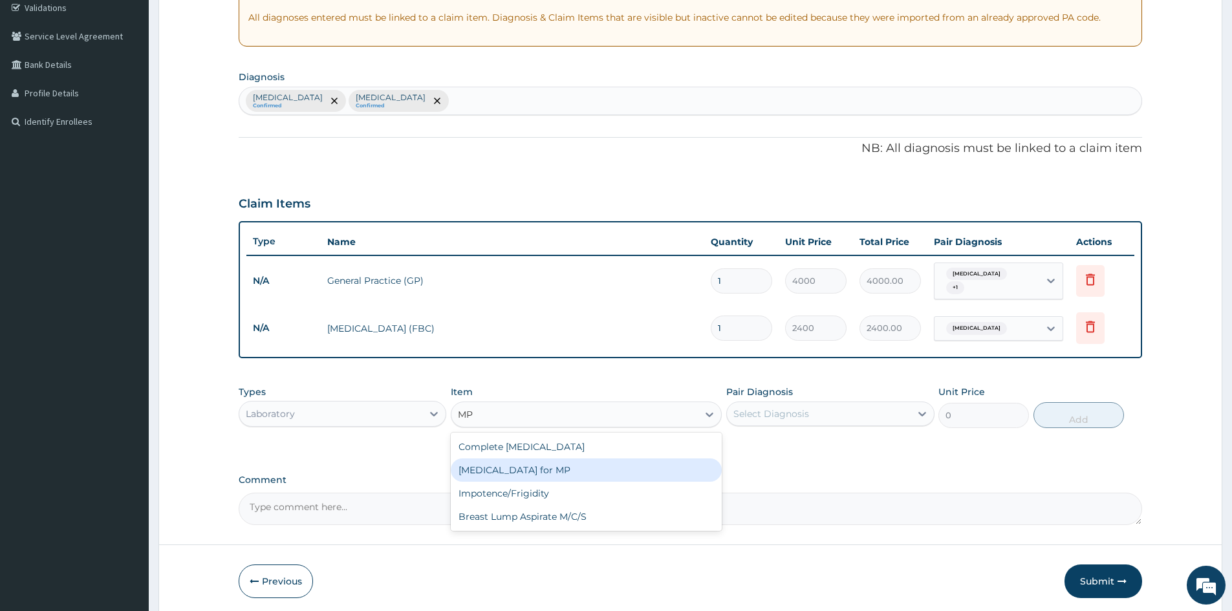
click at [537, 462] on div "Blood Film for MP" at bounding box center [586, 469] width 271 height 23
type input "1200"
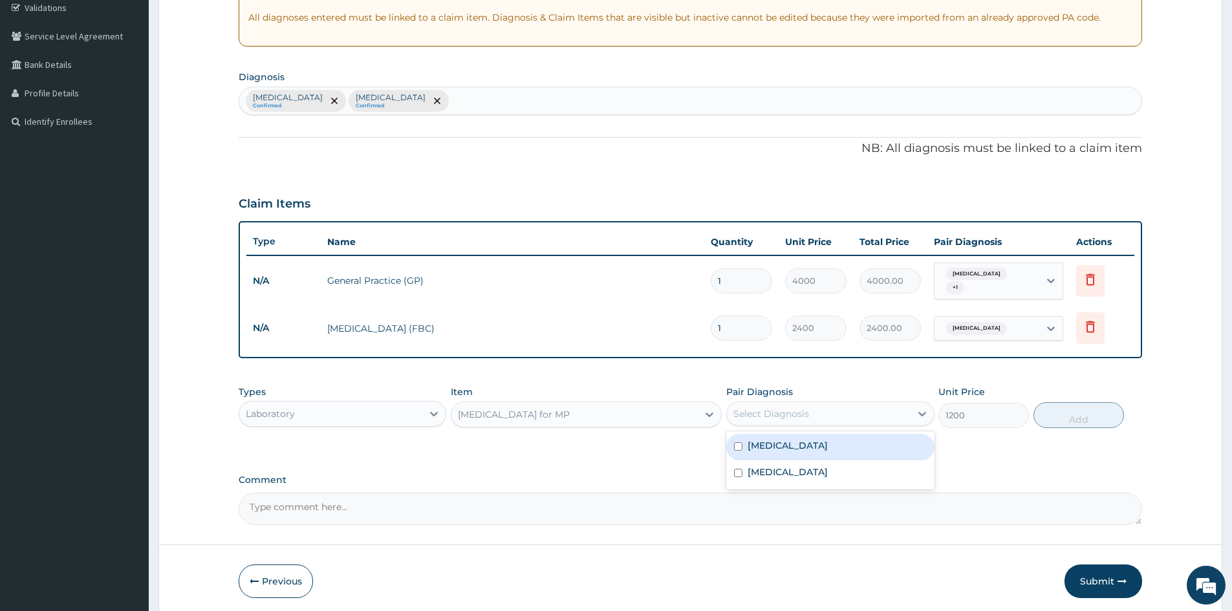
click at [759, 407] on div "Select Diagnosis" at bounding box center [771, 413] width 76 height 13
click at [763, 440] on label "Malaria" at bounding box center [787, 445] width 80 height 13
checkbox input "true"
click at [1058, 420] on button "Add" at bounding box center [1078, 415] width 91 height 26
type input "0"
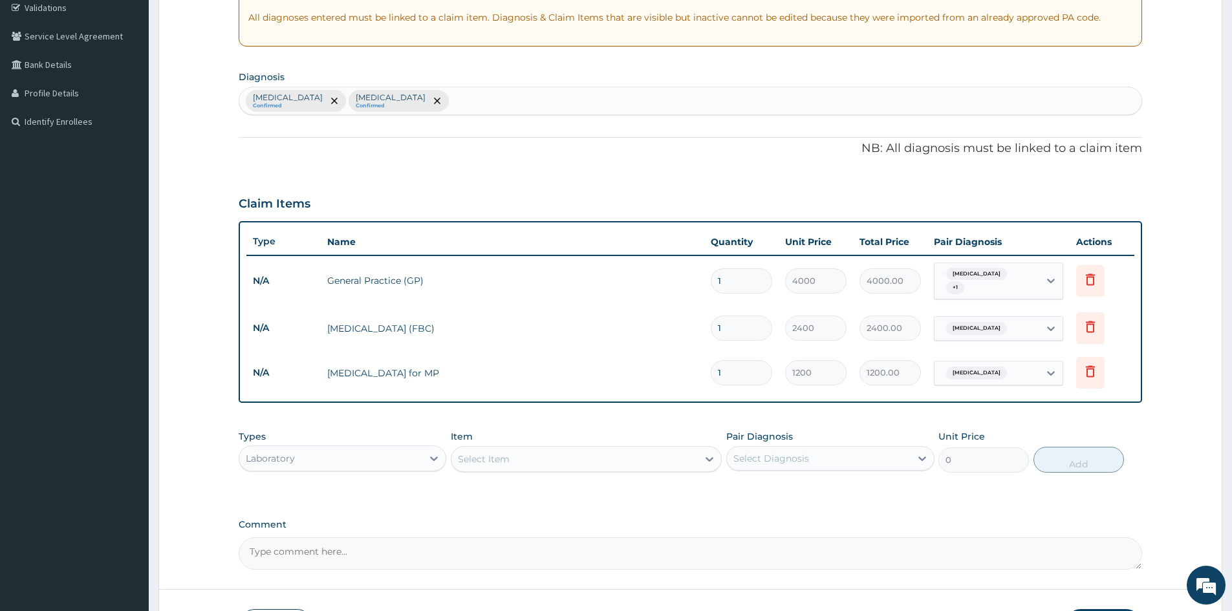
click at [284, 457] on div "Laboratory" at bounding box center [270, 458] width 49 height 13
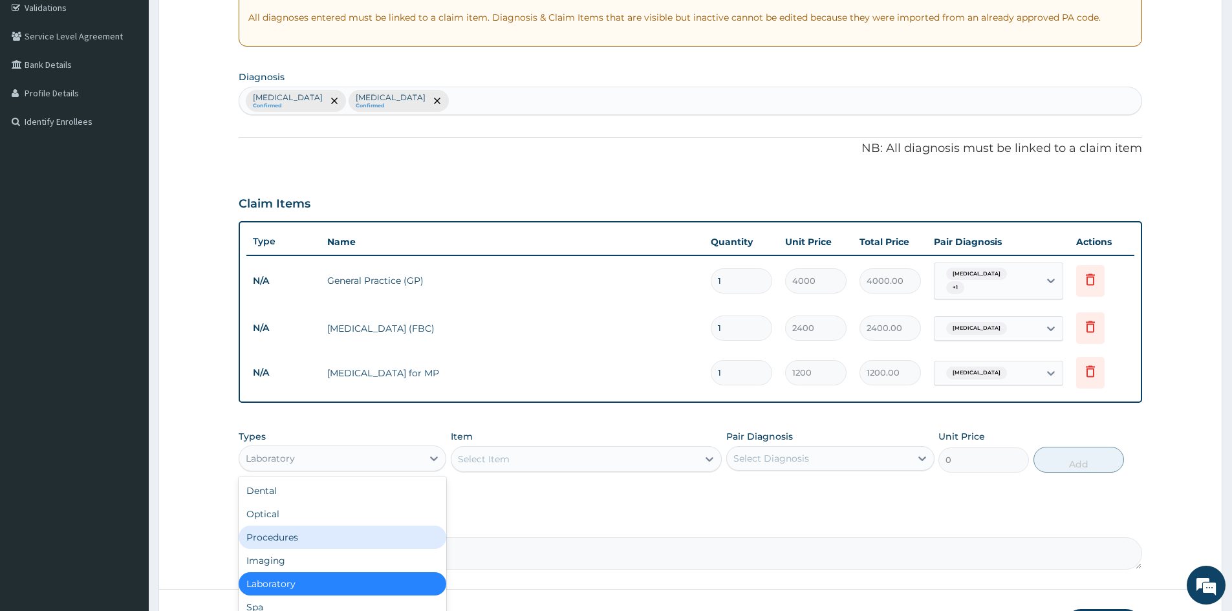
scroll to position [44, 0]
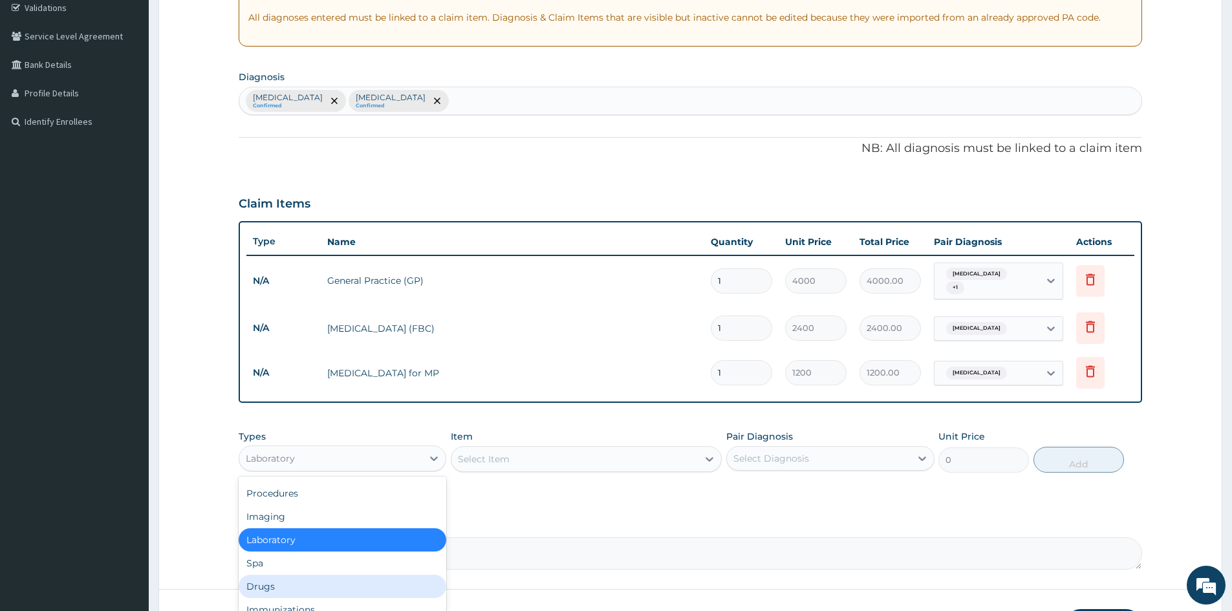
click at [262, 586] on div "Drugs" at bounding box center [343, 586] width 208 height 23
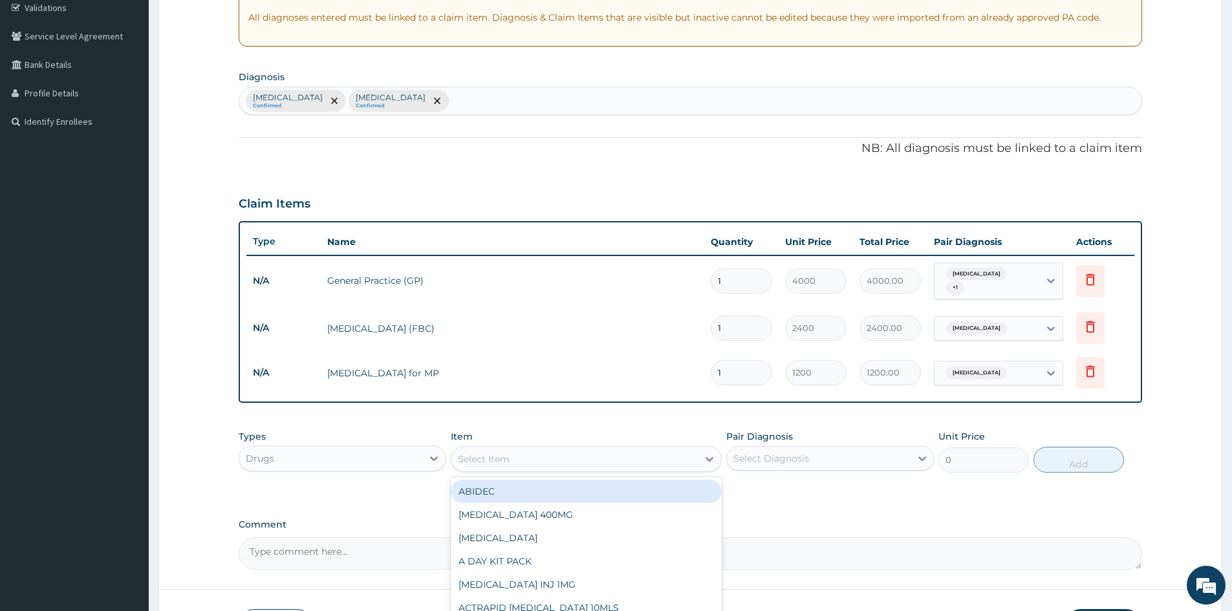
click at [519, 453] on div "Select Item" at bounding box center [574, 459] width 246 height 21
type input "COARTE"
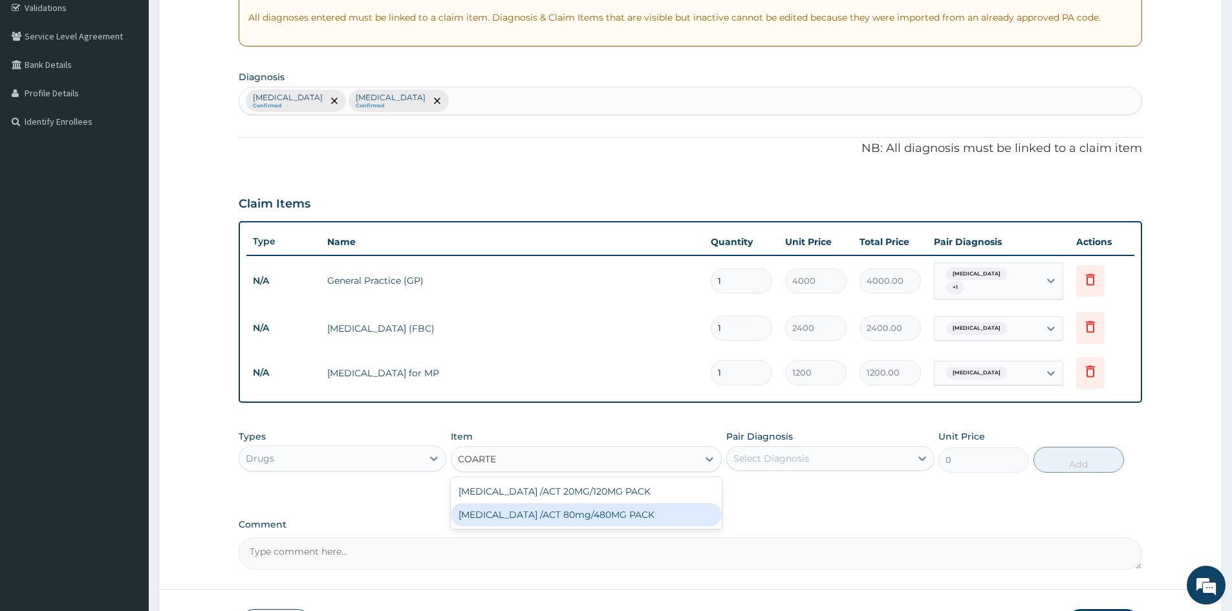
click at [612, 503] on div "COARTEM /ACT 80mg/480MG PACK" at bounding box center [586, 514] width 271 height 23
type input "2000"
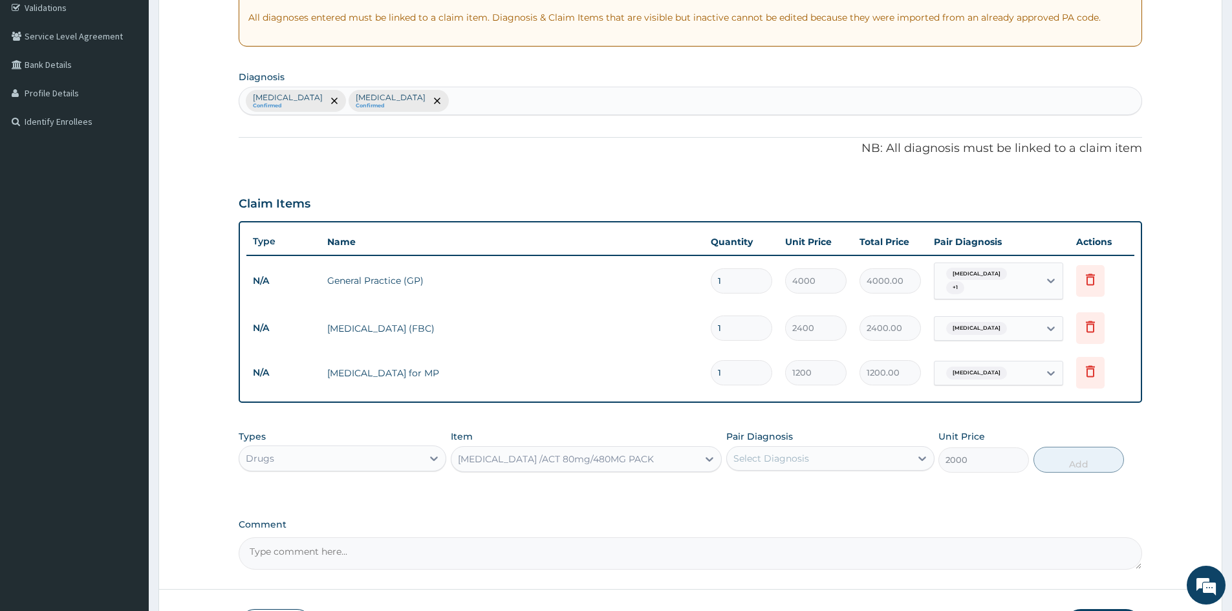
click at [752, 453] on div "Select Diagnosis" at bounding box center [771, 458] width 76 height 13
drag, startPoint x: 764, startPoint y: 482, endPoint x: 969, endPoint y: 468, distance: 206.1
click at [767, 484] on label "Malaria" at bounding box center [787, 490] width 80 height 13
checkbox input "true"
click at [1059, 459] on button "Add" at bounding box center [1078, 460] width 91 height 26
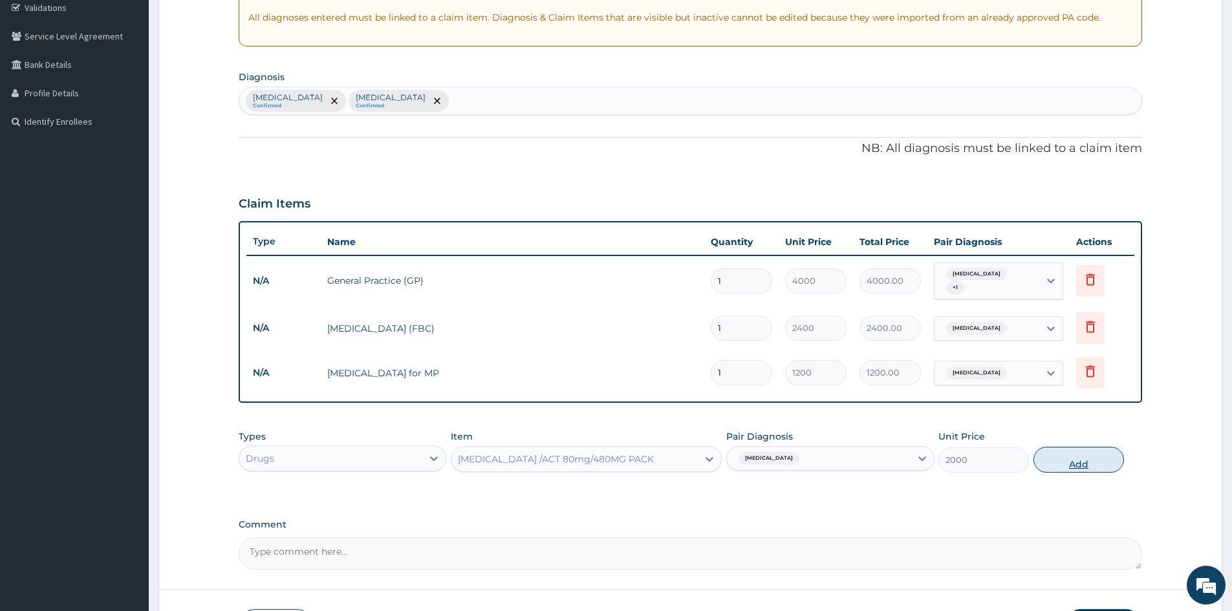
type input "0"
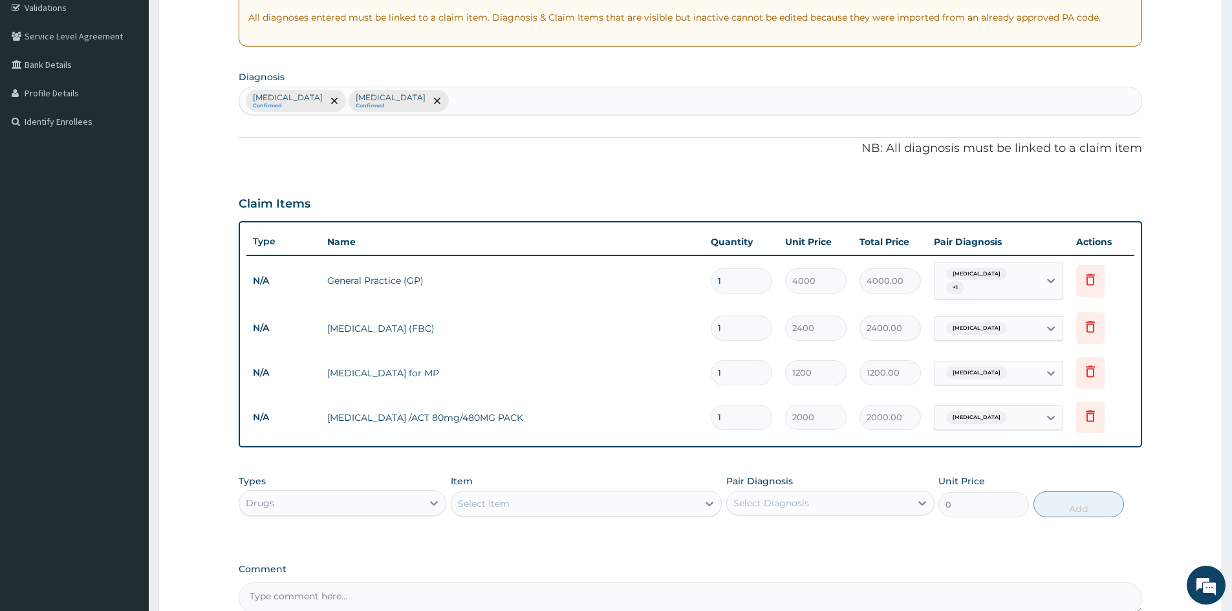
click at [478, 499] on div "Select Item" at bounding box center [484, 503] width 52 height 13
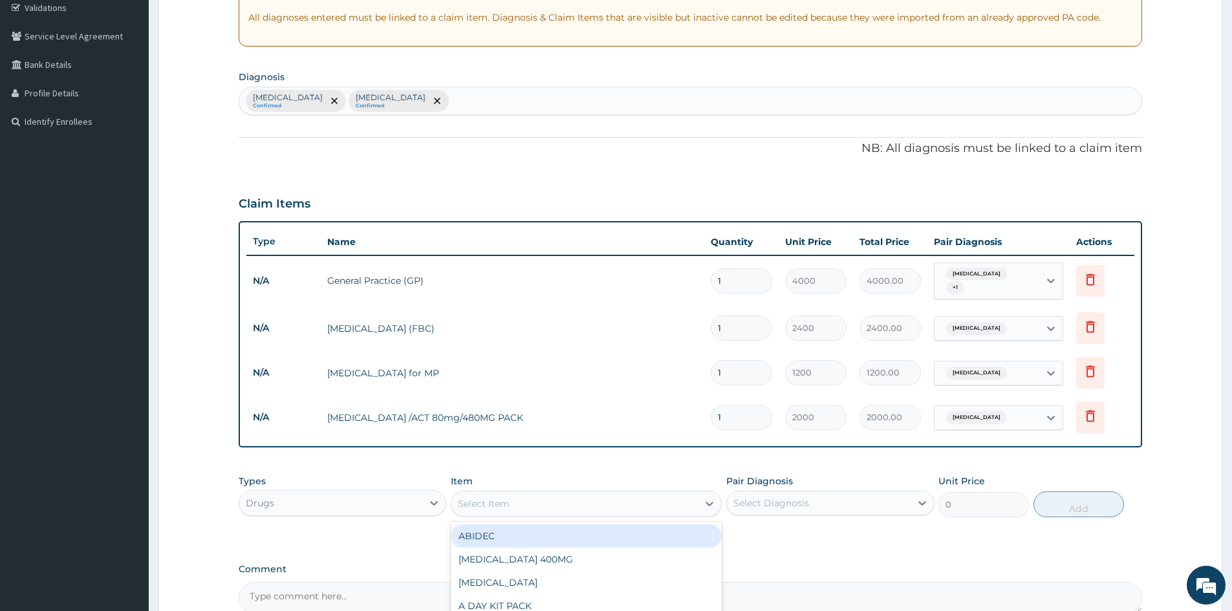
click at [506, 506] on div "Select Item" at bounding box center [574, 503] width 246 height 21
type input "PARACET"
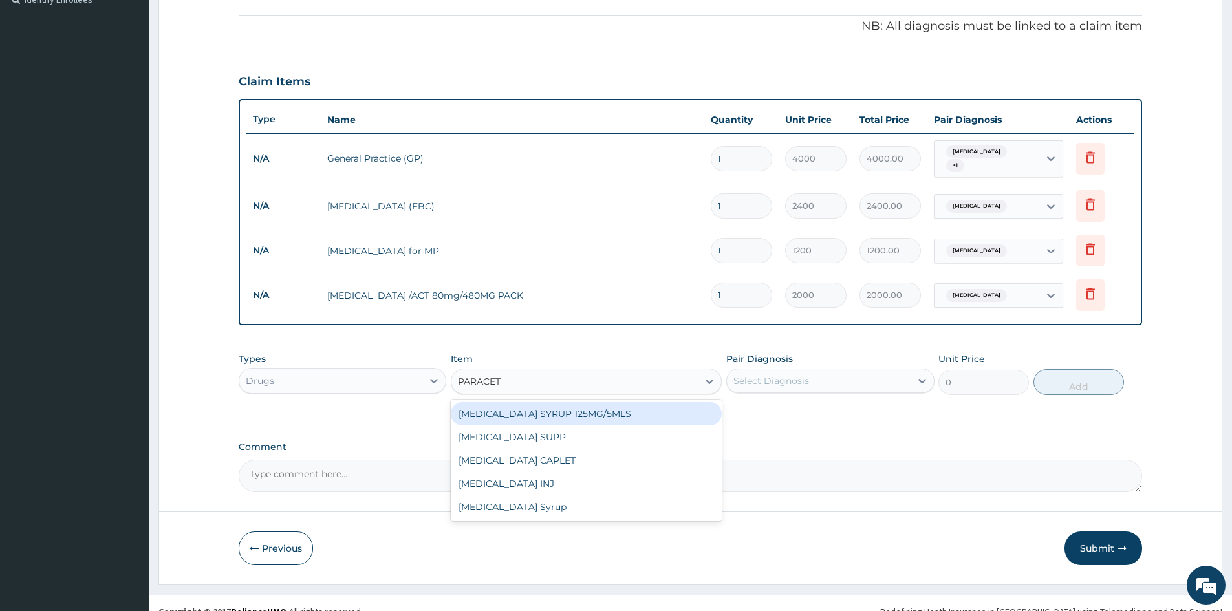
scroll to position [381, 0]
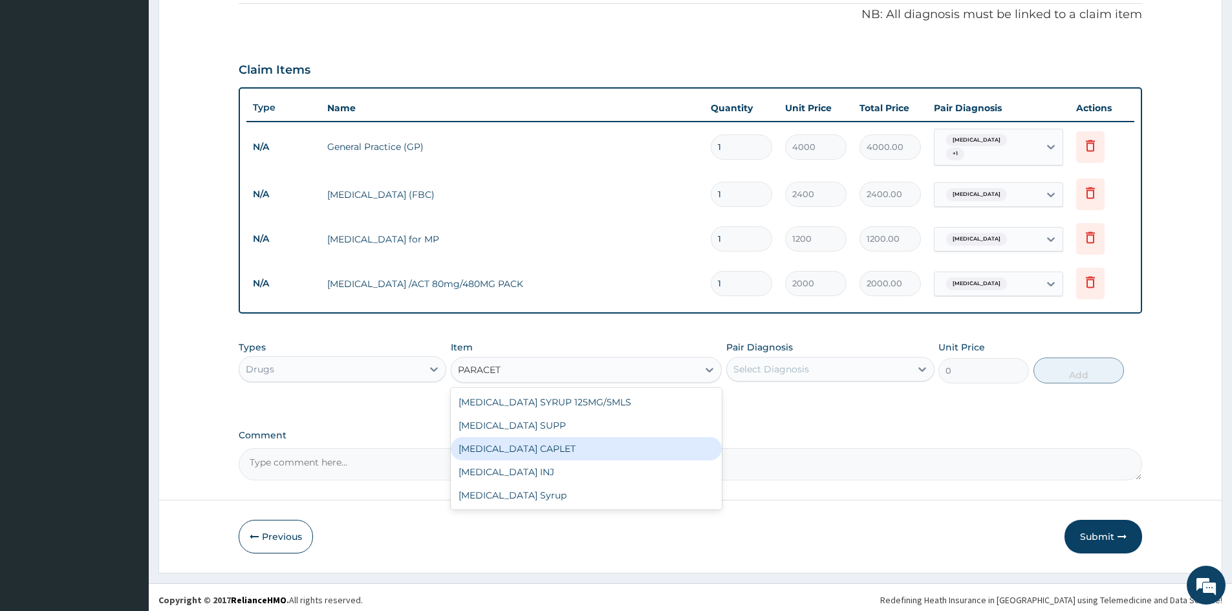
click at [566, 449] on div "PARACETAMOL CAPLET" at bounding box center [586, 448] width 271 height 23
type input "16"
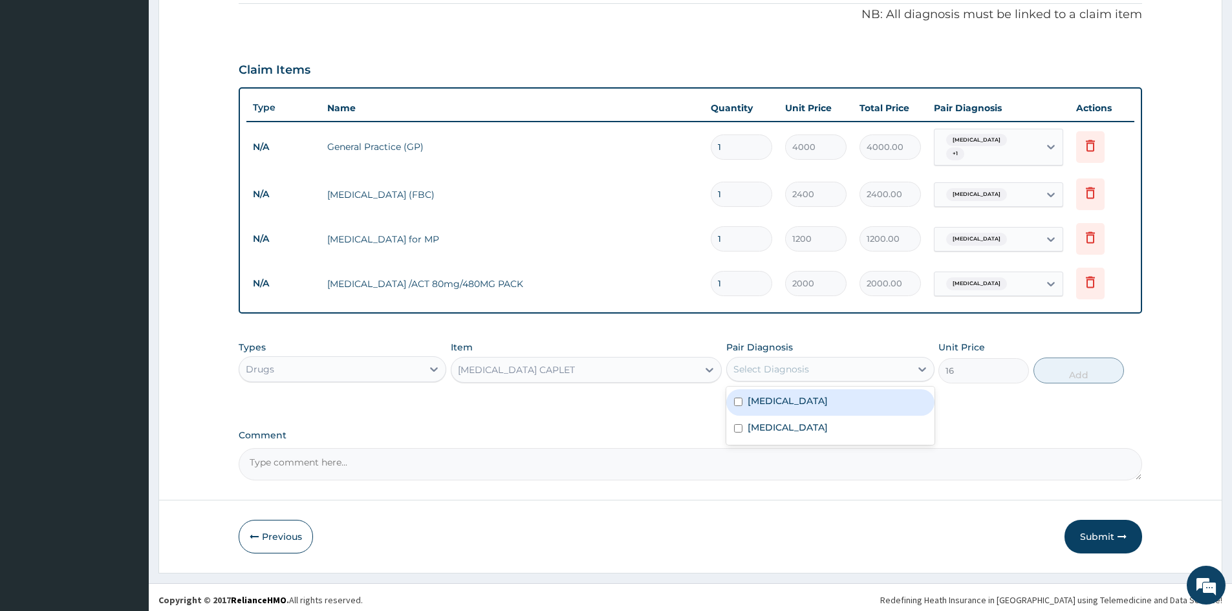
click at [828, 368] on div "Select Diagnosis" at bounding box center [818, 369] width 183 height 21
click at [810, 401] on div "Malaria" at bounding box center [830, 402] width 208 height 27
checkbox input "true"
click at [1073, 370] on button "Add" at bounding box center [1078, 371] width 91 height 26
type input "0"
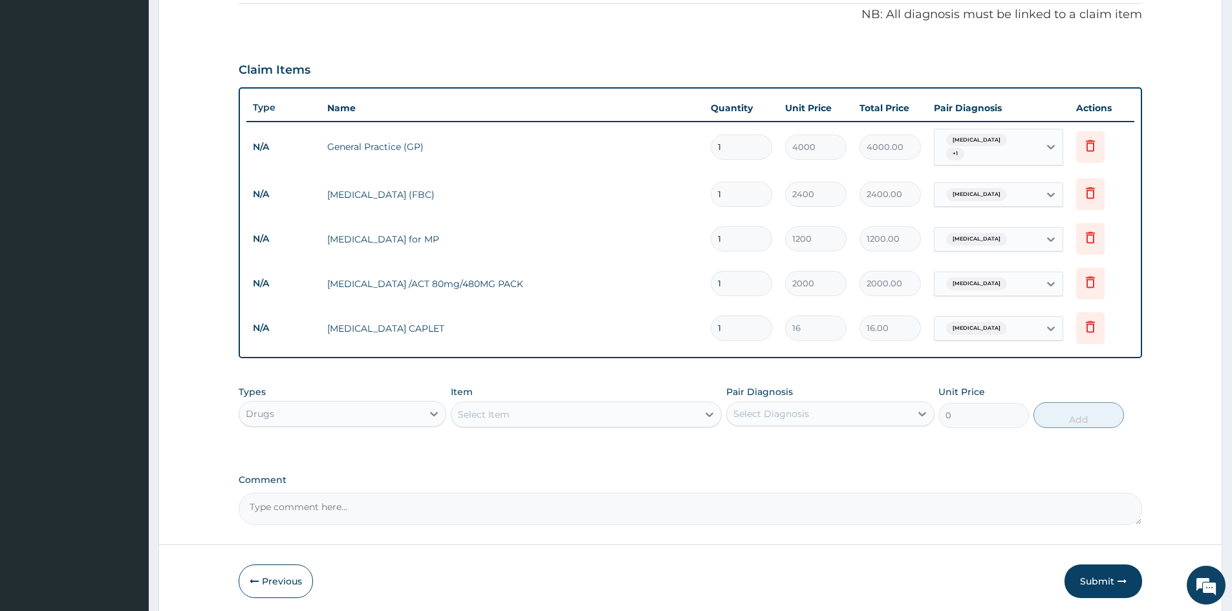
type input "18"
type input "288.00"
type input "18"
click at [621, 322] on td "PARACETAMOL CAPLET" at bounding box center [512, 329] width 383 height 26
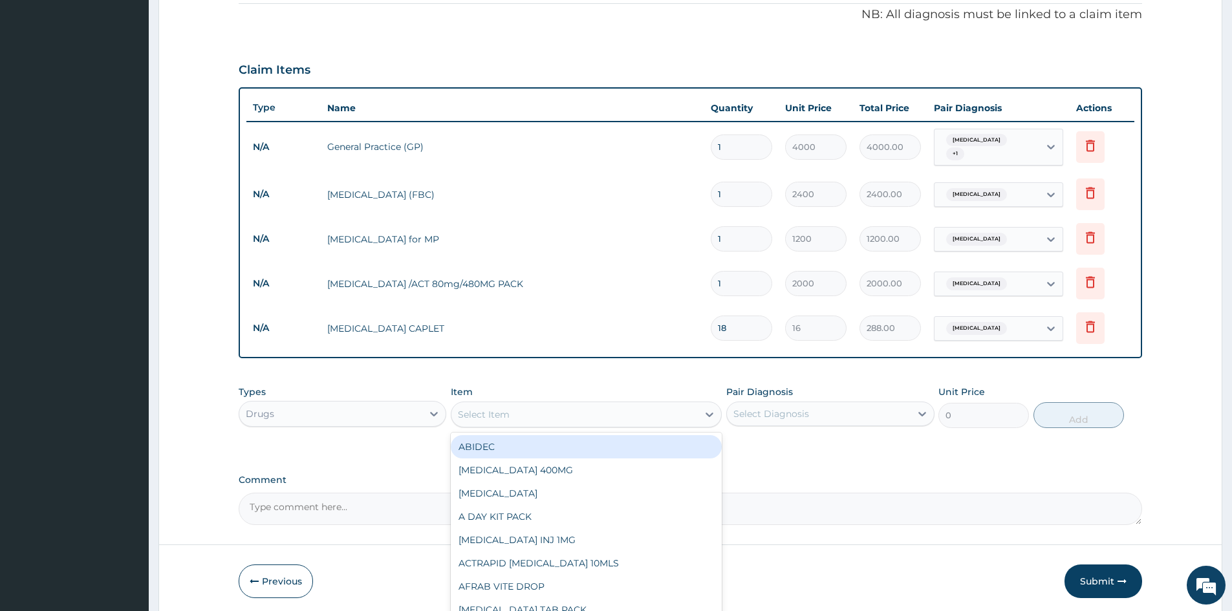
click at [515, 414] on div "Select Item" at bounding box center [574, 414] width 246 height 21
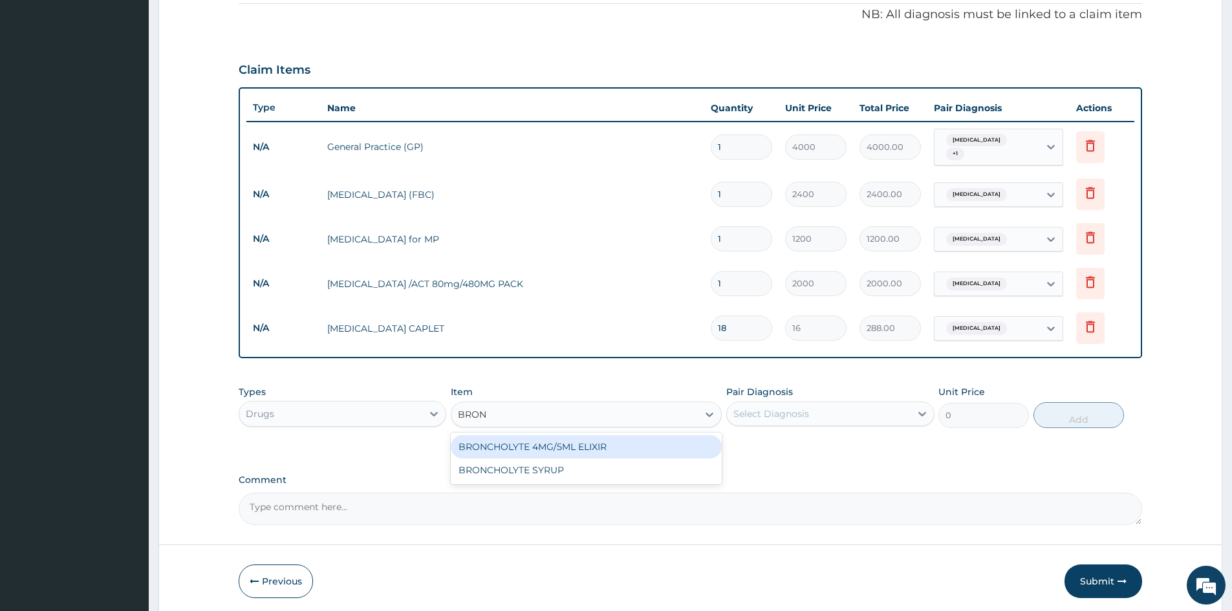
type input "BRONC"
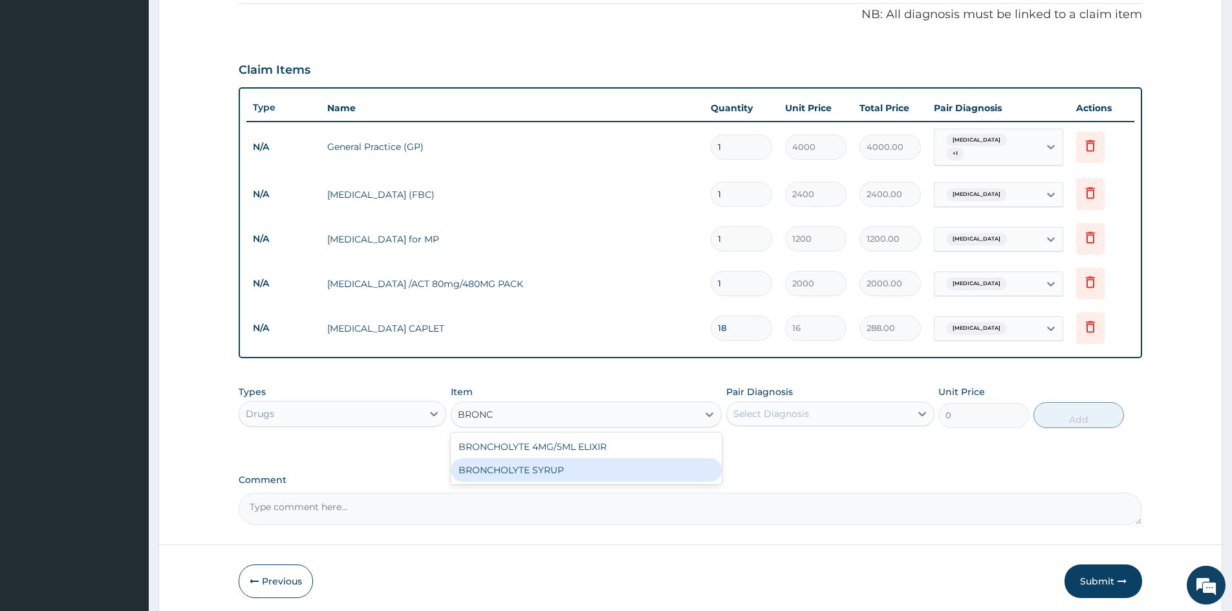
click at [568, 459] on div "BRONCHOLYTE SYRUP" at bounding box center [586, 469] width 271 height 23
type input "1000"
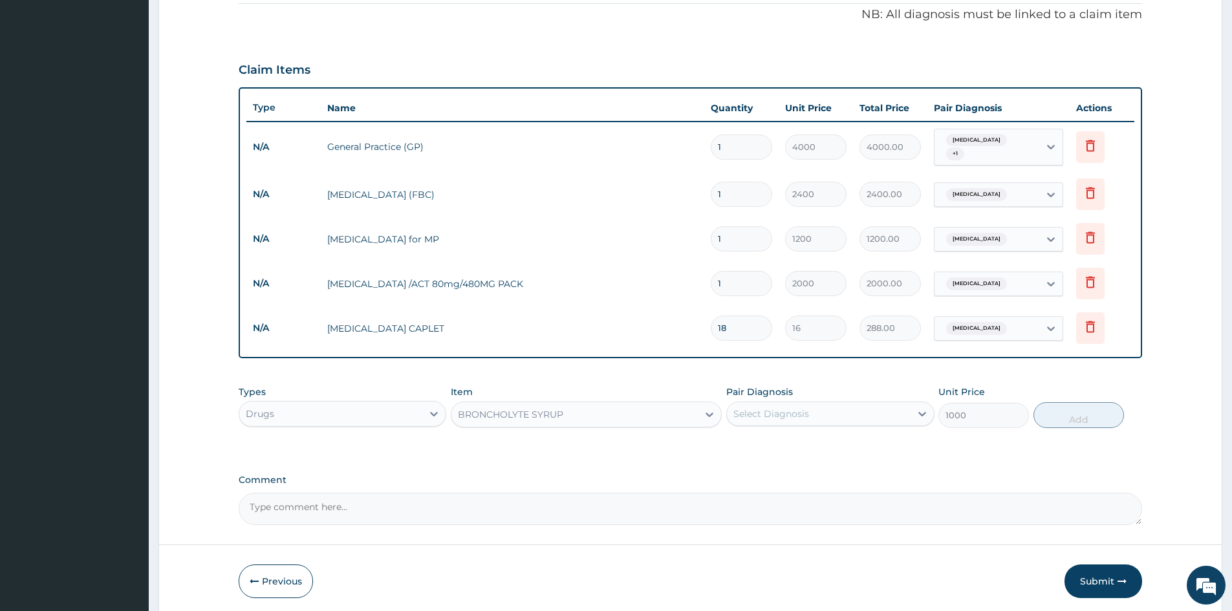
click at [773, 410] on div "Select Diagnosis" at bounding box center [771, 413] width 76 height 13
click at [775, 467] on label "Upper respiratory infection" at bounding box center [787, 472] width 80 height 13
checkbox input "true"
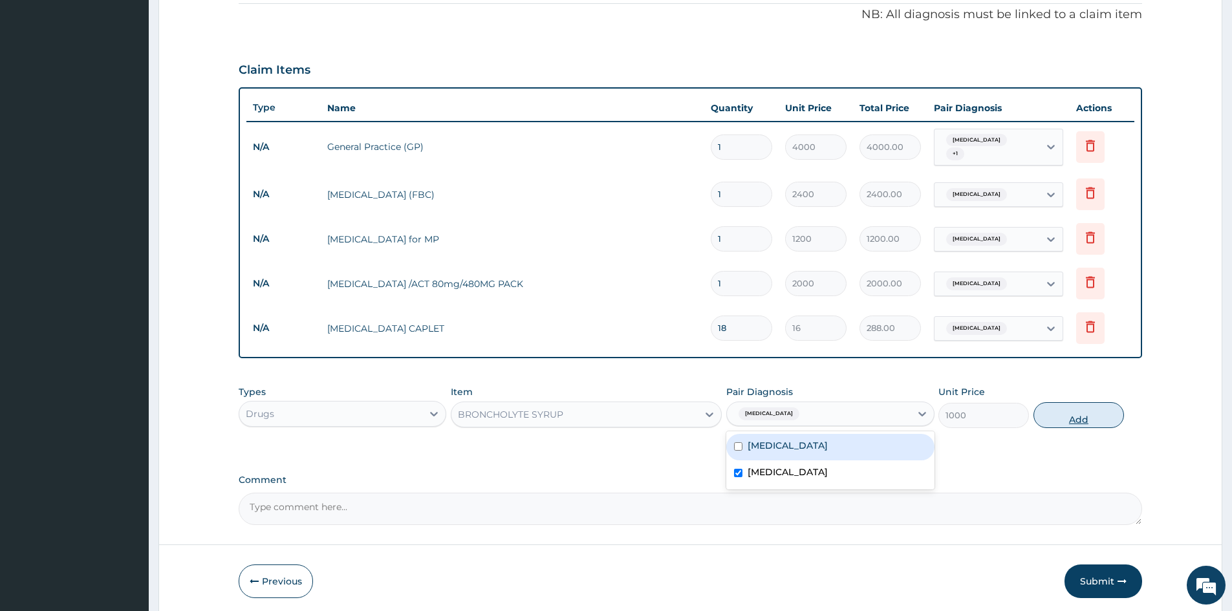
click at [1060, 414] on button "Add" at bounding box center [1078, 415] width 91 height 26
type input "0"
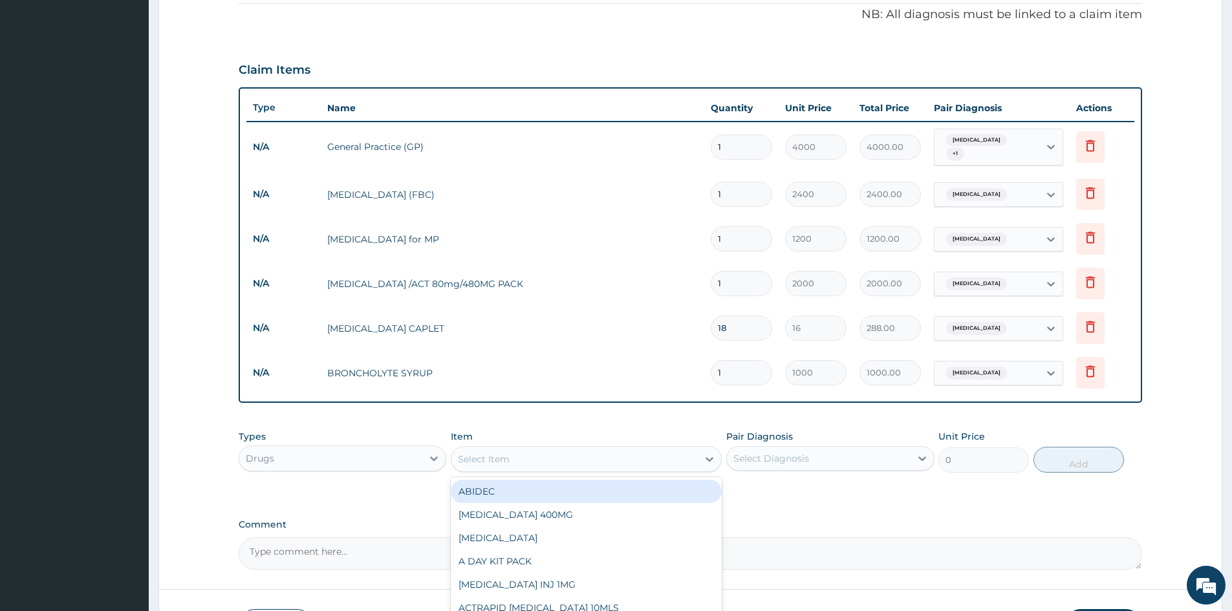
click at [475, 458] on div "Select Item" at bounding box center [484, 459] width 52 height 13
type input "AUG"
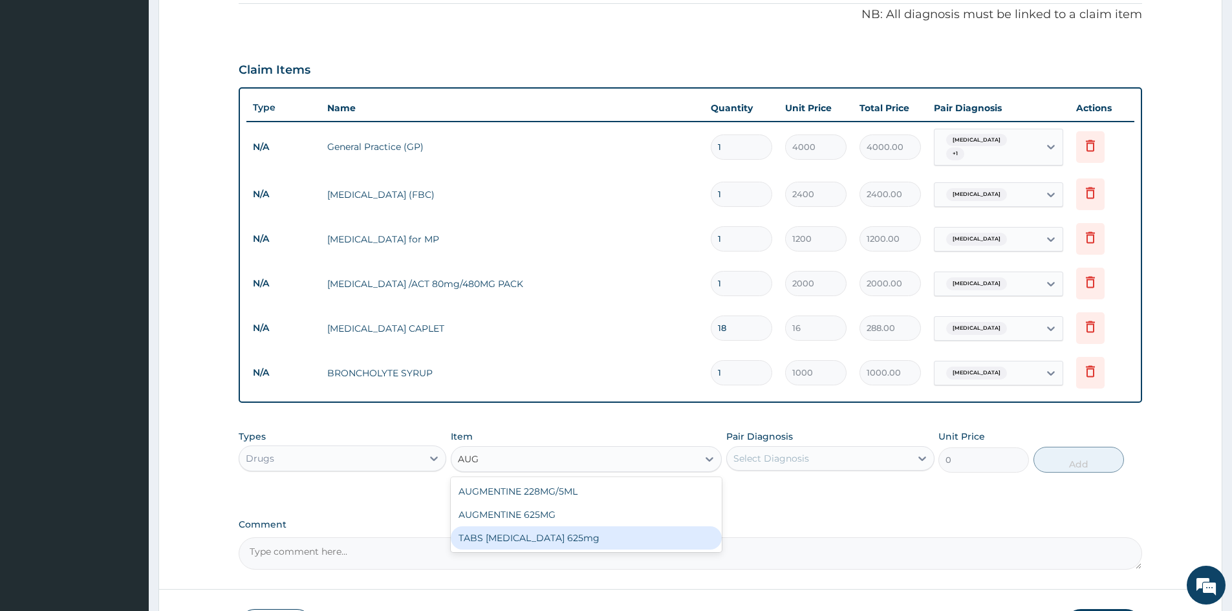
click at [630, 540] on div "TABS AUGMENTIN 625mg" at bounding box center [586, 537] width 271 height 23
type input "250"
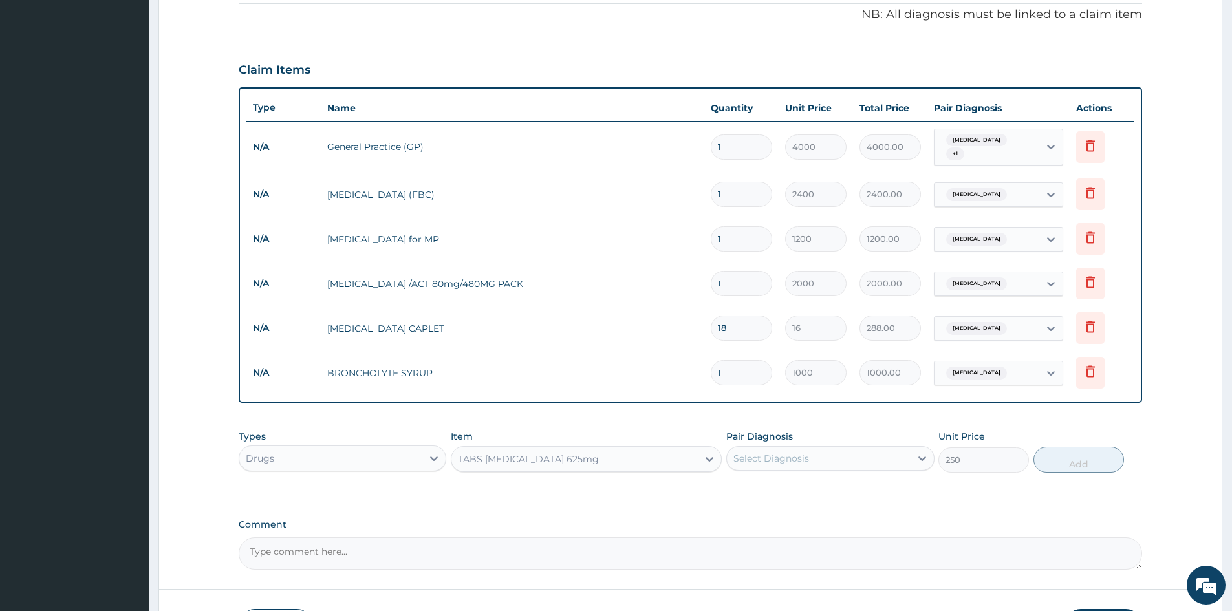
click at [553, 456] on div "TABS AUGMENTIN 625mg" at bounding box center [528, 459] width 141 height 13
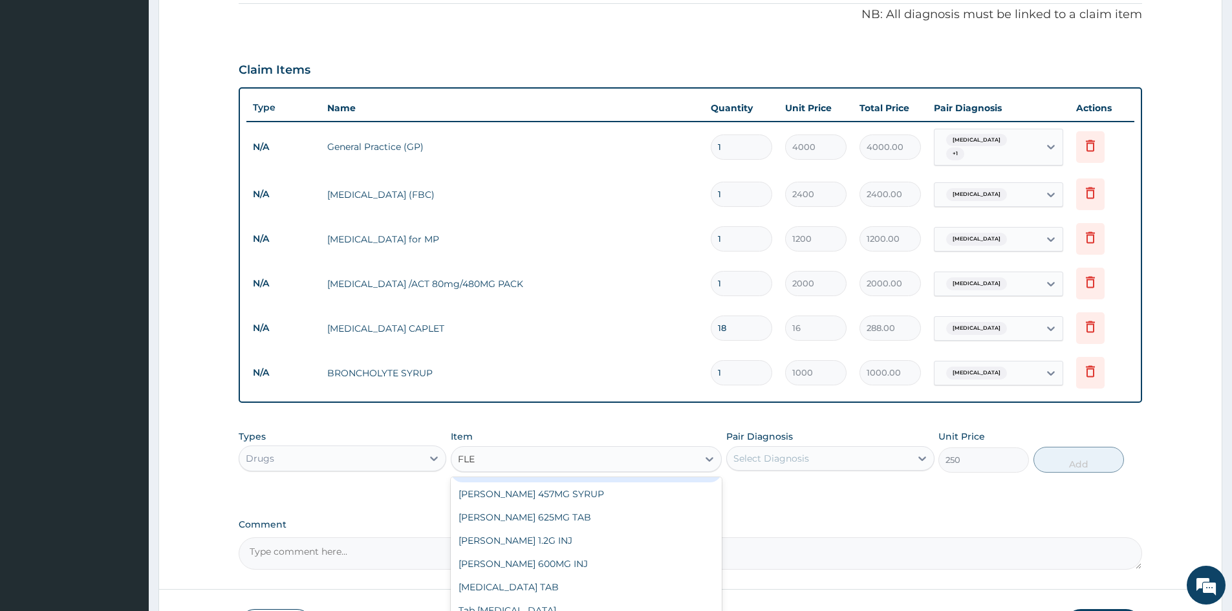
scroll to position [21, 0]
type input "FLEM"
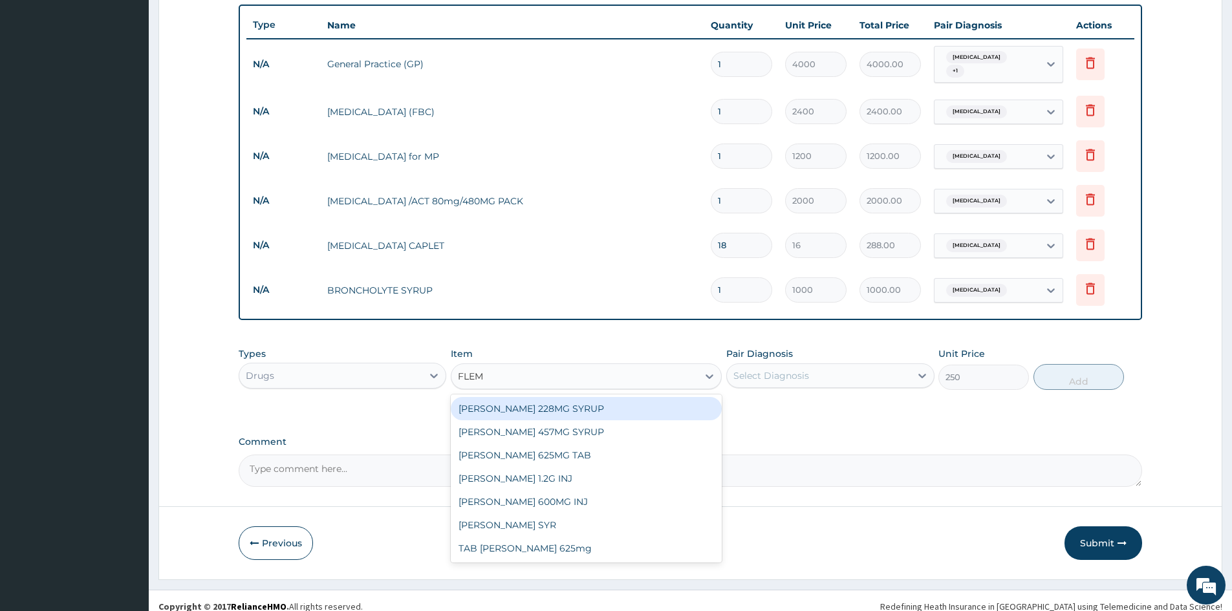
scroll to position [470, 0]
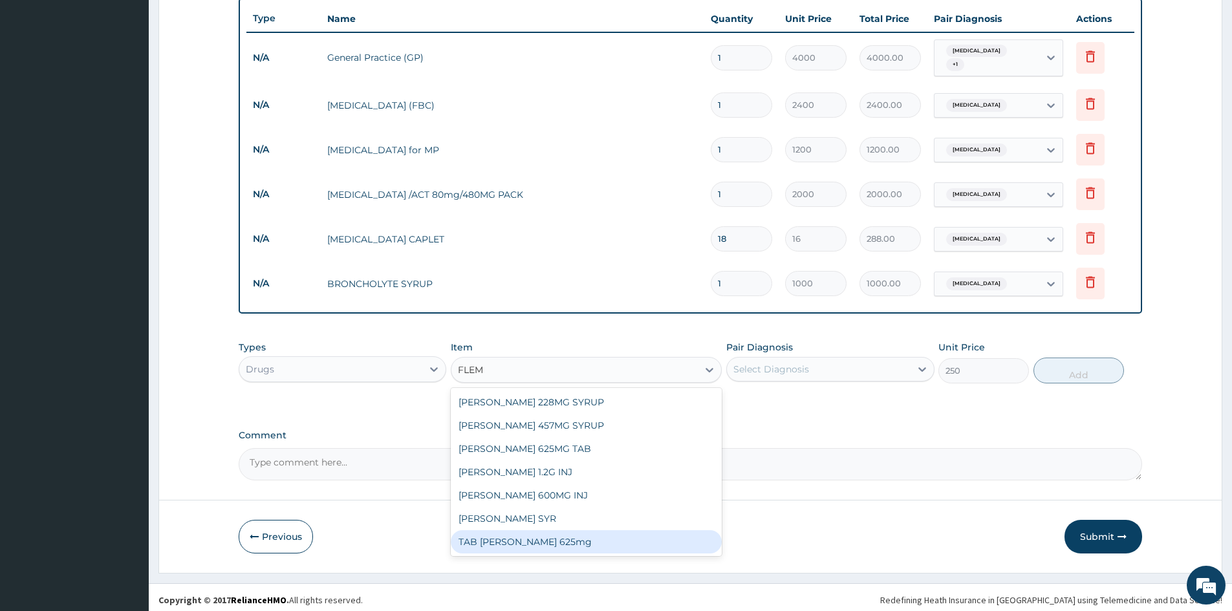
click at [574, 543] on div "TAB FLEMING 625mg" at bounding box center [586, 541] width 271 height 23
type input "300"
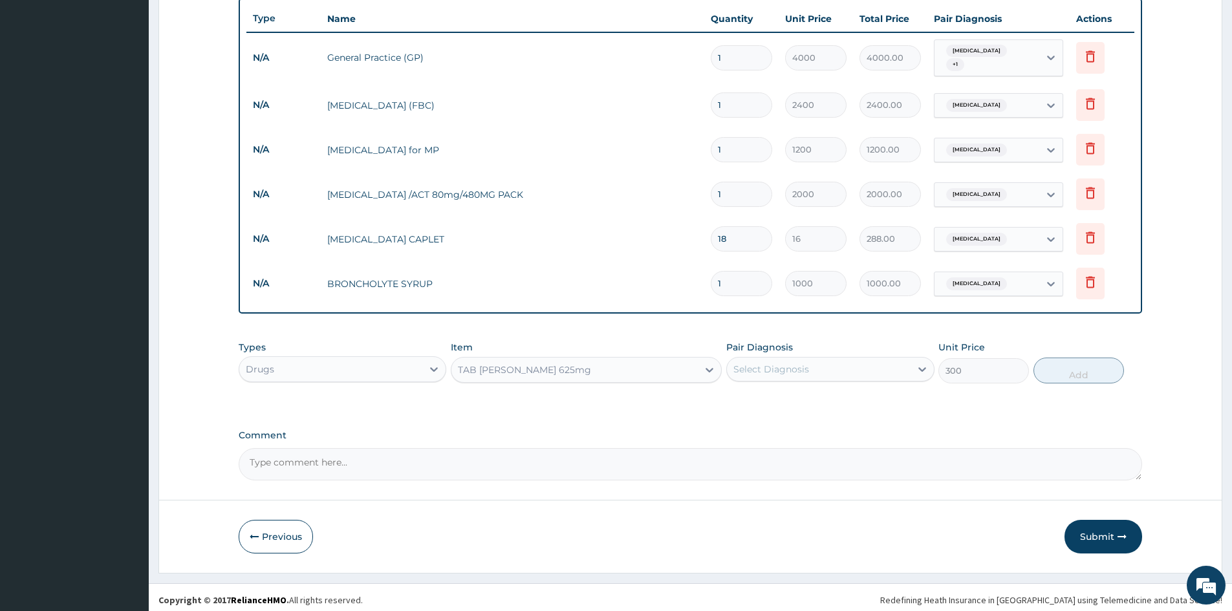
click at [771, 363] on div "Select Diagnosis" at bounding box center [771, 369] width 76 height 13
click at [771, 416] on div "Upper respiratory infection" at bounding box center [830, 429] width 208 height 27
checkbox input "true"
click at [1065, 366] on button "Add" at bounding box center [1078, 371] width 91 height 26
type input "0"
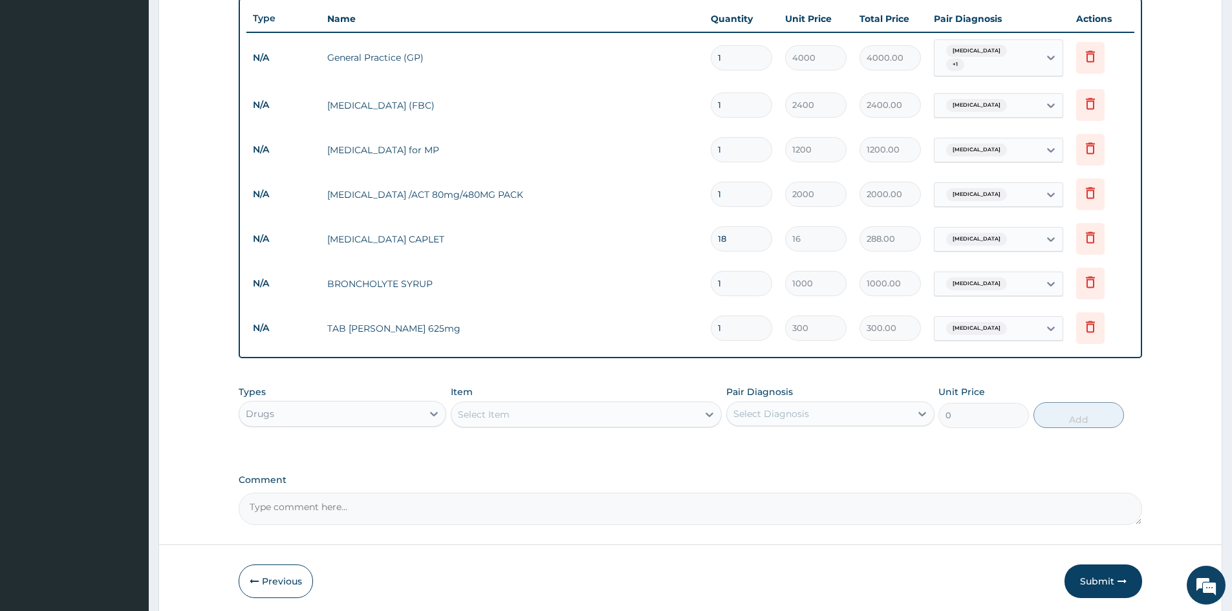
type input "10"
type input "3000.00"
type input "10"
click at [605, 353] on div "PA Code / Prescription Code Enter Code(Secondary Care Only) Encounter Date 13-0…" at bounding box center [690, 89] width 903 height 872
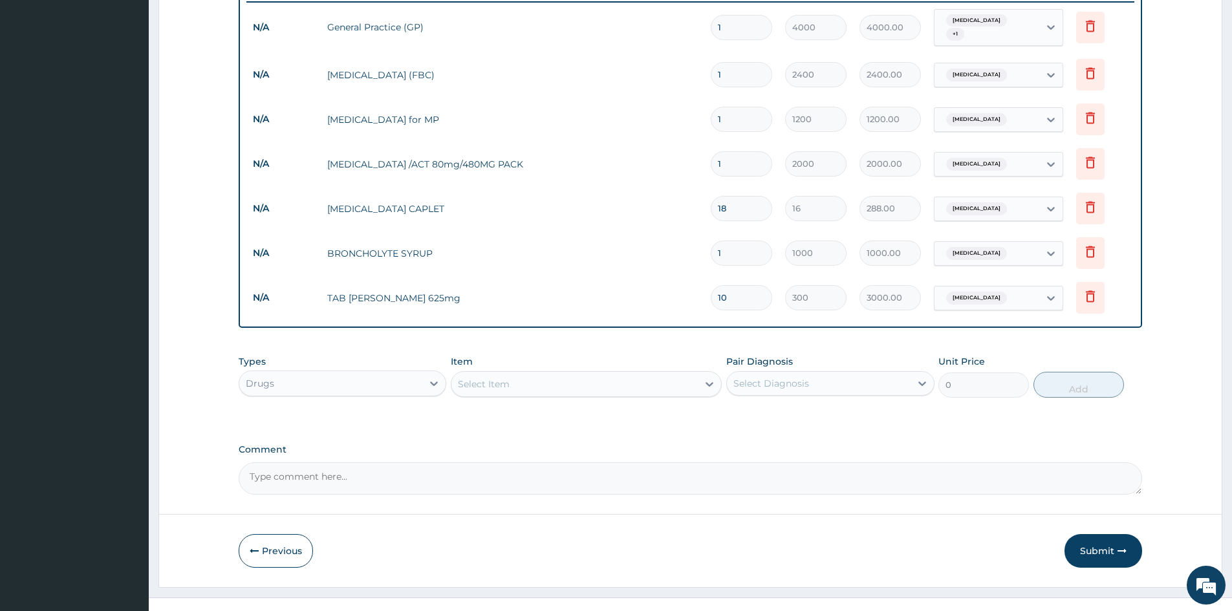
scroll to position [515, 0]
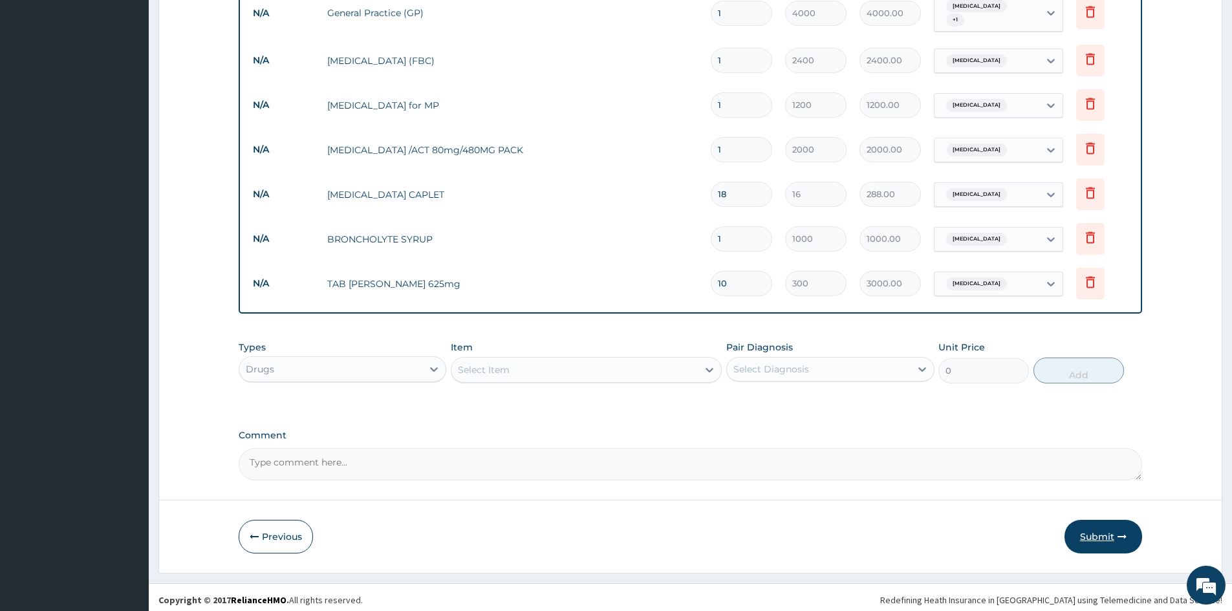
click at [1106, 537] on button "Submit" at bounding box center [1103, 537] width 78 height 34
